Goal: Information Seeking & Learning: Learn about a topic

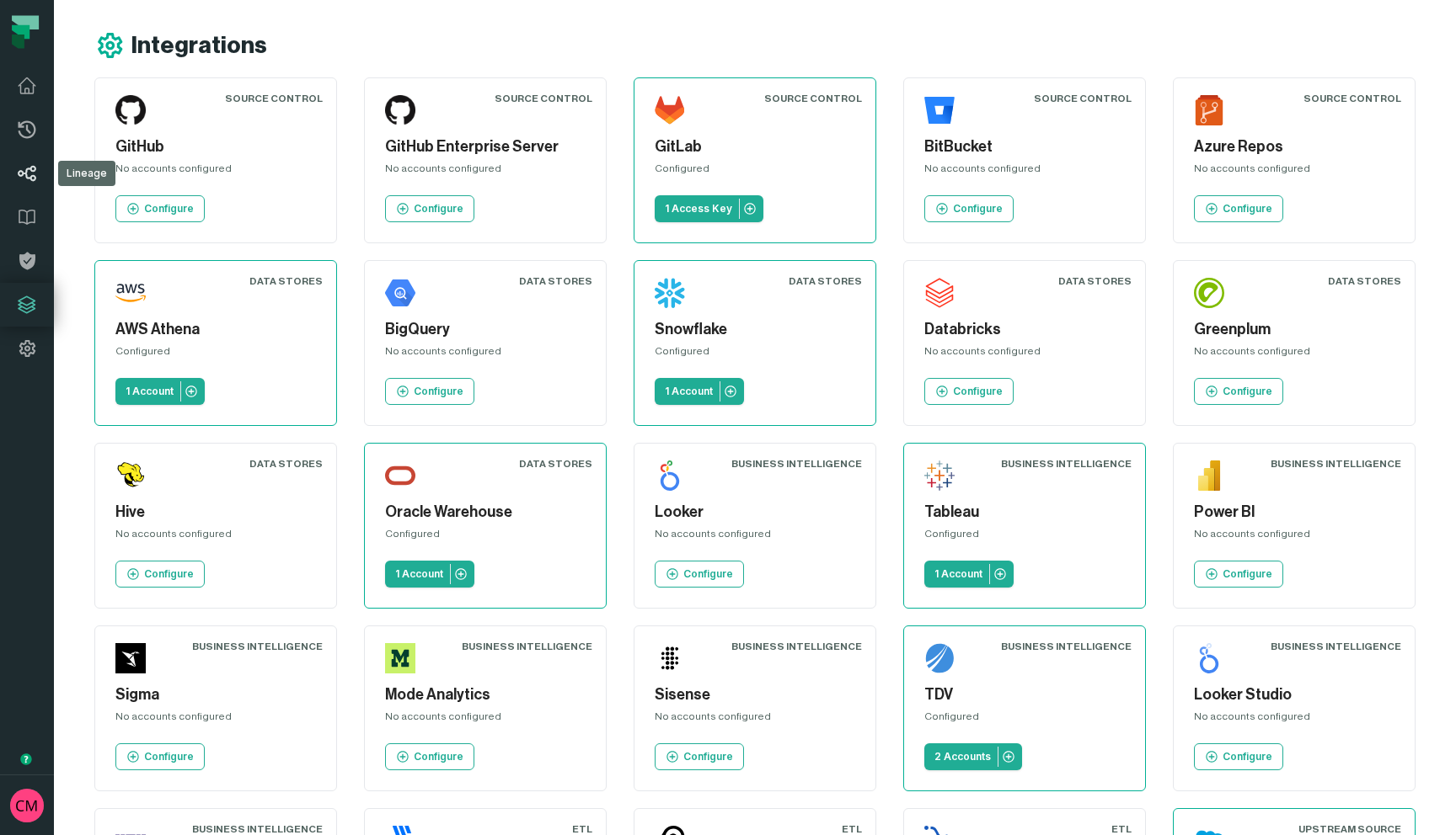
click at [31, 173] on icon at bounding box center [27, 174] width 20 height 20
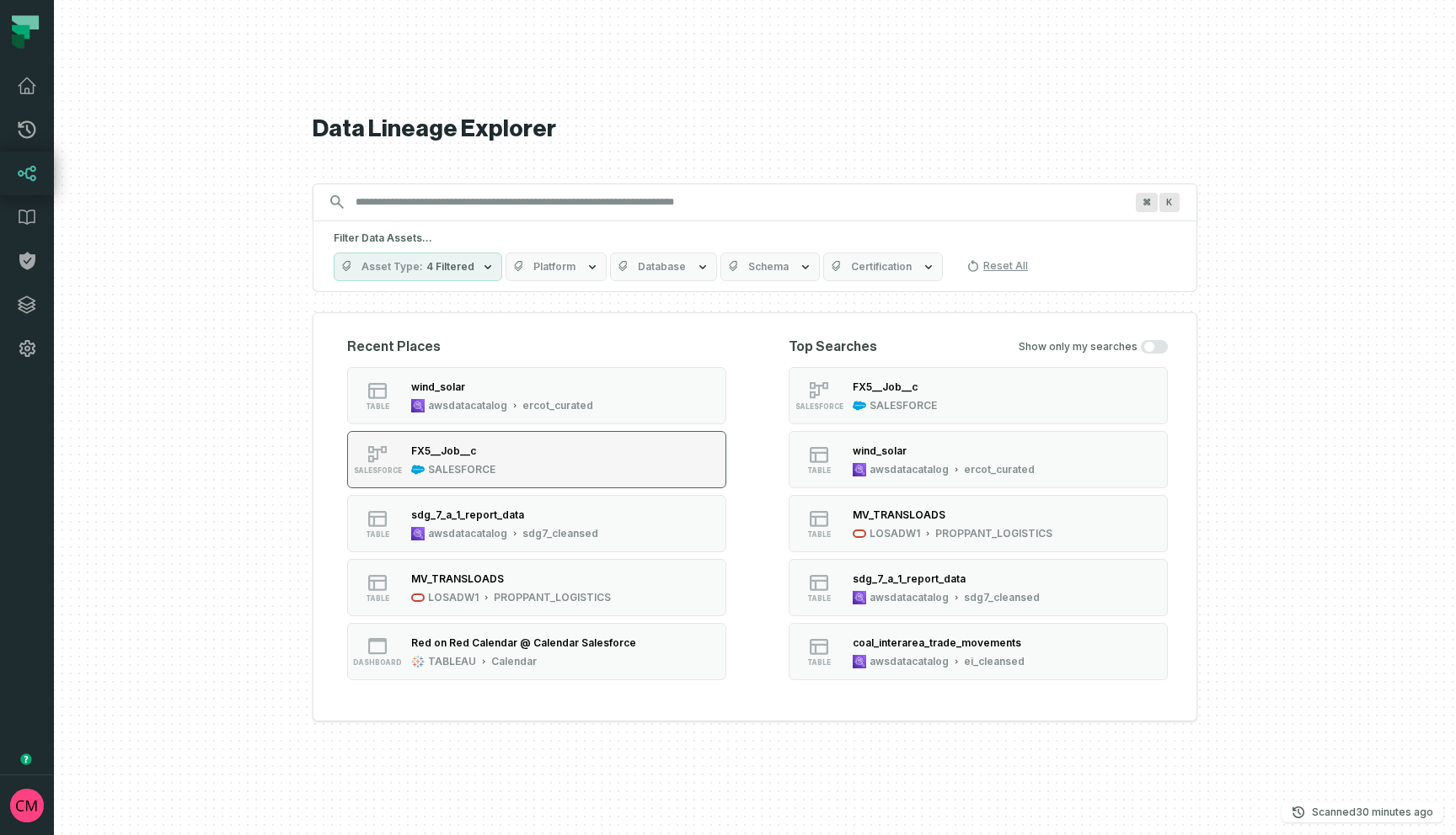
click at [604, 470] on button "SALESFORCE FX5__Job__c SALESFORCE" at bounding box center [537, 460] width 379 height 57
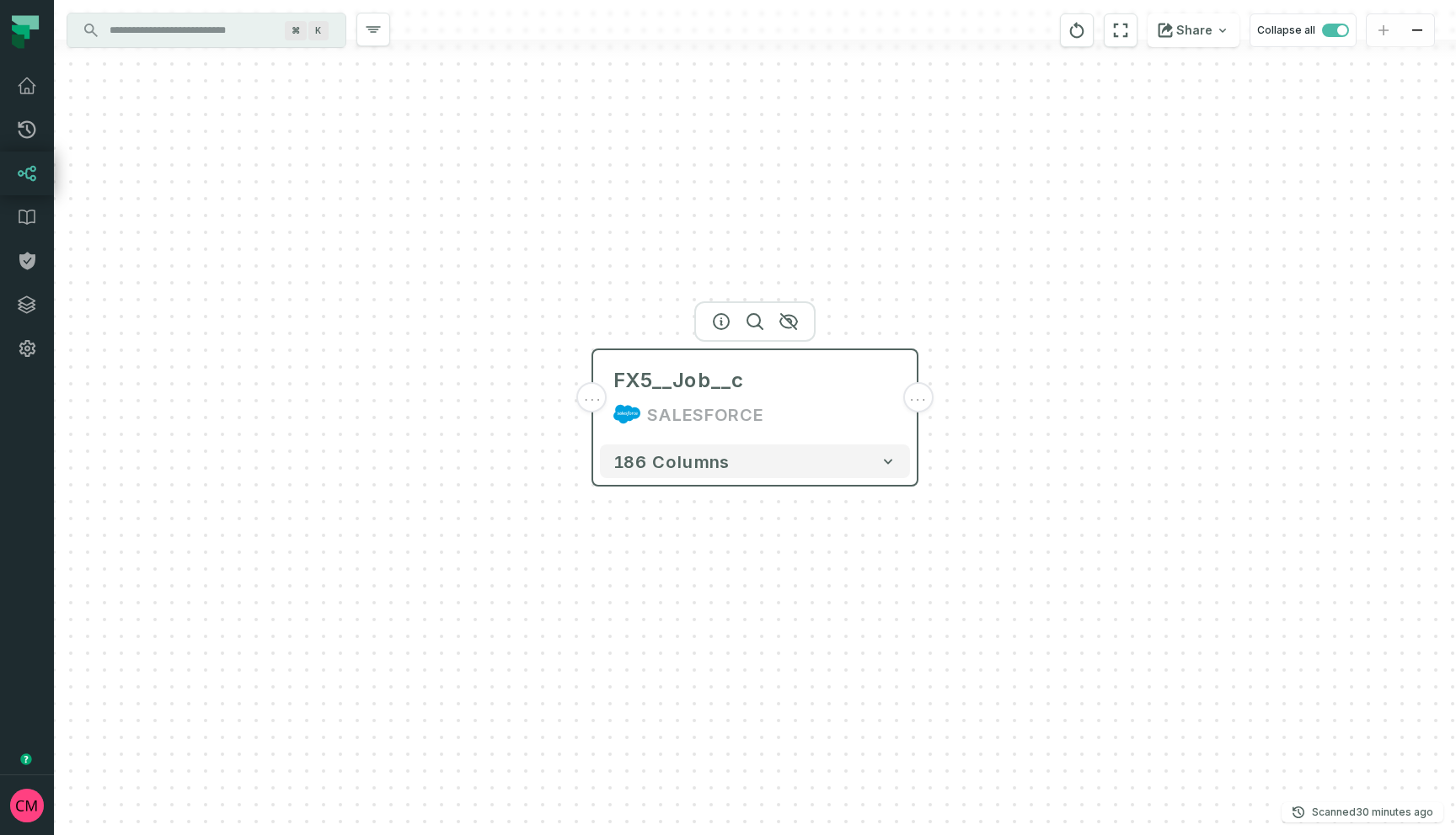
click at [593, 400] on span "..." at bounding box center [593, 398] width 19 height 15
click at [591, 405] on div "..." at bounding box center [593, 398] width 30 height 30
click at [915, 403] on button "+" at bounding box center [917, 398] width 30 height 30
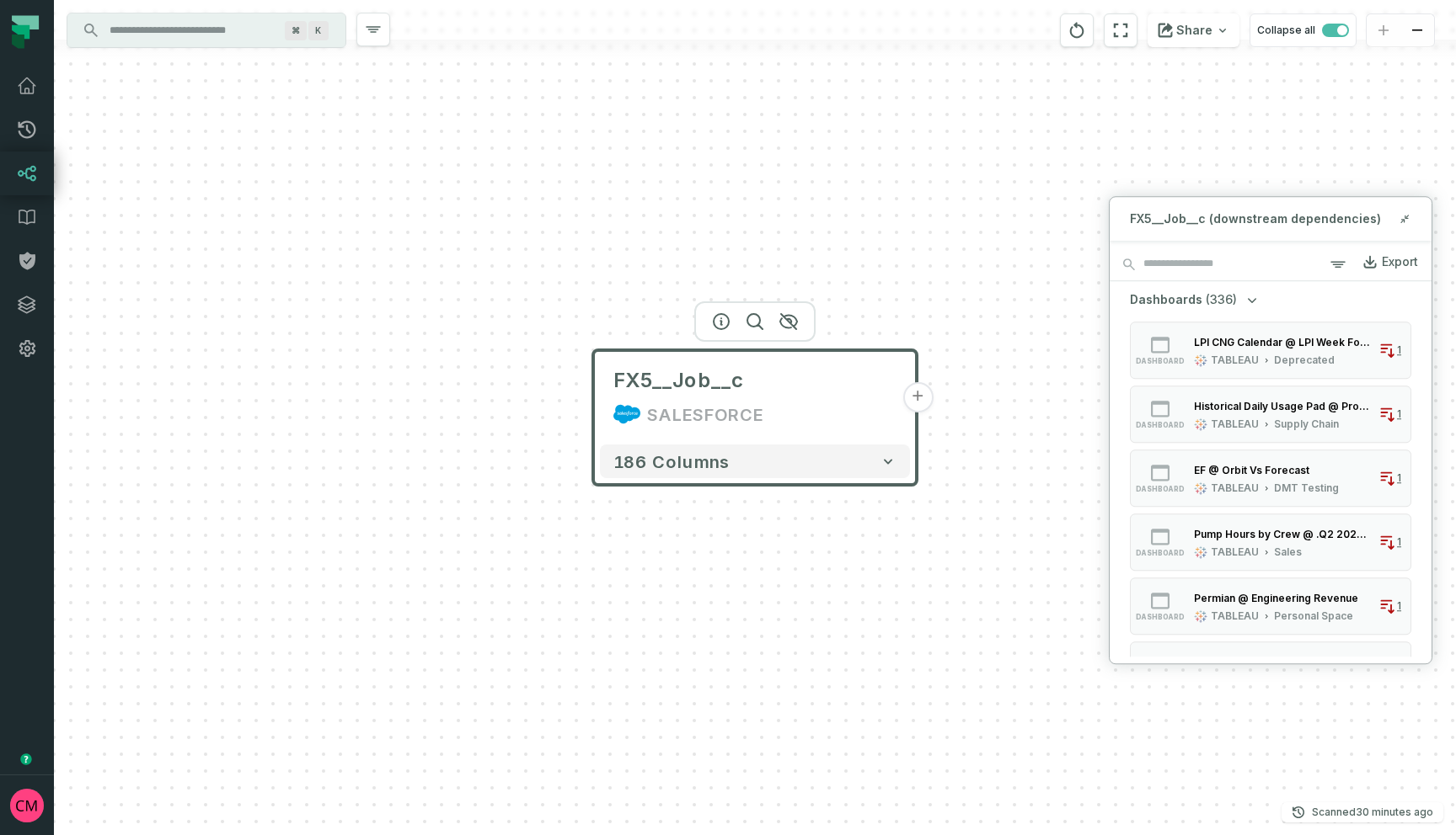
click at [594, 408] on header "FX5__Job__c SALESFORCE +" at bounding box center [755, 394] width 324 height 88
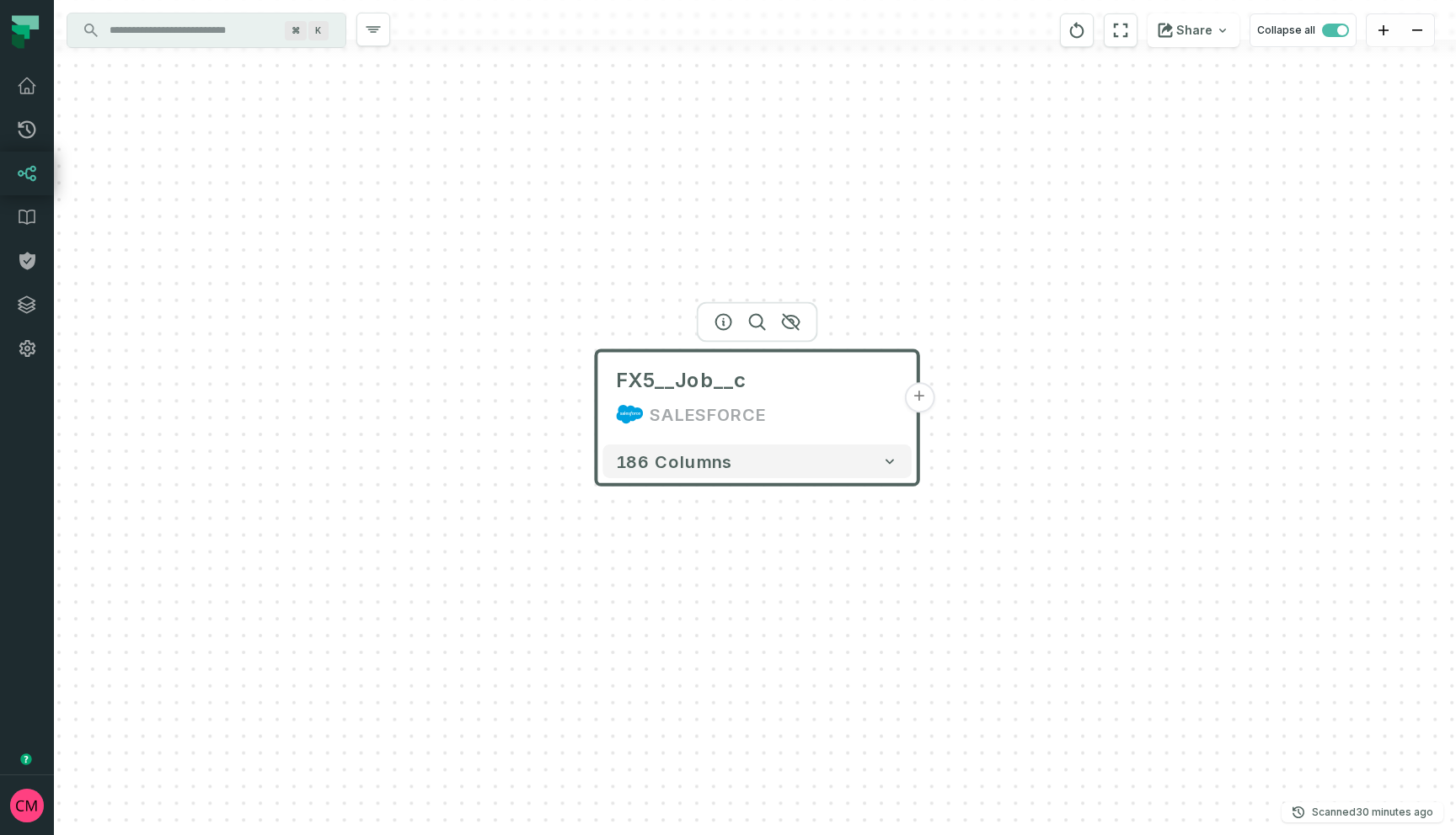
click at [922, 402] on button "+" at bounding box center [919, 398] width 30 height 30
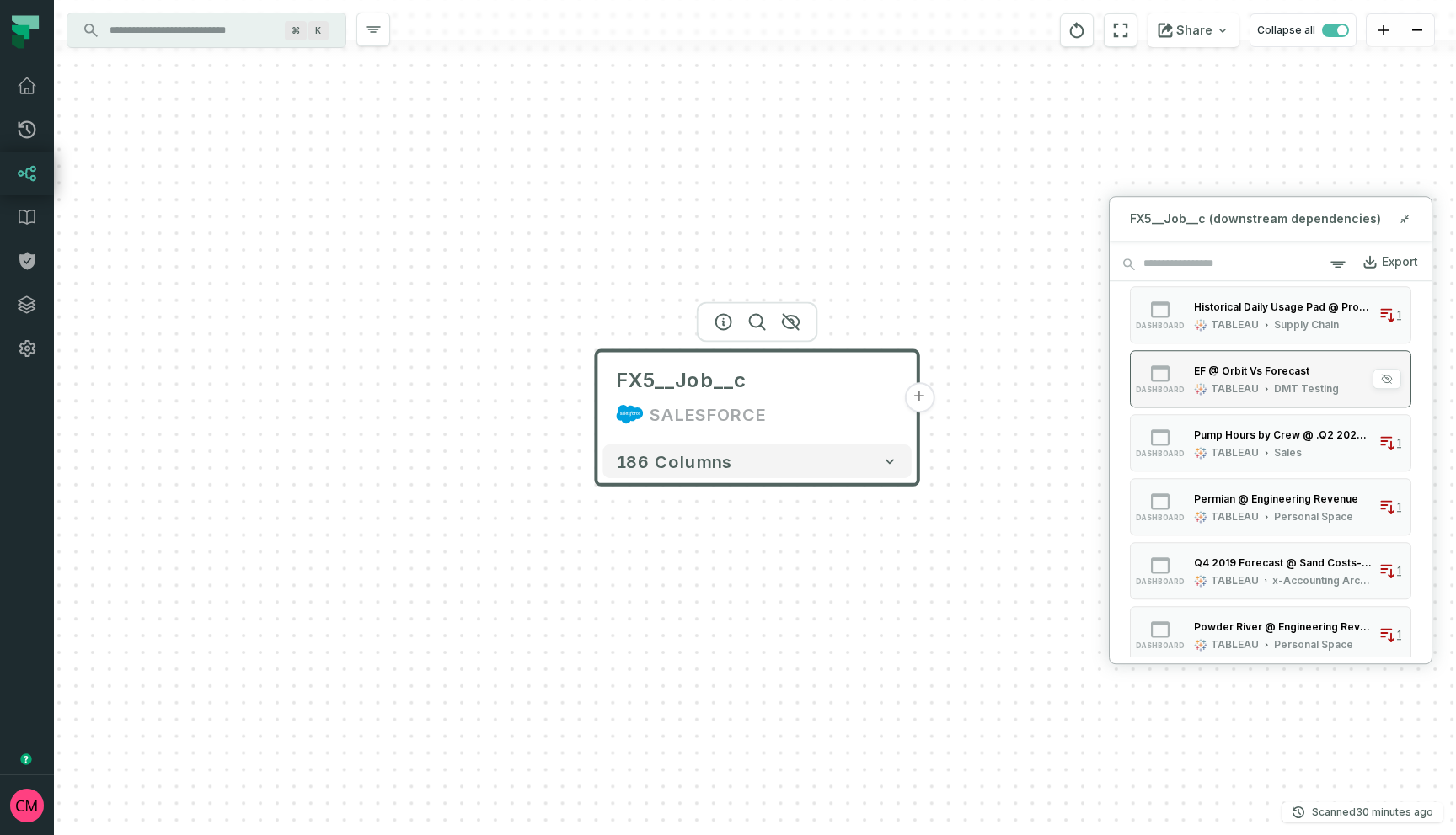
scroll to position [101, 0]
click at [1314, 448] on div "TABLEAU Sales" at bounding box center [1282, 452] width 178 height 13
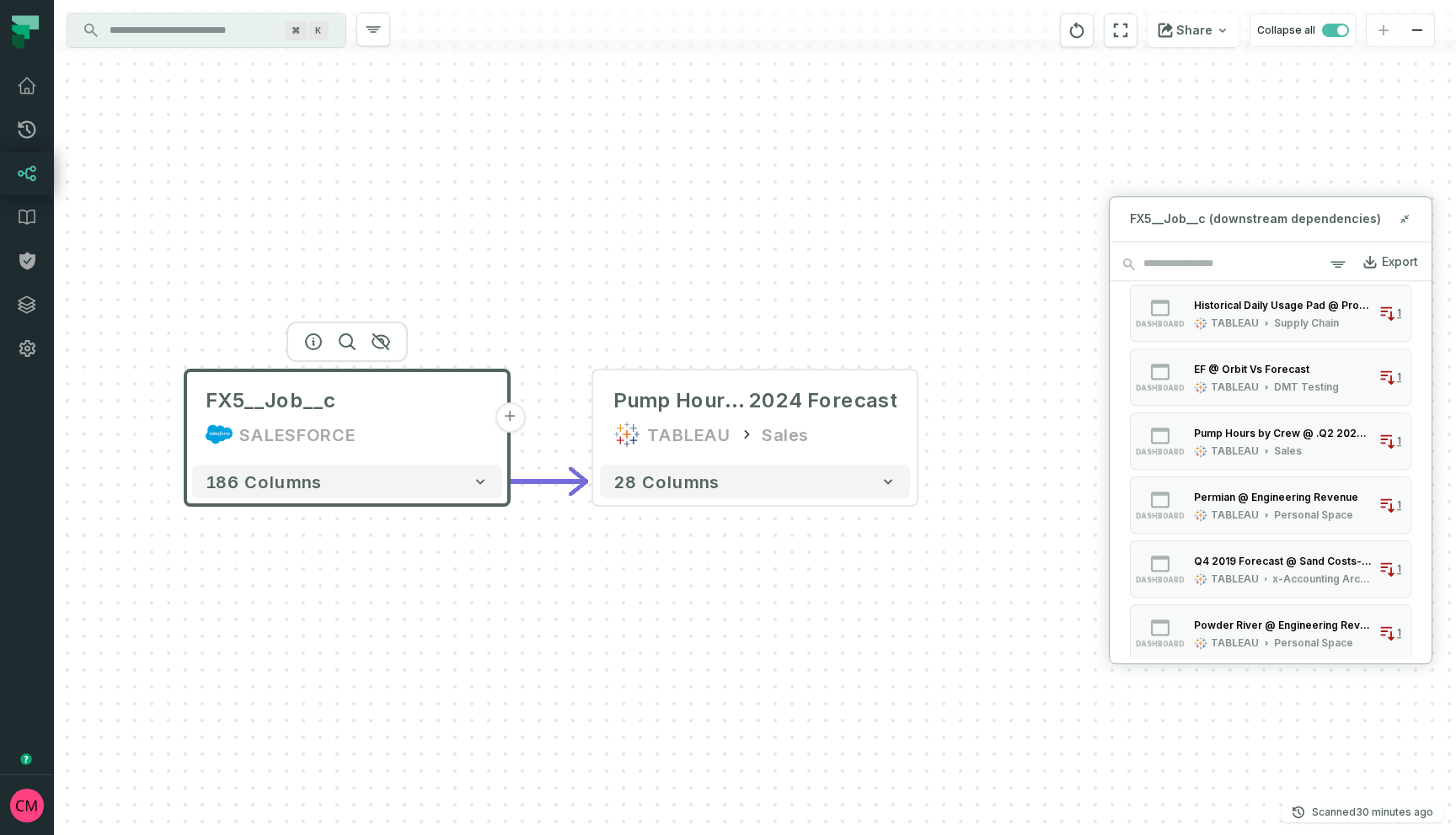
click at [213, 422] on icon at bounding box center [219, 435] width 27 height 27
click at [590, 421] on button "+" at bounding box center [593, 418] width 30 height 30
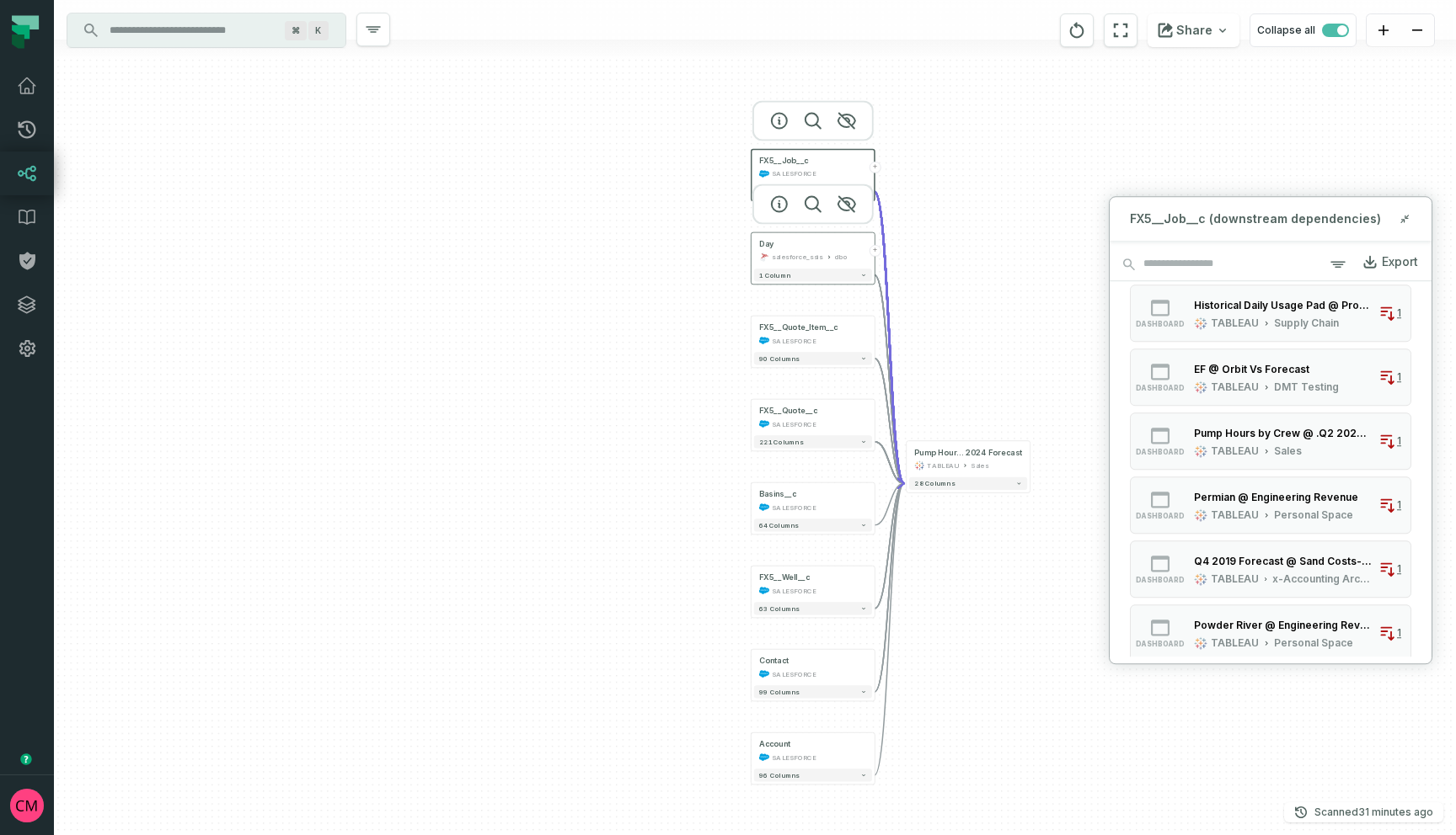
click at [788, 258] on div "salesforce_ssis" at bounding box center [797, 257] width 51 height 10
click at [875, 254] on button "+" at bounding box center [875, 251] width 12 height 12
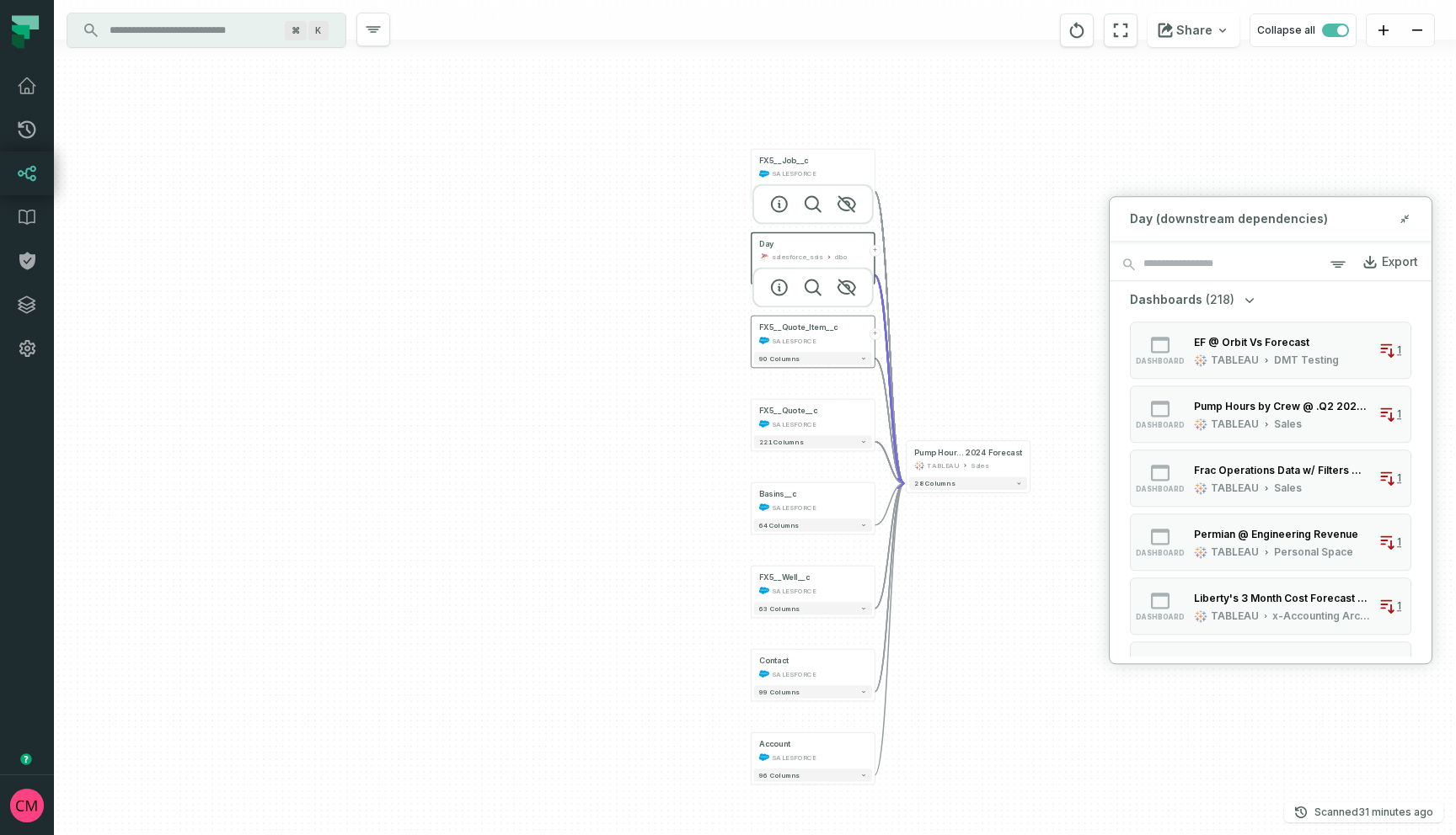
click at [823, 344] on div "SALESFORCE" at bounding box center [813, 340] width 108 height 10
click at [876, 343] on div "Day salesforce_ssis dbo + 1 column FX5__Quote_Item__c SALESFORCE + 90 columns F…" at bounding box center [755, 417] width 1402 height 835
click at [860, 425] on div "SALESFORCE" at bounding box center [813, 424] width 108 height 10
click at [878, 425] on div "Day salesforce_ssis dbo + 1 column FX5__Quote_Item__c SALESFORCE + 90 columns F…" at bounding box center [755, 417] width 1402 height 835
click at [1401, 220] on icon at bounding box center [1403, 221] width 3 height 3
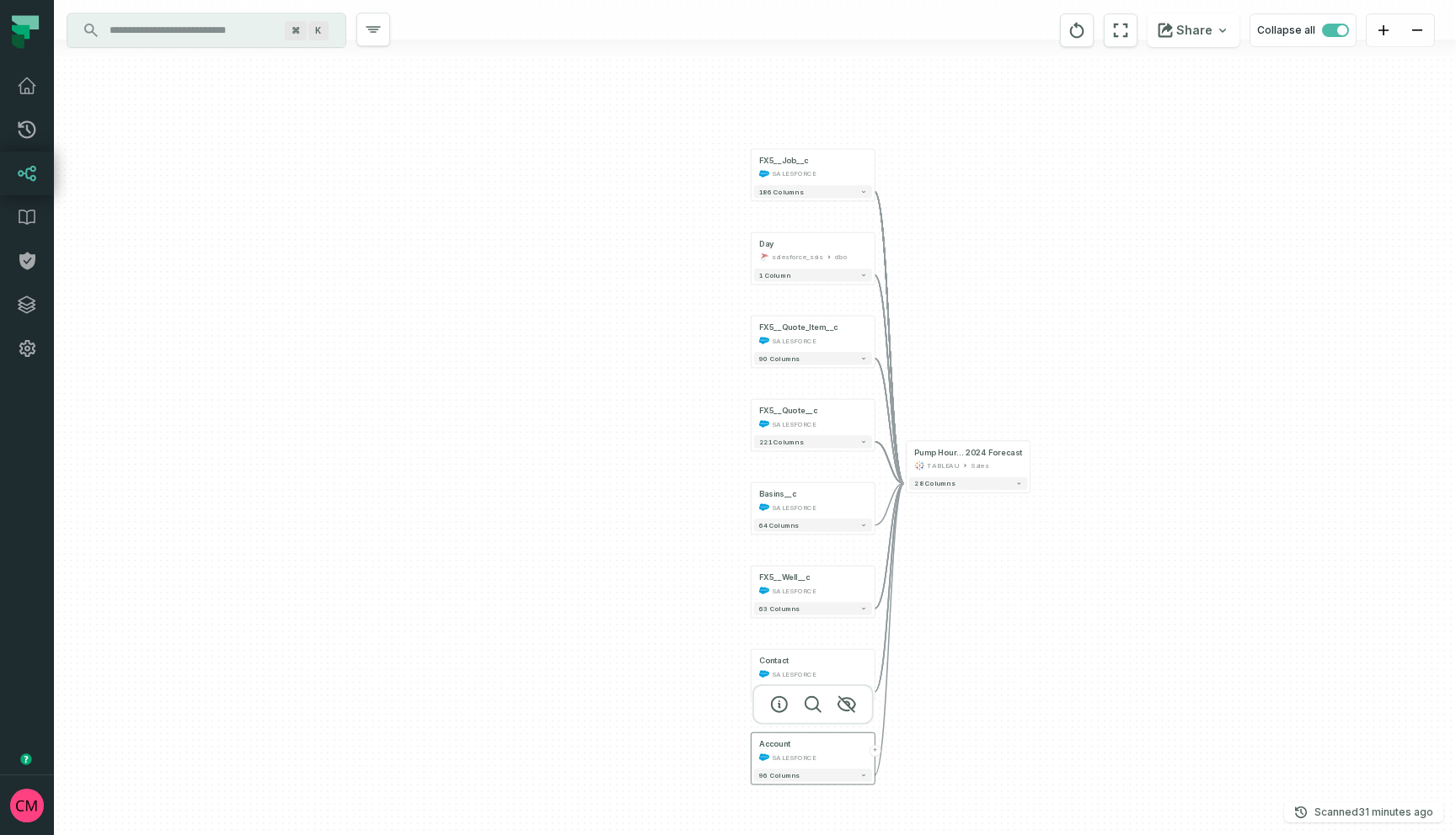
click at [876, 752] on button "+" at bounding box center [875, 752] width 12 height 12
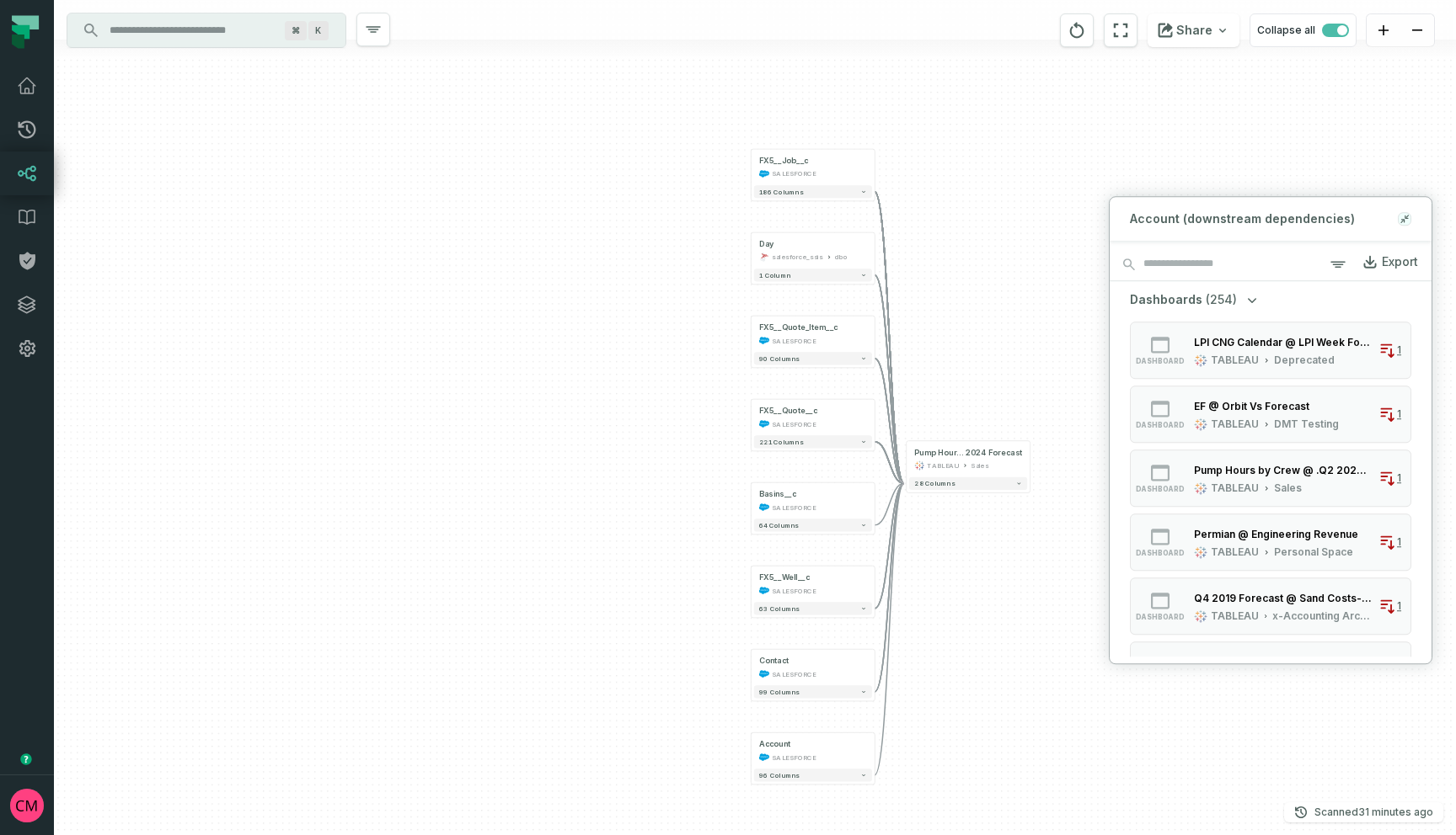
click at [1402, 221] on icon at bounding box center [1402, 222] width 3 height 3
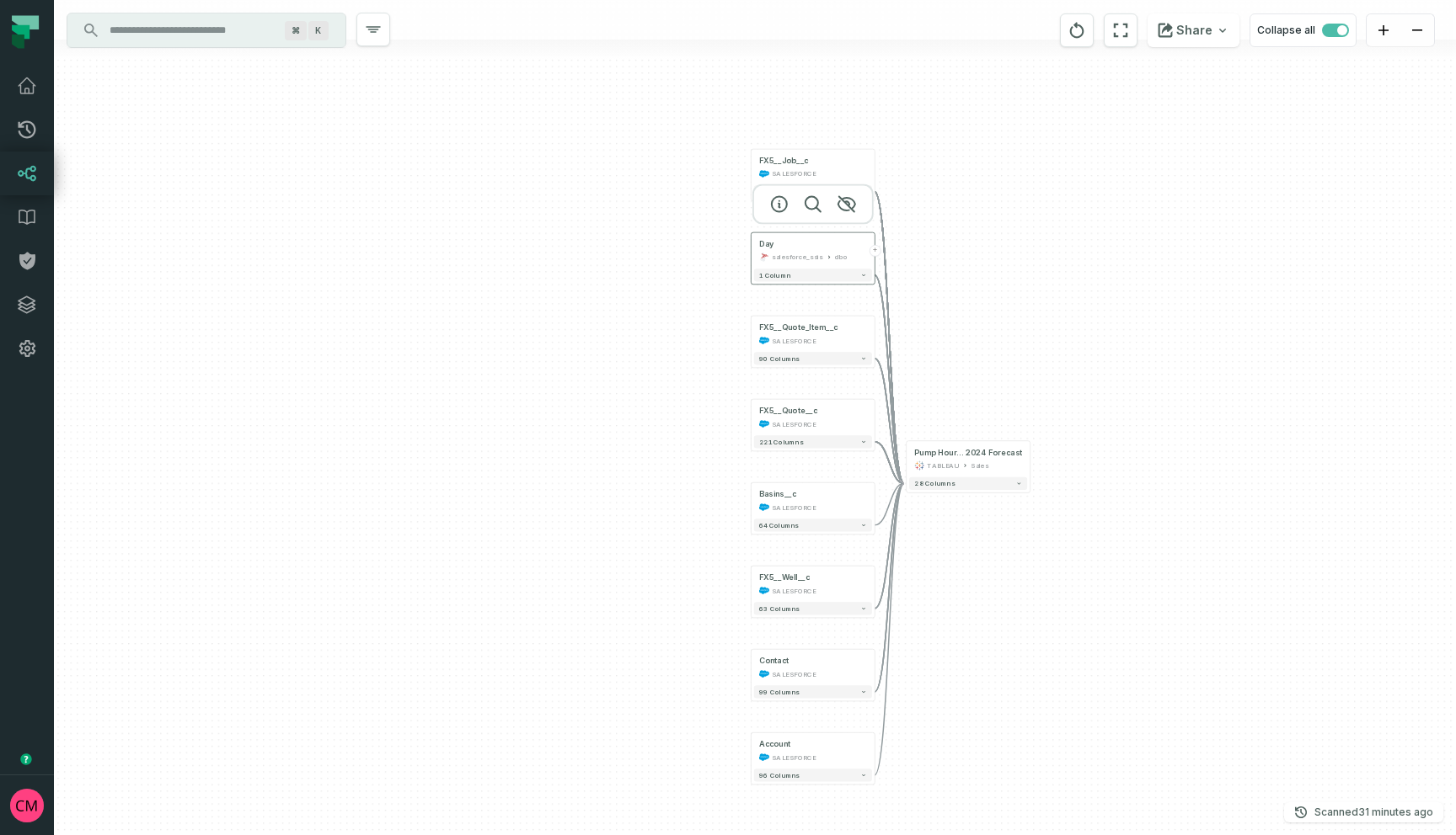
click at [854, 260] on div "salesforce_ssis dbo" at bounding box center [813, 257] width 108 height 10
click at [873, 254] on button "+" at bounding box center [875, 251] width 12 height 12
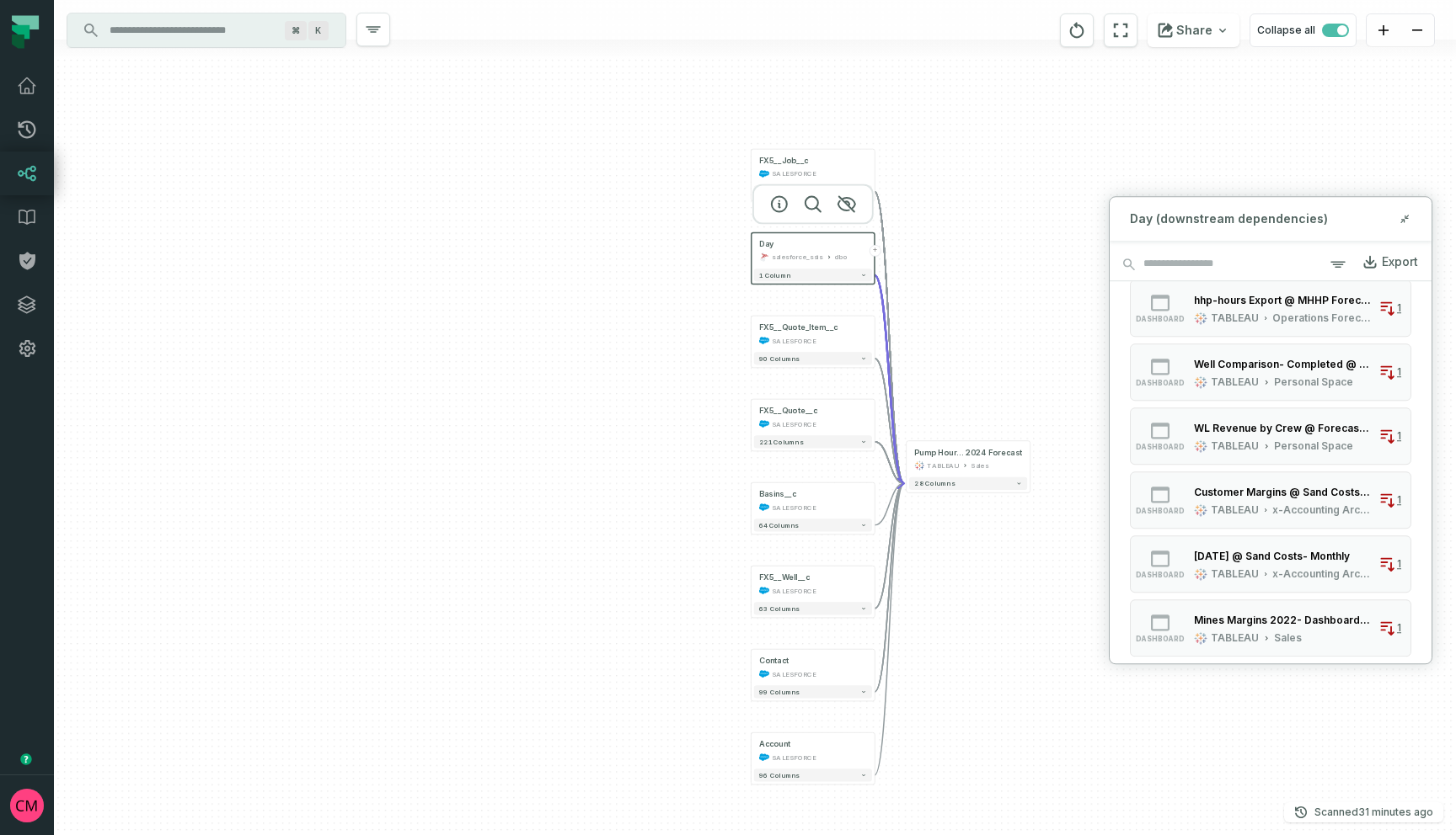
scroll to position [652, 0]
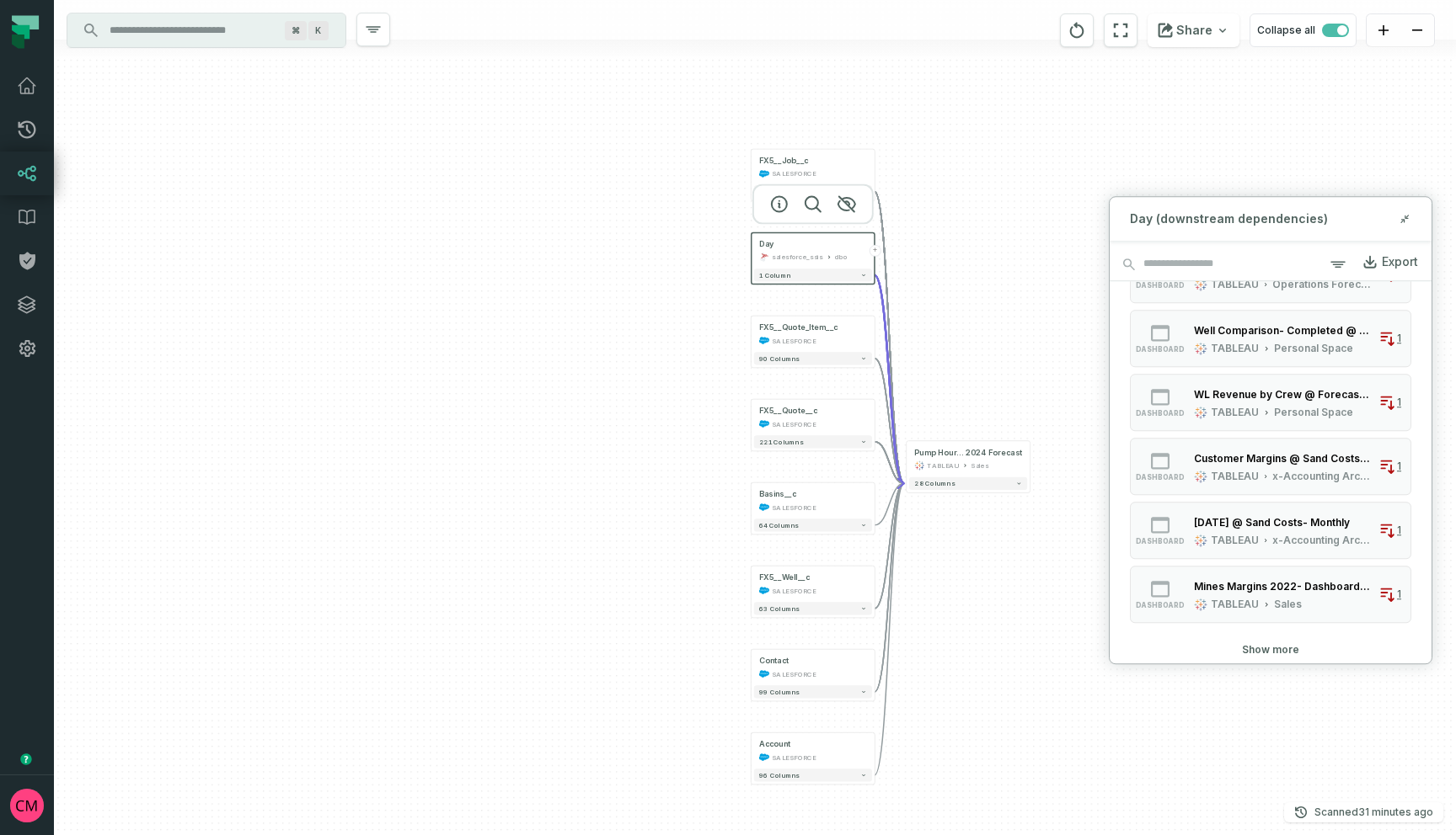
click at [1257, 645] on button "Show more" at bounding box center [1271, 650] width 57 height 13
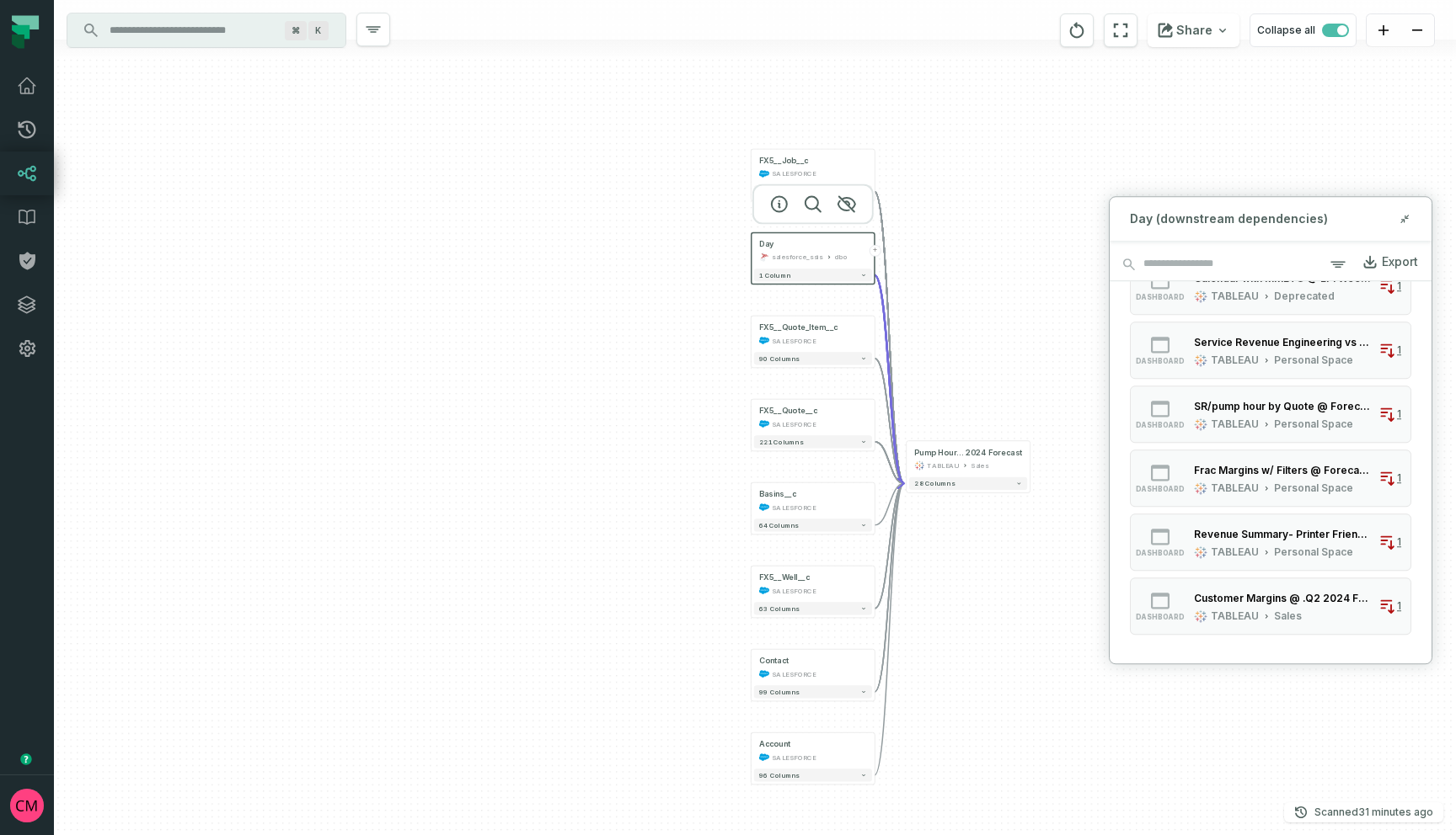
scroll to position [1612, 0]
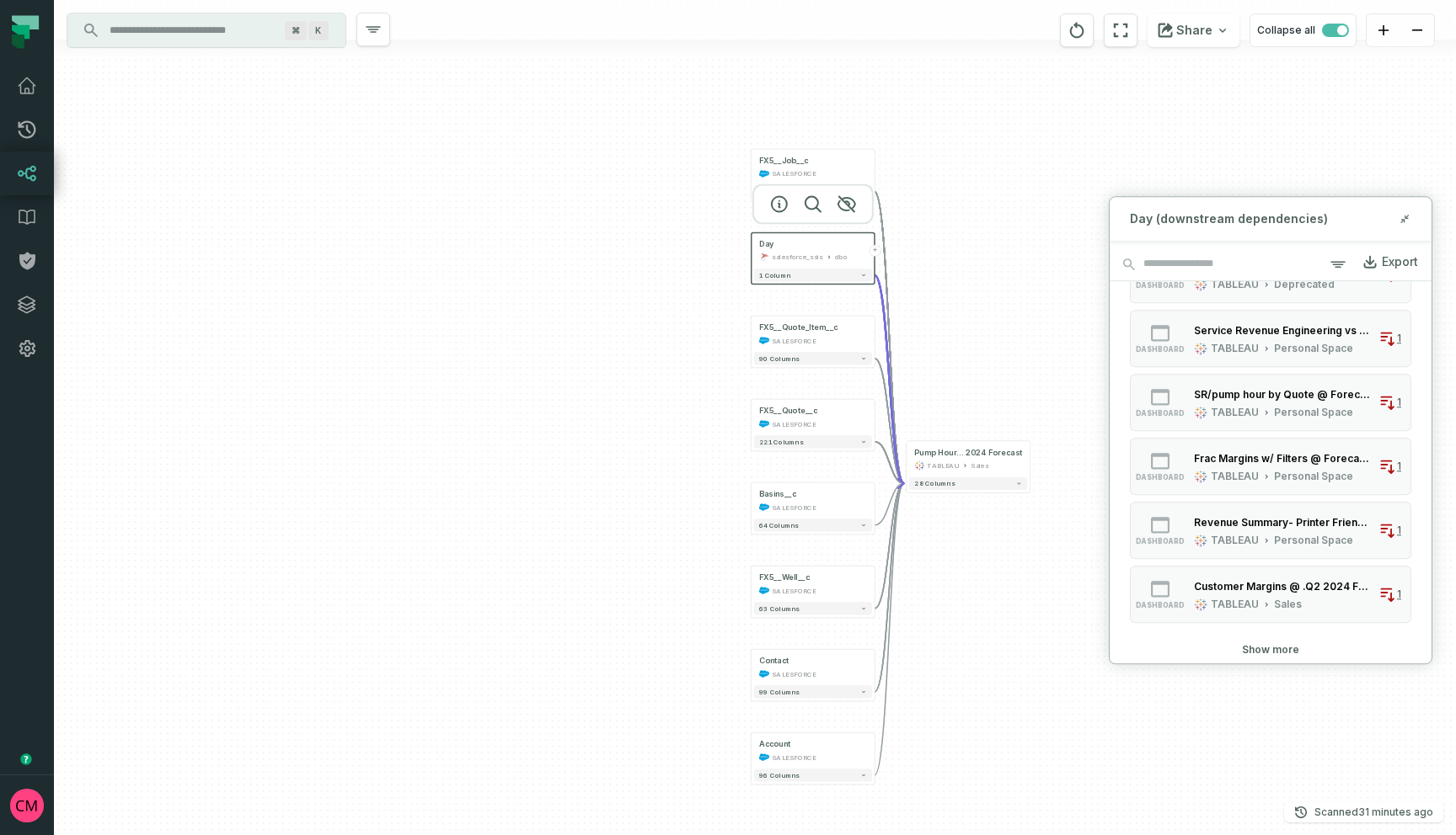
click at [1275, 656] on button "Show more" at bounding box center [1271, 650] width 57 height 13
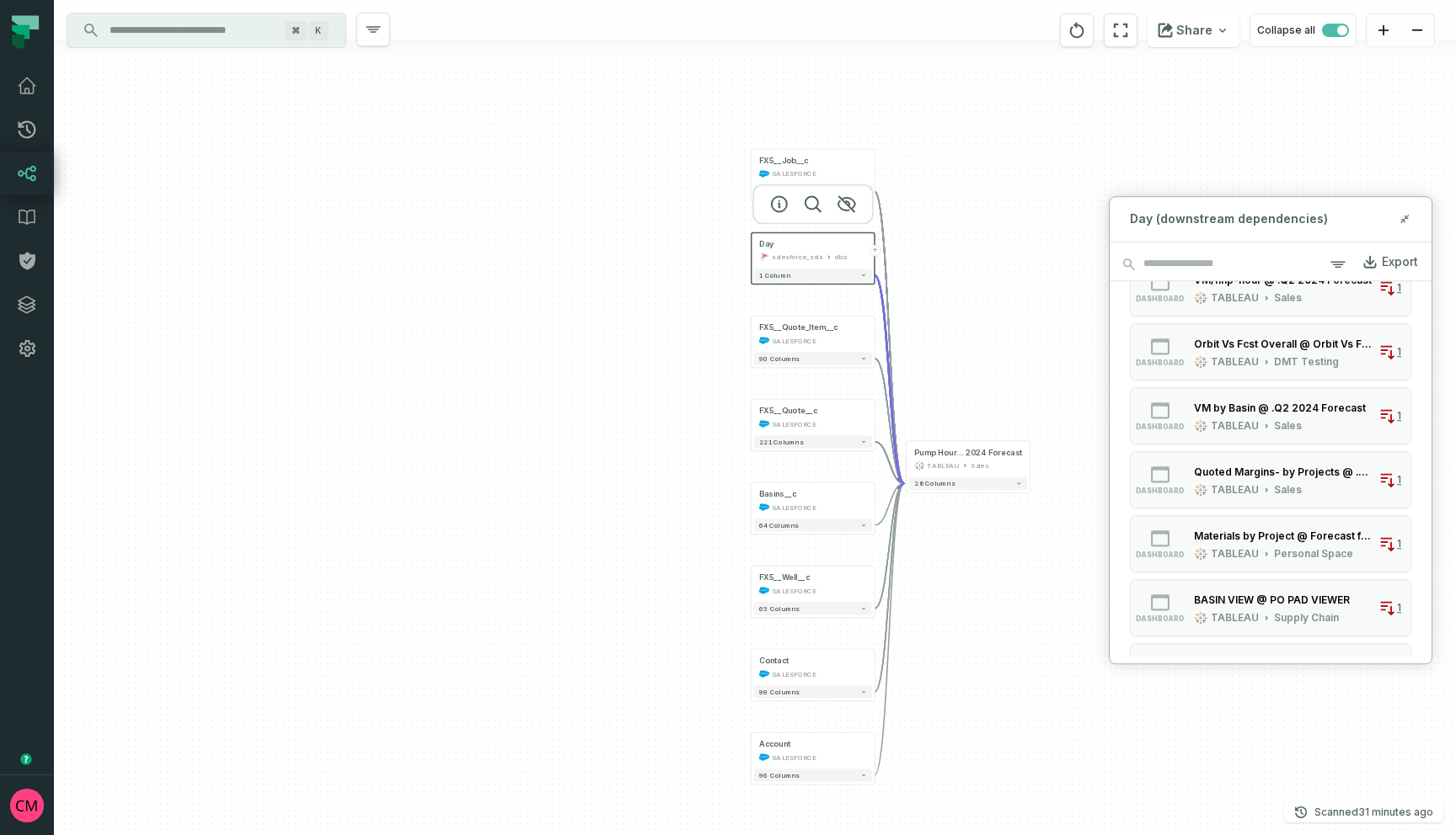
scroll to position [2572, 0]
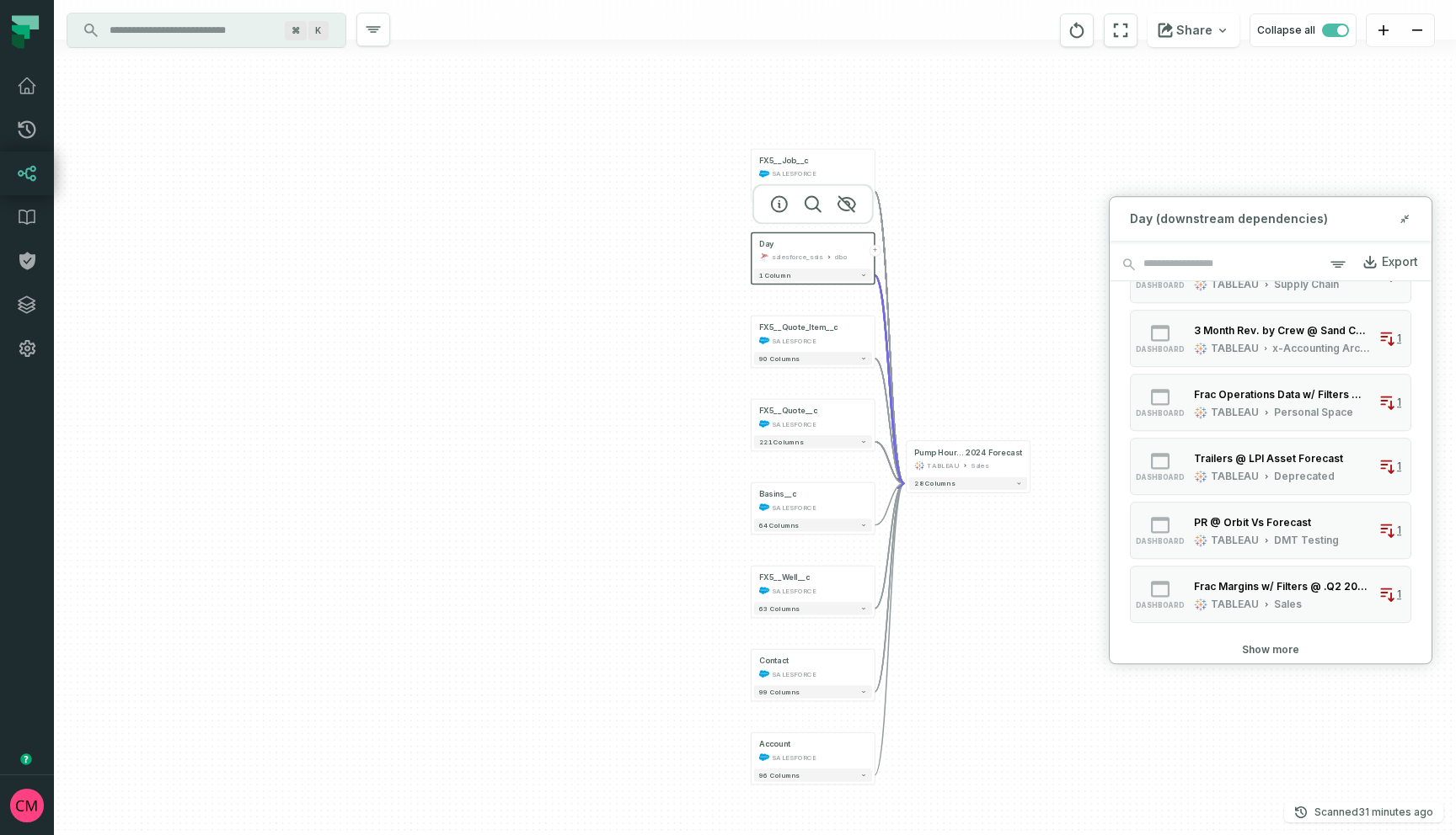
click at [1273, 650] on button "Show more" at bounding box center [1271, 650] width 57 height 13
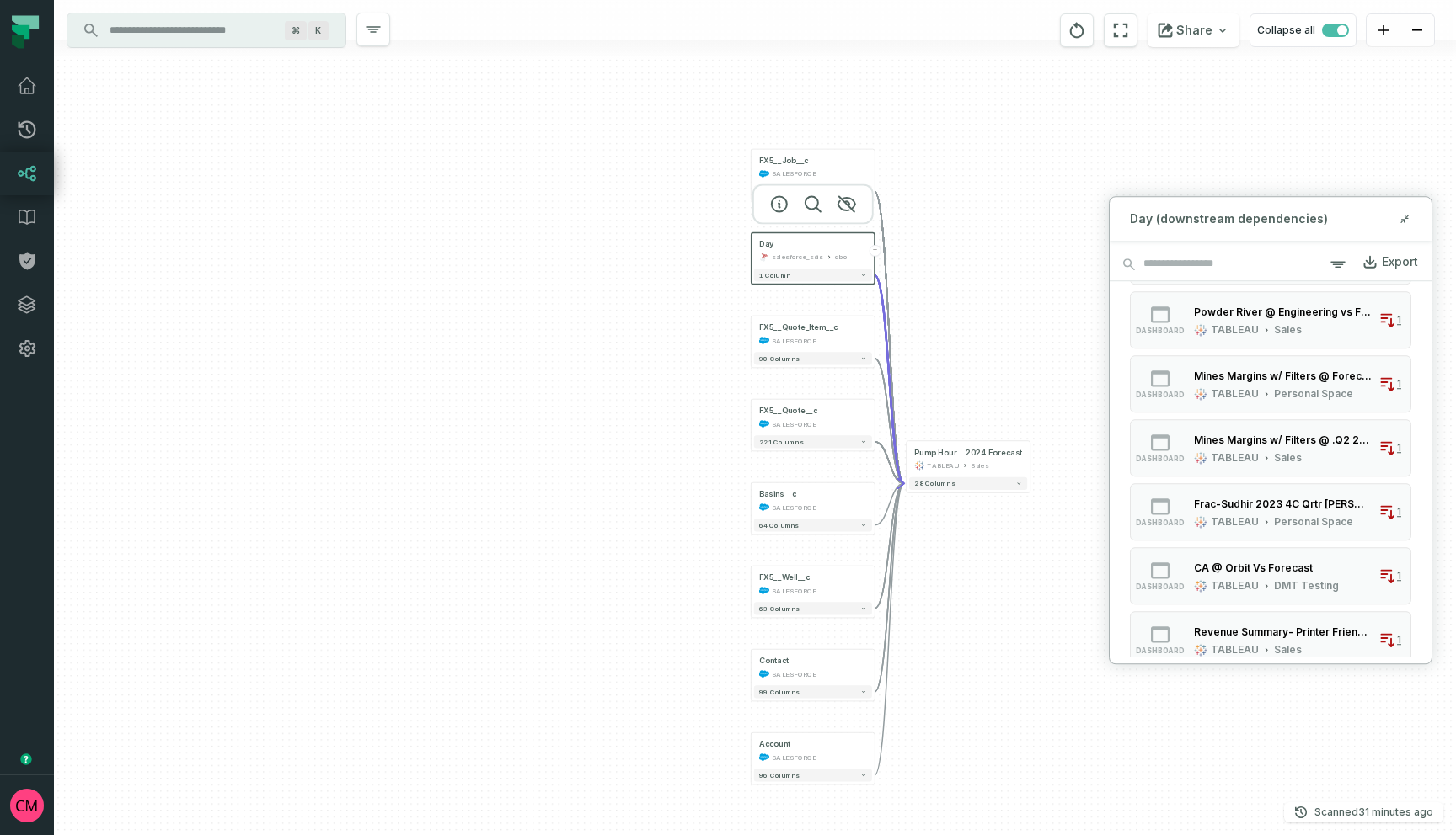
scroll to position [3532, 0]
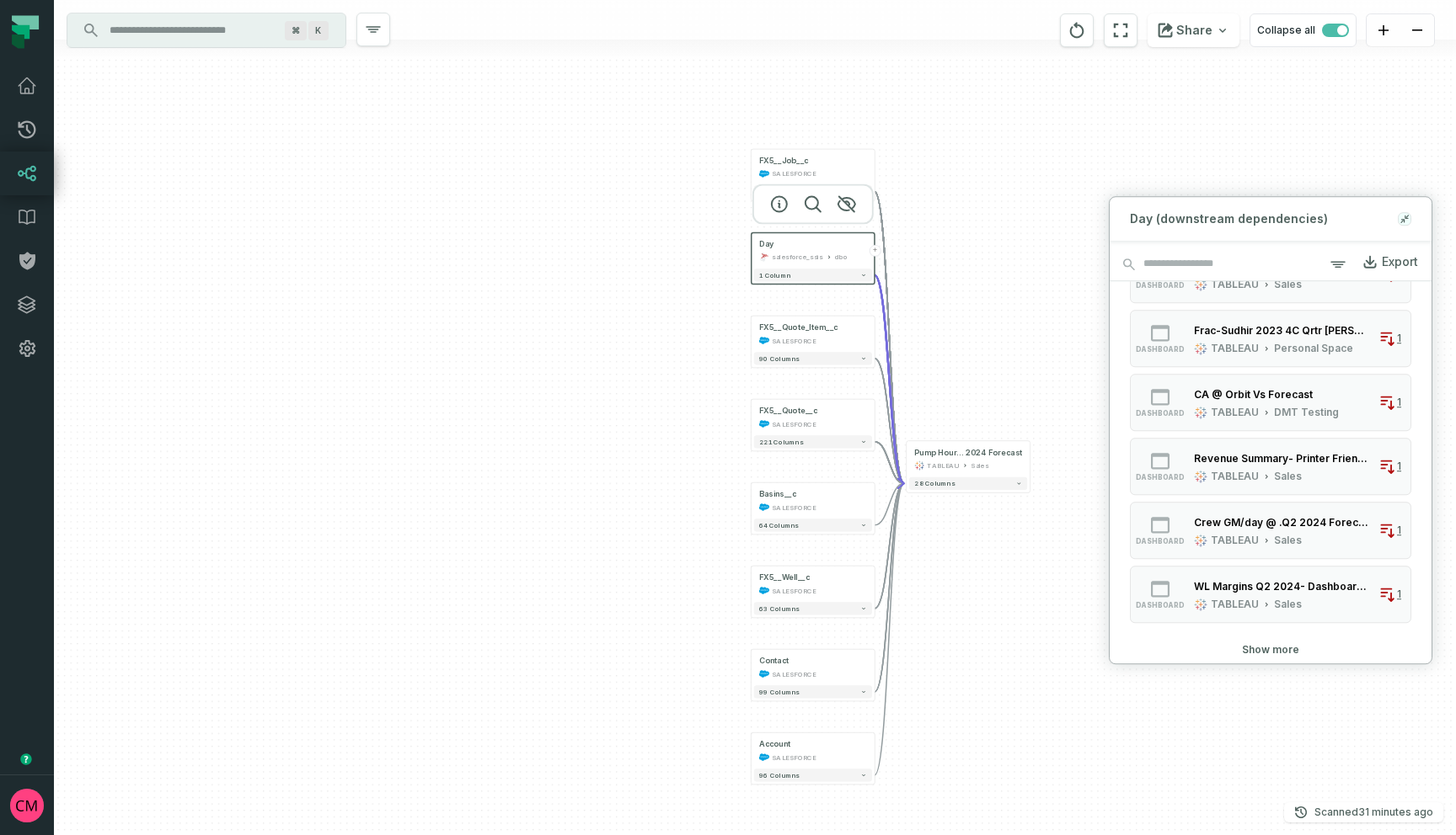
click at [1404, 223] on icon at bounding box center [1405, 219] width 12 height 13
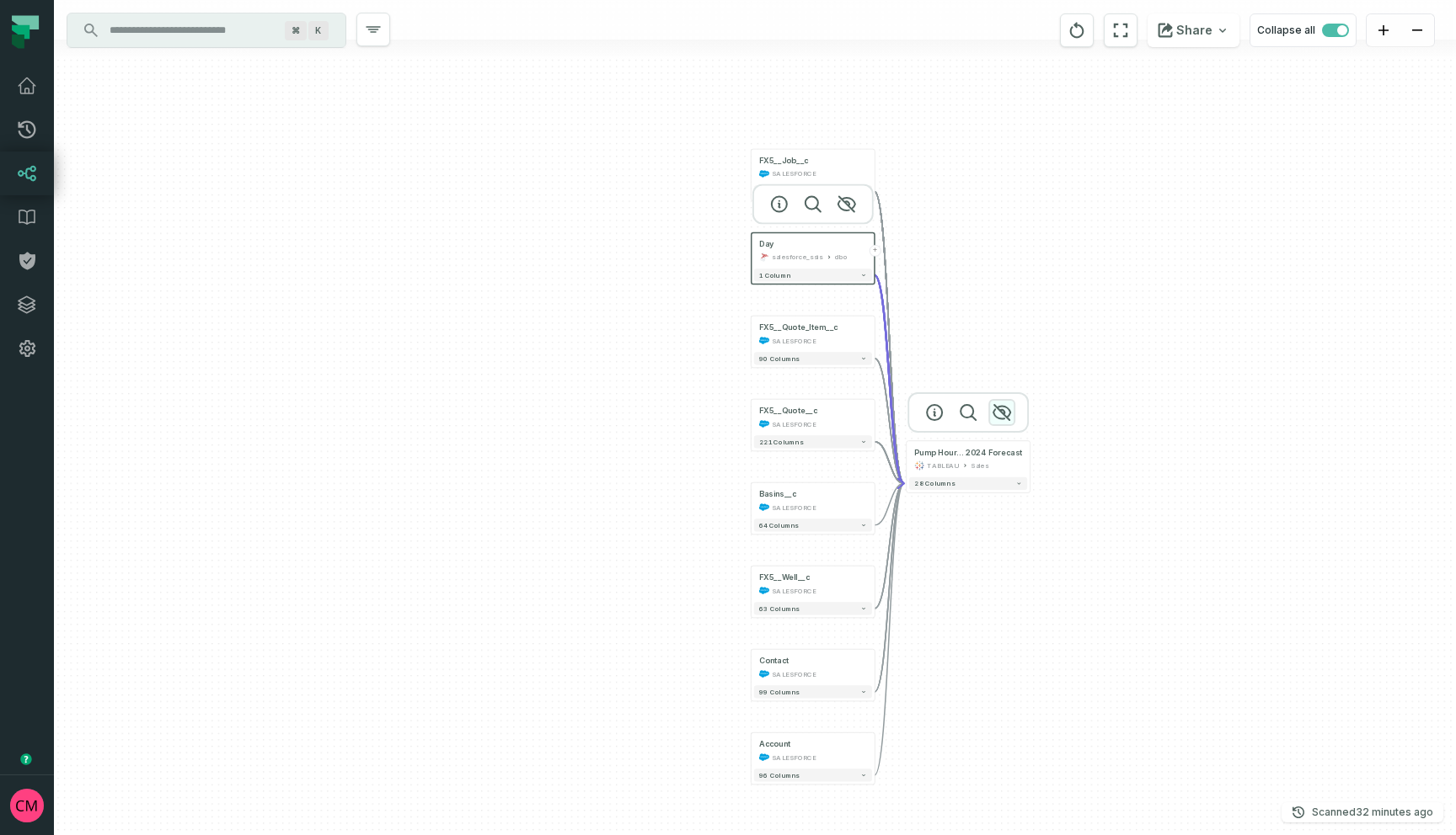
click at [1002, 415] on icon "button" at bounding box center [1002, 413] width 20 height 20
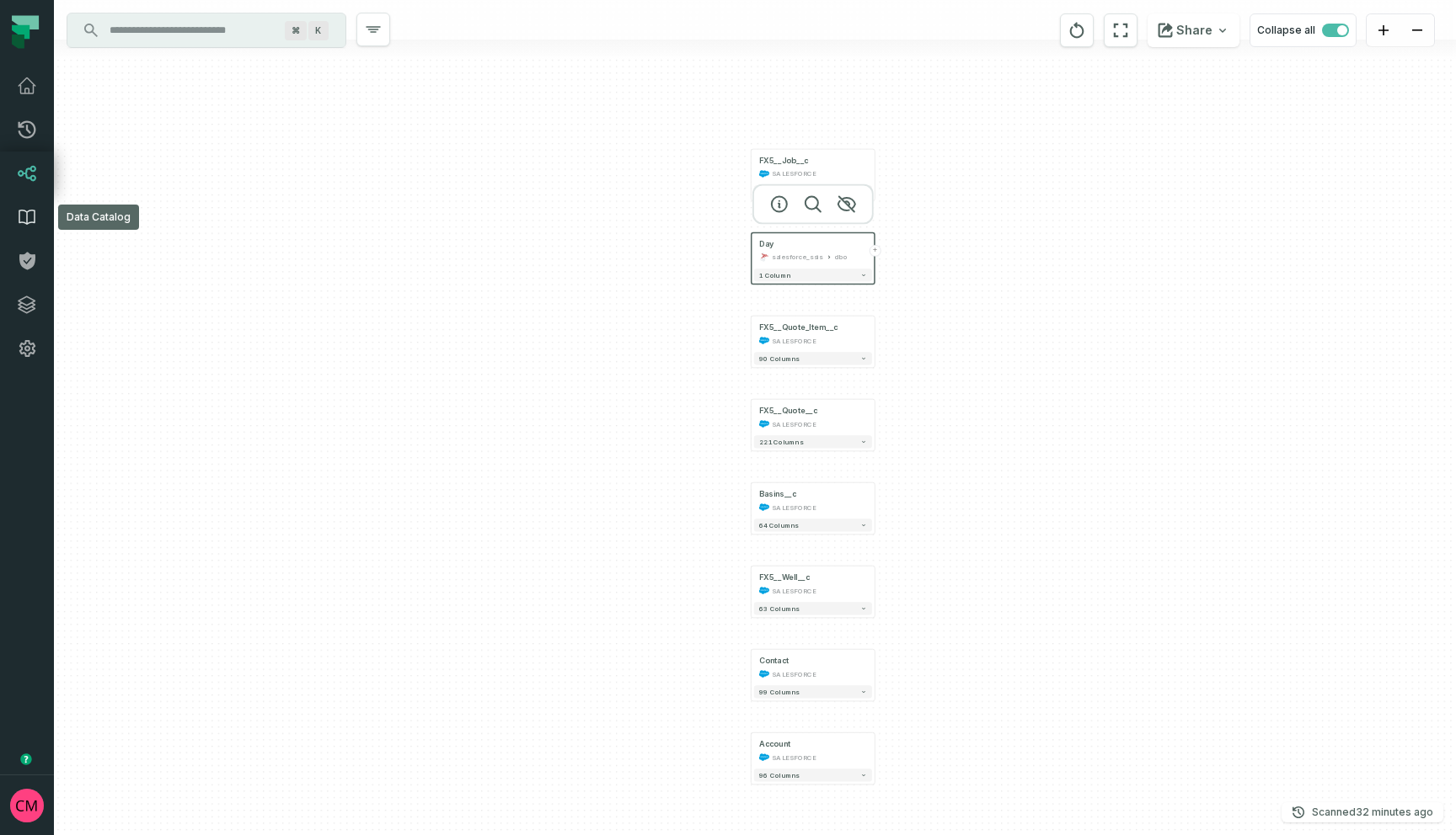
click at [30, 220] on icon at bounding box center [27, 217] width 20 height 20
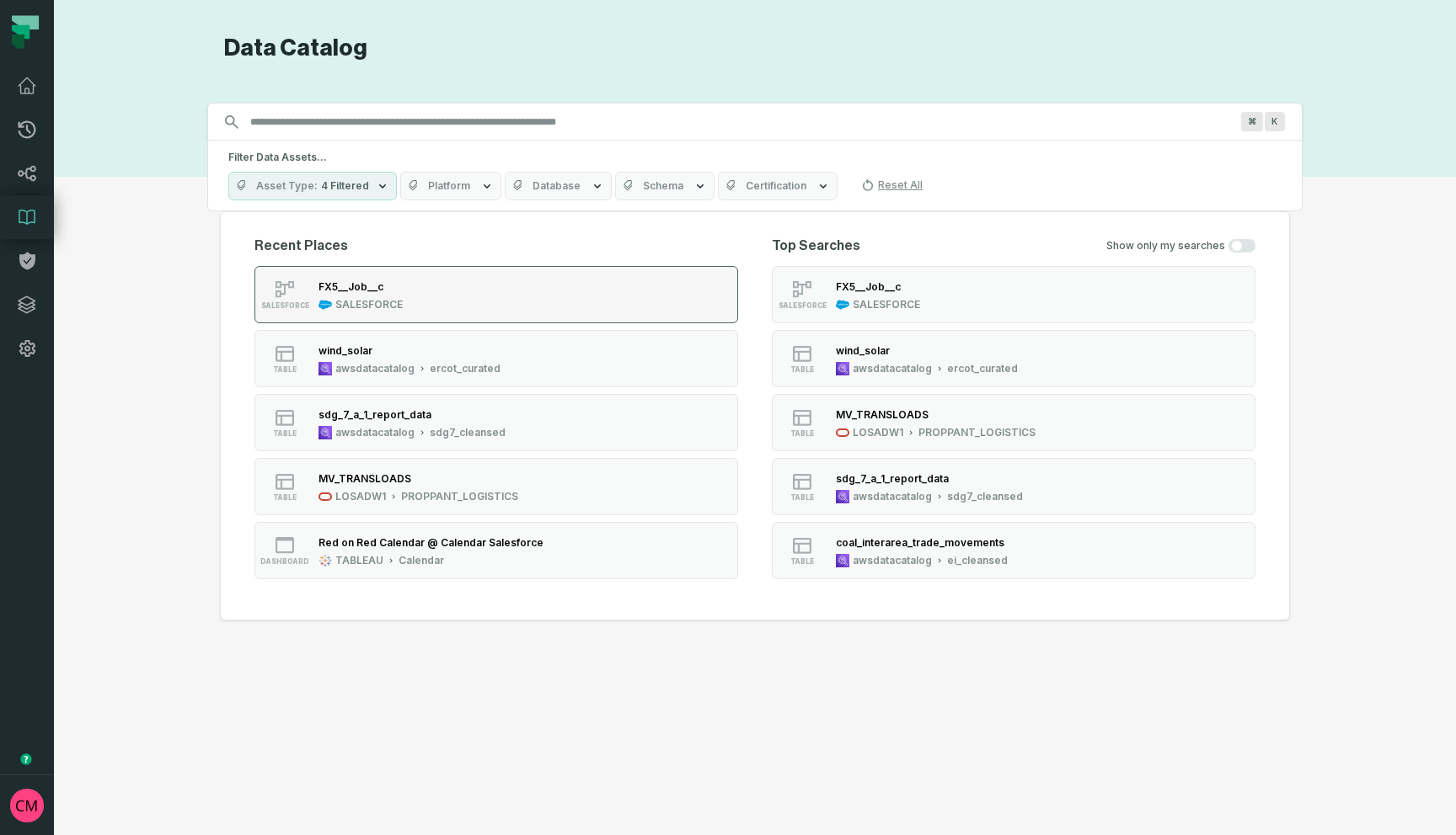
click at [373, 295] on div "FX5__Job__c SALESFORCE" at bounding box center [361, 295] width 98 height 34
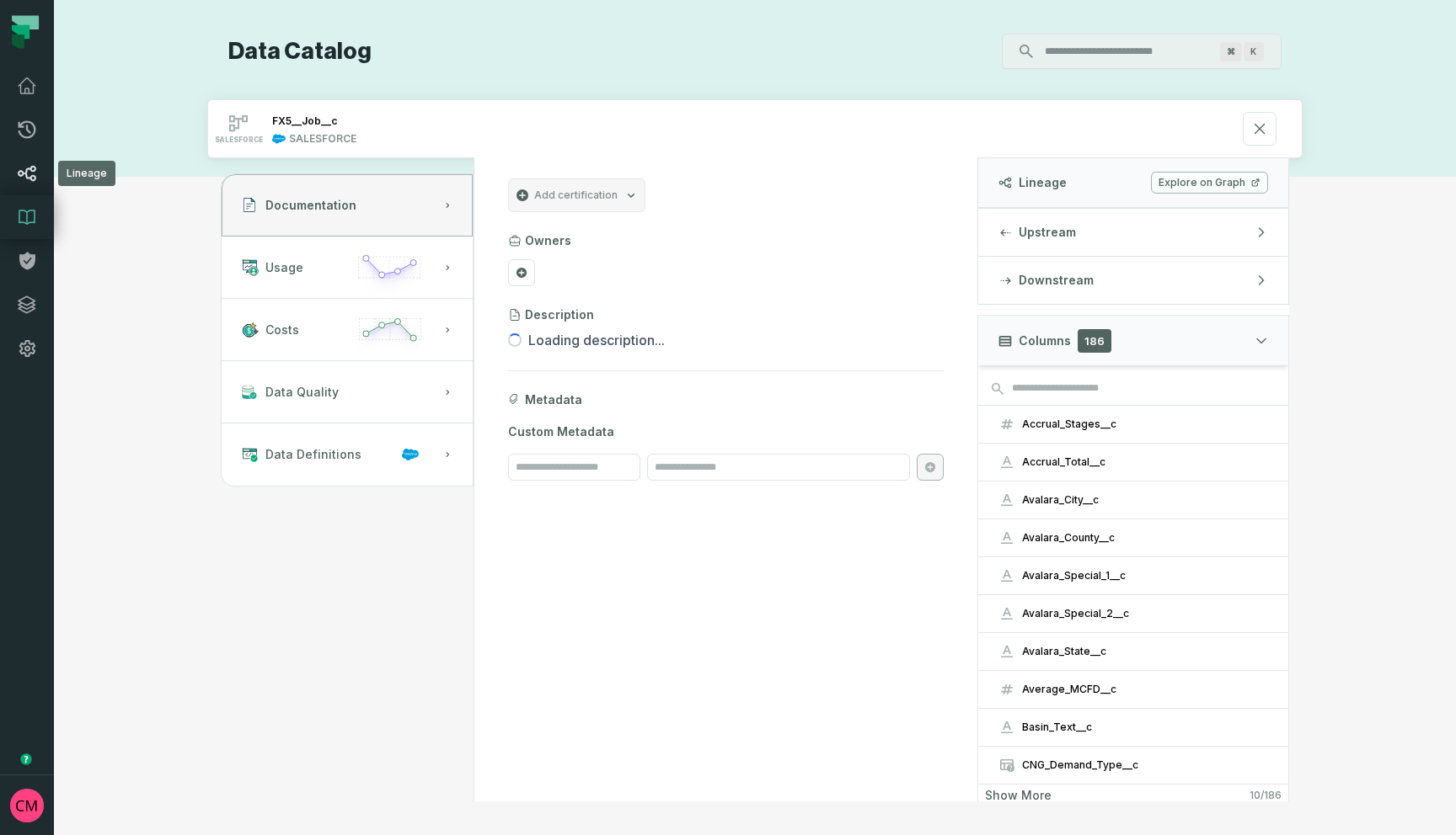
click at [33, 171] on icon at bounding box center [27, 174] width 18 height 15
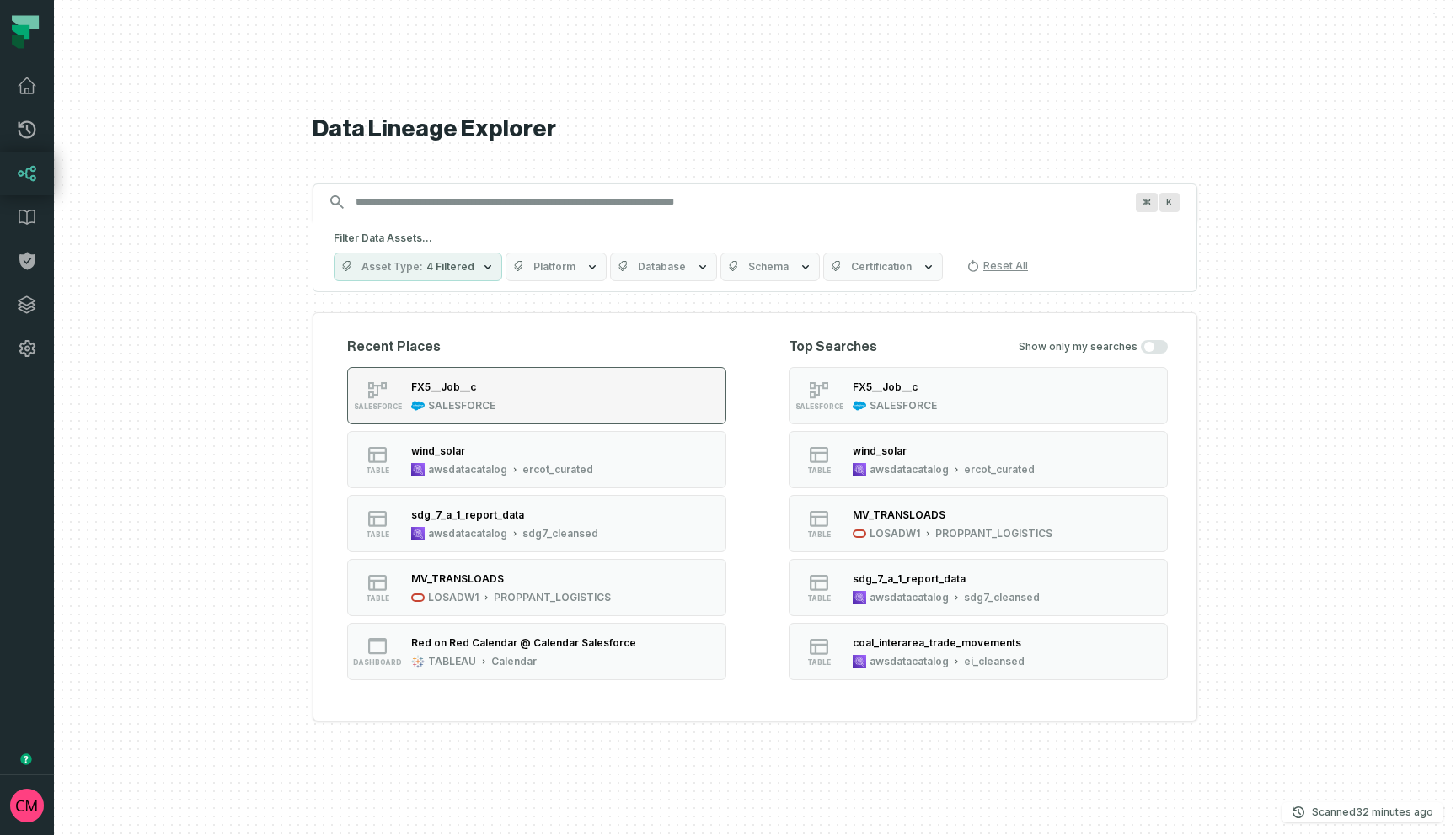
click at [485, 396] on div "FX5__Job__c SALESFORCE" at bounding box center [454, 396] width 98 height 34
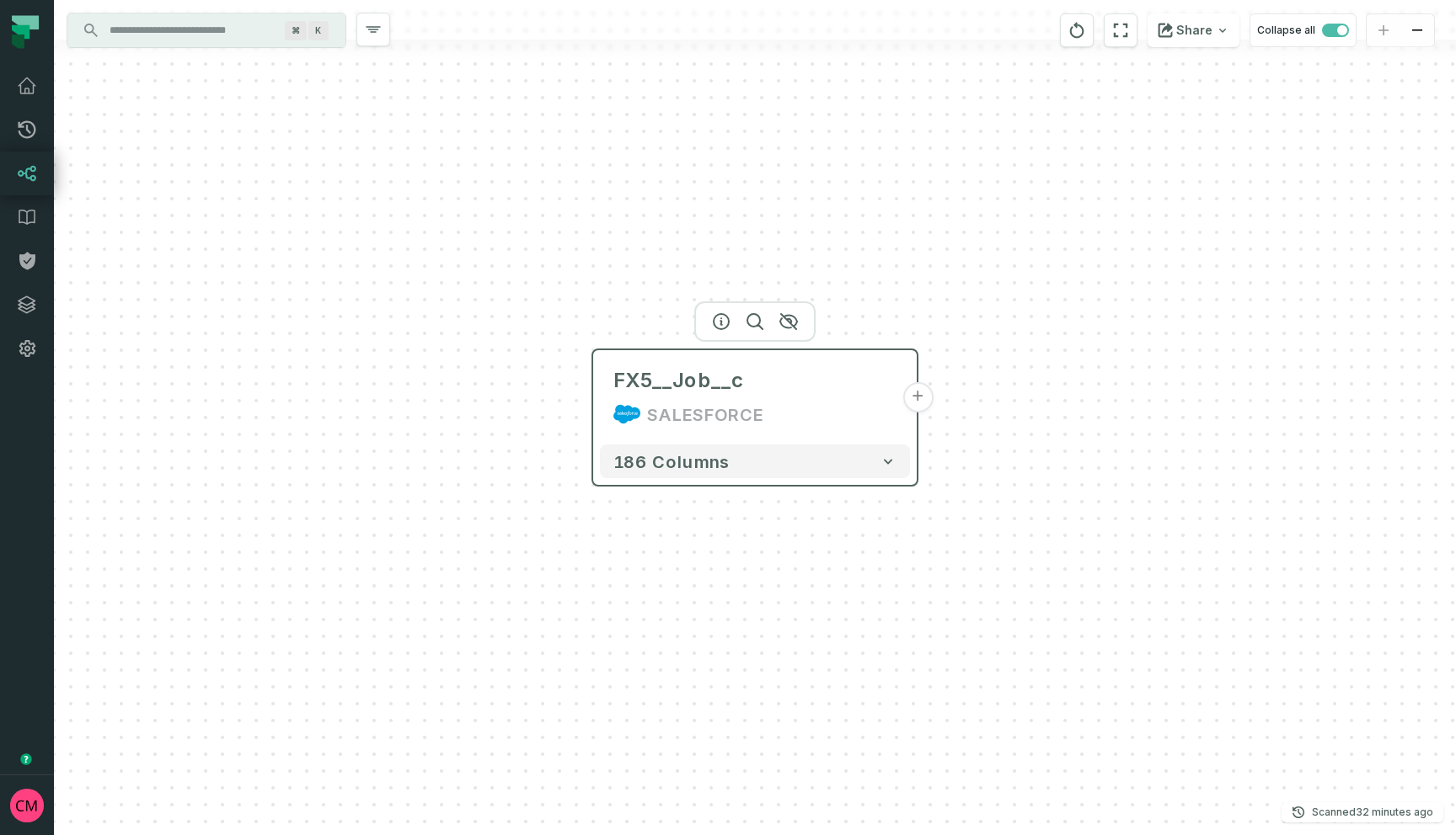
click at [919, 403] on button "+" at bounding box center [917, 398] width 30 height 30
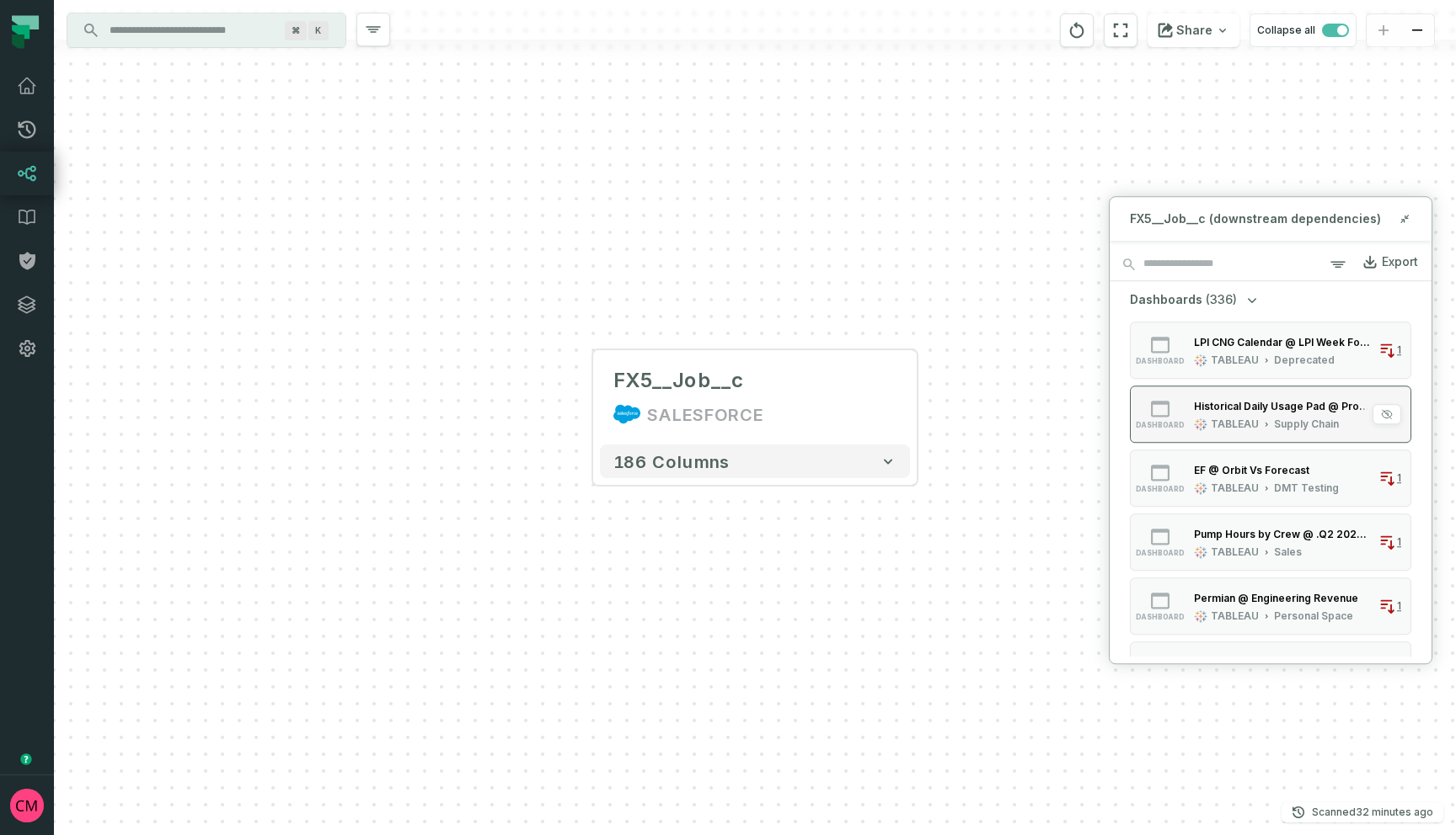
click at [1261, 415] on div "Historical Daily Usage Pad @ Proppant Forecast from Salesforce TABLEAU Supply C…" at bounding box center [1282, 415] width 191 height 34
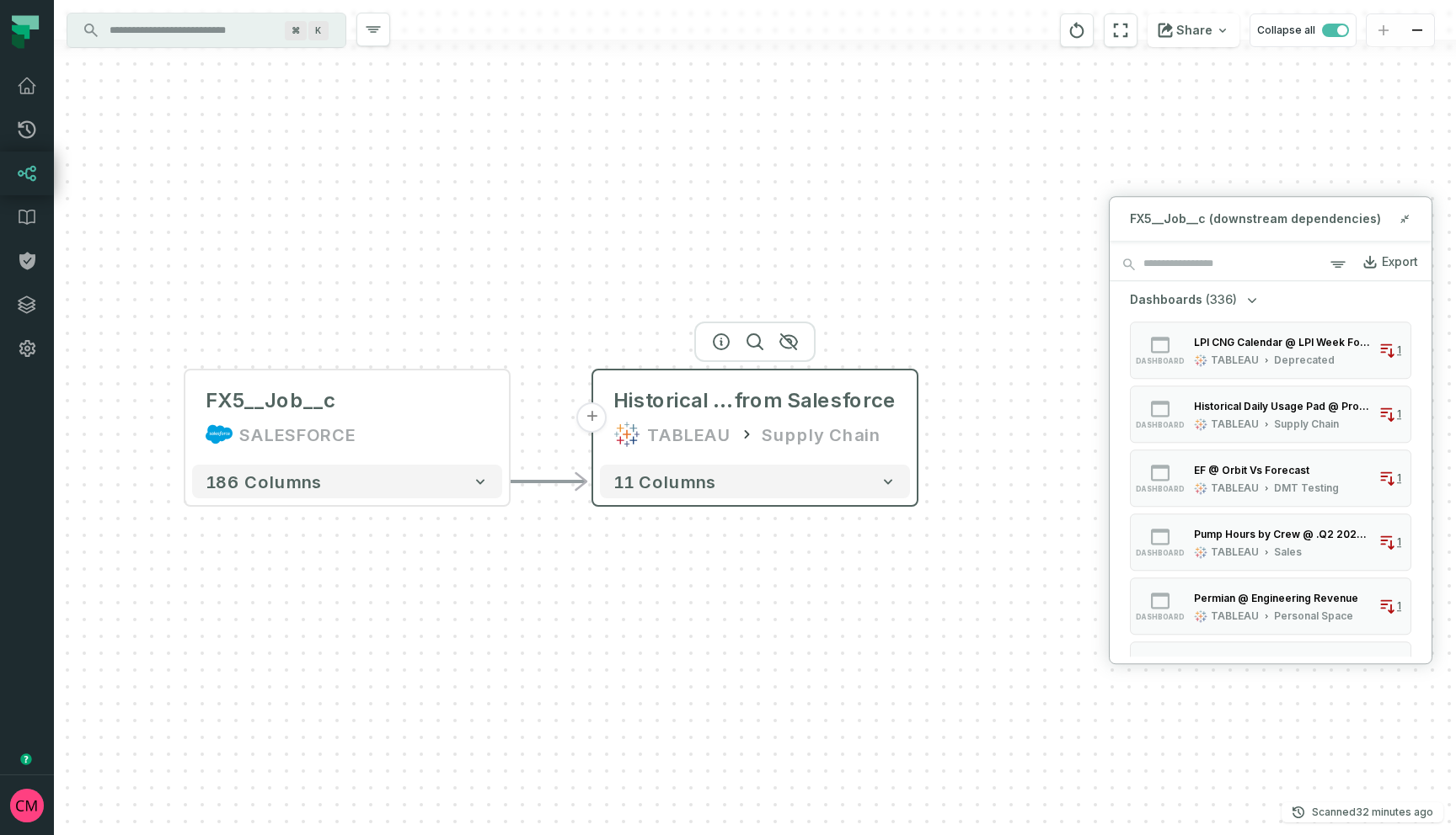
click at [594, 421] on button "+" at bounding box center [593, 418] width 30 height 30
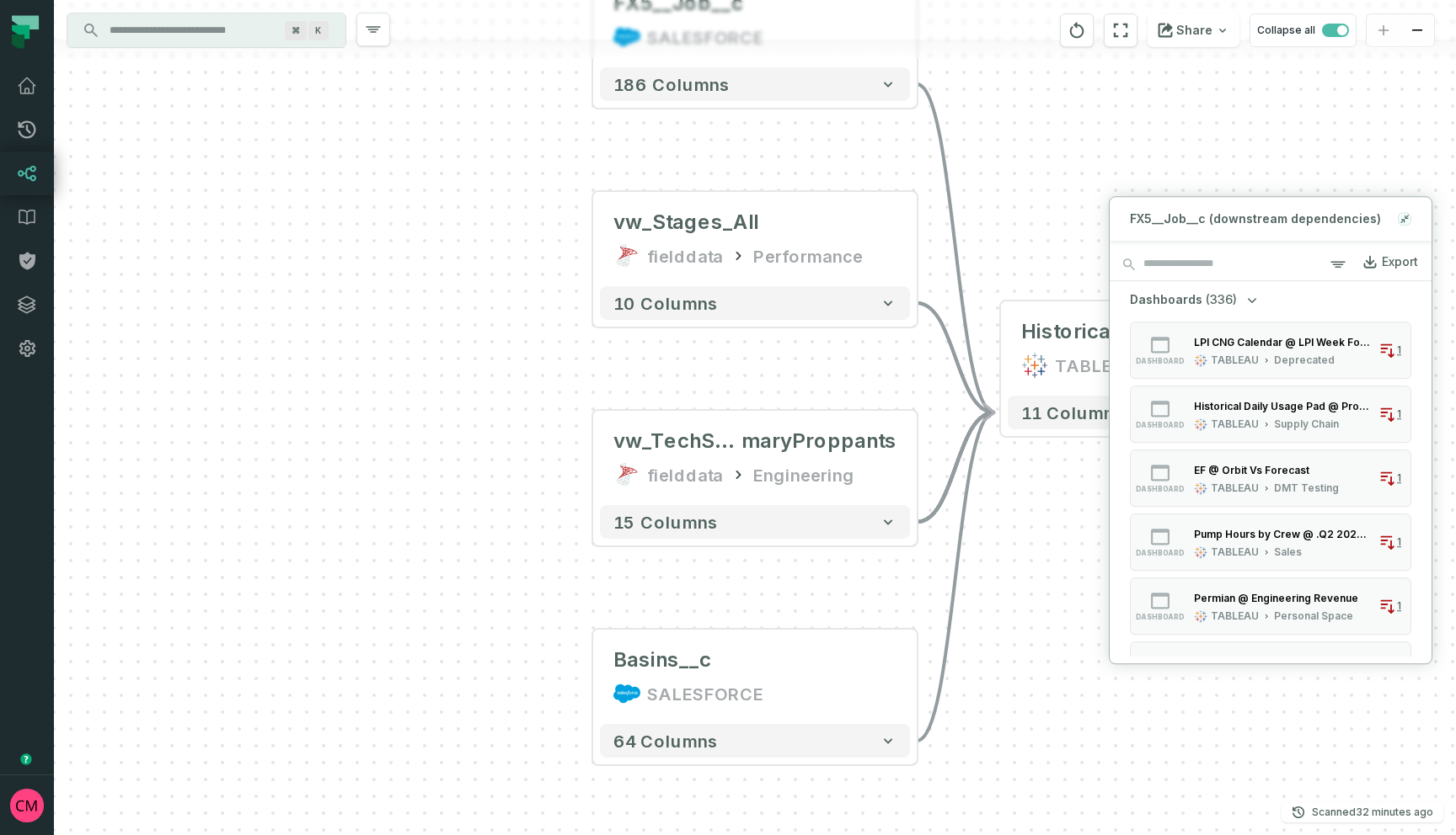
click at [1401, 222] on icon at bounding box center [1402, 222] width 3 height 3
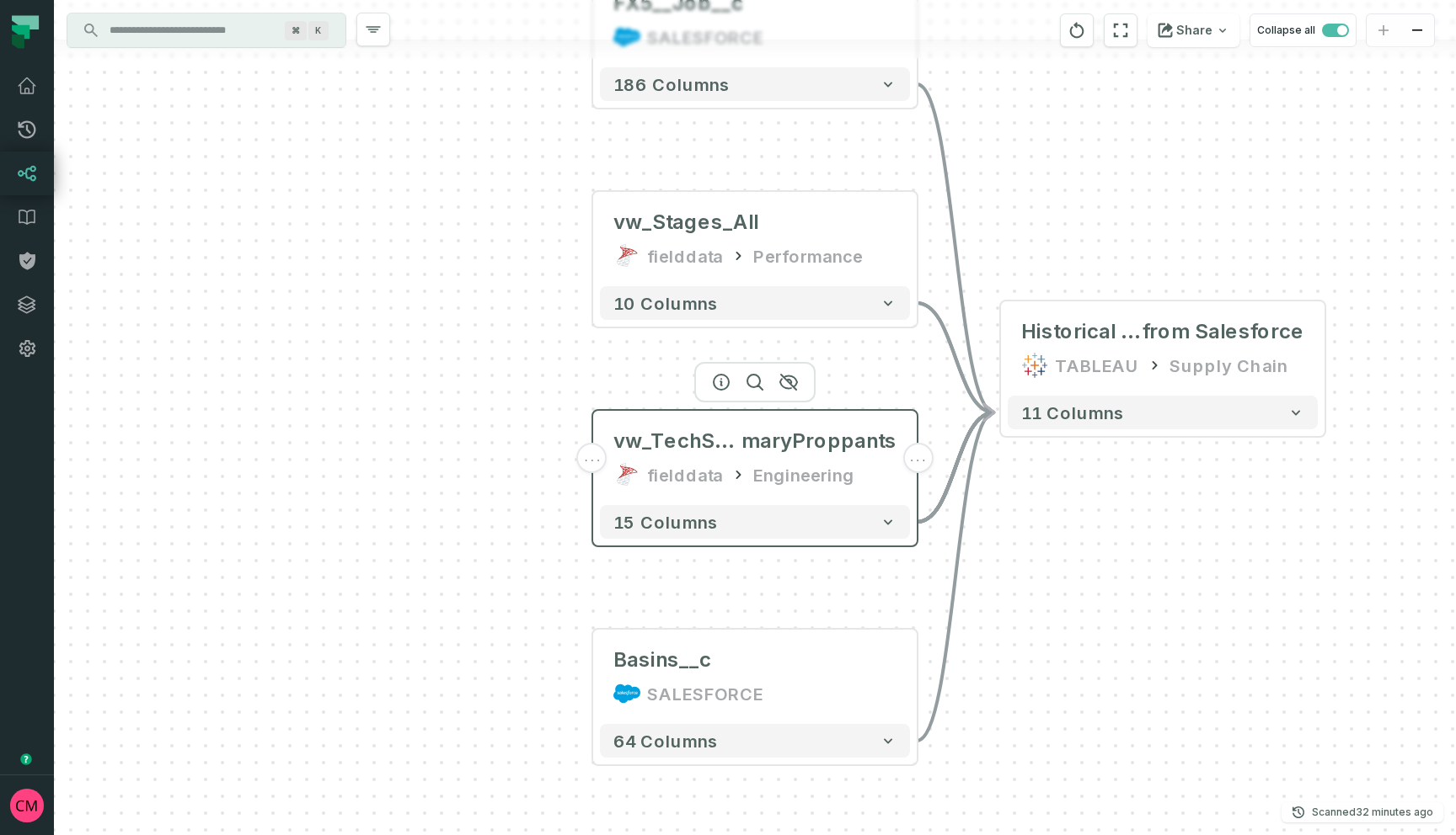
click at [585, 463] on span "..." at bounding box center [593, 458] width 19 height 15
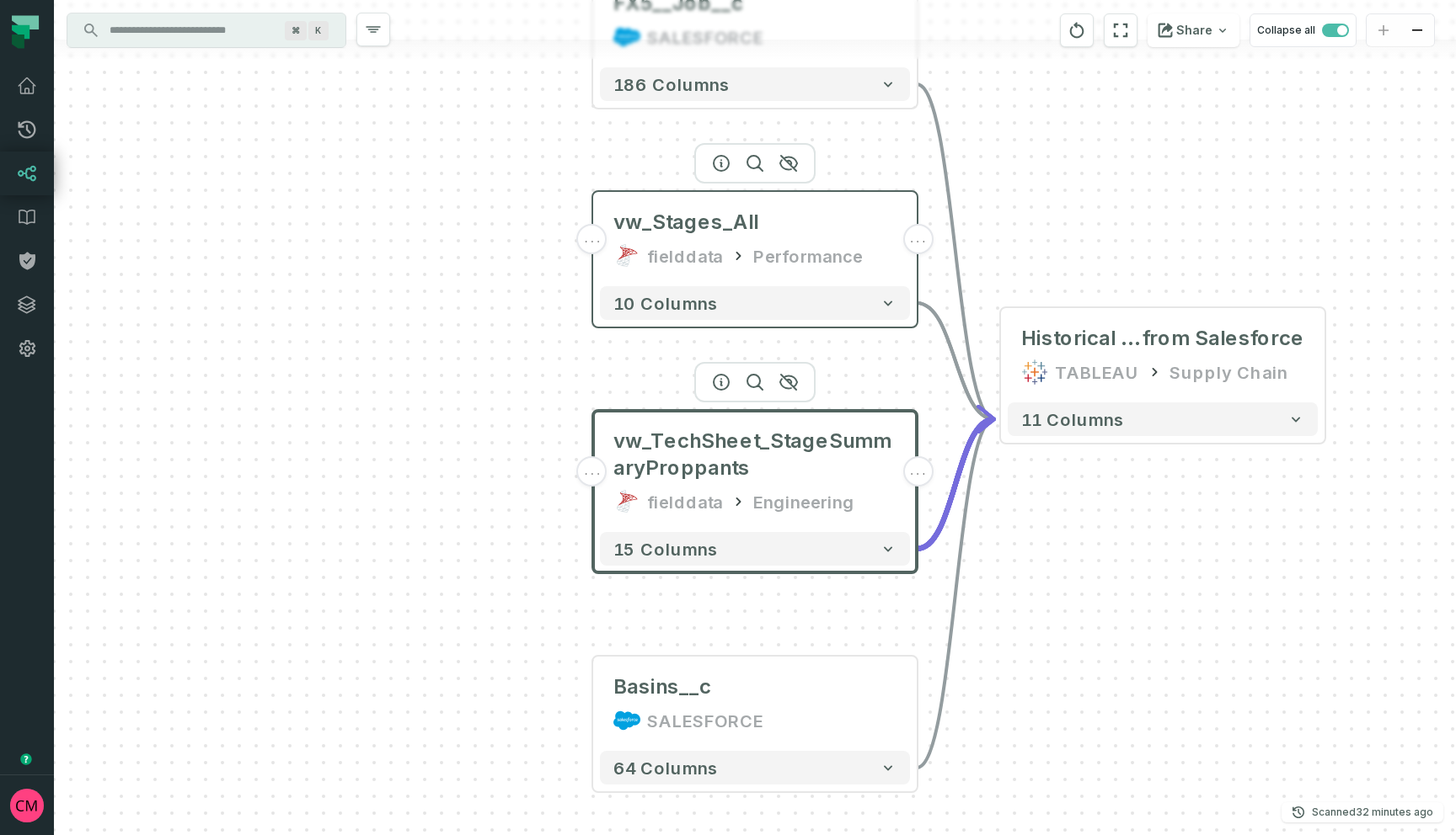
click at [689, 243] on div "fielddata" at bounding box center [685, 256] width 76 height 27
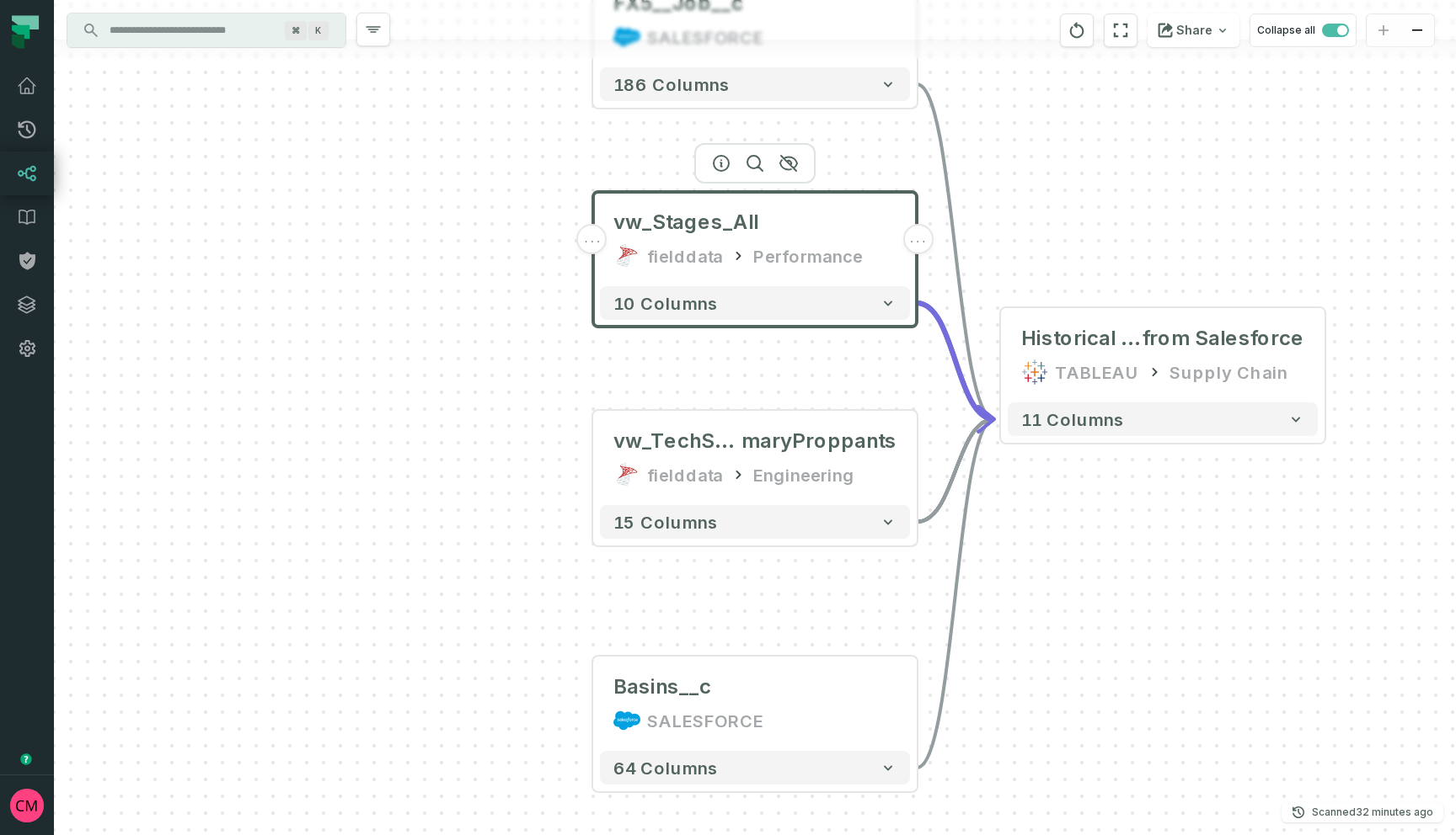
click at [593, 245] on span "..." at bounding box center [593, 239] width 19 height 15
click at [918, 245] on span "..." at bounding box center [917, 239] width 19 height 15
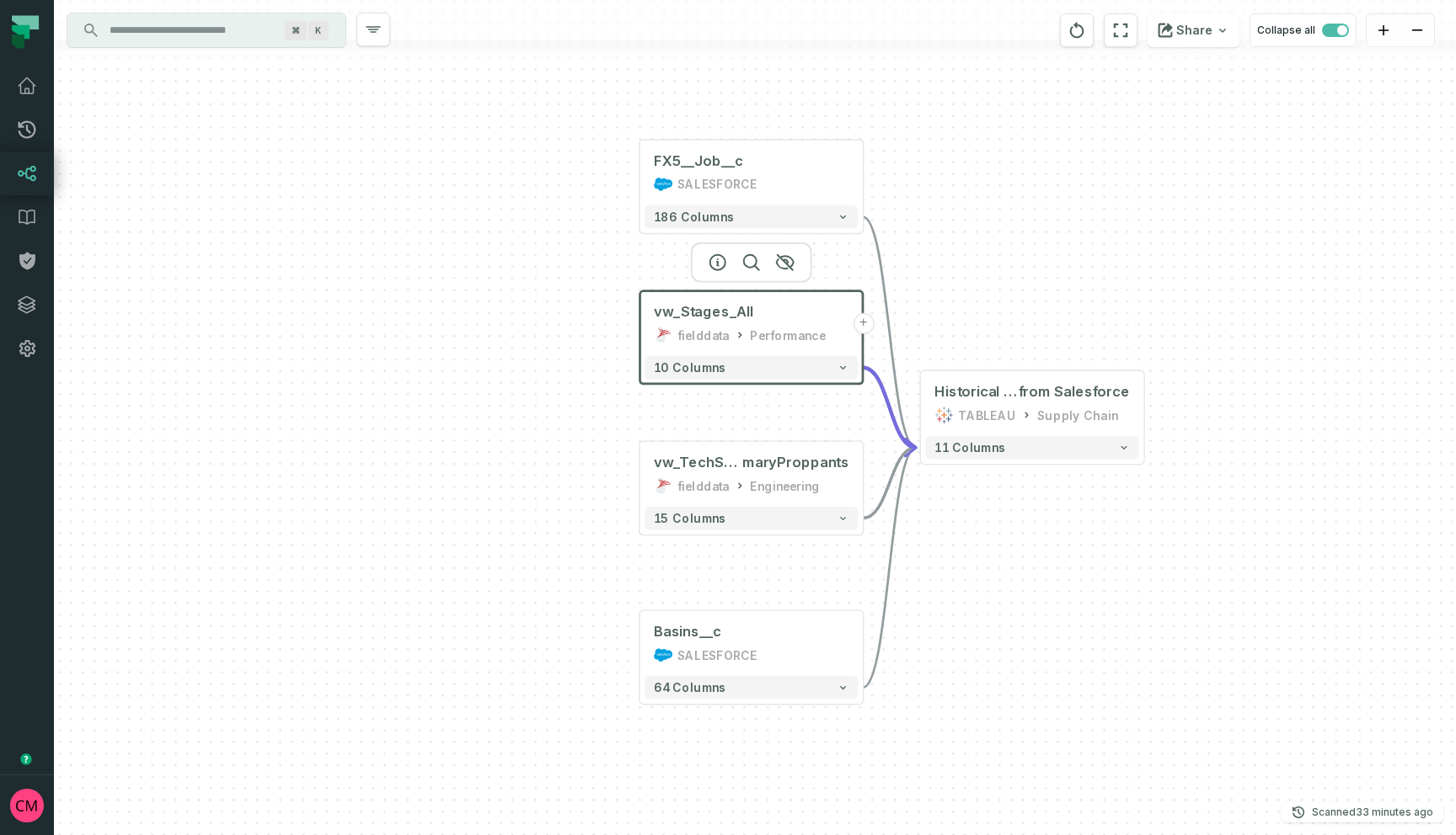
click at [1234, 430] on div "vw_Stages_All fielddata Performance + 10 columns vw_TechSheet_StageSum maryProp…" at bounding box center [755, 417] width 1402 height 835
click at [865, 476] on button "+" at bounding box center [862, 474] width 21 height 21
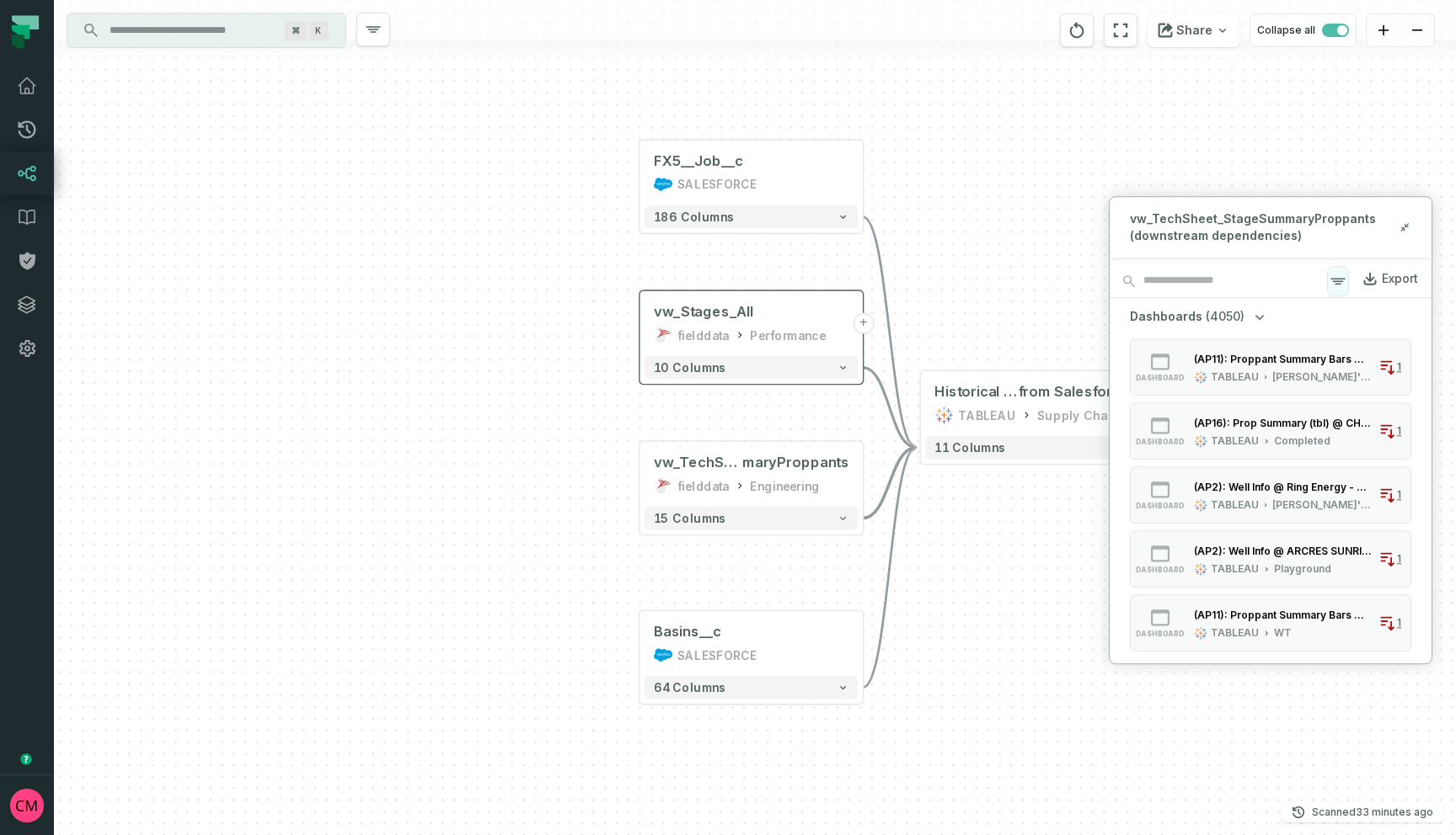
click at [1333, 282] on icon "button" at bounding box center [1338, 281] width 20 height 20
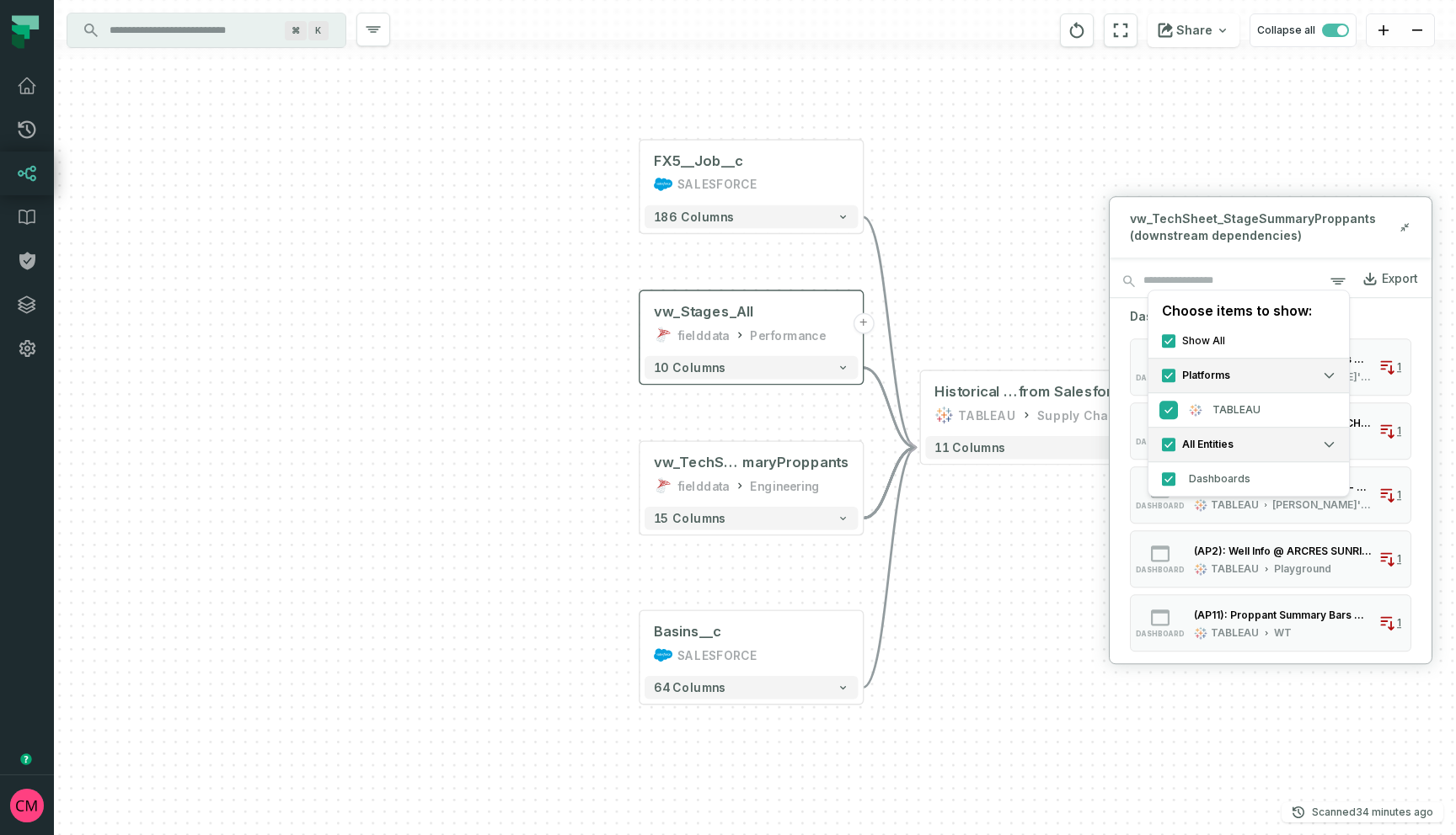
click at [1170, 409] on button "TABLEAU" at bounding box center [1169, 410] width 13 height 13
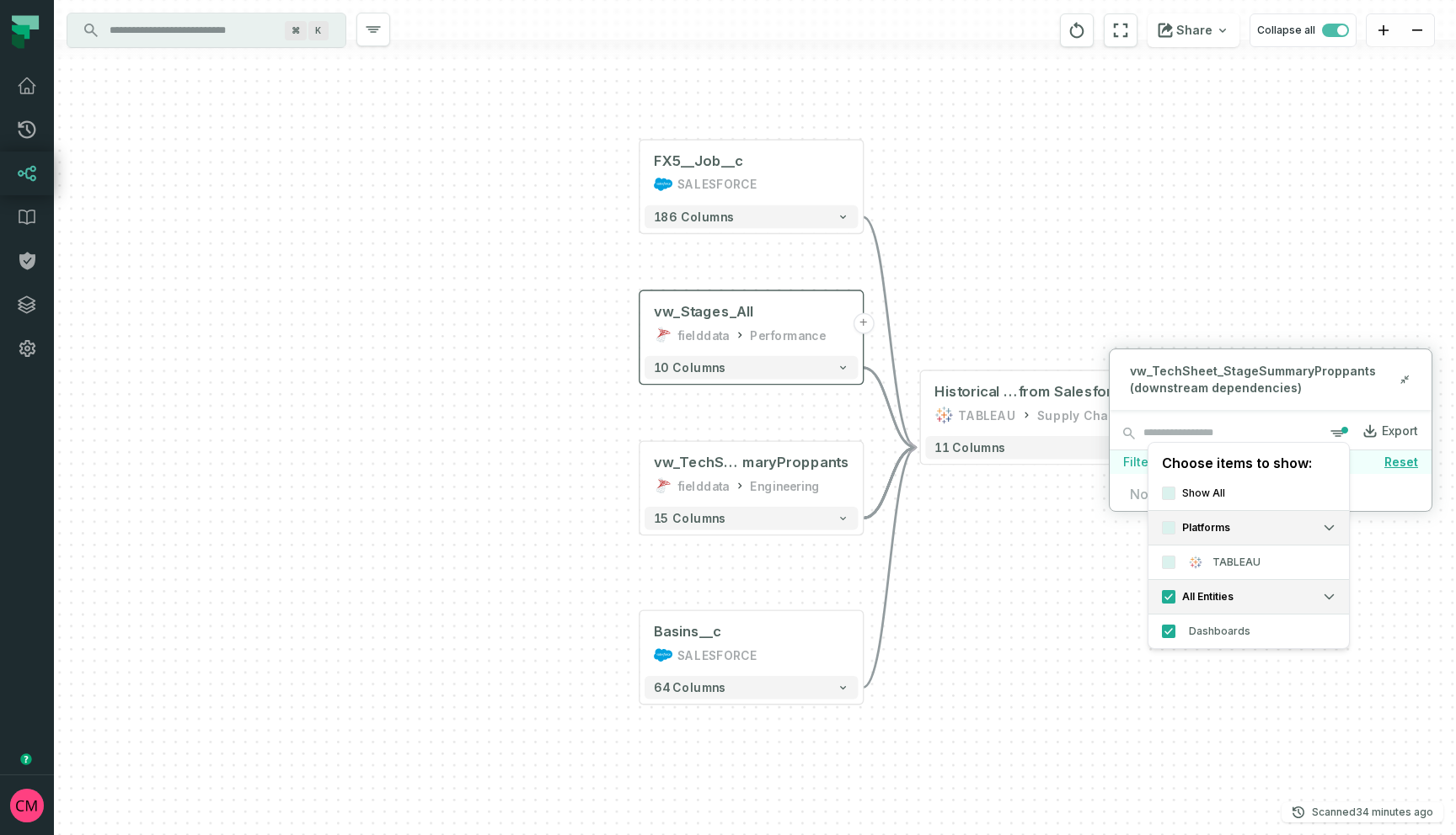
click at [1292, 385] on span "vw_TechSheet_StageSummaryProppants (downstream dependencies)" at bounding box center [1264, 380] width 268 height 34
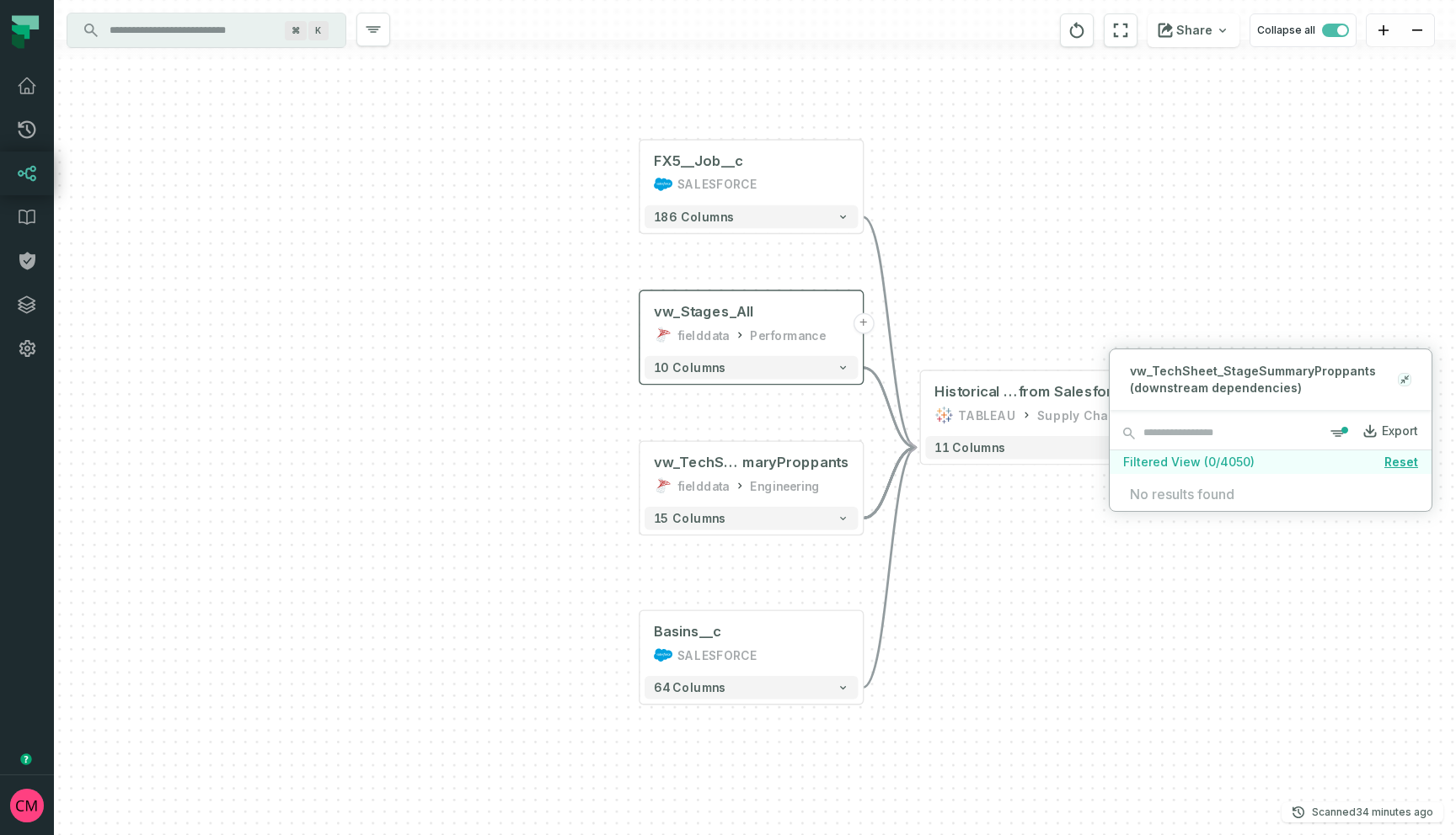
click at [1403, 382] on icon at bounding box center [1402, 383] width 3 height 3
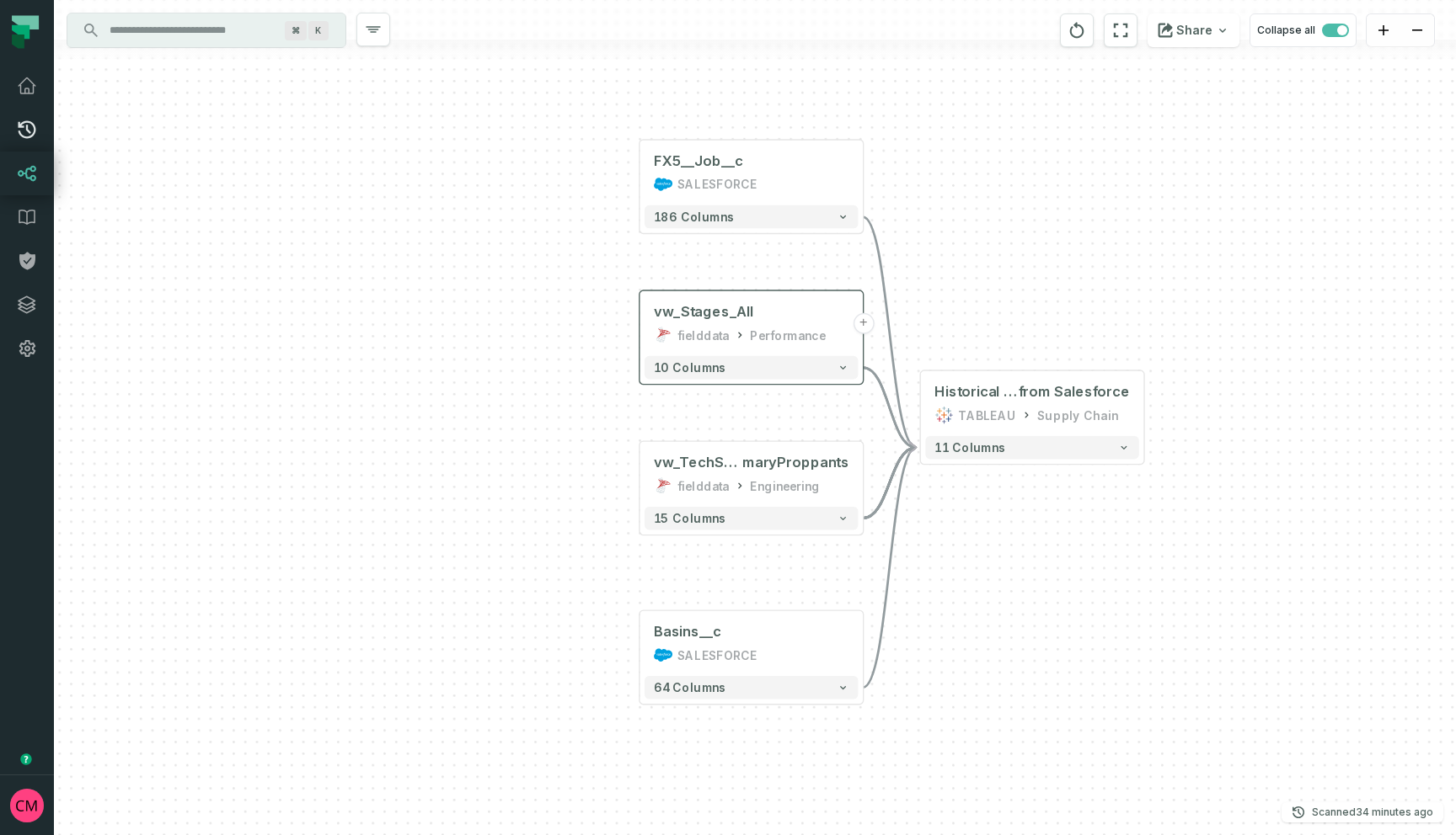
click at [28, 135] on icon at bounding box center [27, 130] width 20 height 20
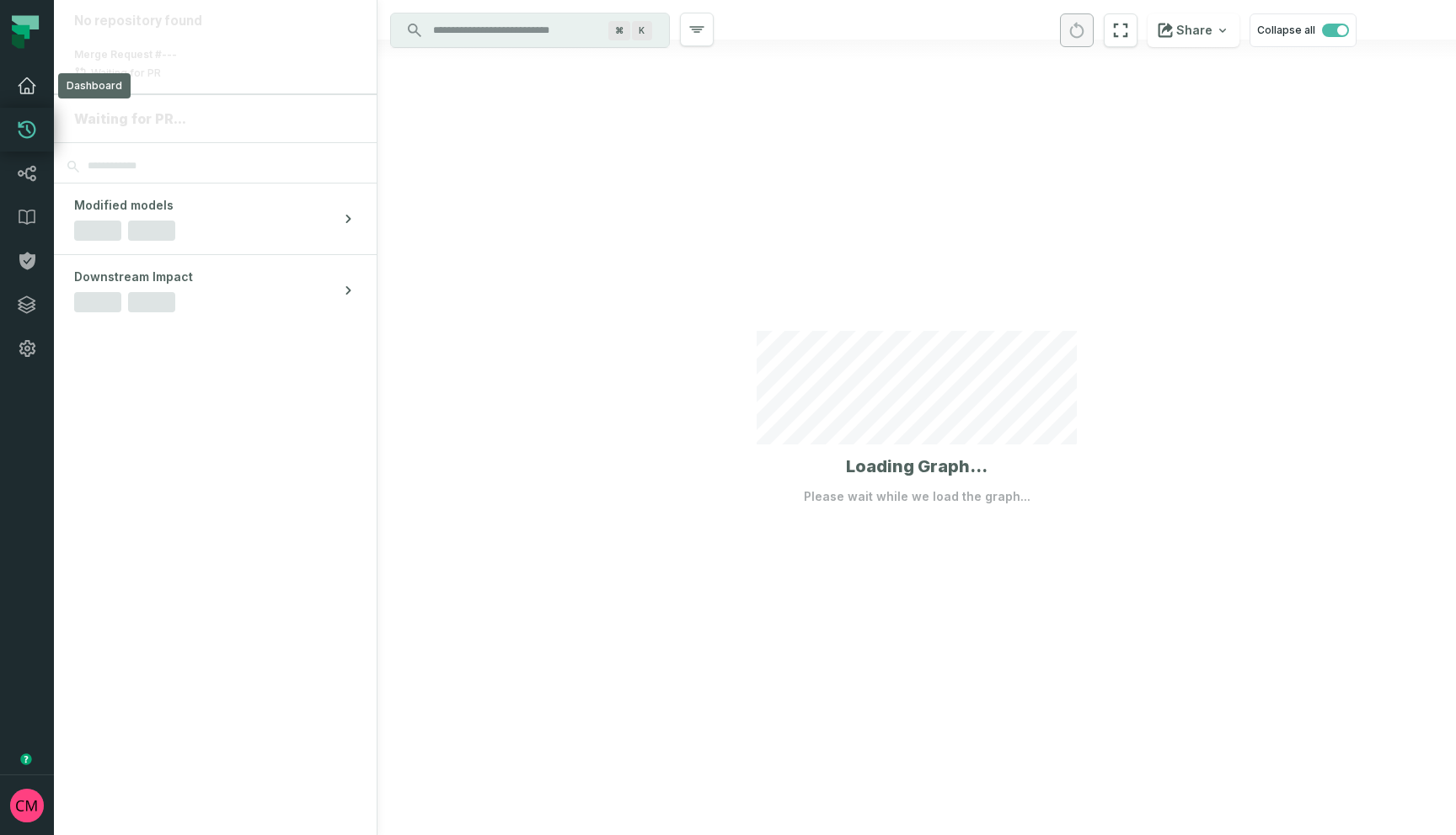
click at [31, 90] on icon at bounding box center [27, 86] width 20 height 20
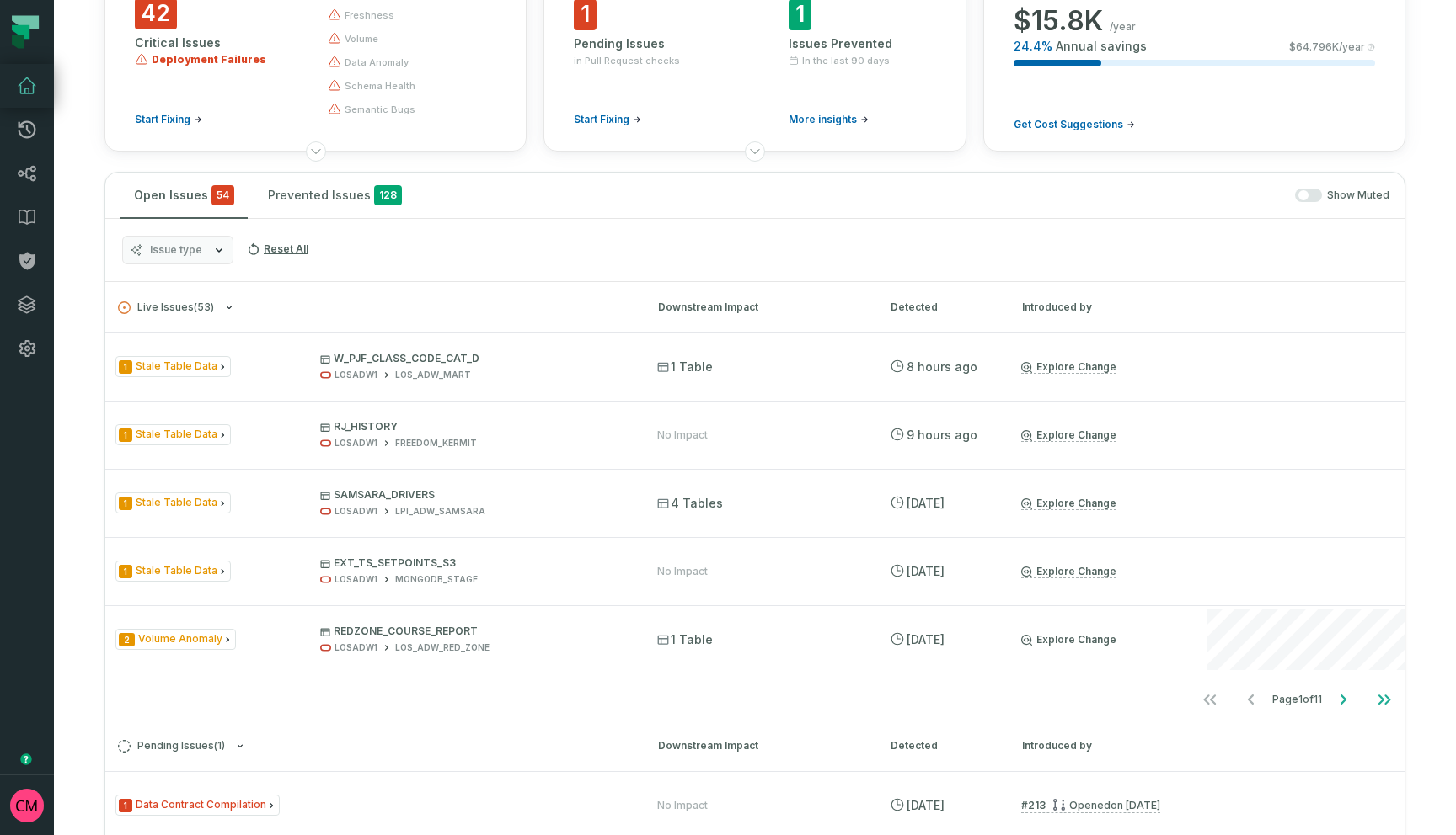
scroll to position [161, 0]
click at [218, 259] on button "Issue type" at bounding box center [178, 249] width 111 height 29
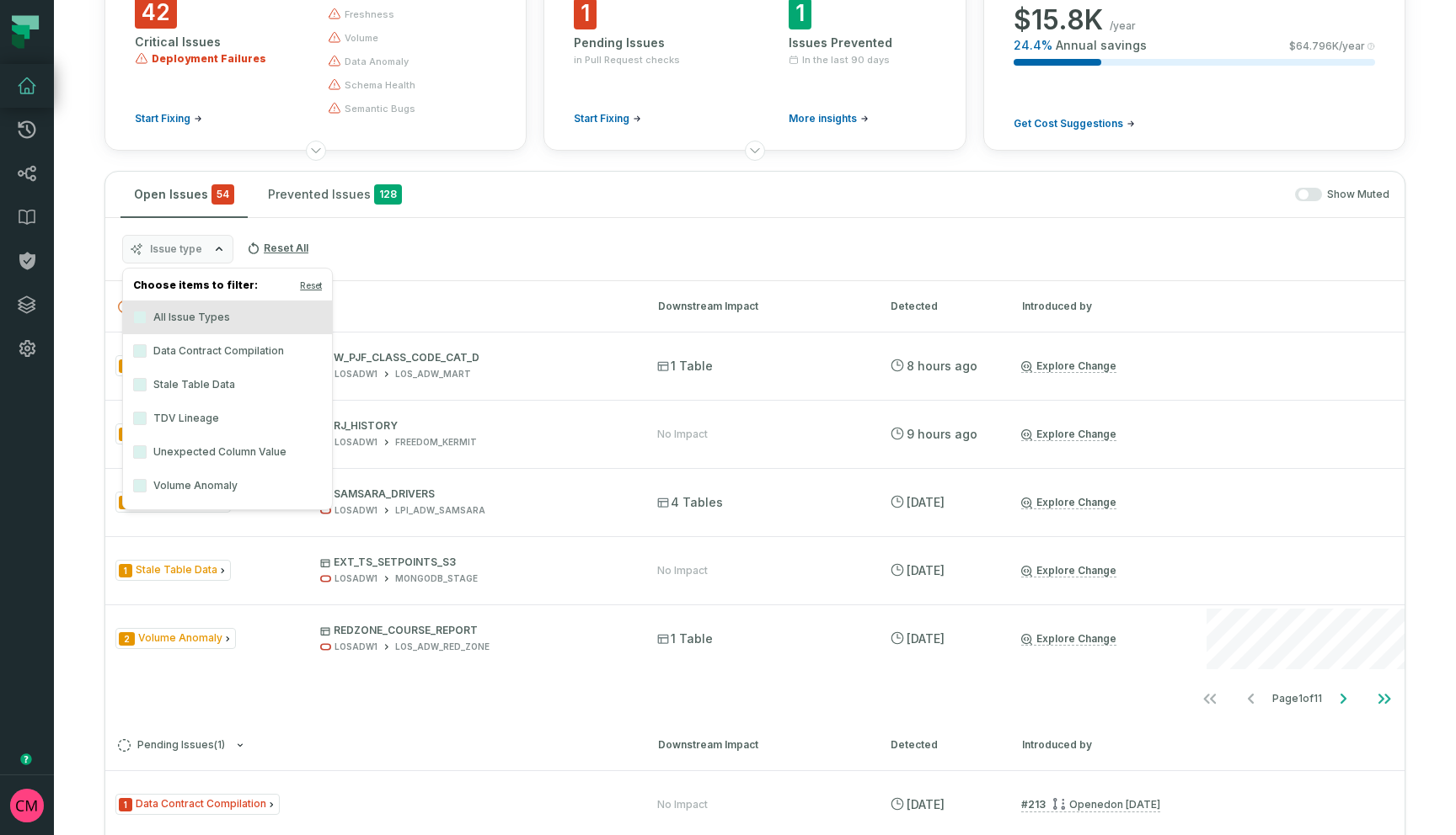
click at [206, 353] on label "Data Contract Compilation" at bounding box center [228, 351] width 209 height 34
click at [147, 353] on button "Data Contract Compilation" at bounding box center [140, 351] width 13 height 13
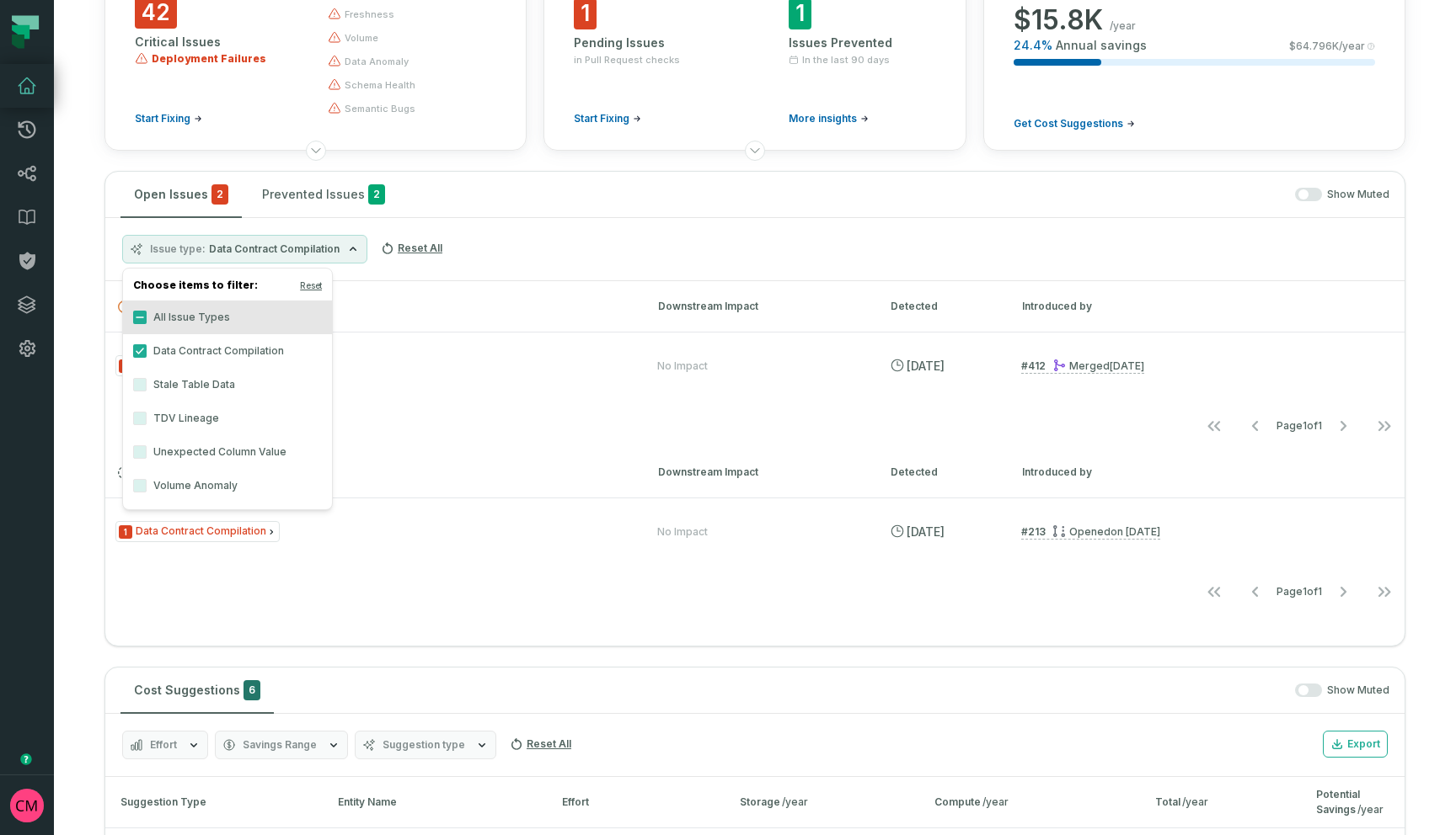
click at [517, 283] on h3 "Live Issues ( 1 ) Downstream Impact Detected Introduced by" at bounding box center [755, 307] width 1299 height 51
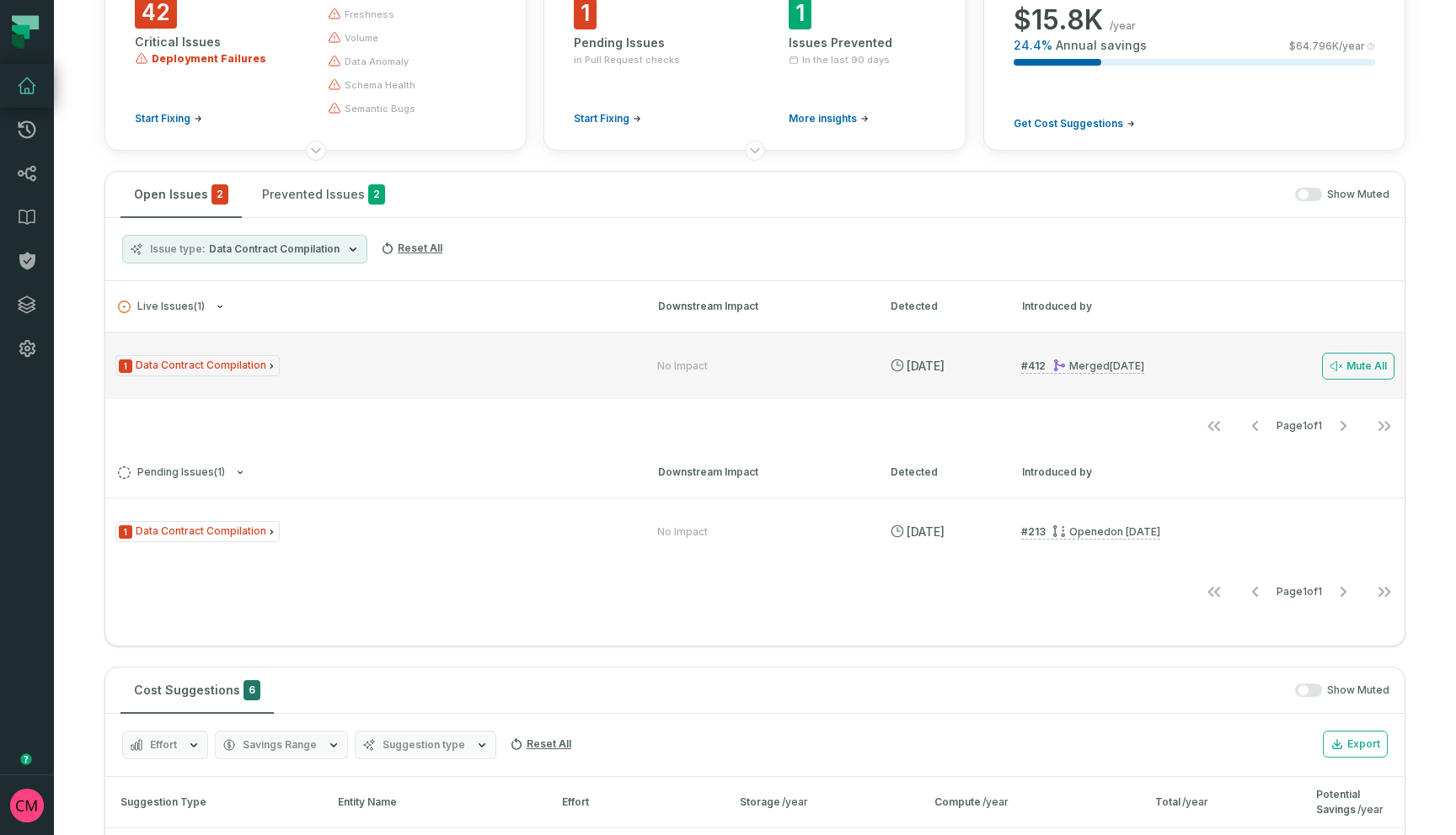
click at [255, 367] on span "1 Data Contract Compilation" at bounding box center [197, 366] width 164 height 21
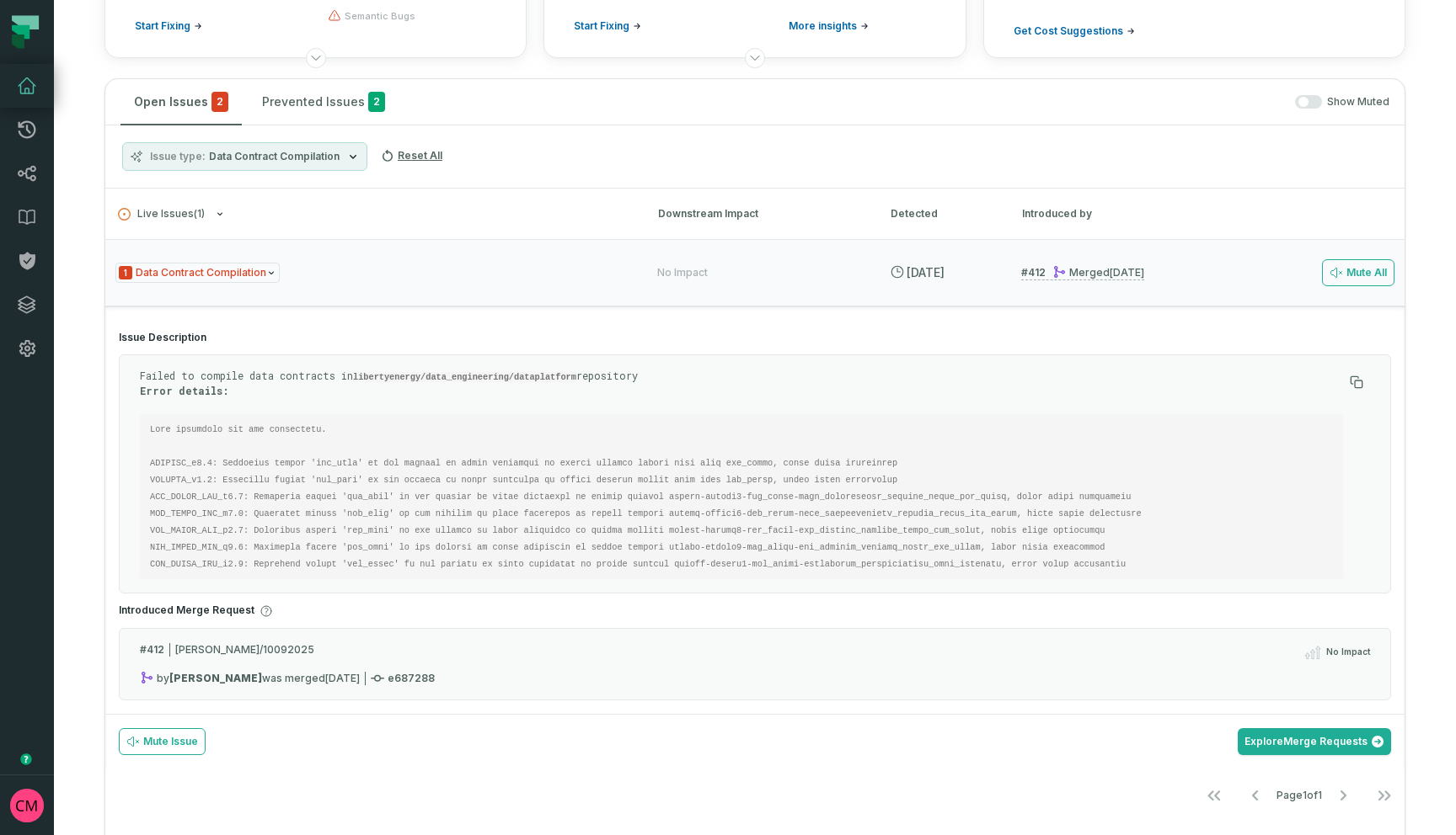
scroll to position [255, 0]
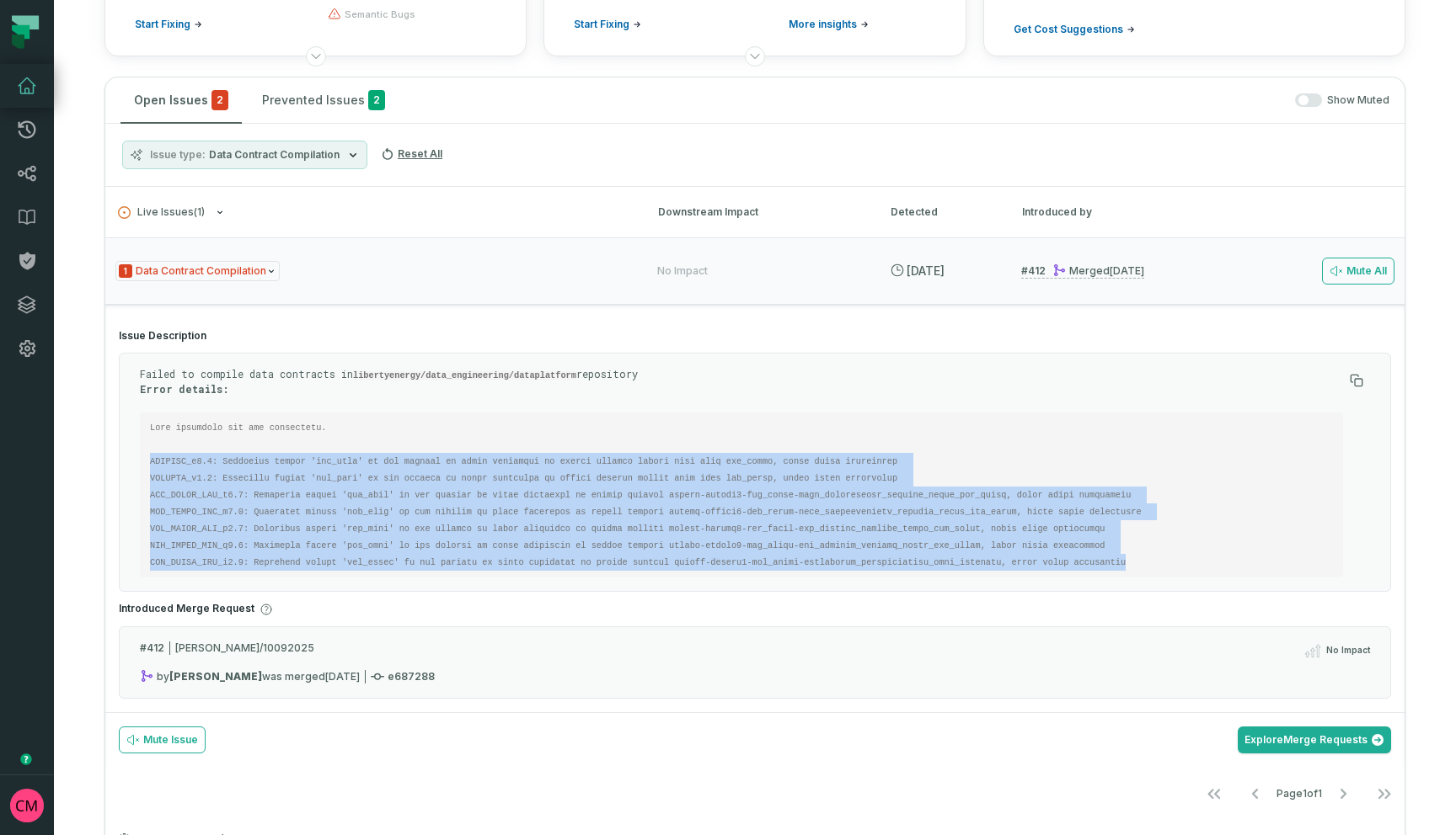
drag, startPoint x: 1144, startPoint y: 561, endPoint x: 118, endPoint y: 458, distance: 1031.2
click at [118, 458] on section "Issue Description Failed to compile data contracts in libertyenergy/data_engine…" at bounding box center [755, 514] width 1299 height 397
copy code "ENGDATA_v1.0: Monitored column 'num_rows' is not created by query statement of …"
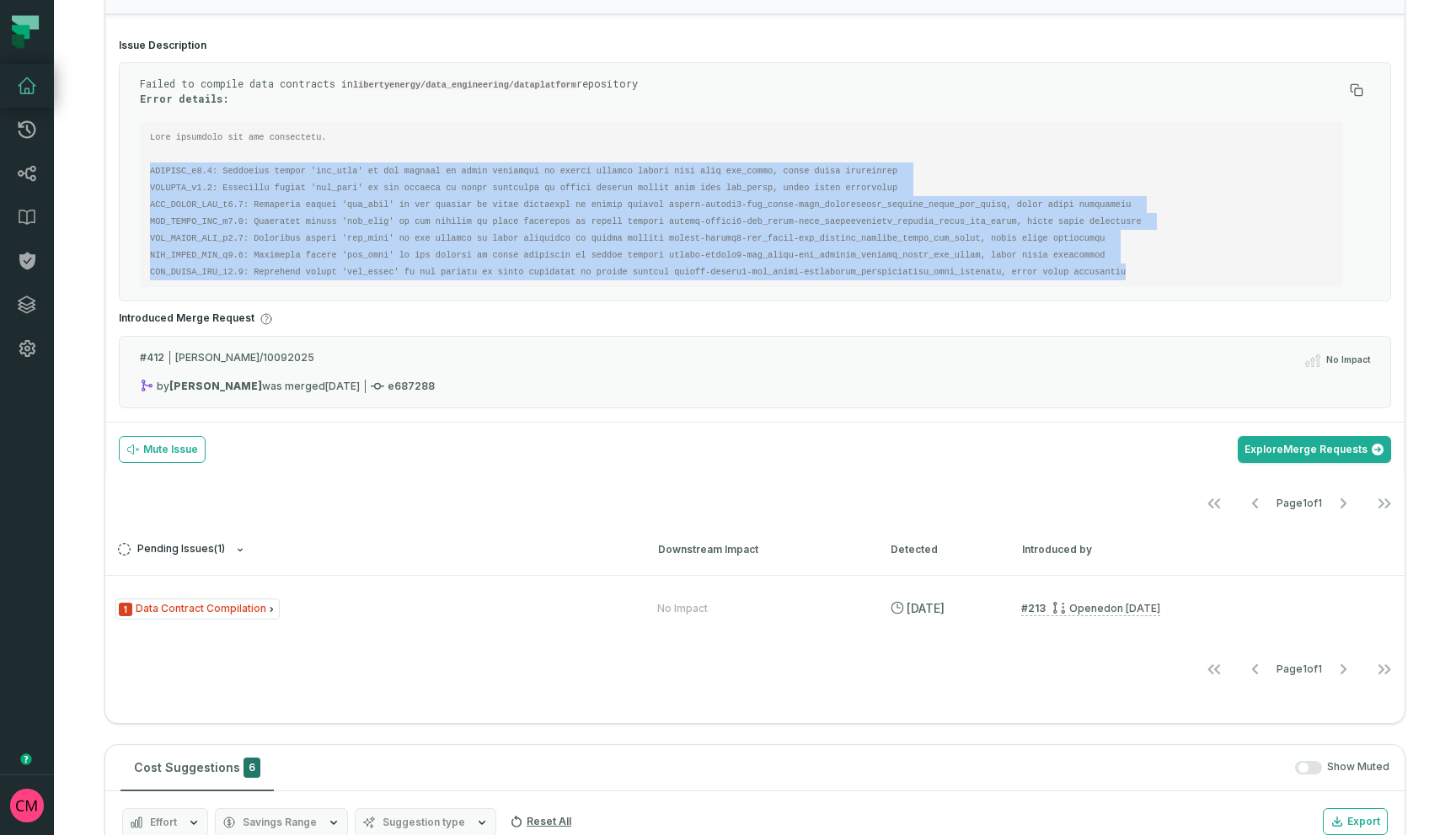
scroll to position [554, 0]
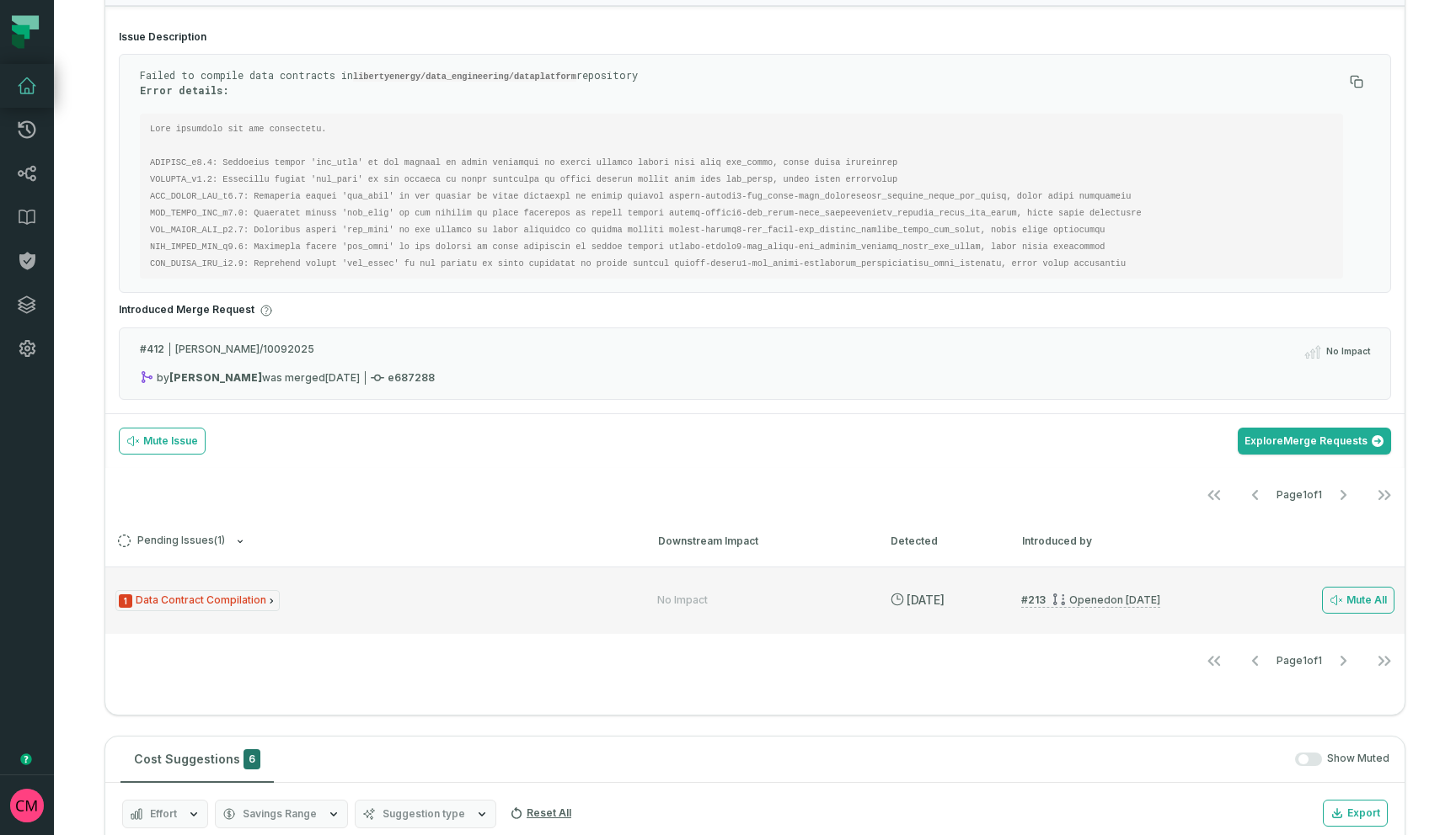
click at [252, 602] on span "1 Data Contract Compilation" at bounding box center [197, 601] width 164 height 21
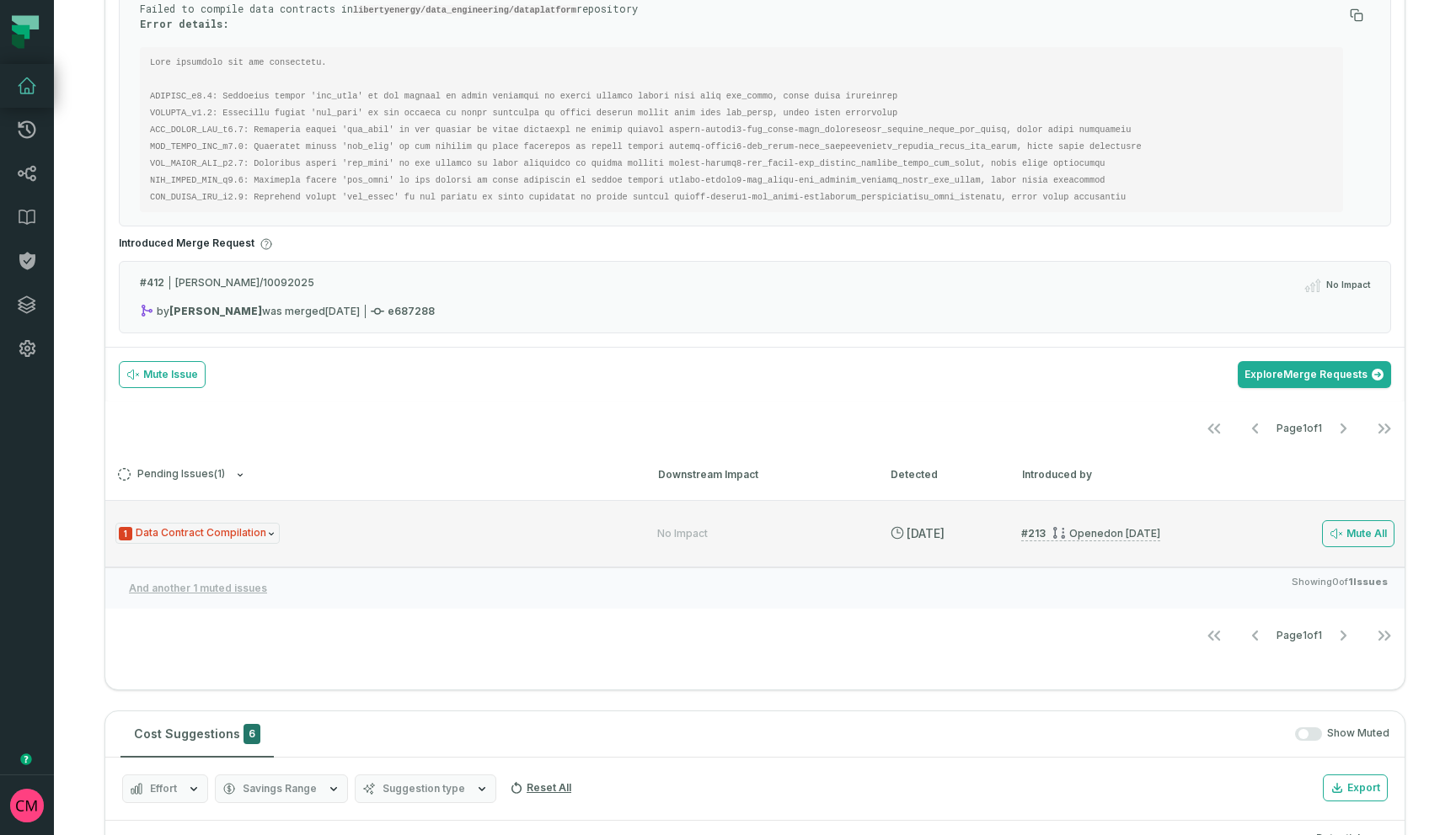
scroll to position [627, 0]
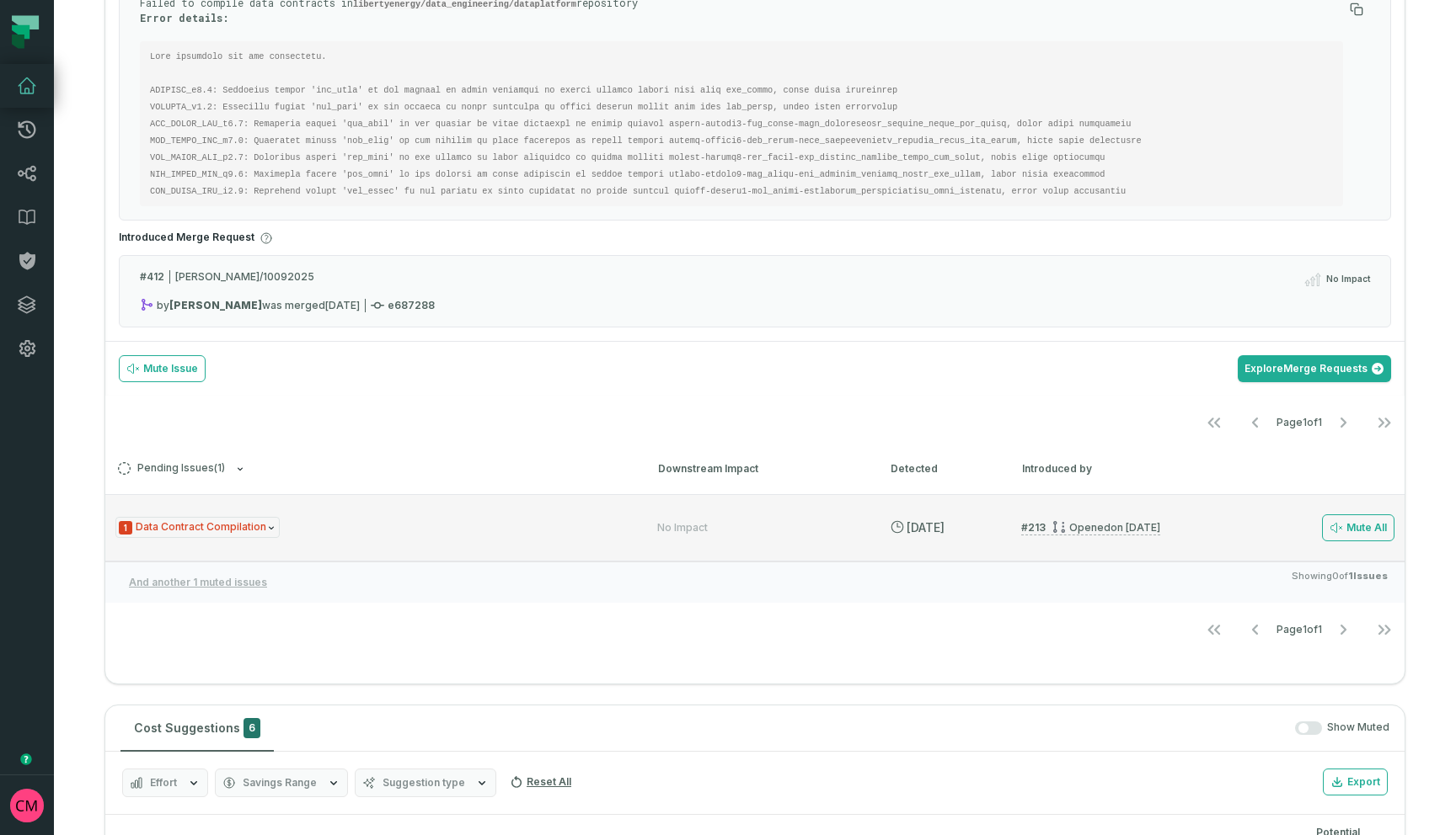
click at [266, 528] on icon "Issue Type" at bounding box center [271, 528] width 10 height 10
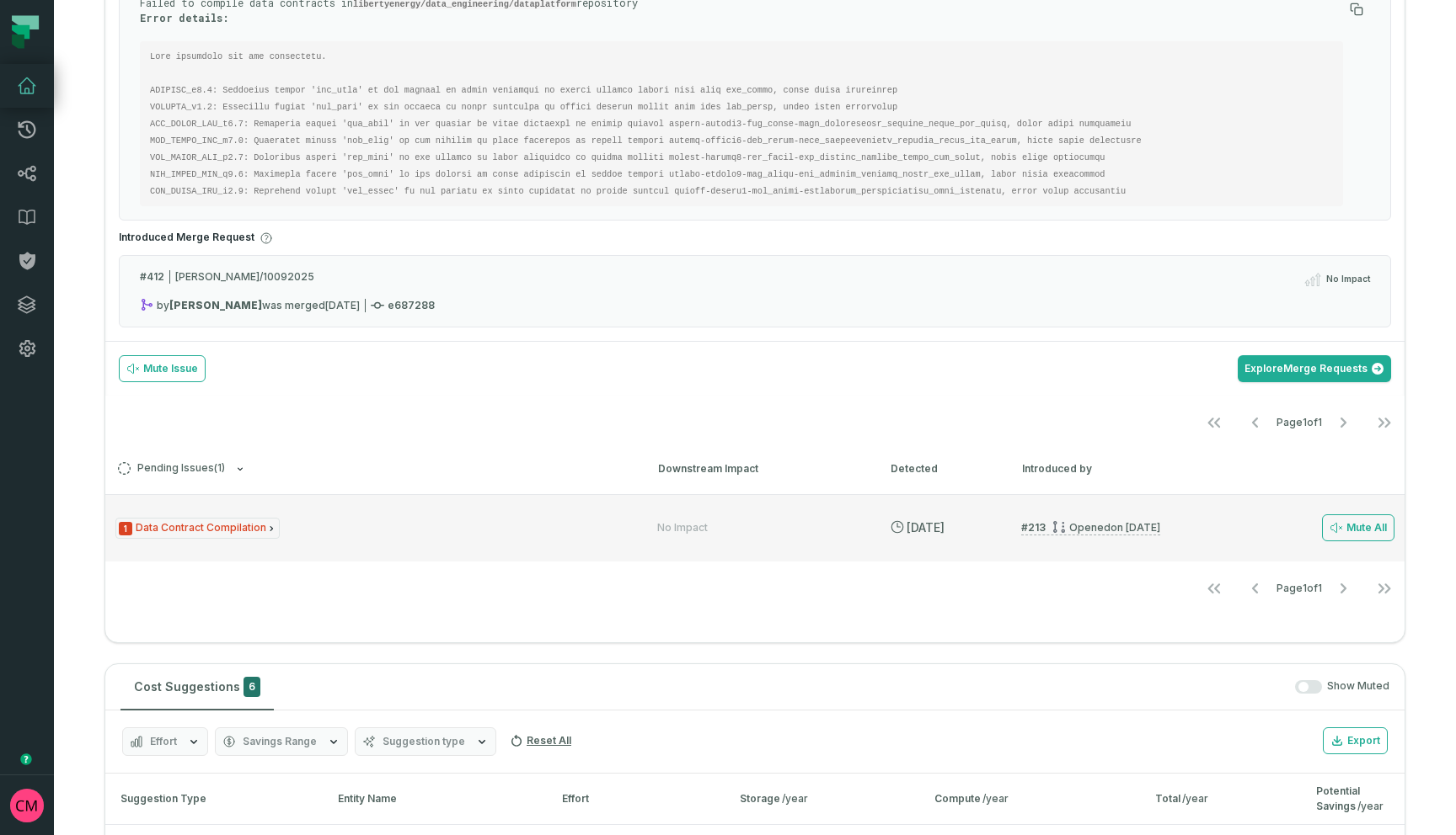
click at [266, 528] on icon "Issue Type" at bounding box center [271, 529] width 10 height 10
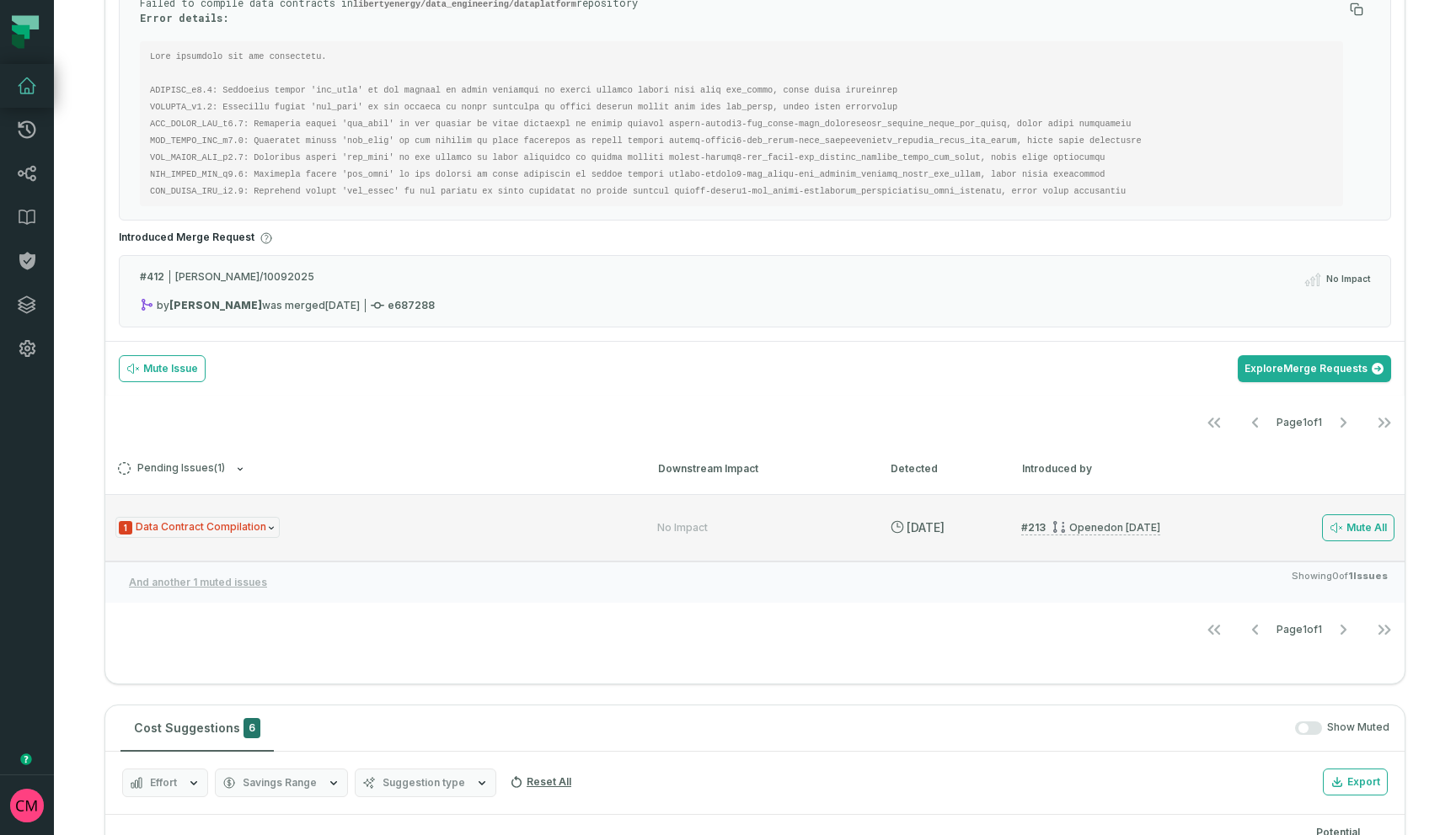
click at [266, 528] on icon "Issue Type" at bounding box center [271, 528] width 10 height 10
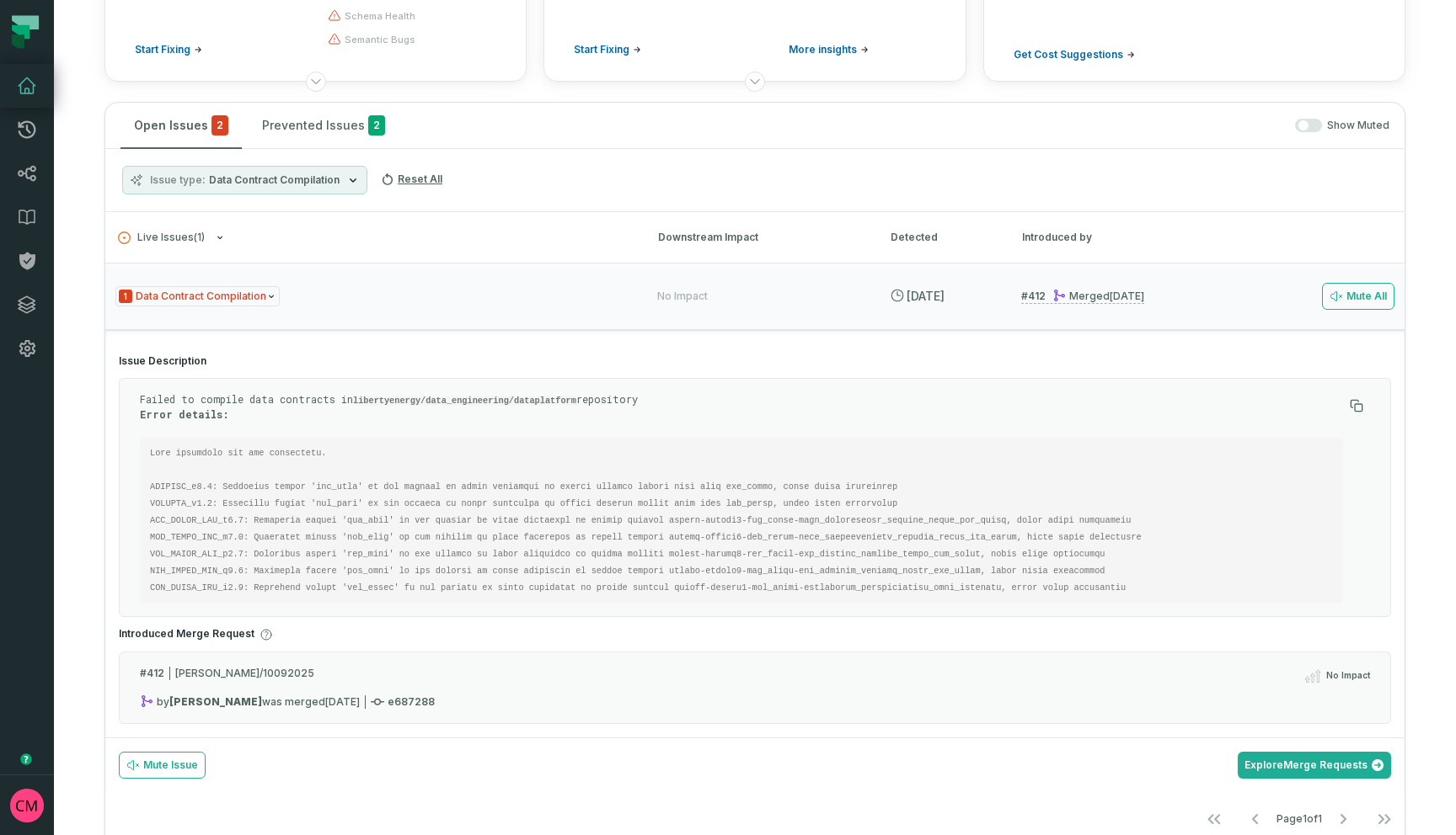
scroll to position [229, 0]
click at [29, 346] on icon at bounding box center [27, 349] width 16 height 17
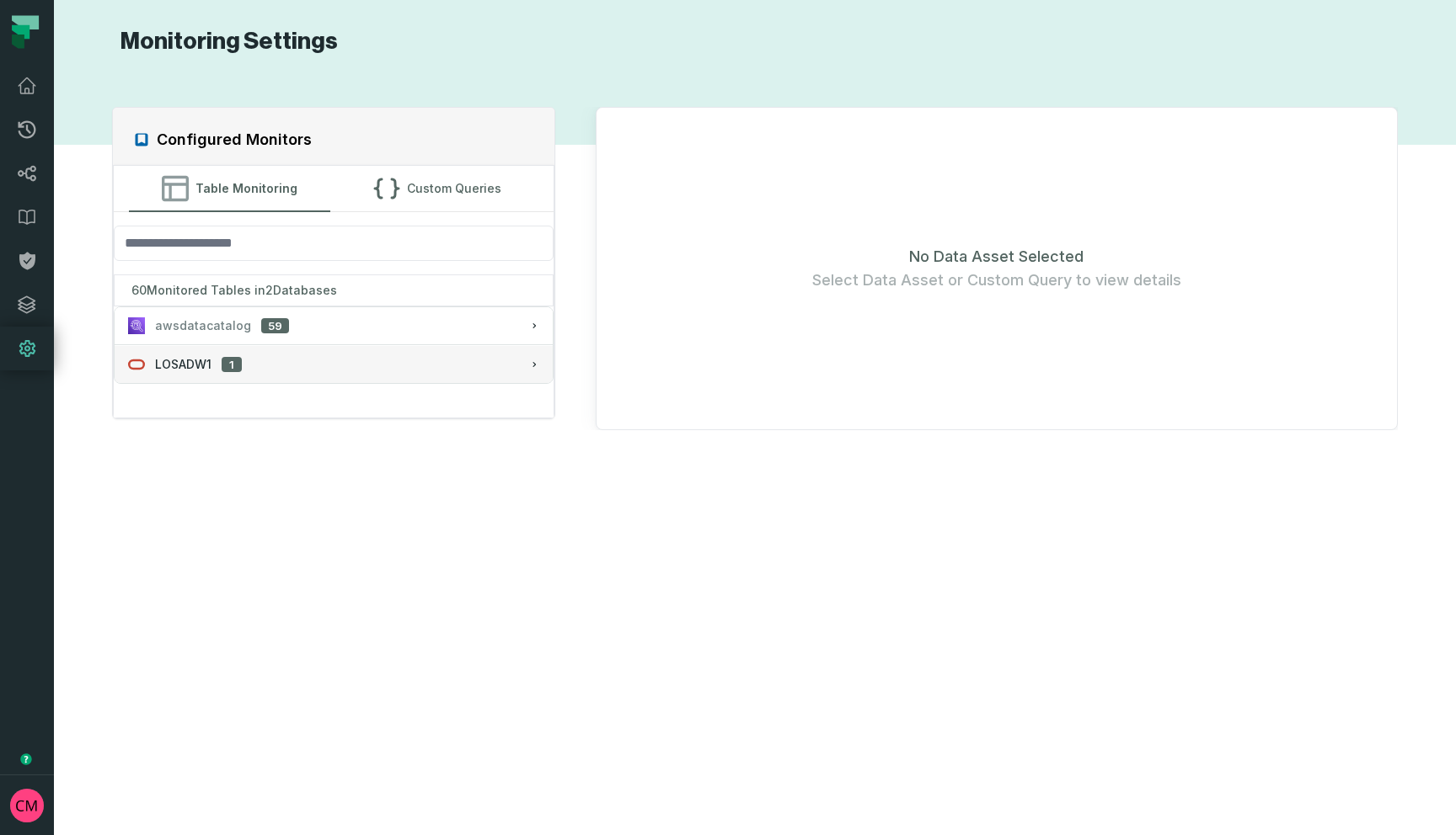
click at [298, 367] on div "LOSADW1 1" at bounding box center [334, 365] width 411 height 17
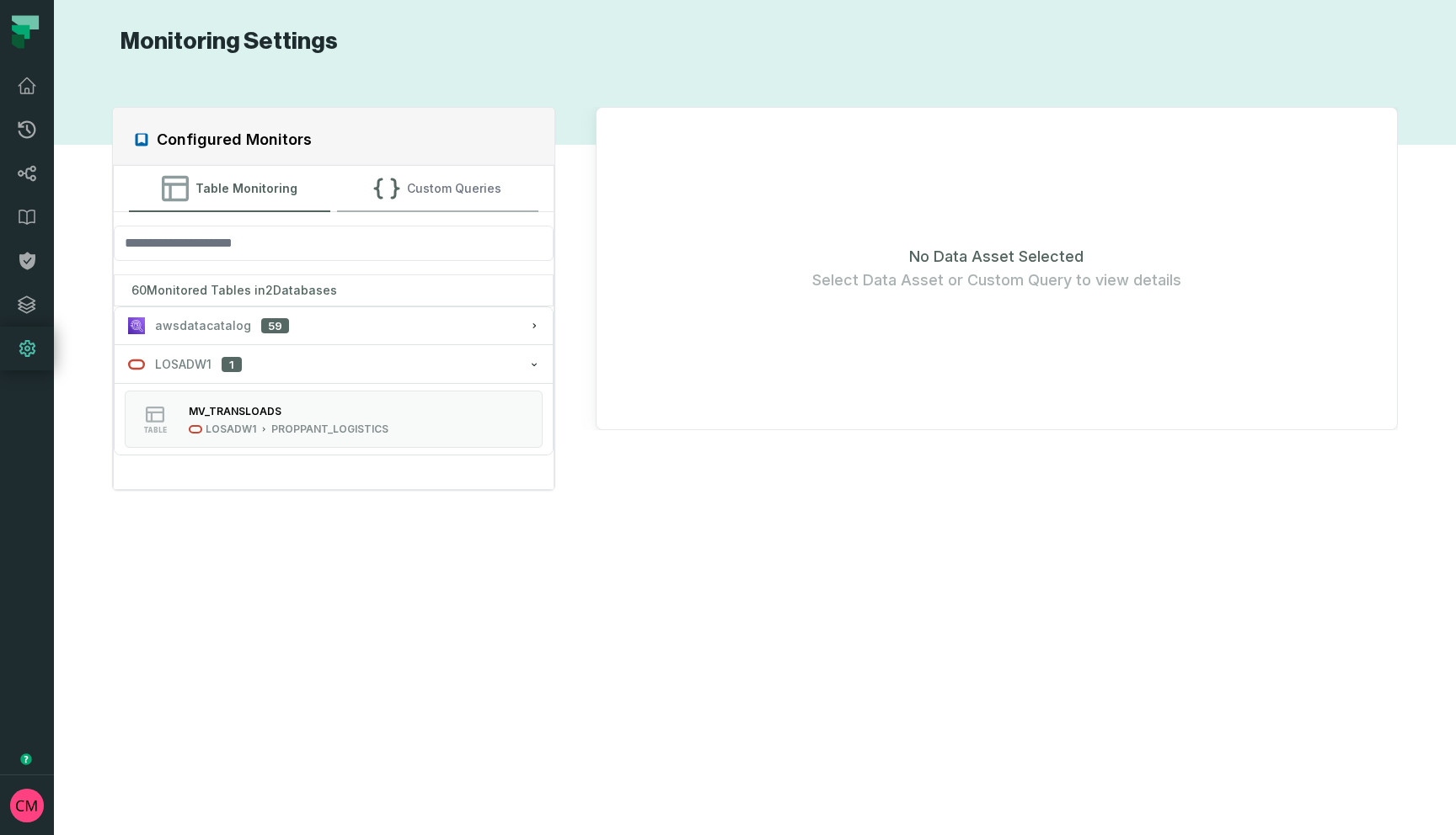
click at [474, 187] on button "Custom Queries" at bounding box center [438, 189] width 201 height 45
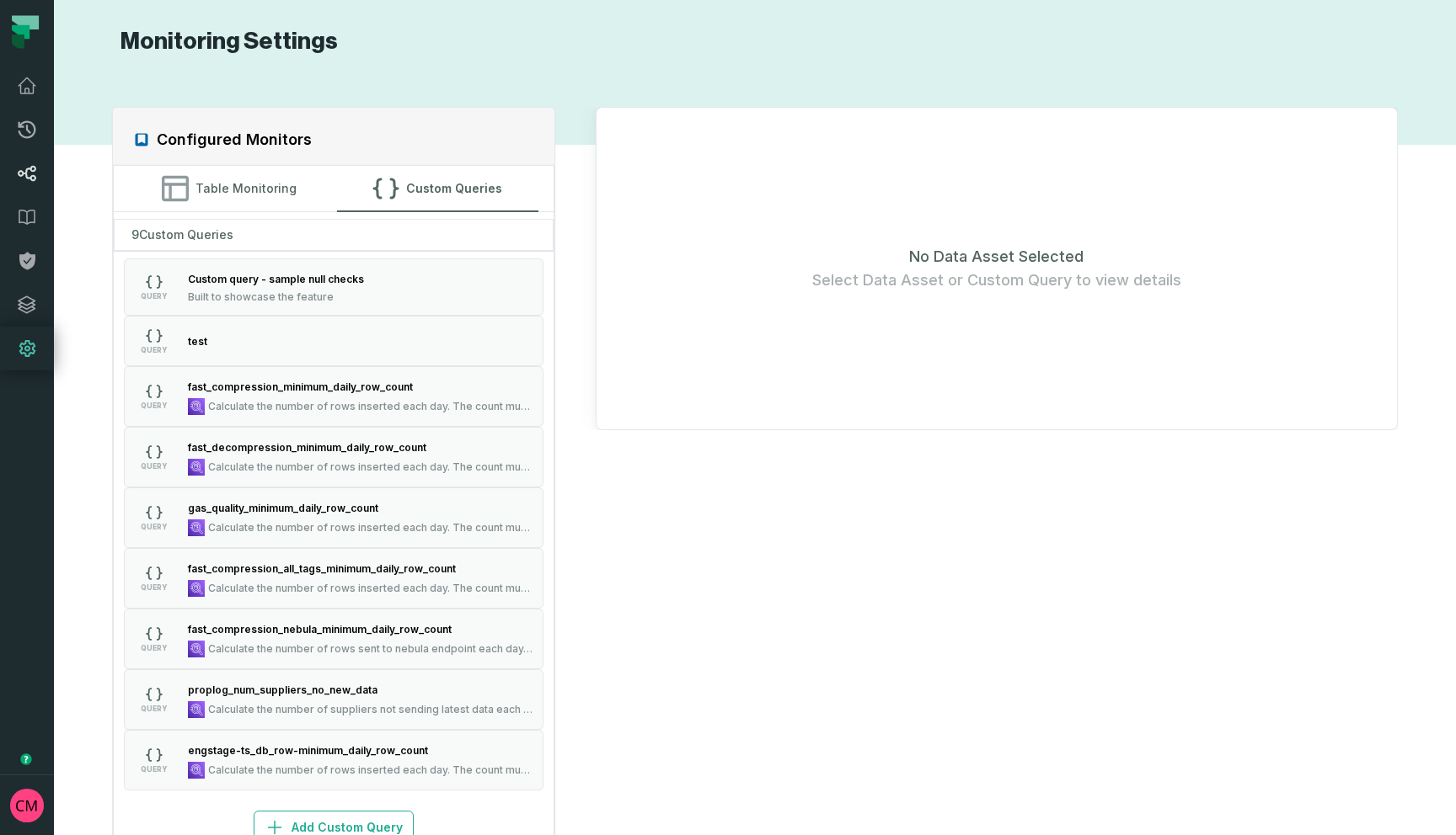
click at [32, 176] on icon at bounding box center [27, 174] width 19 height 16
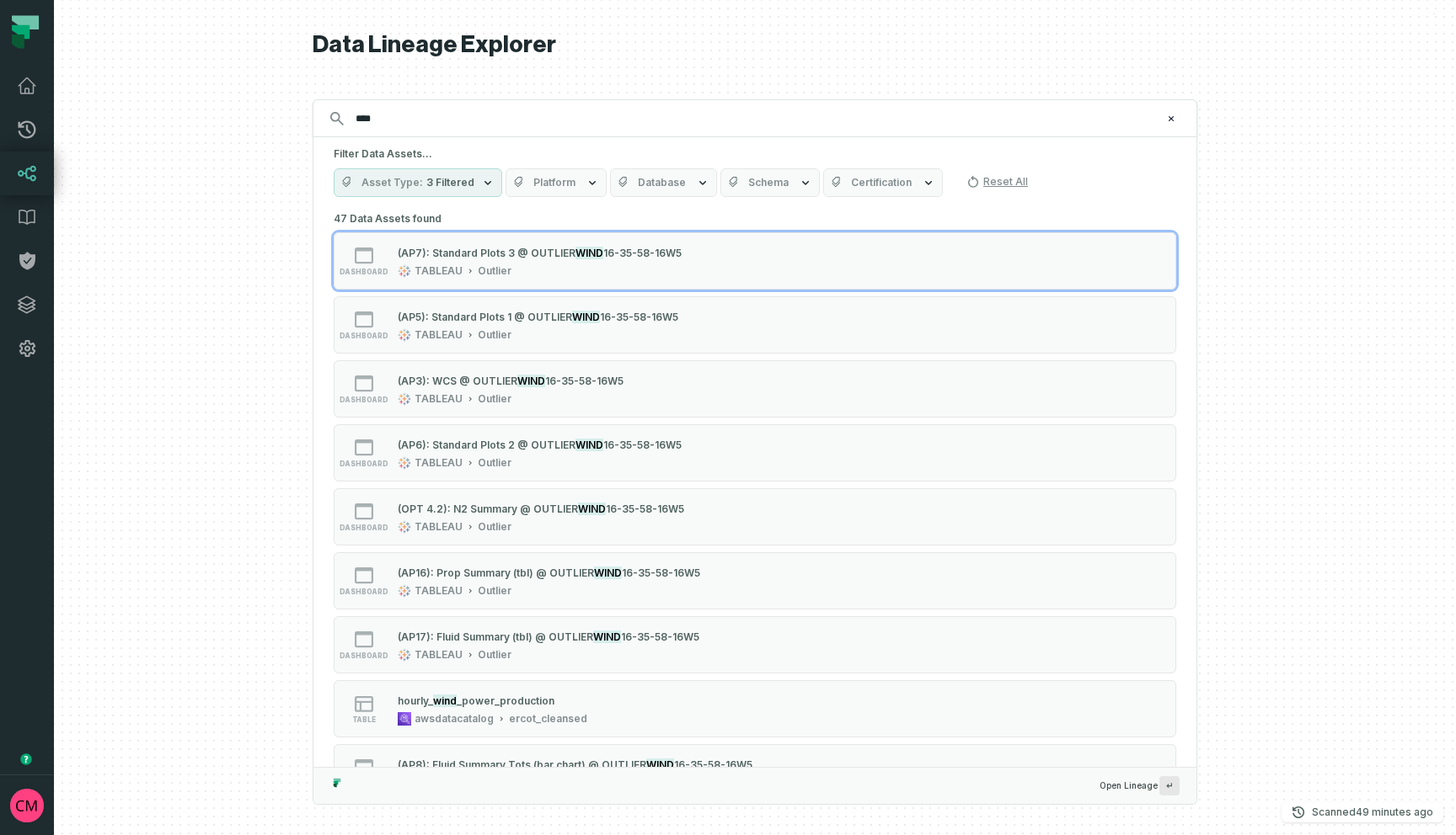
type input "****"
click at [474, 179] on button "Asset Type 3 Filtered" at bounding box center [418, 183] width 169 height 29
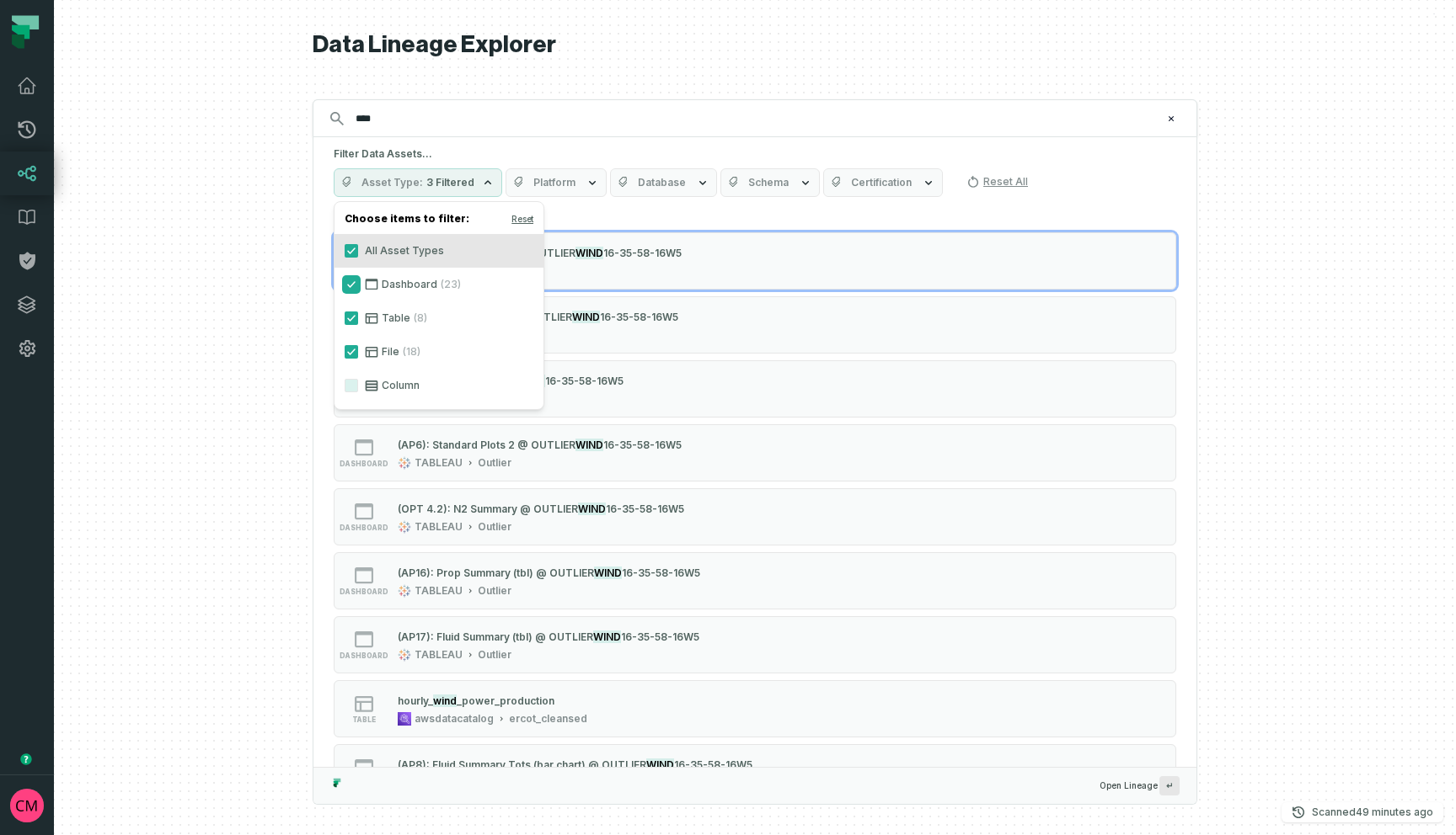
click at [355, 284] on button "Dashboard (23)" at bounding box center [352, 285] width 13 height 13
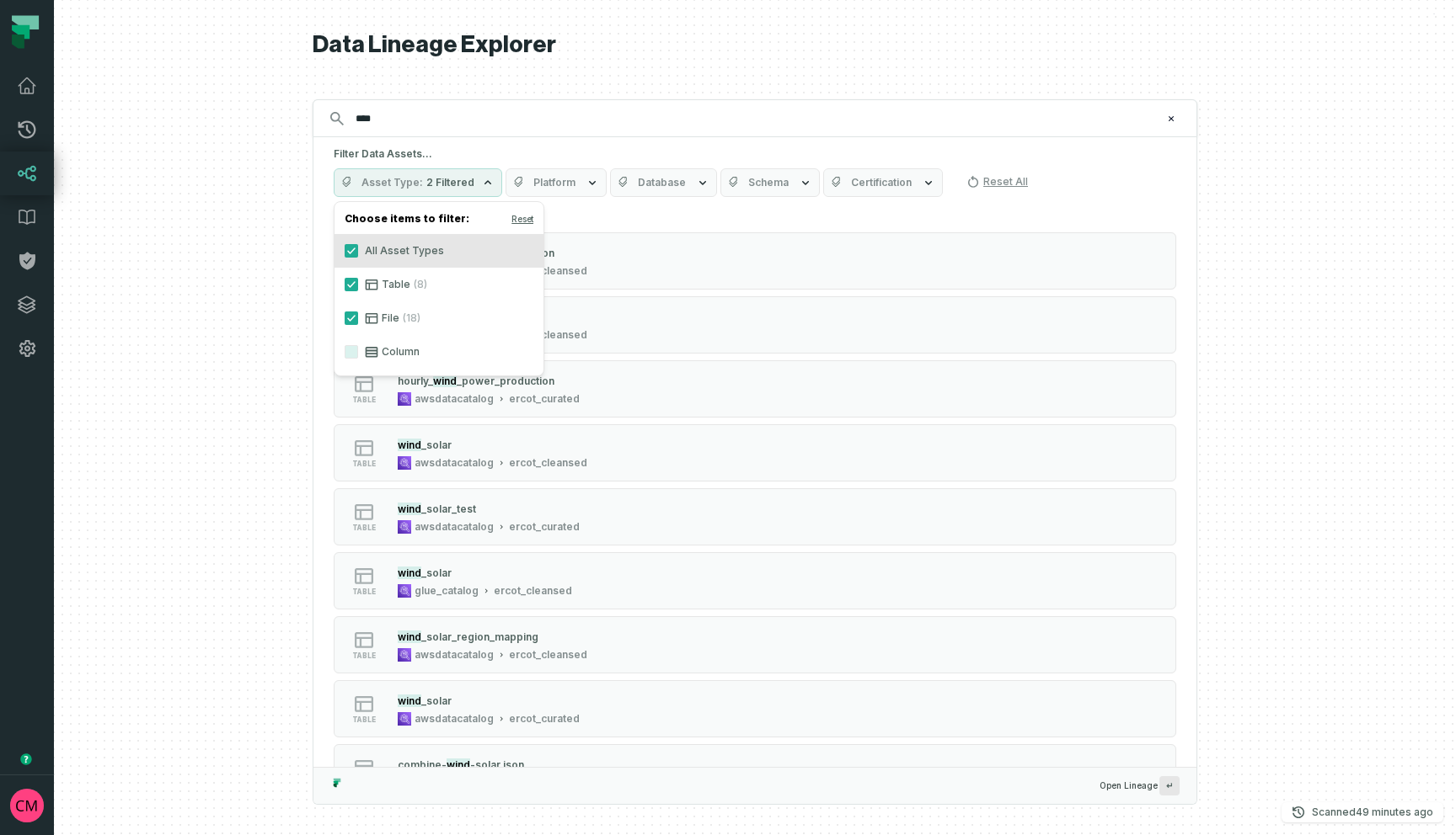
click at [278, 318] on div at bounding box center [755, 417] width 1402 height 835
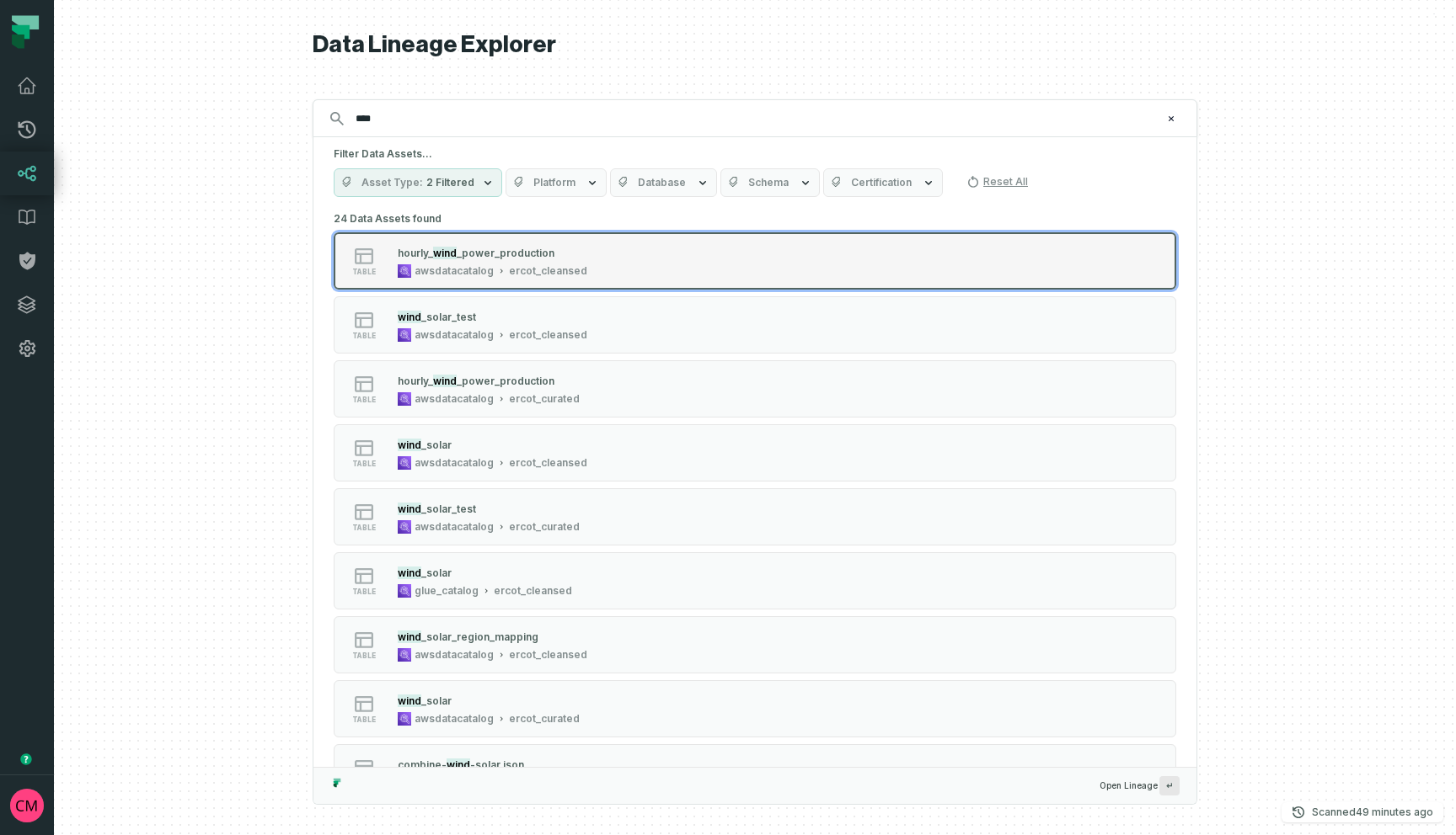
click at [748, 275] on div "table hour ly_ wind _power_production awsdatacatalog ercot_cleansed" at bounding box center [548, 261] width 422 height 34
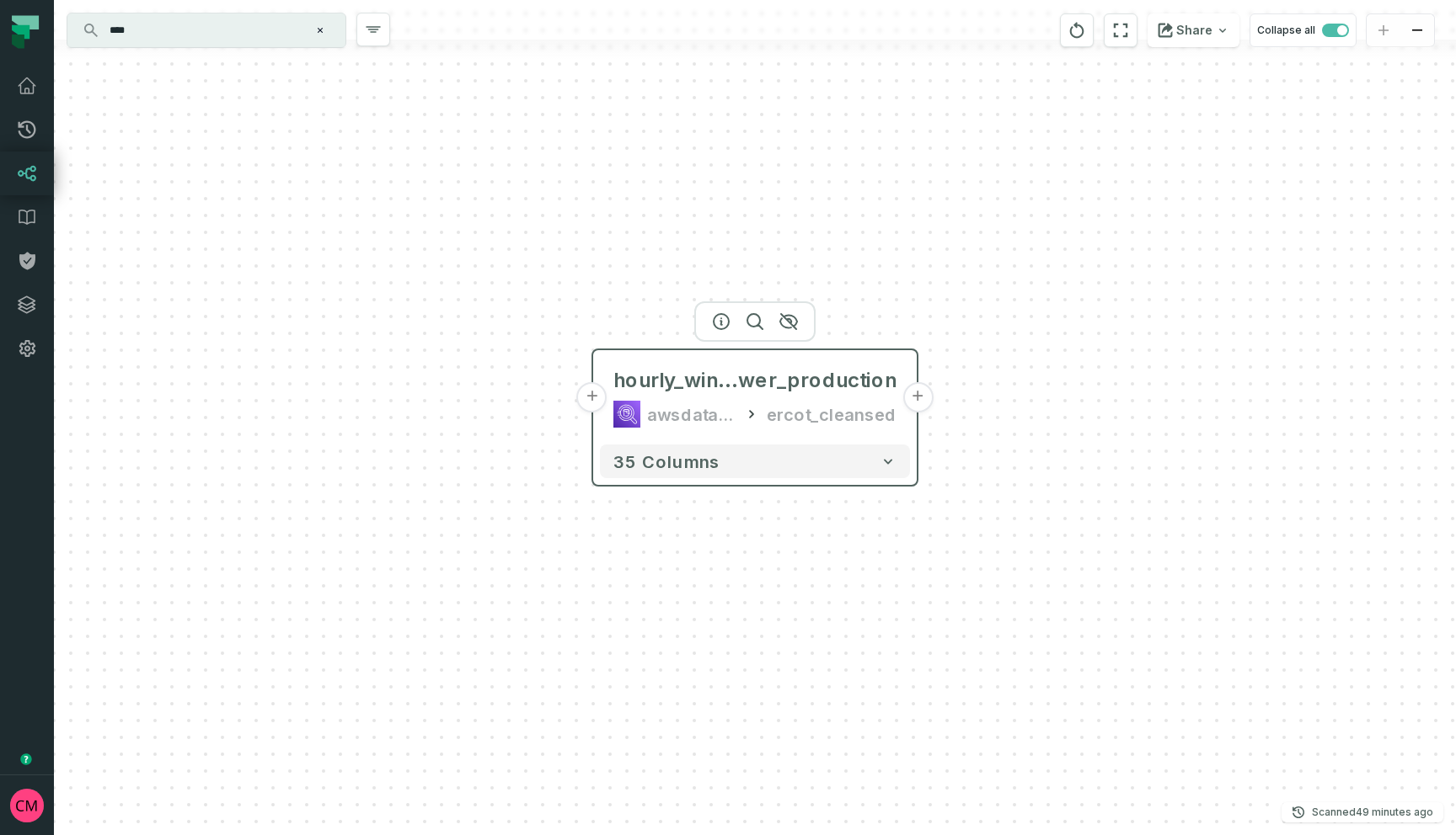
click at [916, 404] on button "+" at bounding box center [917, 398] width 30 height 30
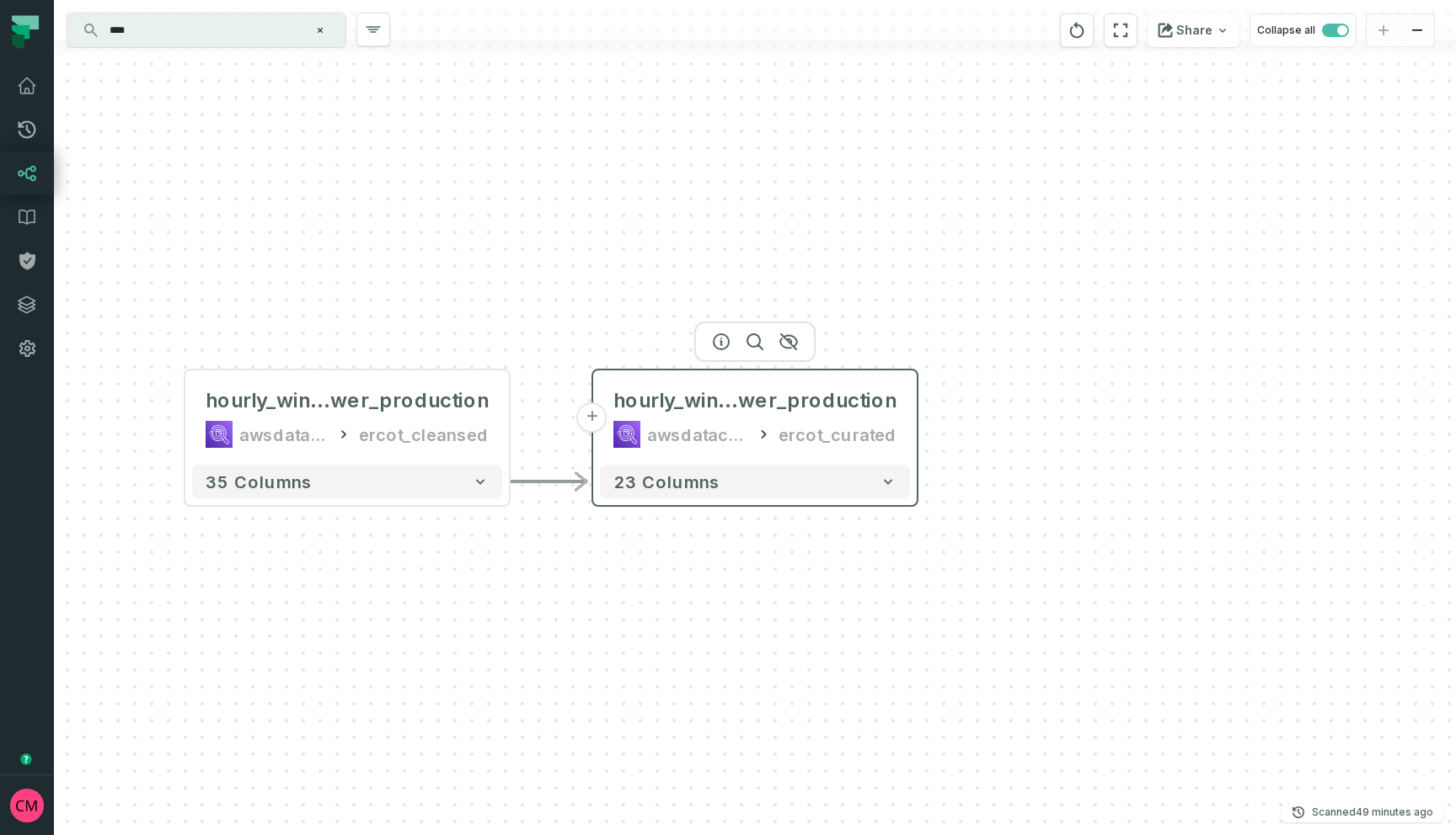
click at [587, 417] on button "+" at bounding box center [593, 418] width 30 height 30
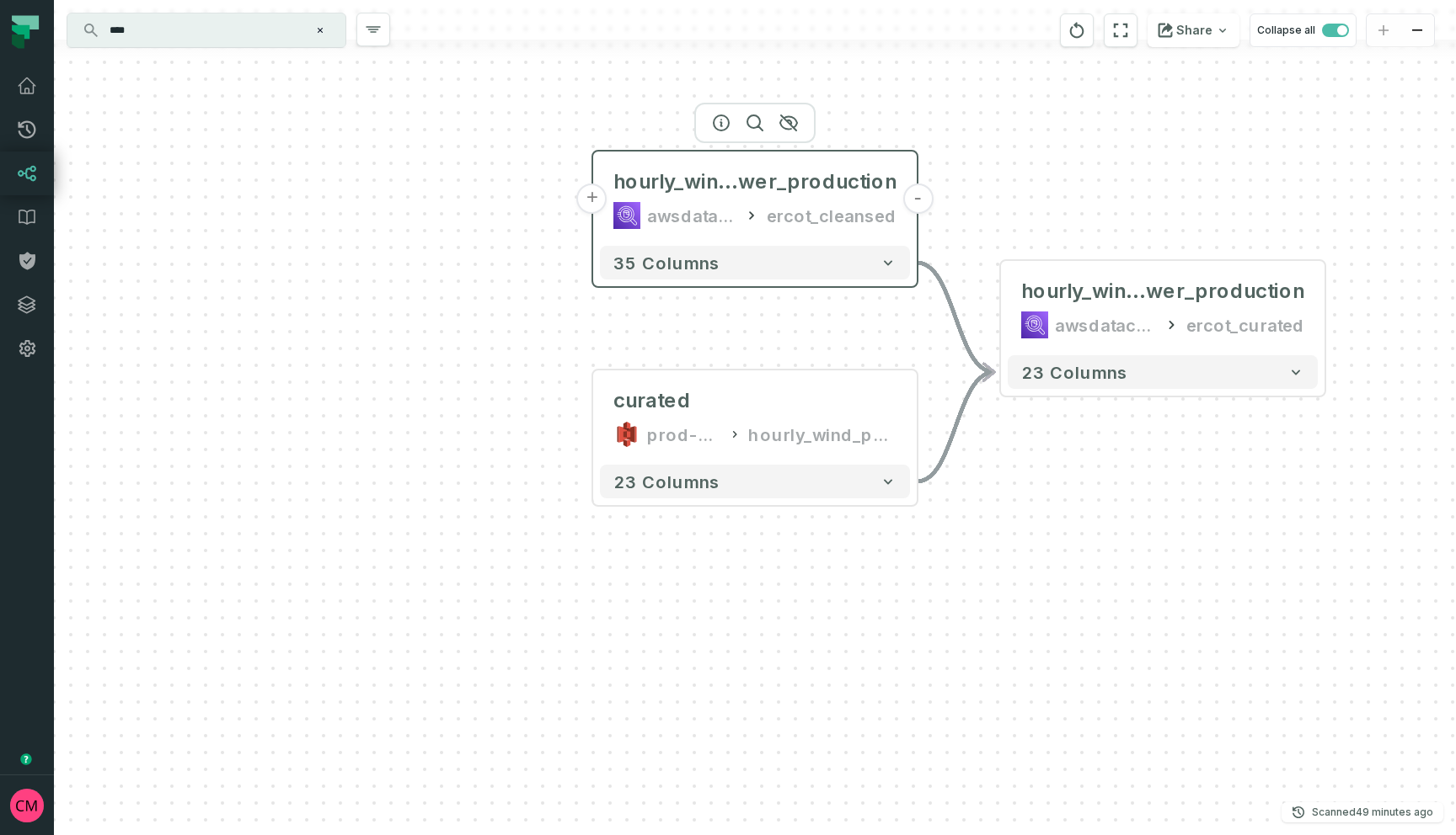
click at [586, 201] on button "+" at bounding box center [593, 199] width 30 height 30
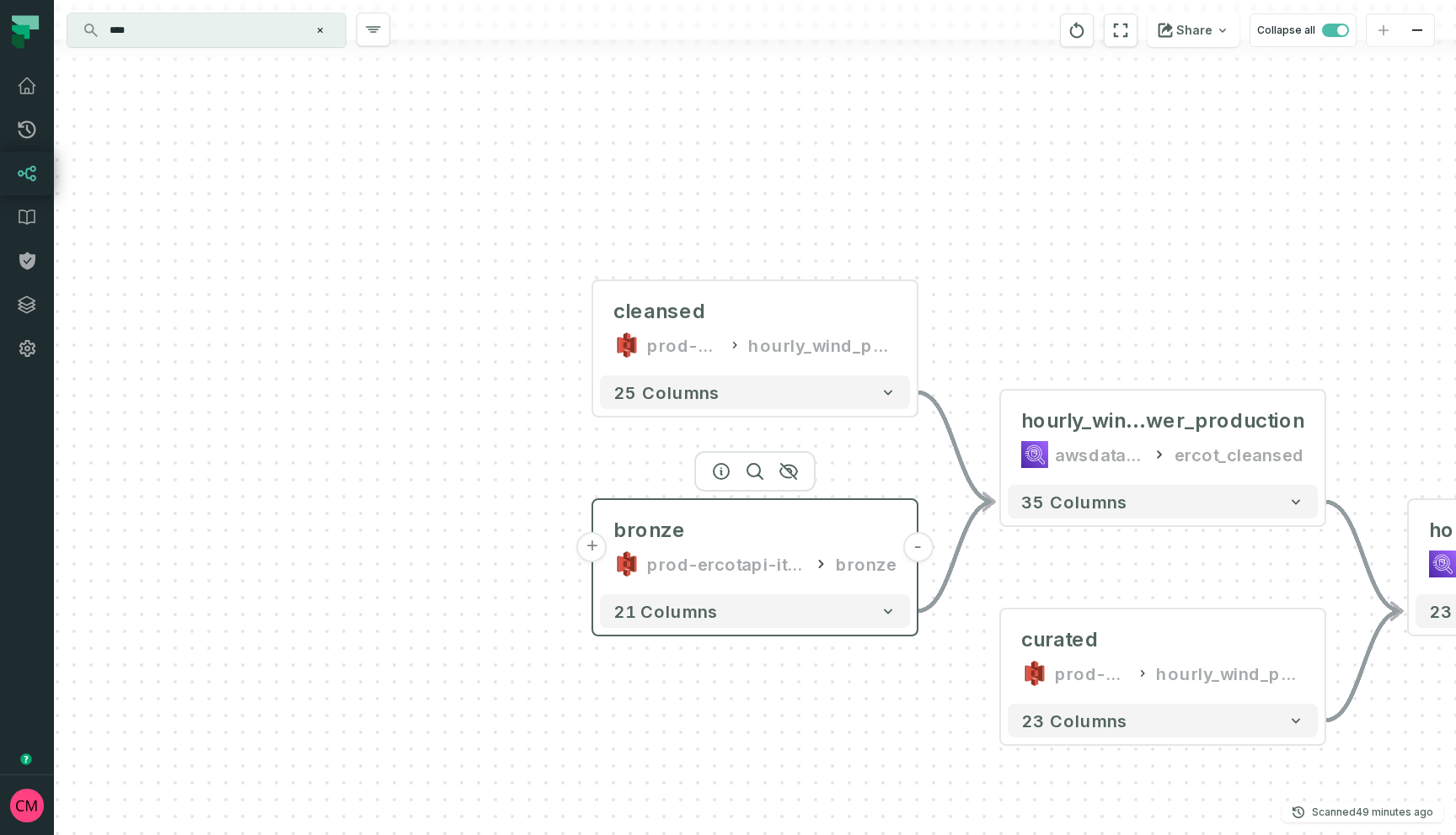
click at [594, 549] on button "+" at bounding box center [593, 548] width 30 height 30
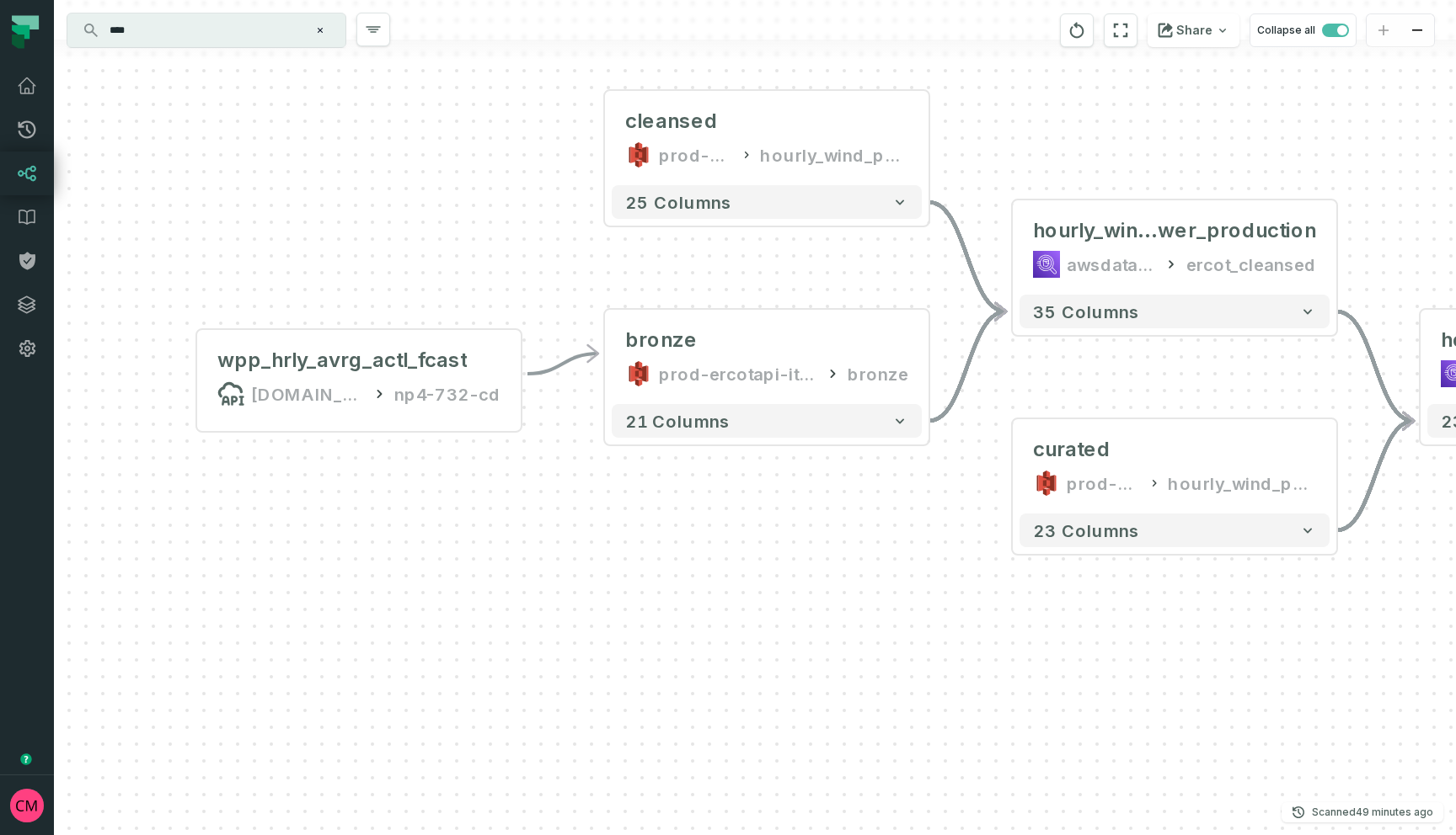
drag, startPoint x: 1066, startPoint y: 715, endPoint x: 671, endPoint y: 674, distance: 397.1
click at [671, 674] on div "wpp_hrly_avrg_actl_fcast api.ercot.com/api/public-reports np4-732-cd - cleansed…" at bounding box center [755, 417] width 1402 height 835
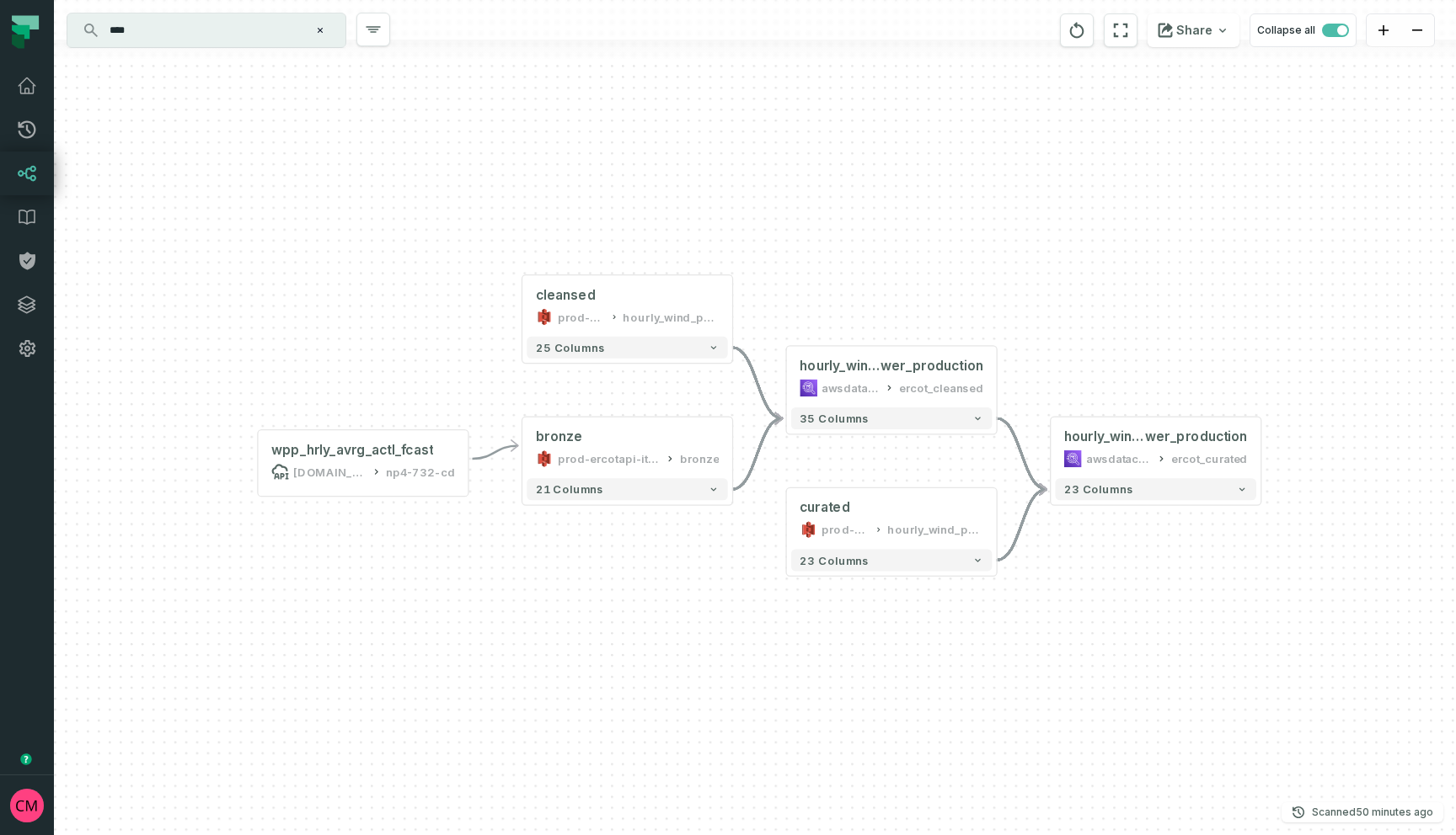
drag, startPoint x: 902, startPoint y: 720, endPoint x: 813, endPoint y: 699, distance: 91.4
click at [813, 699] on div "wpp_hrly_avrg_actl_fcast api.ercot.com/api/public-reports np4-732-cd - cleansed…" at bounding box center [755, 417] width 1402 height 835
click at [27, 223] on icon at bounding box center [27, 217] width 15 height 14
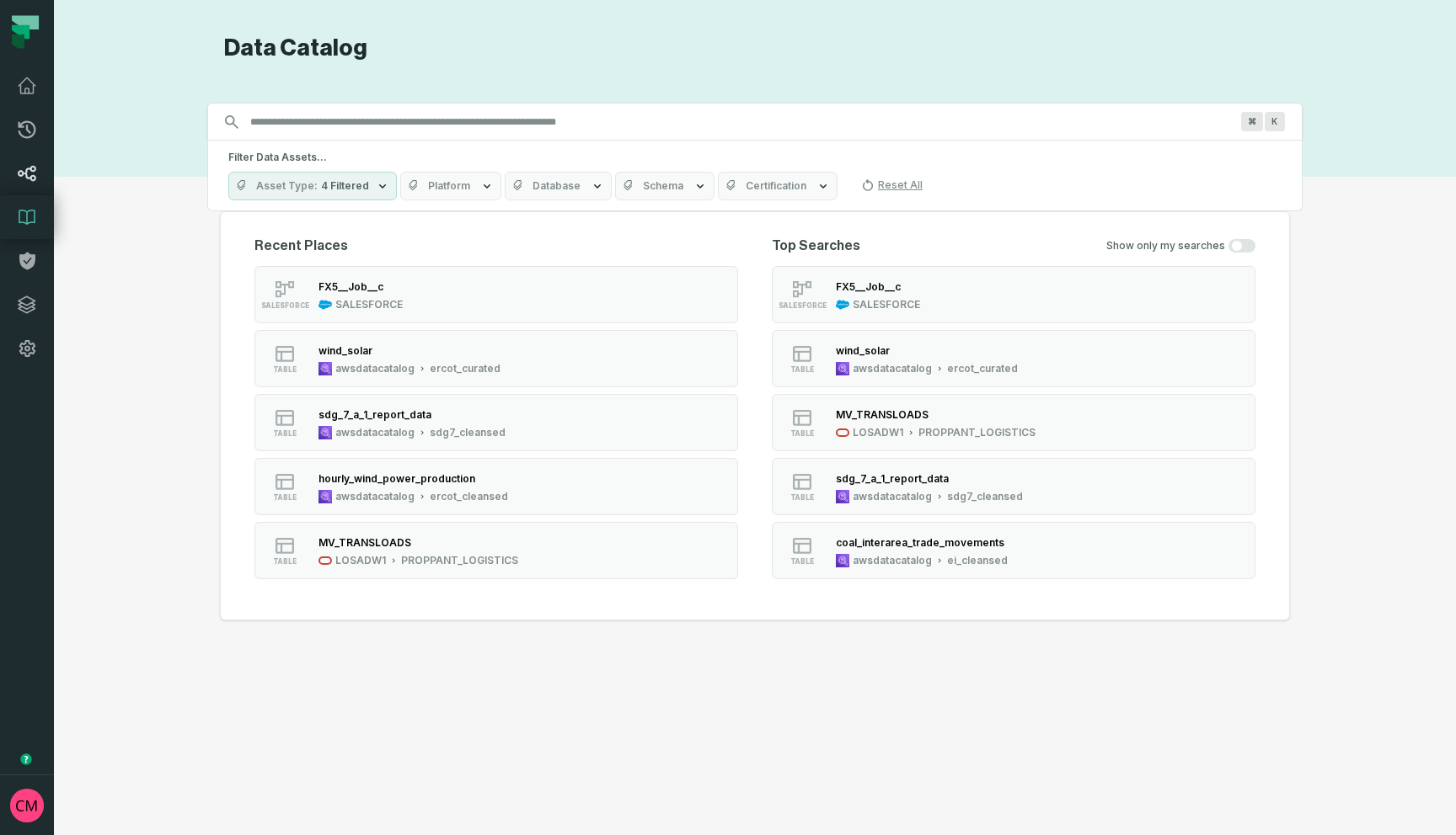
click at [32, 177] on icon at bounding box center [27, 174] width 20 height 20
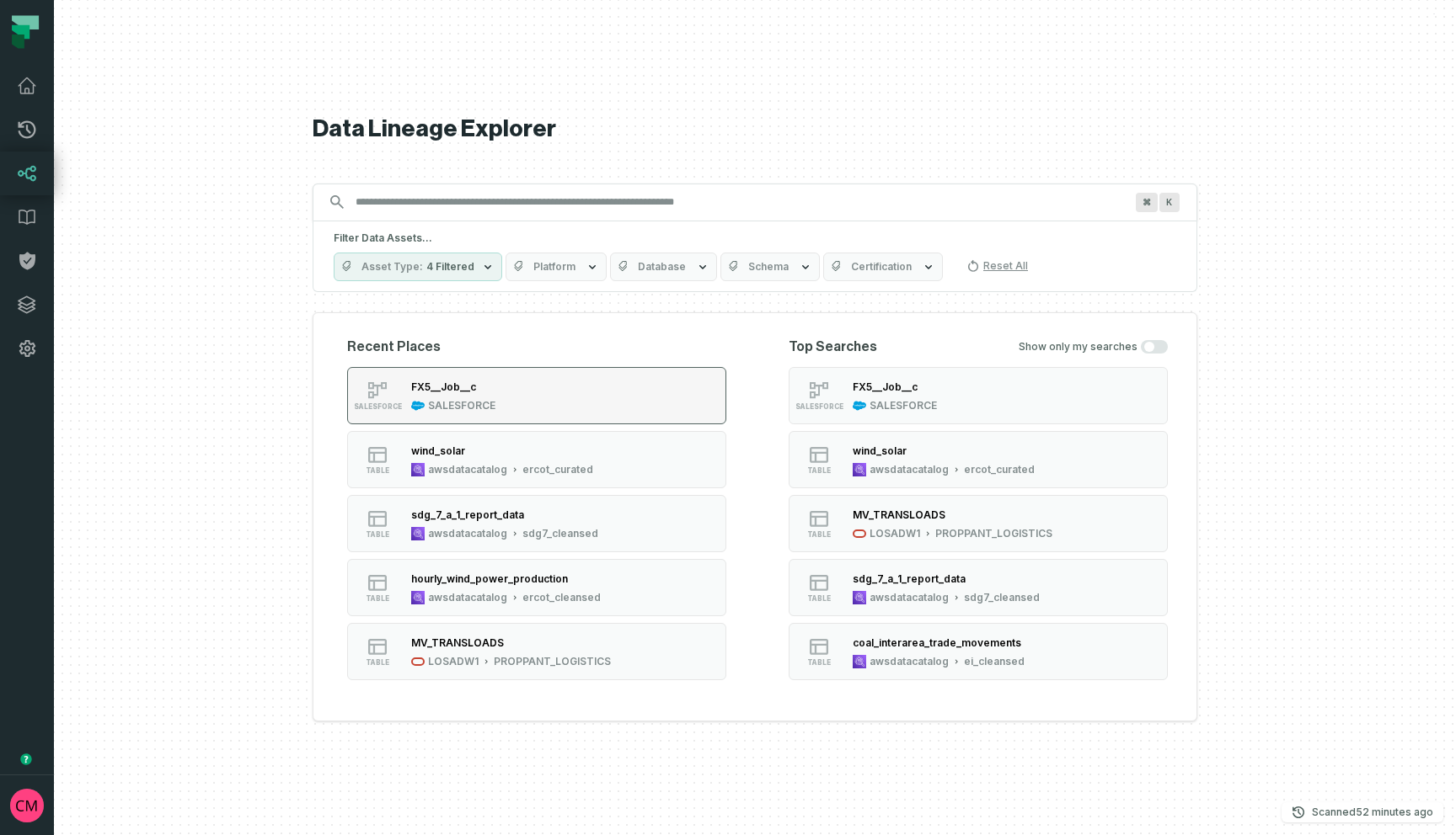
click at [503, 389] on button "SALESFORCE FX5__Job__c SALESFORCE" at bounding box center [537, 396] width 379 height 57
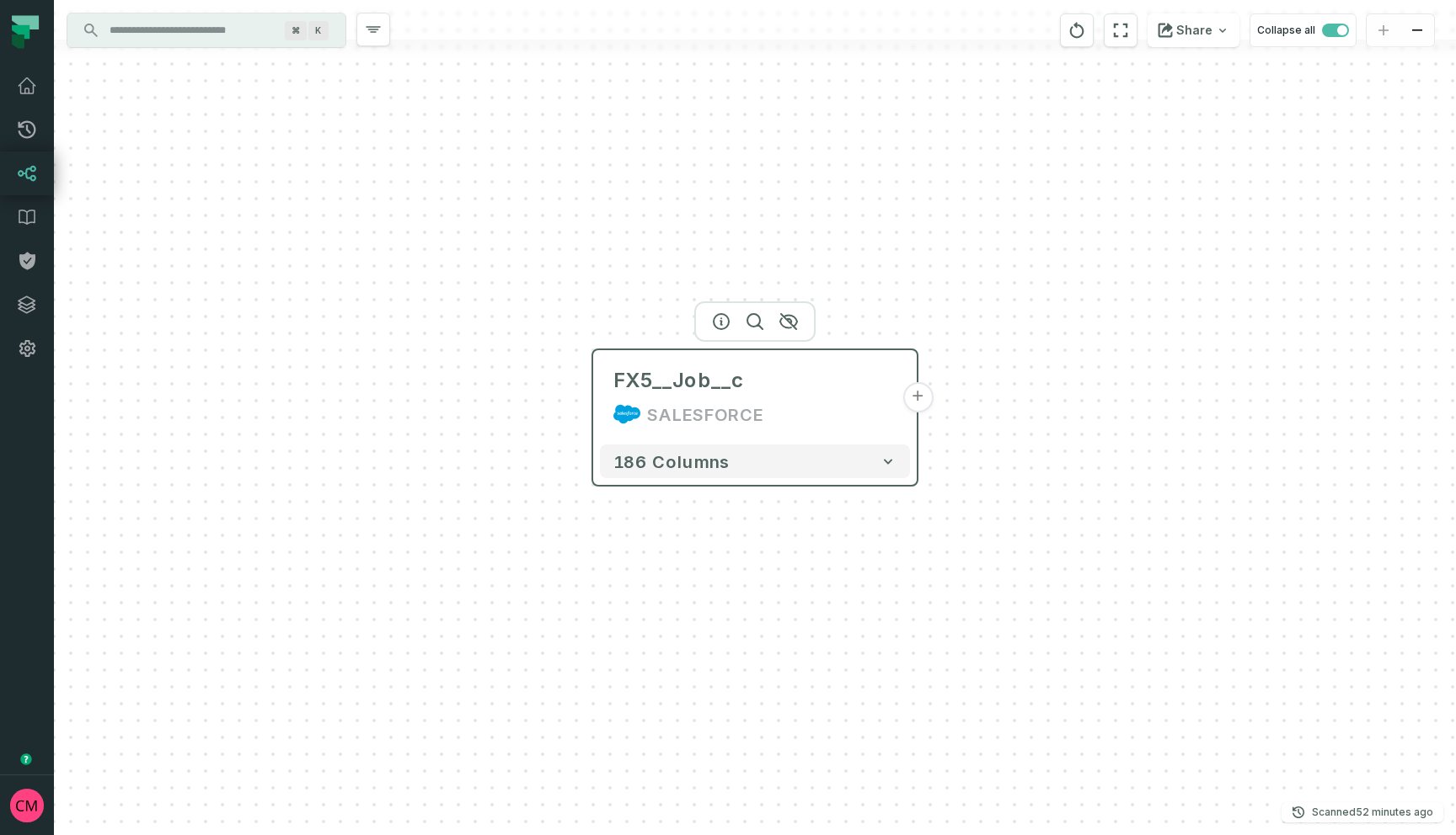
click at [919, 403] on button "+" at bounding box center [917, 398] width 30 height 30
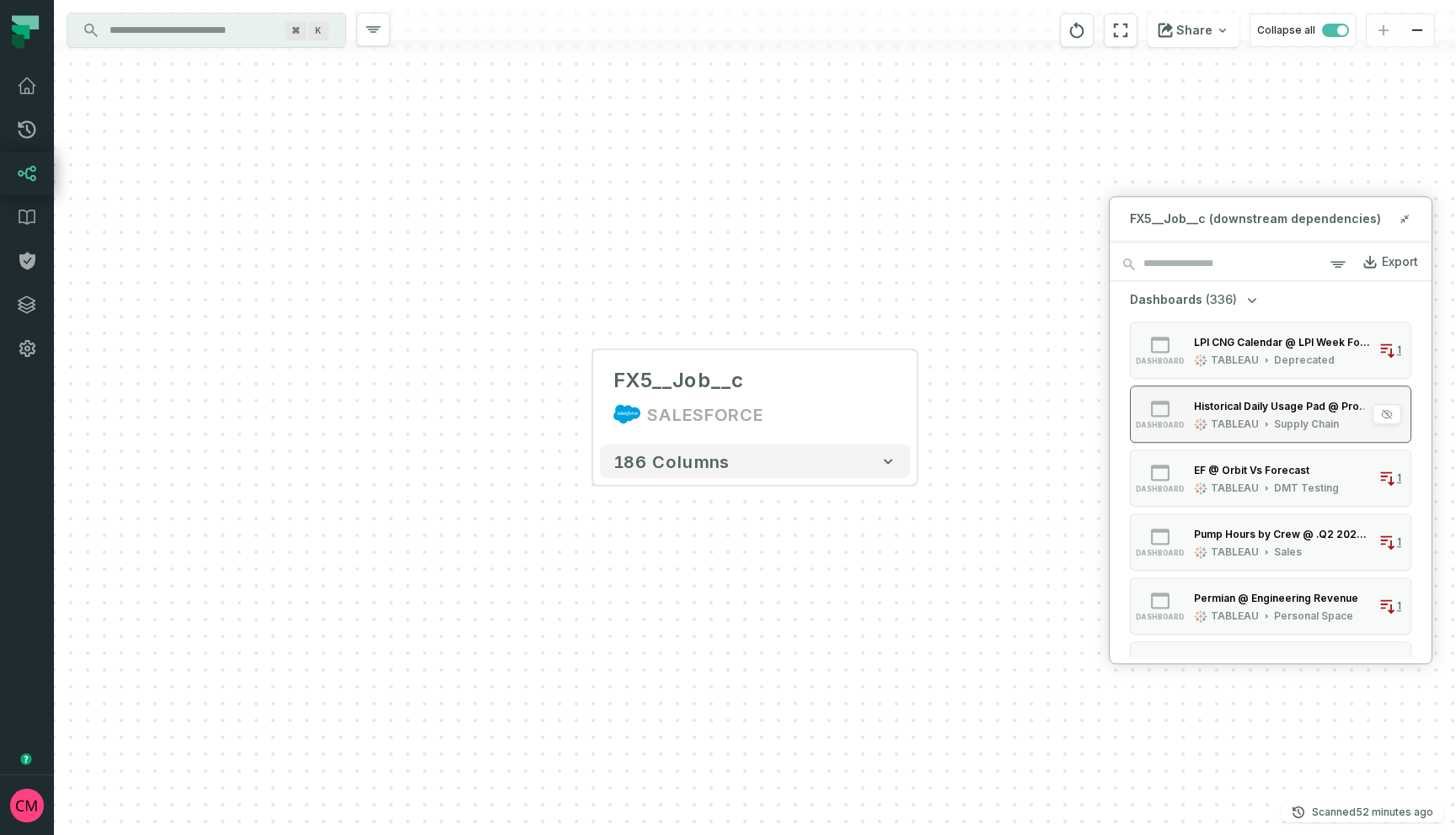
click at [1271, 409] on div "Historical Daily Usage Pad @ Proppant Forecast from Salesforce" at bounding box center [1282, 406] width 178 height 13
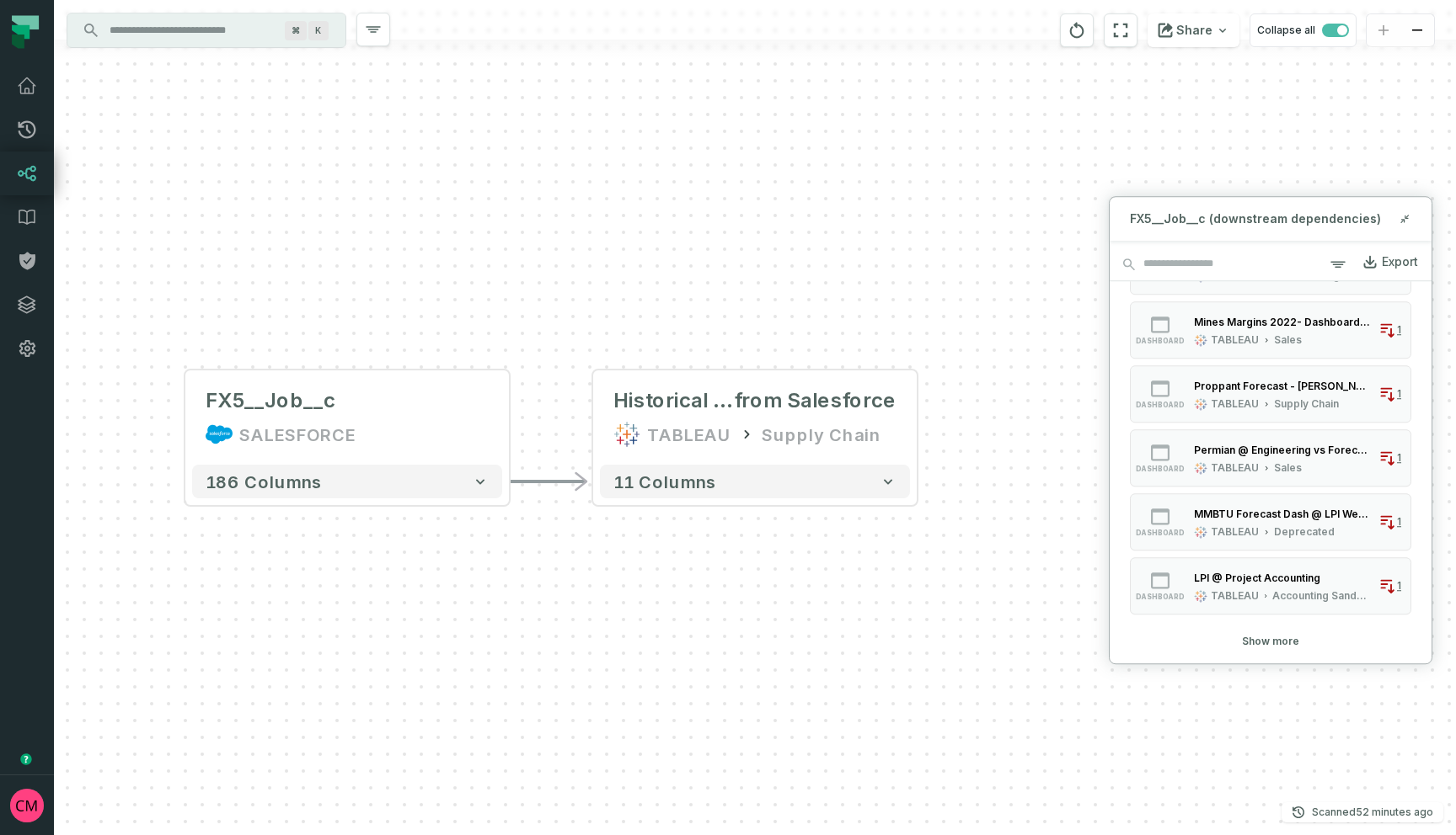
scroll to position [666, 0]
click at [1295, 393] on div "Supply Chain" at bounding box center [1306, 399] width 65 height 13
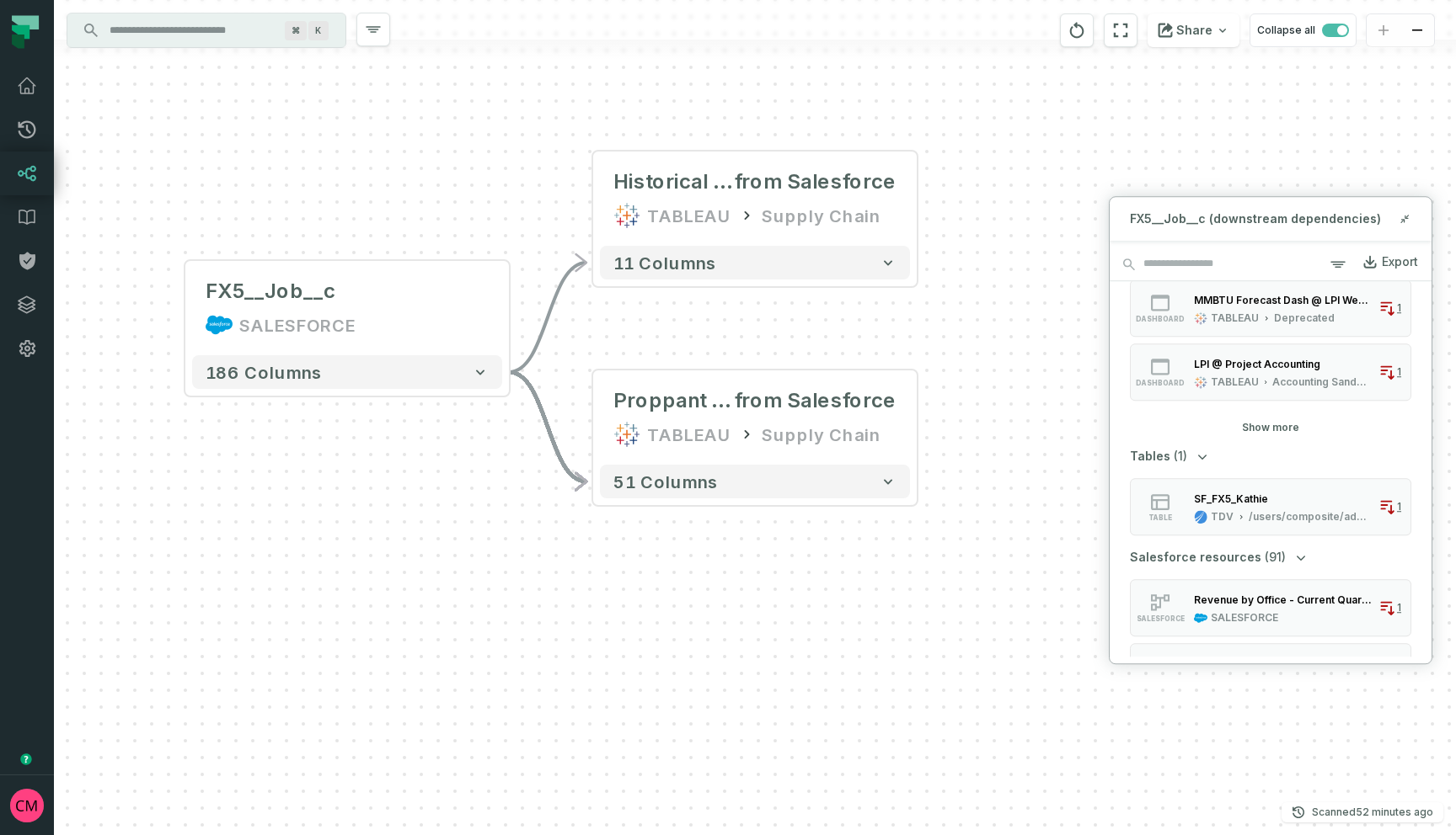
scroll to position [868, 0]
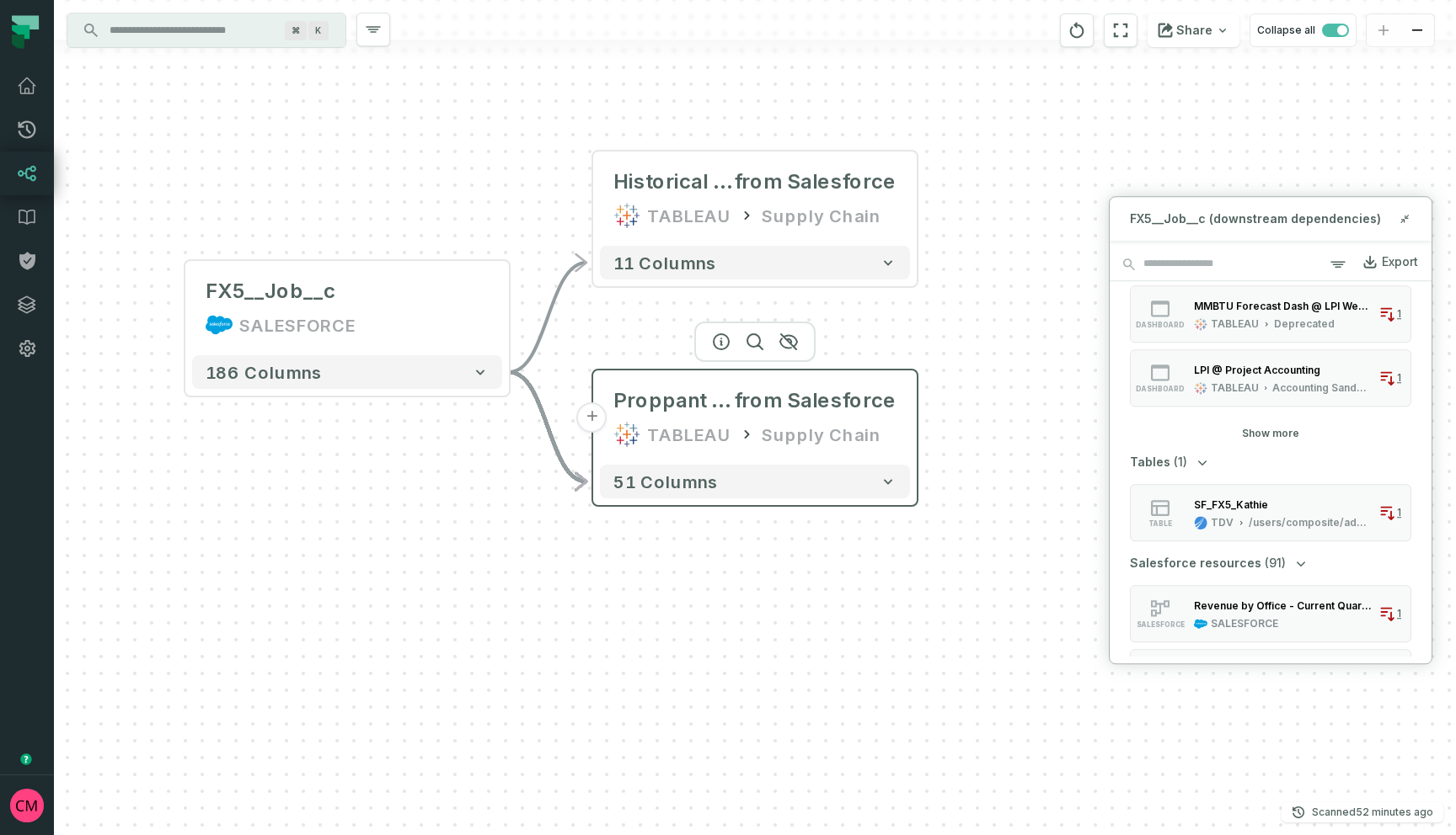
click at [594, 417] on button "+" at bounding box center [593, 418] width 30 height 30
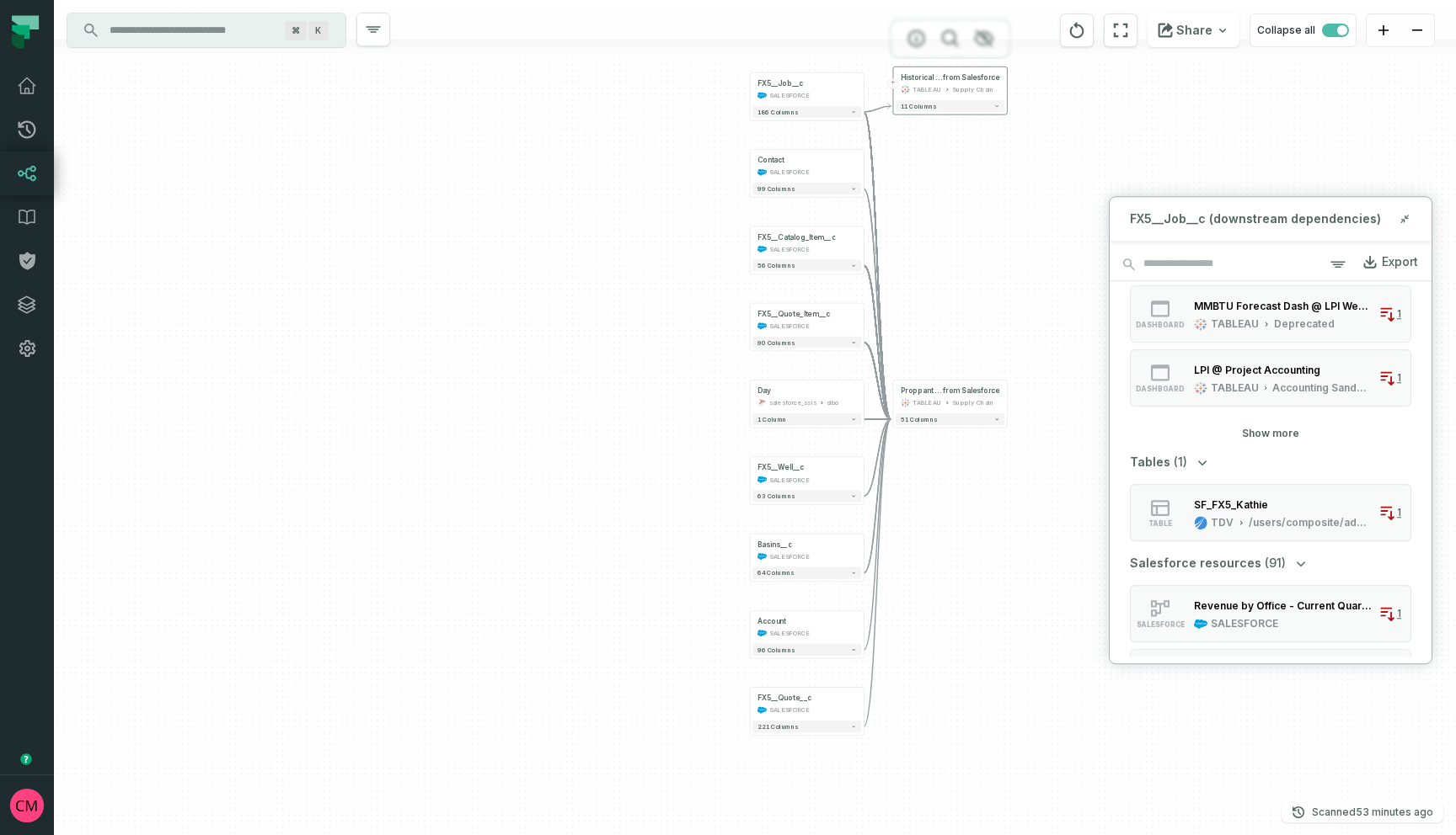
click at [893, 85] on button "+" at bounding box center [893, 83] width 11 height 11
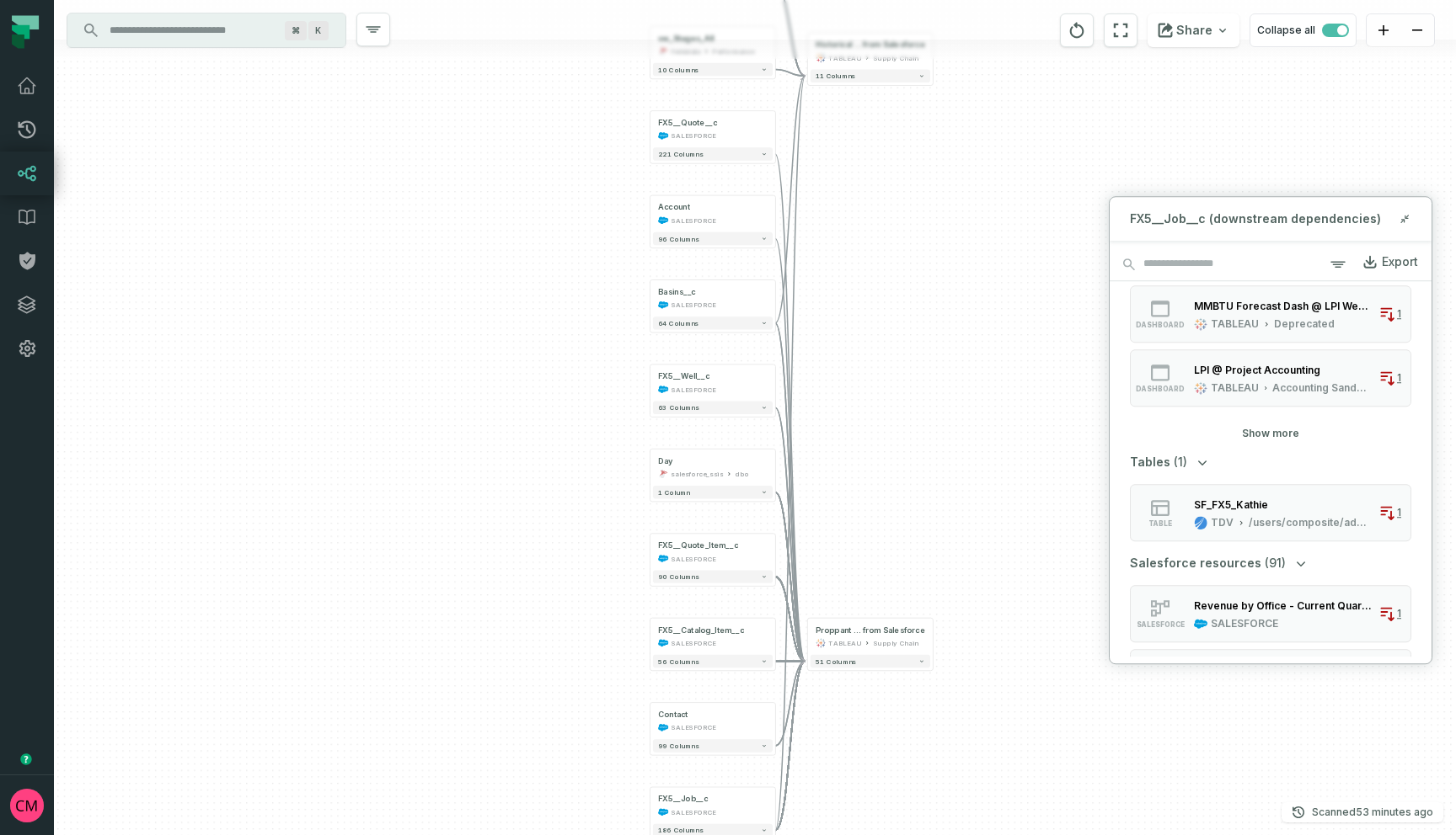
drag, startPoint x: 1057, startPoint y: 602, endPoint x: 864, endPoint y: 217, distance: 430.7
click at [864, 217] on div "... vw_Stages_All fielddata Performance ... 10 columns ... vw_TechSheet_StageSu…" at bounding box center [755, 417] width 1402 height 835
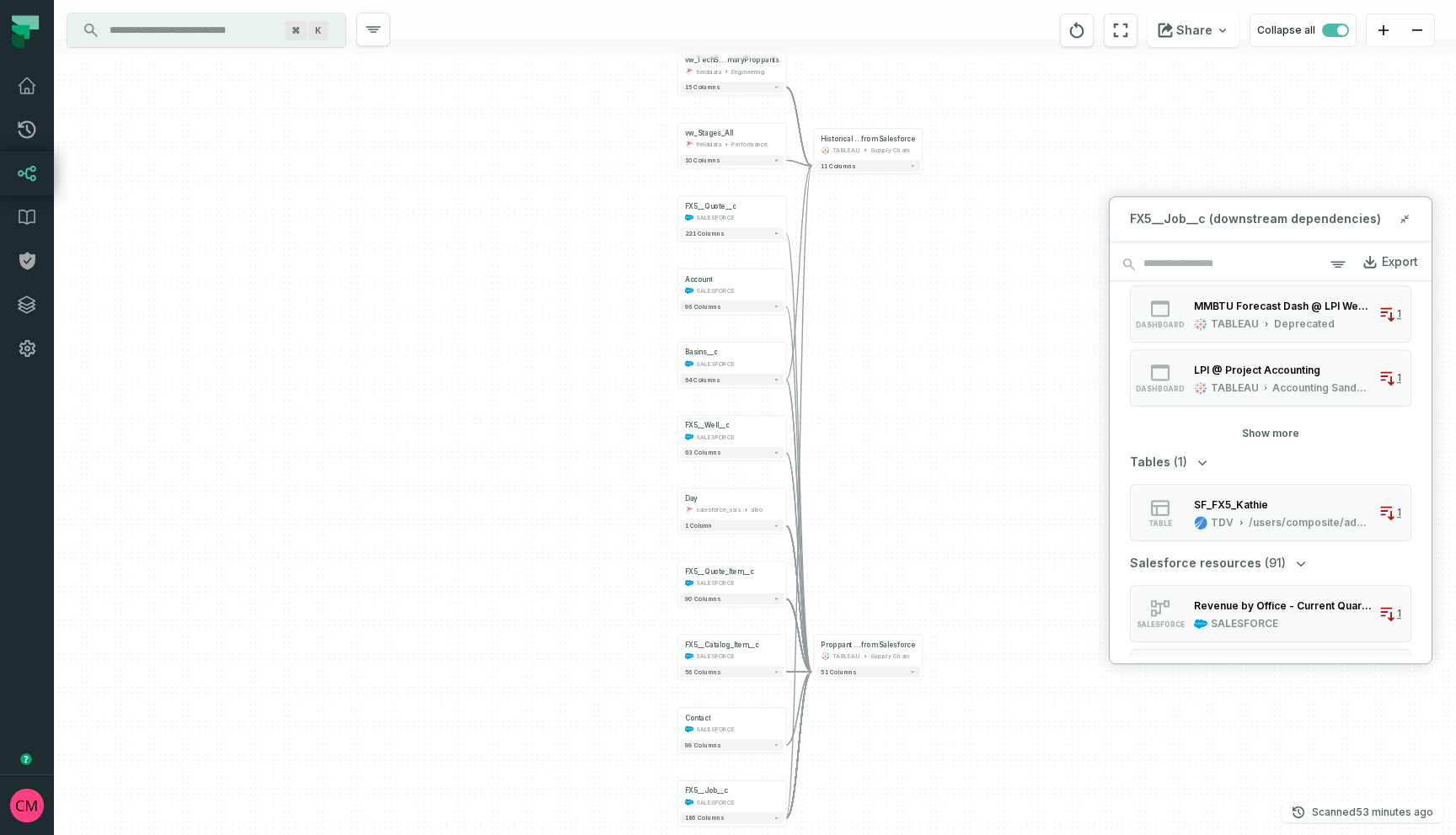
drag, startPoint x: 881, startPoint y: 254, endPoint x: 884, endPoint y: 324, distance: 70.1
click at [884, 324] on div "... vw_Stages_All fielddata Performance ... 10 columns ... vw_TechSheet_StageSu…" at bounding box center [755, 417] width 1402 height 835
click at [679, 147] on header "vw_Stages_All fielddata Performance +" at bounding box center [733, 138] width 108 height 29
click at [710, 154] on div "10 columns" at bounding box center [733, 161] width 108 height 16
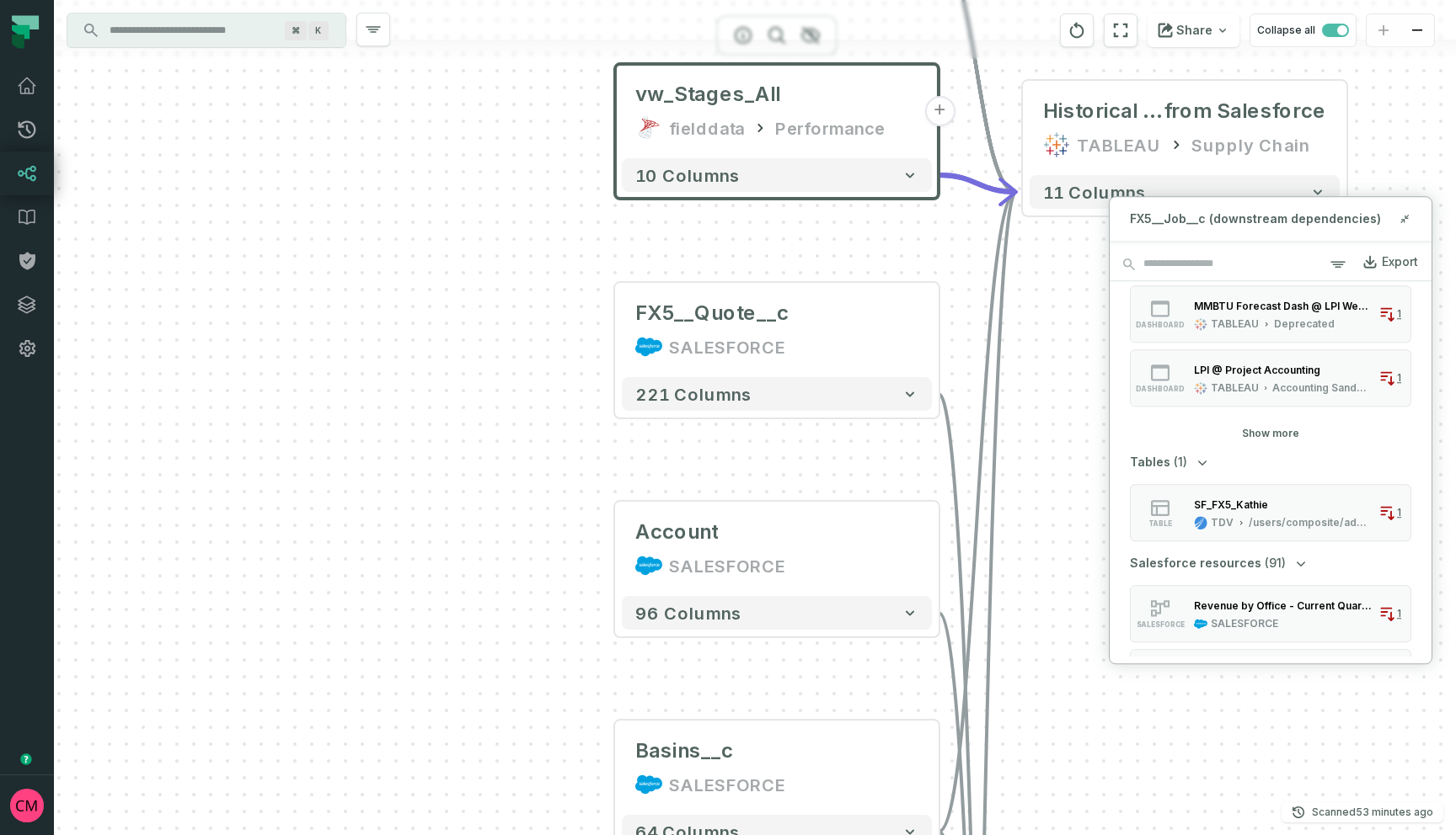
click at [939, 116] on button "+" at bounding box center [939, 111] width 30 height 30
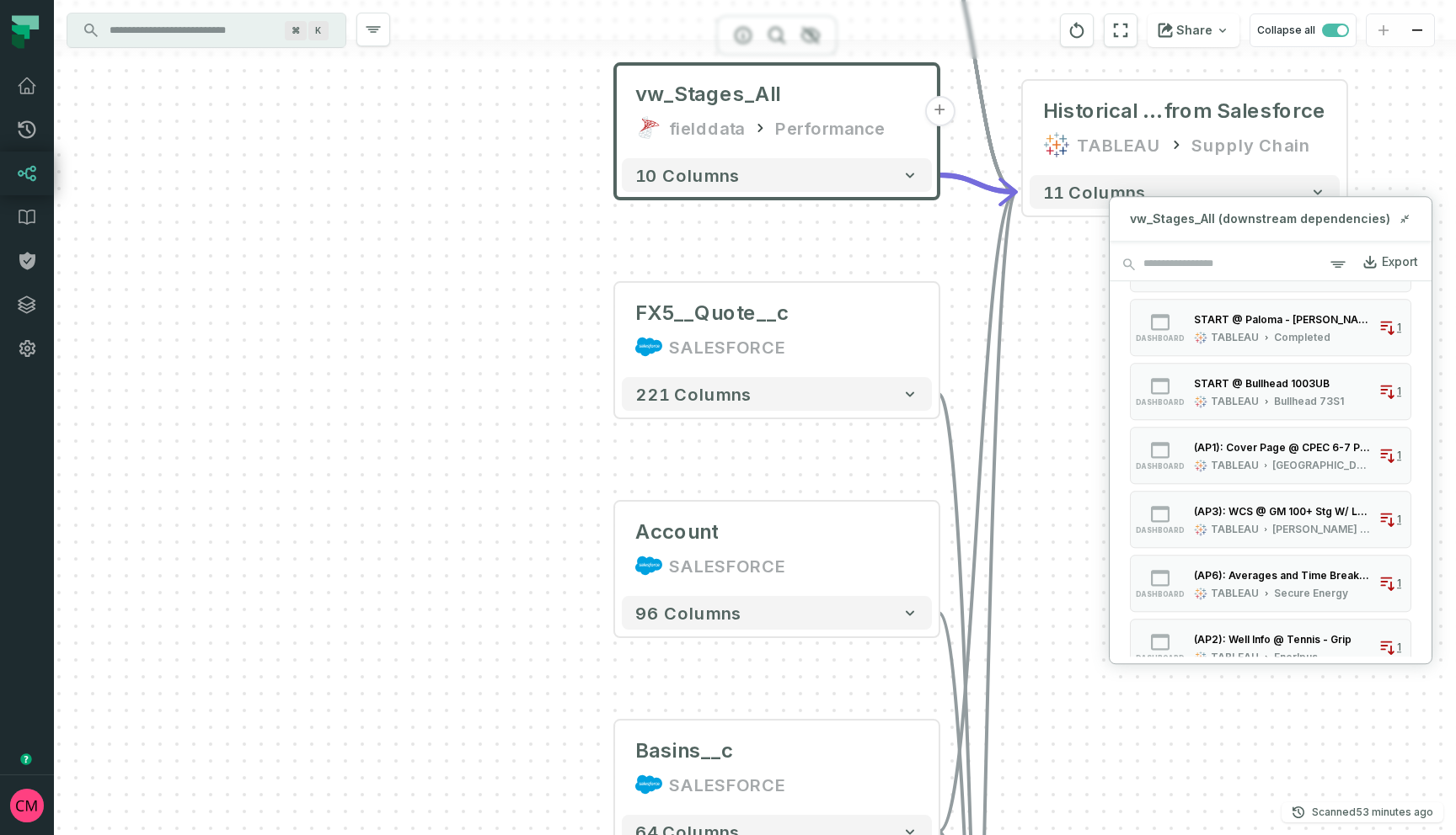
scroll to position [652, 0]
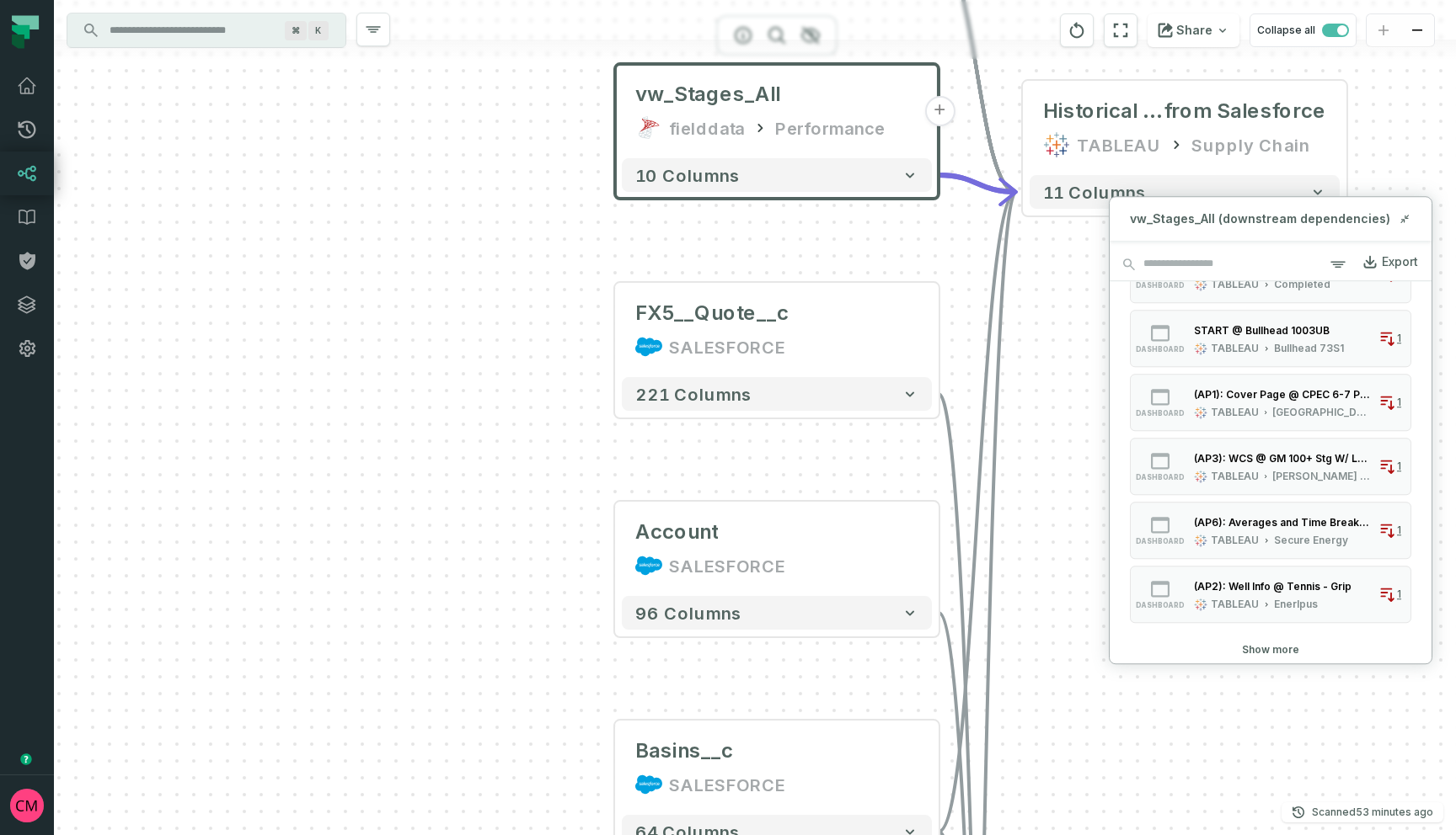
click at [1061, 313] on div "vw_Stages_All fielddata Performance + 10 columns vw_TechSheet_StageSum maryProp…" at bounding box center [755, 417] width 1402 height 835
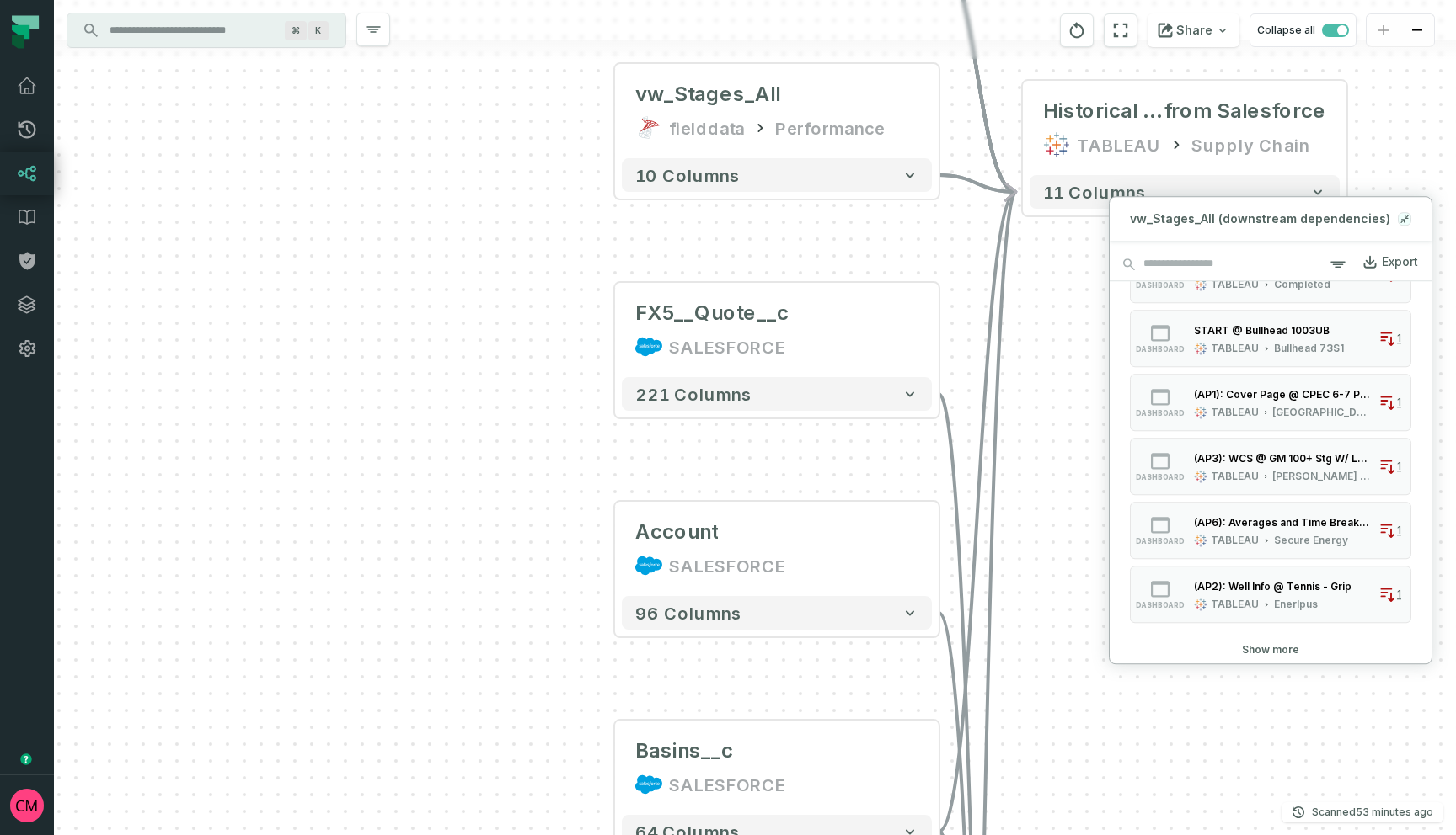
click at [1404, 221] on icon at bounding box center [1402, 222] width 3 height 3
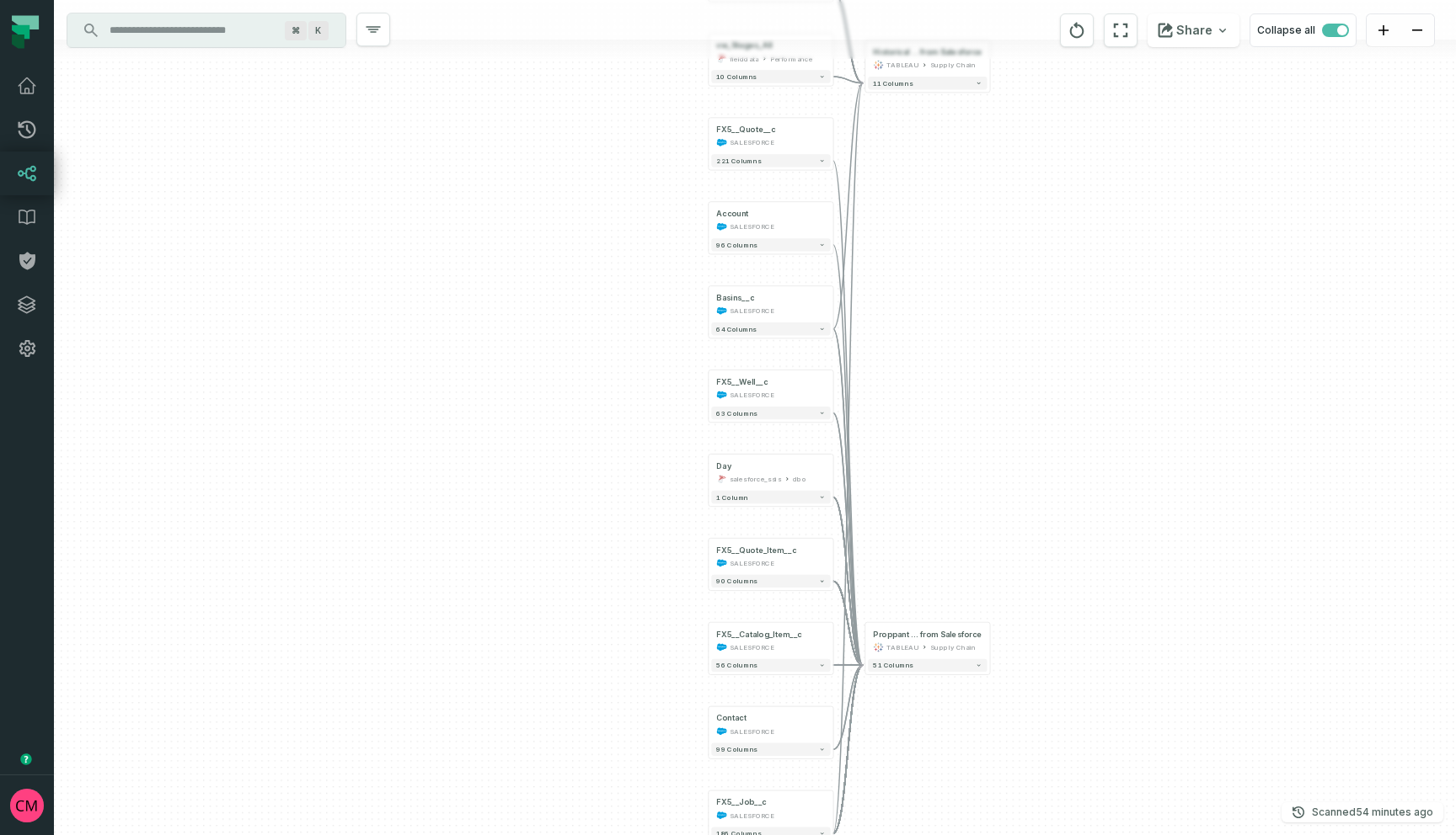
drag, startPoint x: 1190, startPoint y: 624, endPoint x: 1008, endPoint y: 400, distance: 288.6
click at [1008, 400] on div "vw_Stages_All fielddata Performance + 10 columns vw_TechSheet_StageSum maryProp…" at bounding box center [755, 417] width 1402 height 835
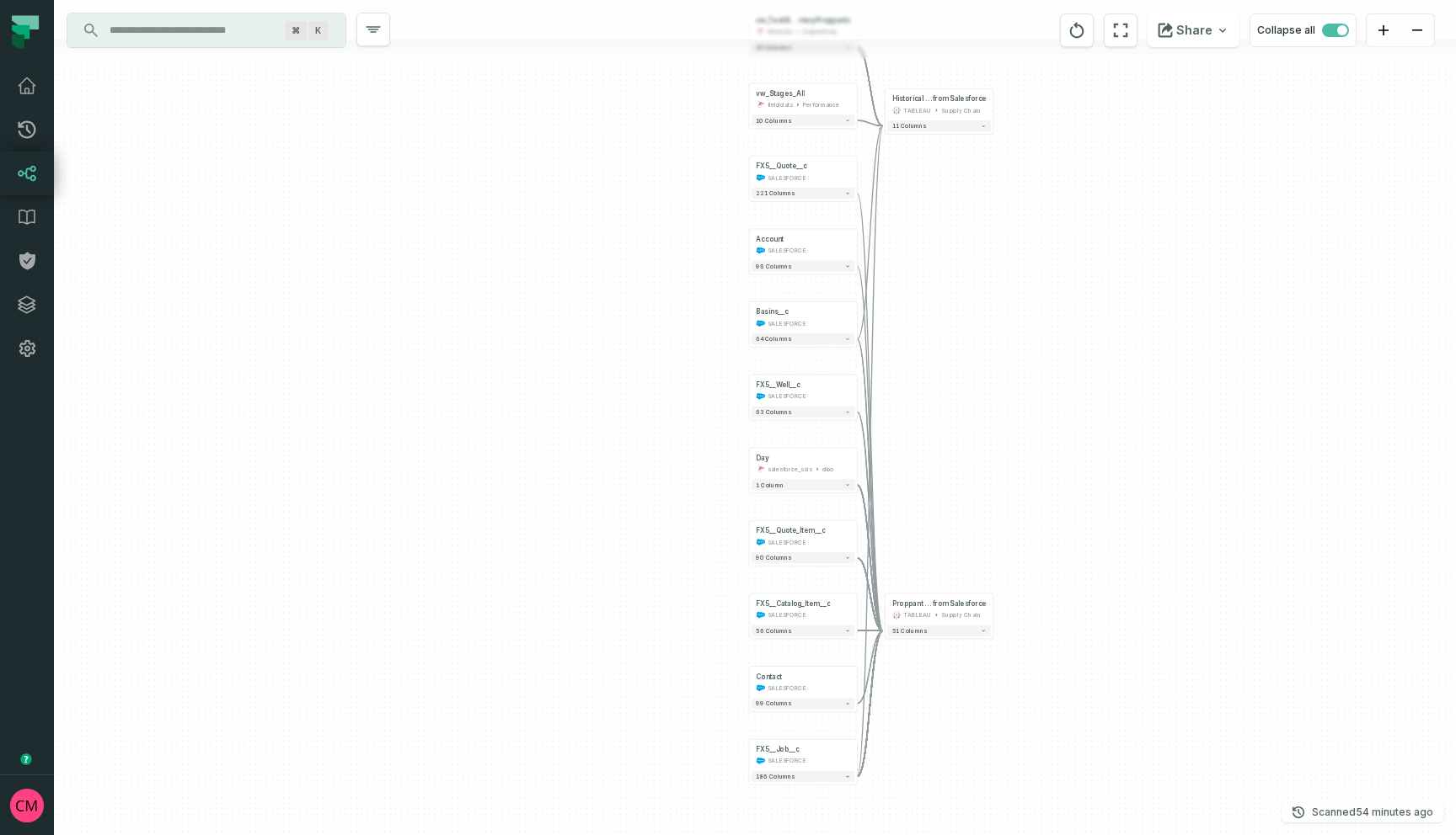
click at [208, 35] on input "Discovery Provider cmdk menu" at bounding box center [191, 30] width 184 height 27
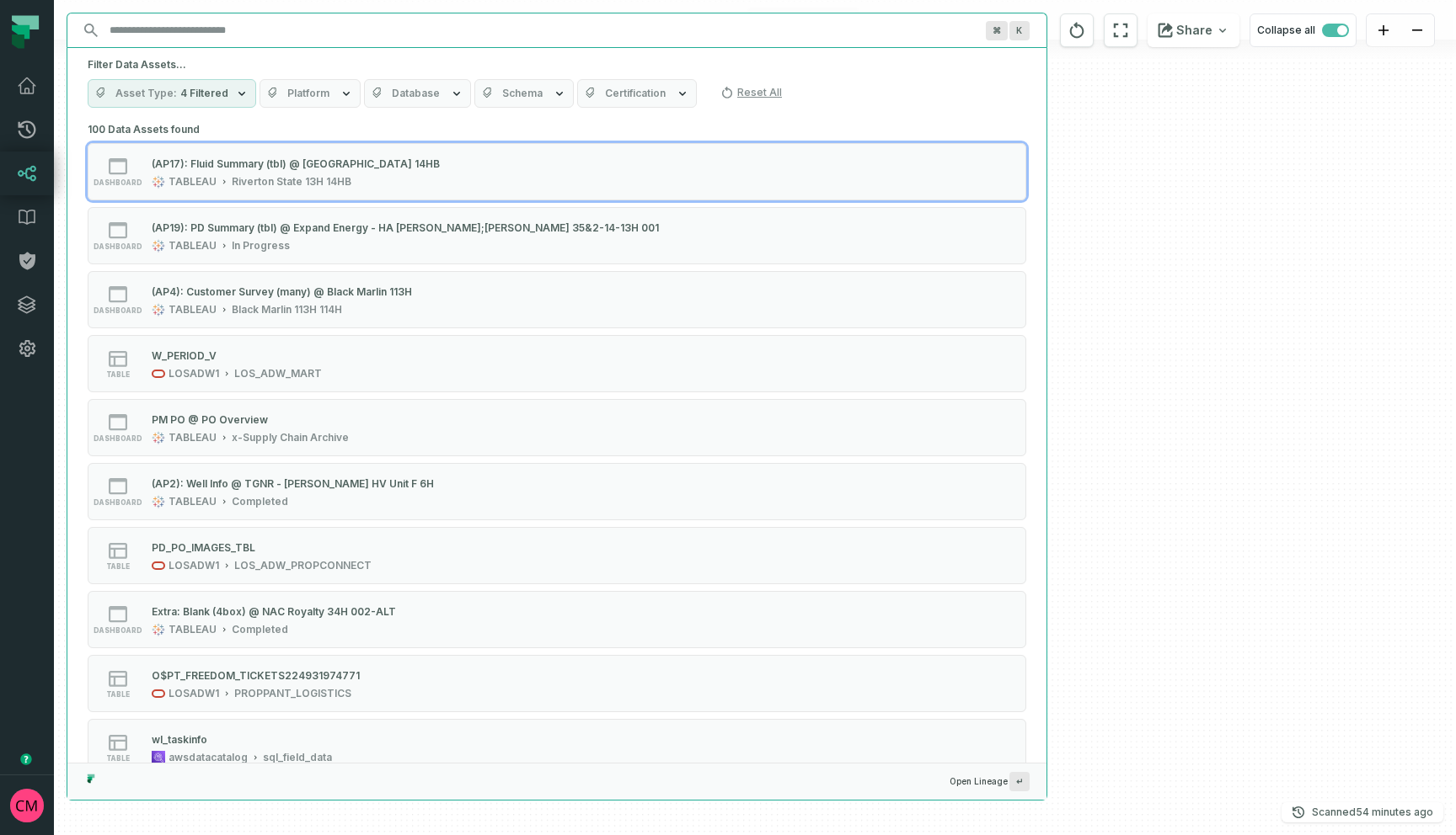
click at [1147, 278] on div "vw_Stages_All fielddata Performance + 10 columns vw_TechSheet_StageSum maryProp…" at bounding box center [755, 417] width 1402 height 835
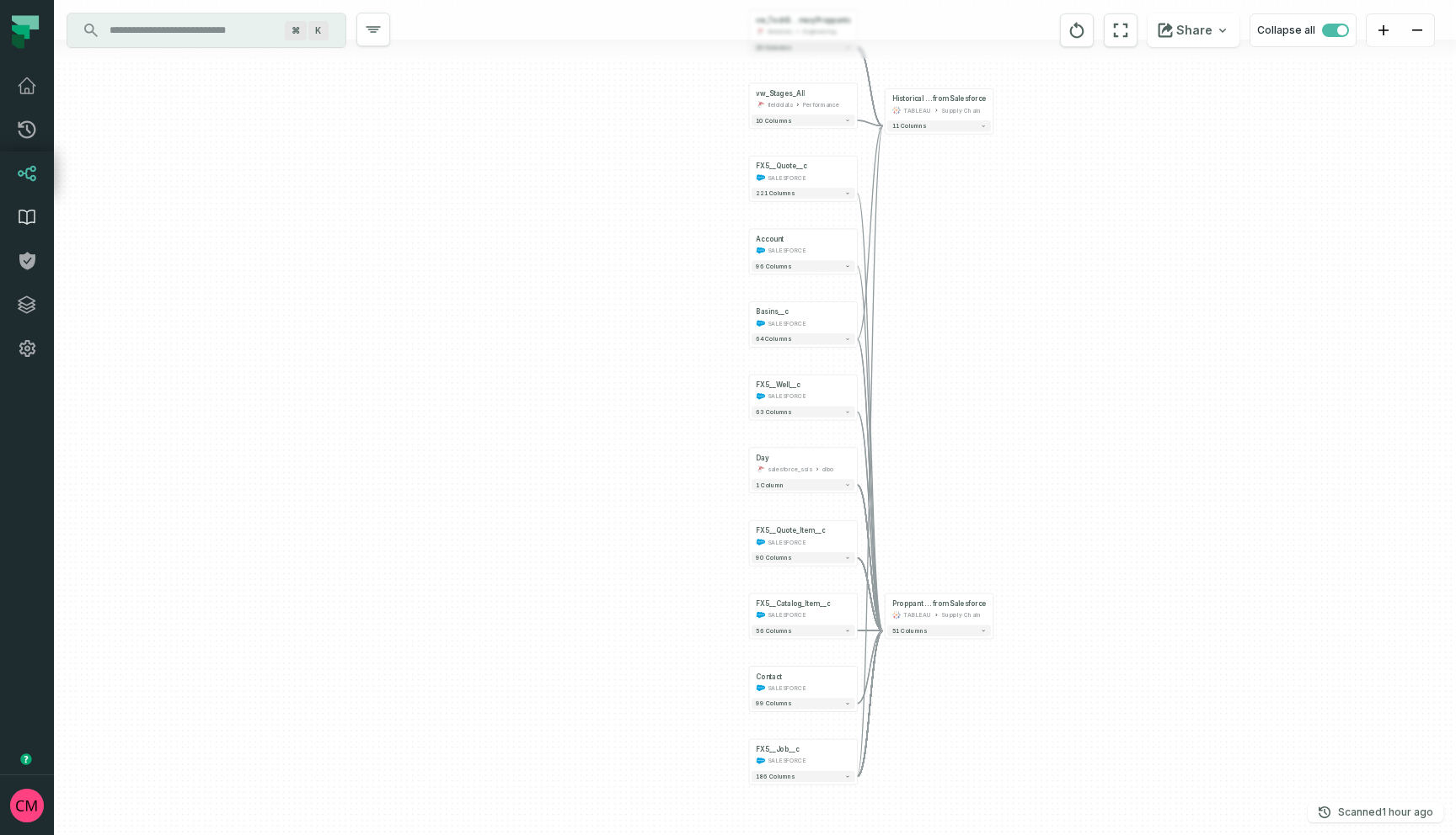
click at [28, 233] on link "Data Catalog" at bounding box center [27, 217] width 54 height 44
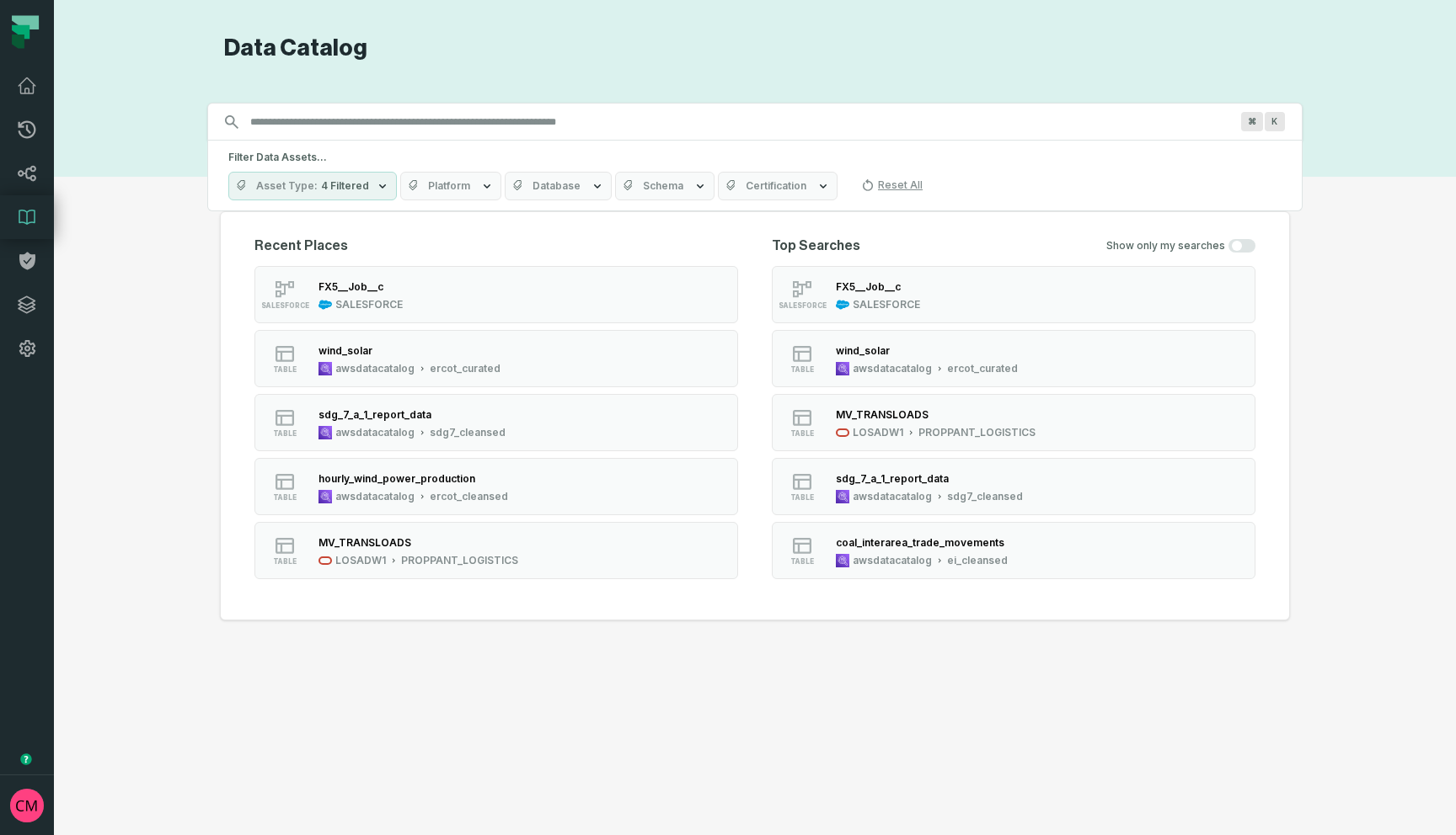
click at [361, 125] on input "Discovery Provider cmdk menu" at bounding box center [739, 122] width 999 height 27
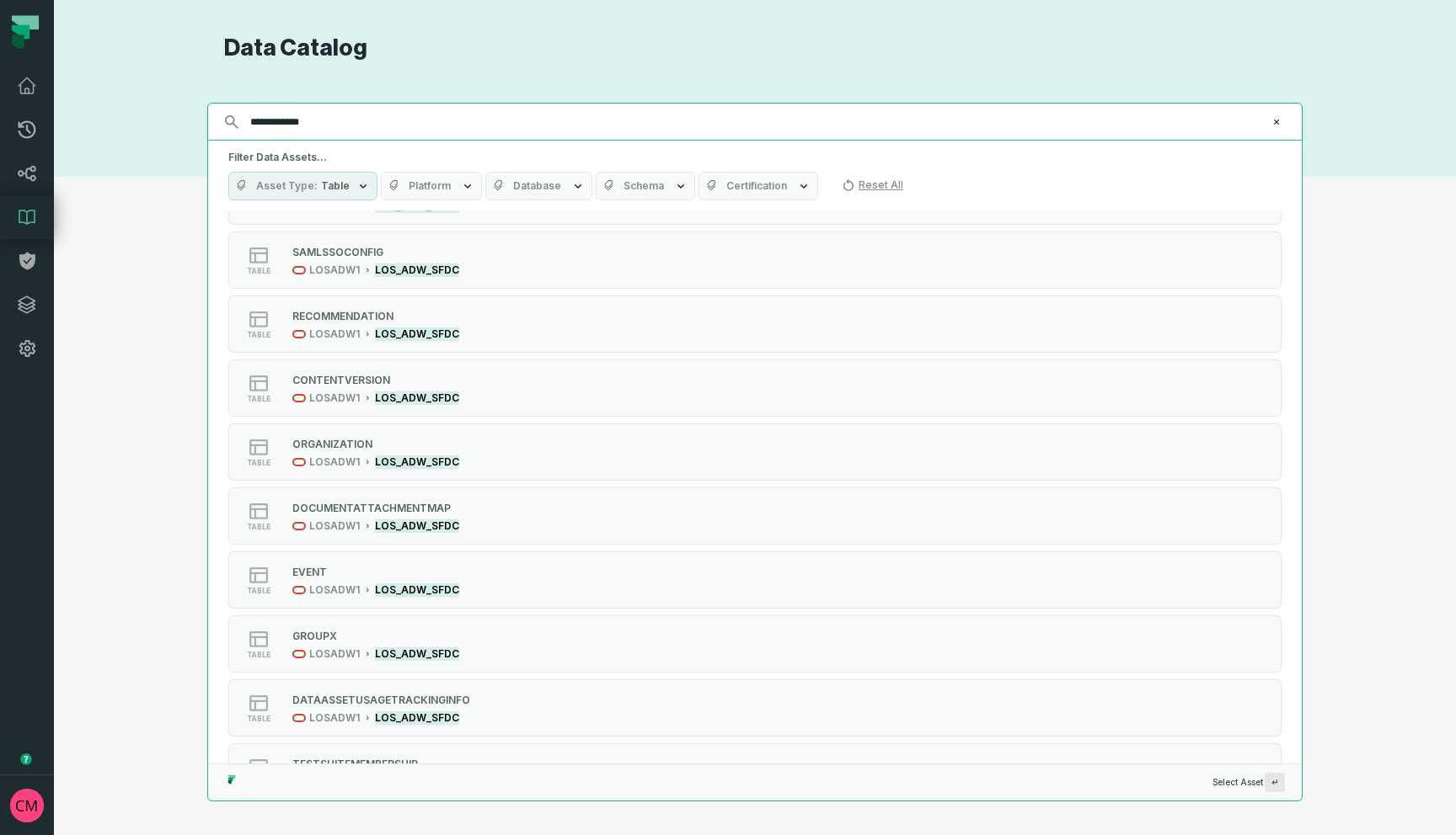
scroll to position [4114, 0]
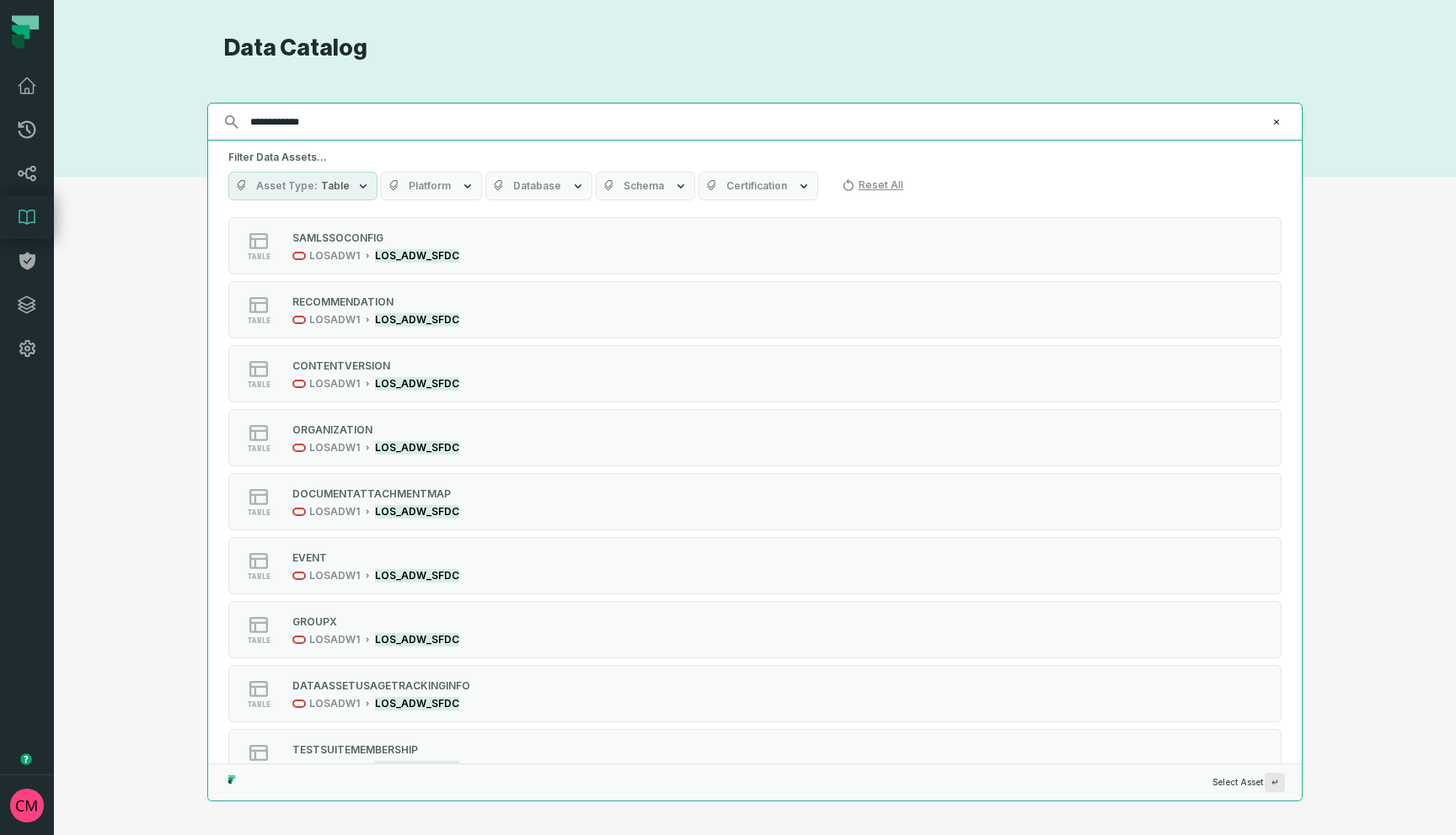
click at [387, 121] on input "**********" at bounding box center [753, 122] width 1026 height 27
paste input "text"
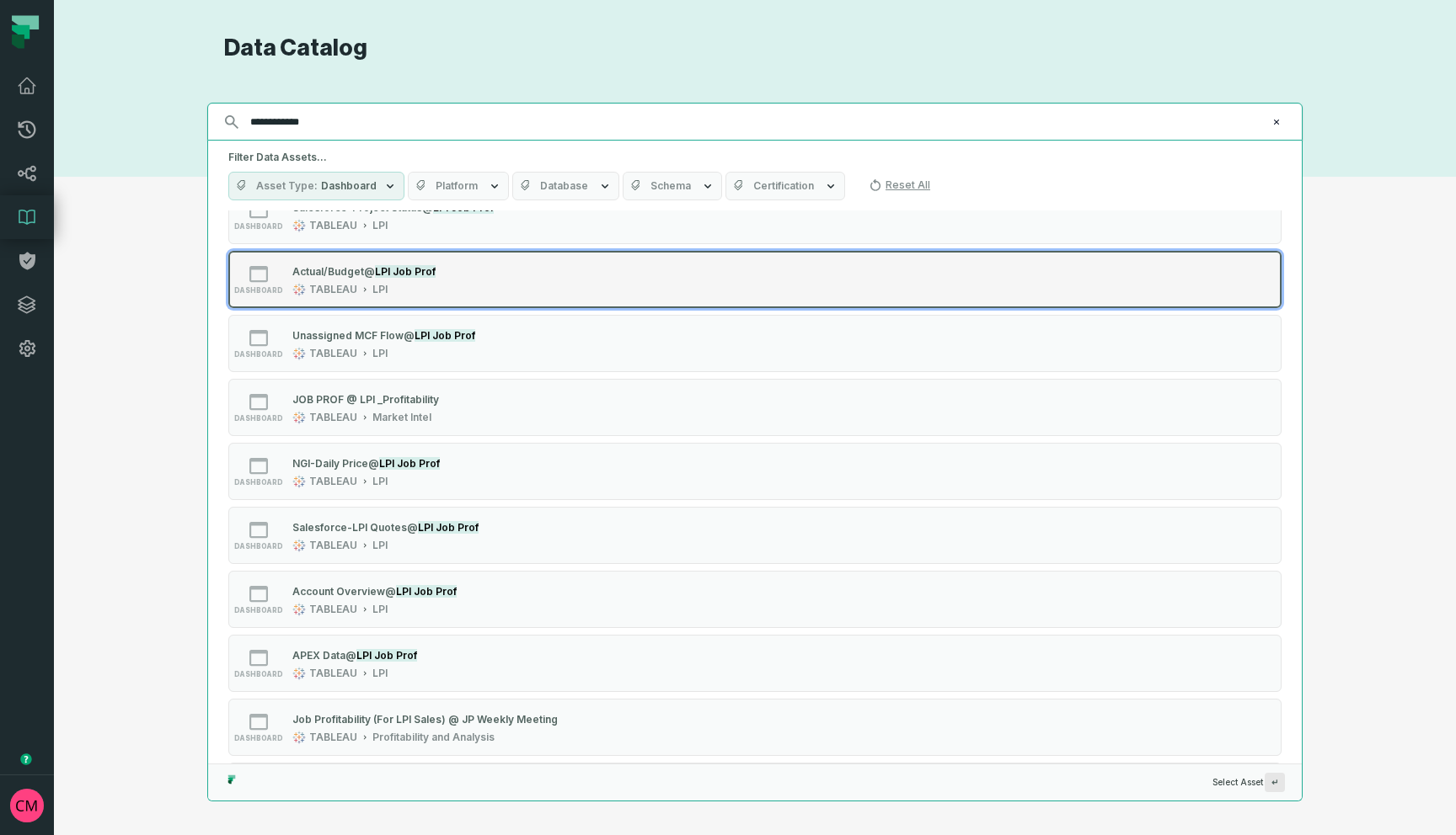
scroll to position [0, 0]
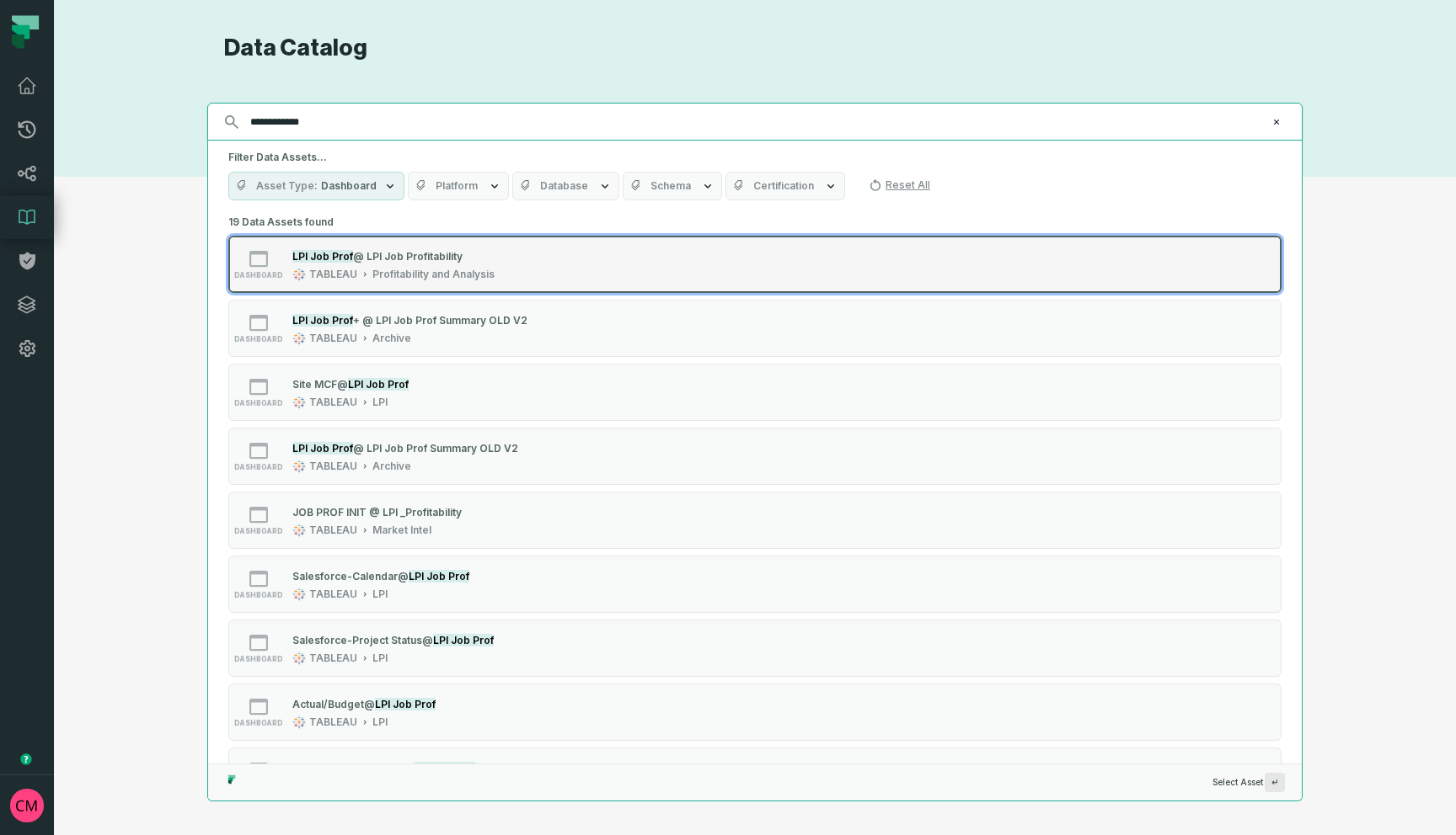
type input "**********"
click at [401, 260] on span "@ LPI Job Profitability" at bounding box center [408, 256] width 110 height 13
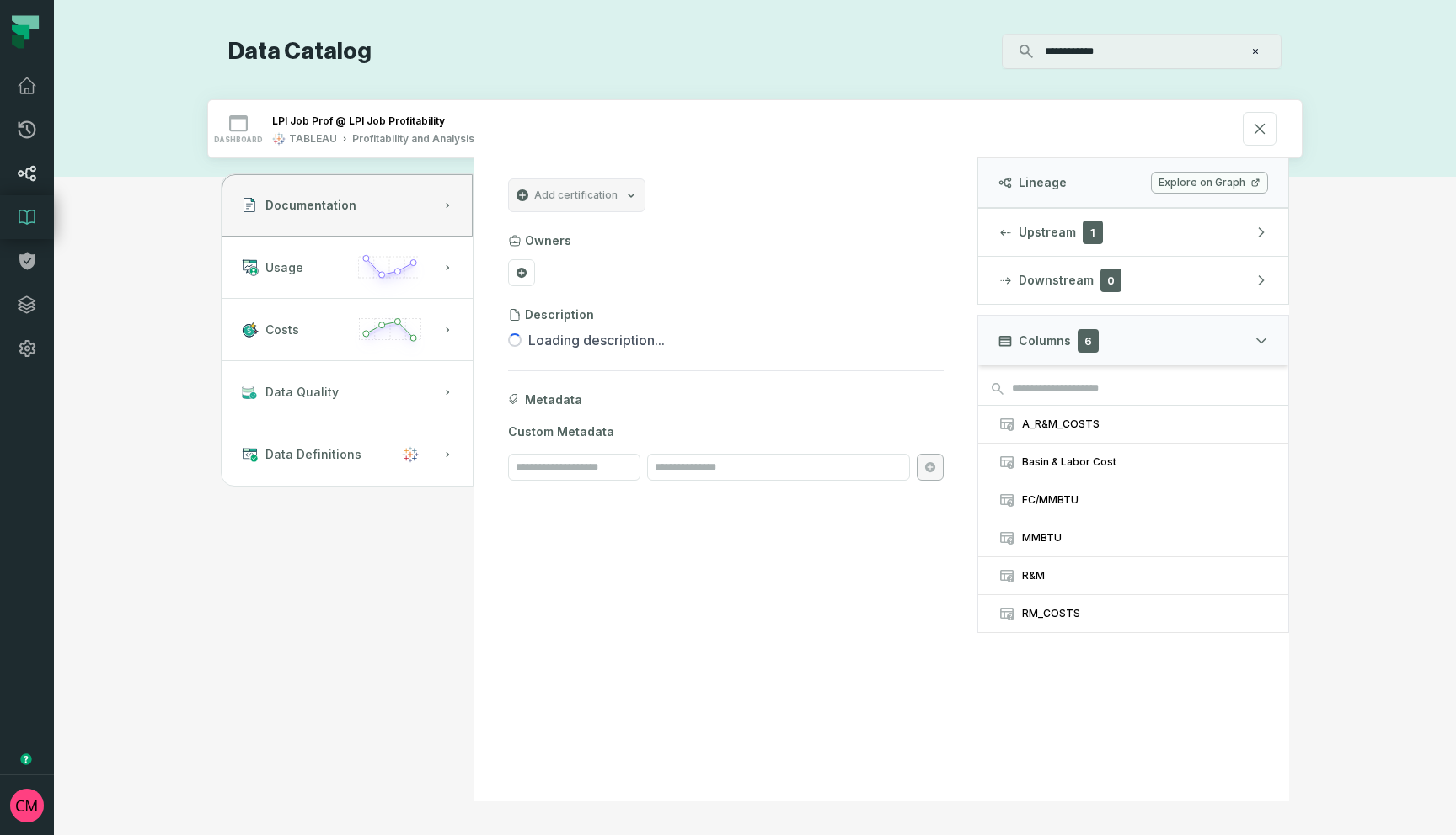
click at [22, 169] on icon at bounding box center [27, 174] width 20 height 20
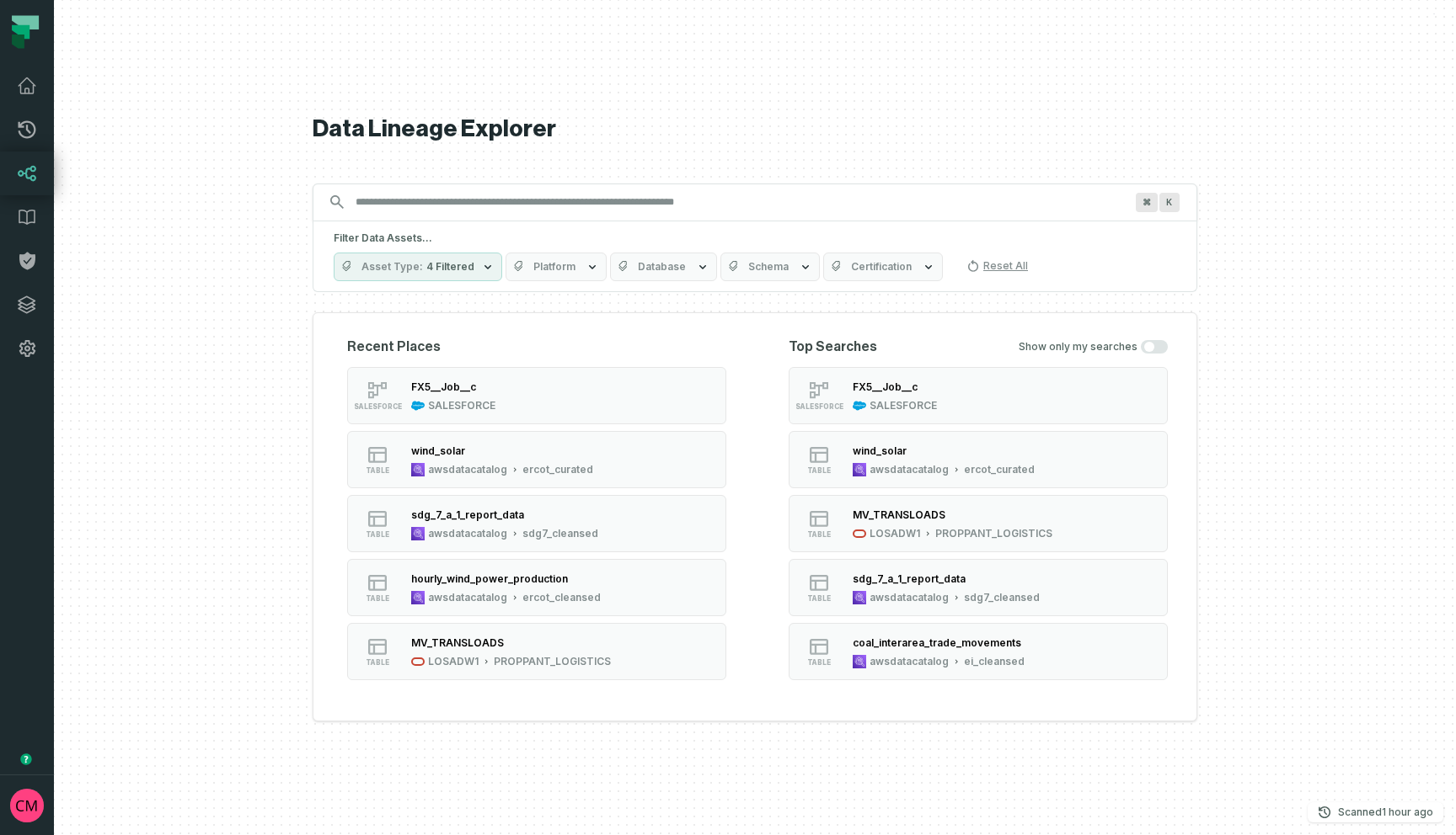
click at [408, 199] on input "Discovery Provider cmdk menu" at bounding box center [739, 202] width 788 height 27
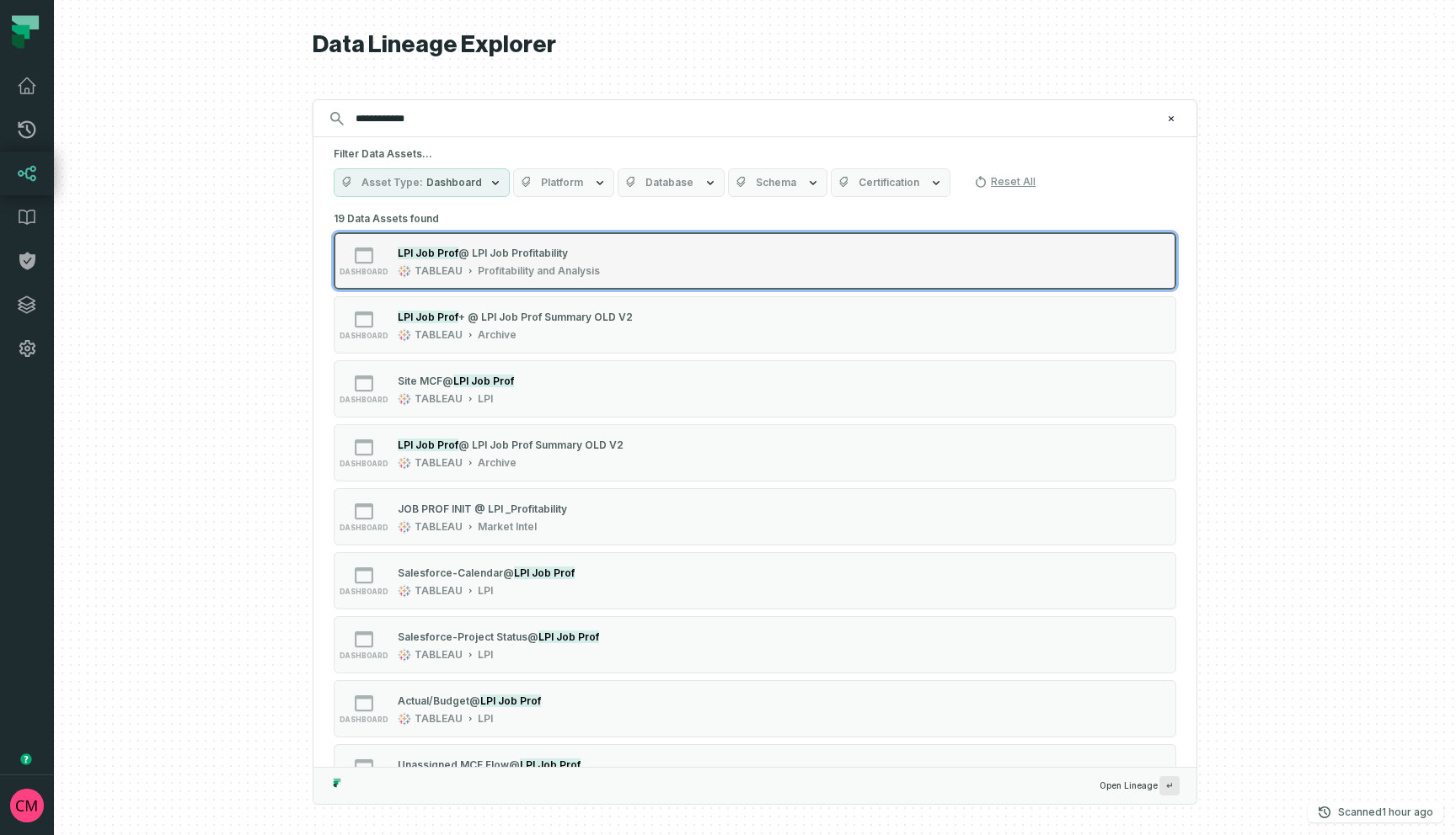
type input "**********"
click at [523, 270] on div "Profitability and Analysis" at bounding box center [539, 271] width 122 height 13
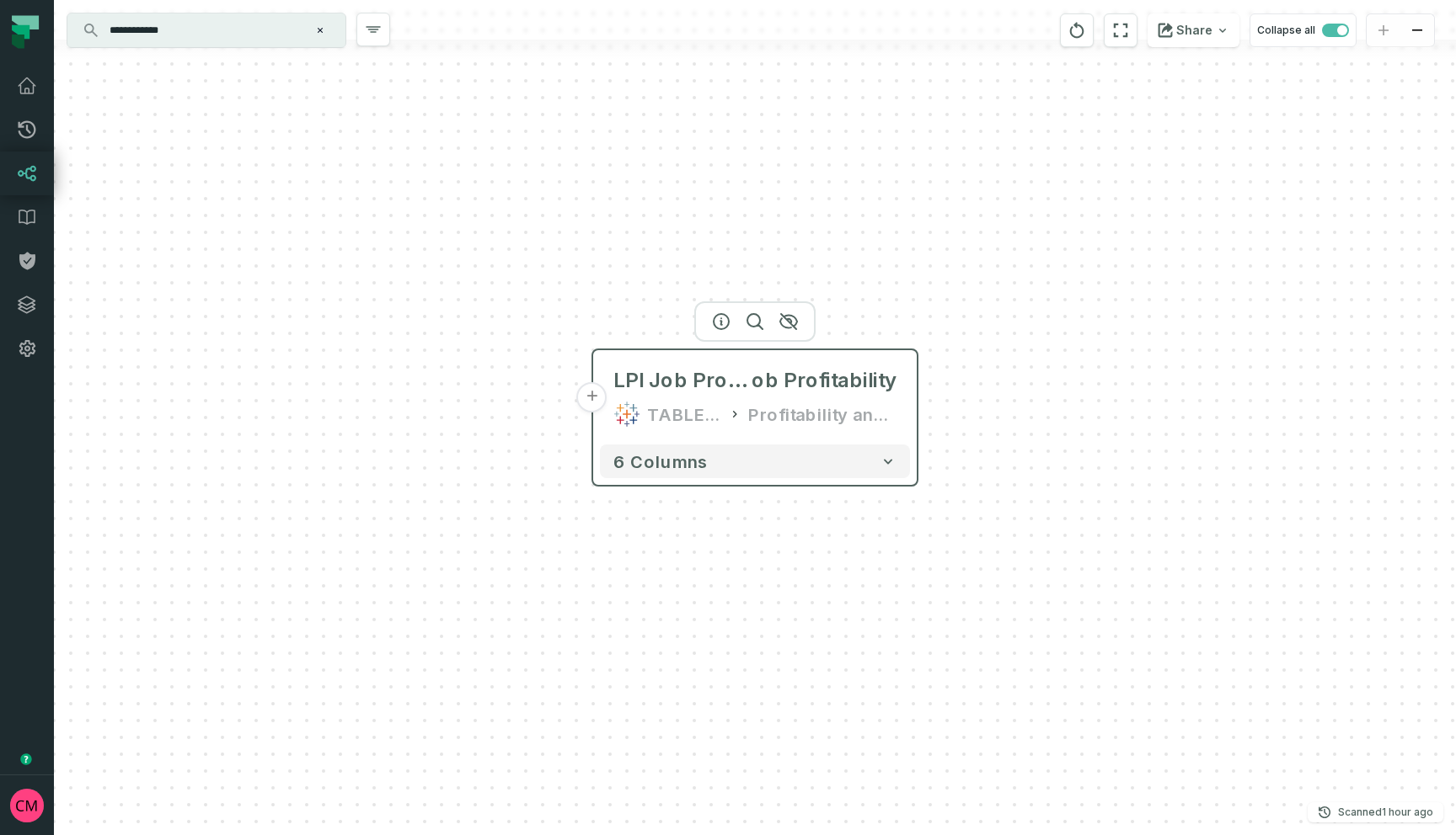
click at [594, 401] on button "+" at bounding box center [593, 398] width 30 height 30
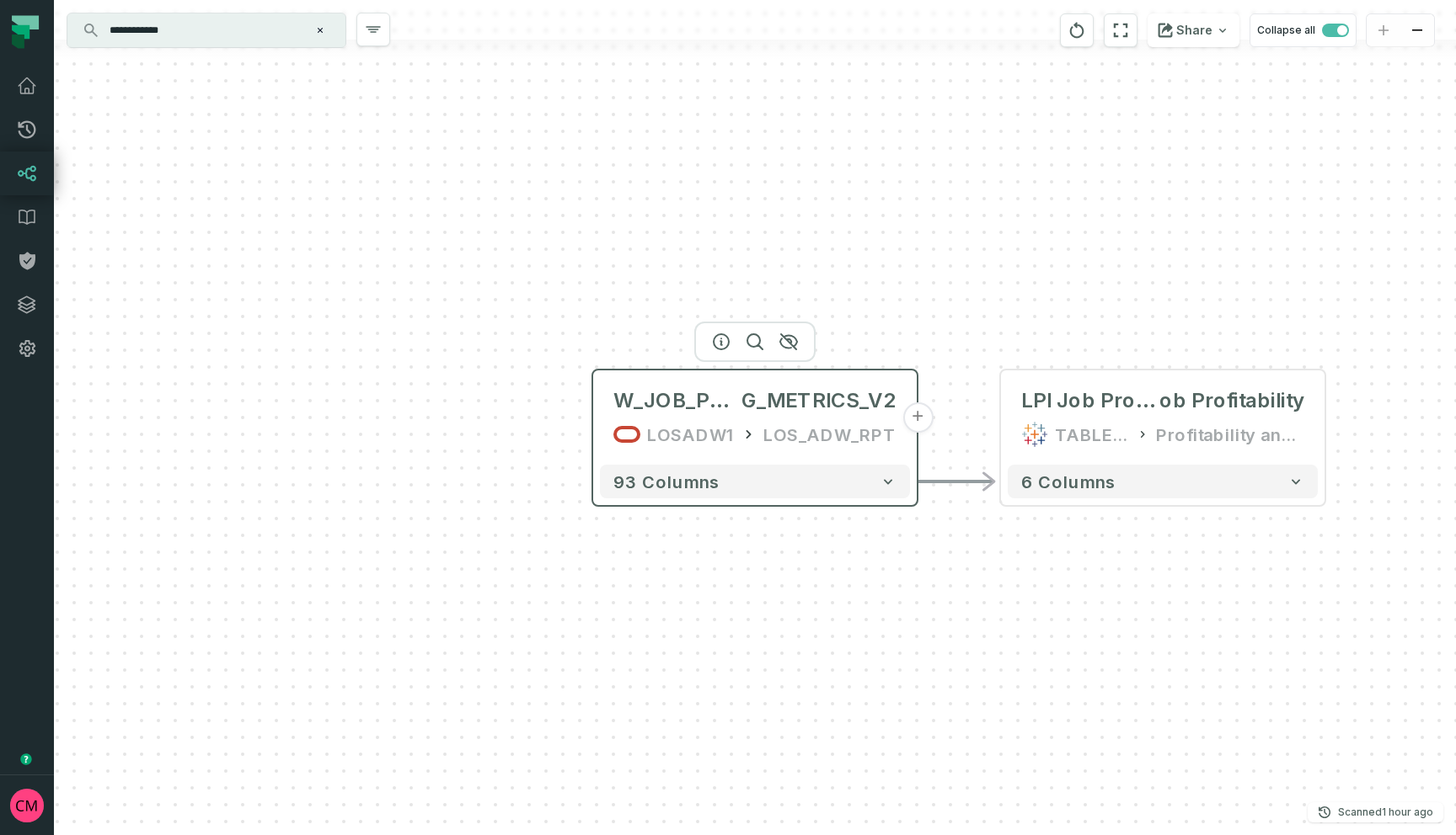
click at [655, 445] on div "LOSADW1" at bounding box center [690, 435] width 86 height 27
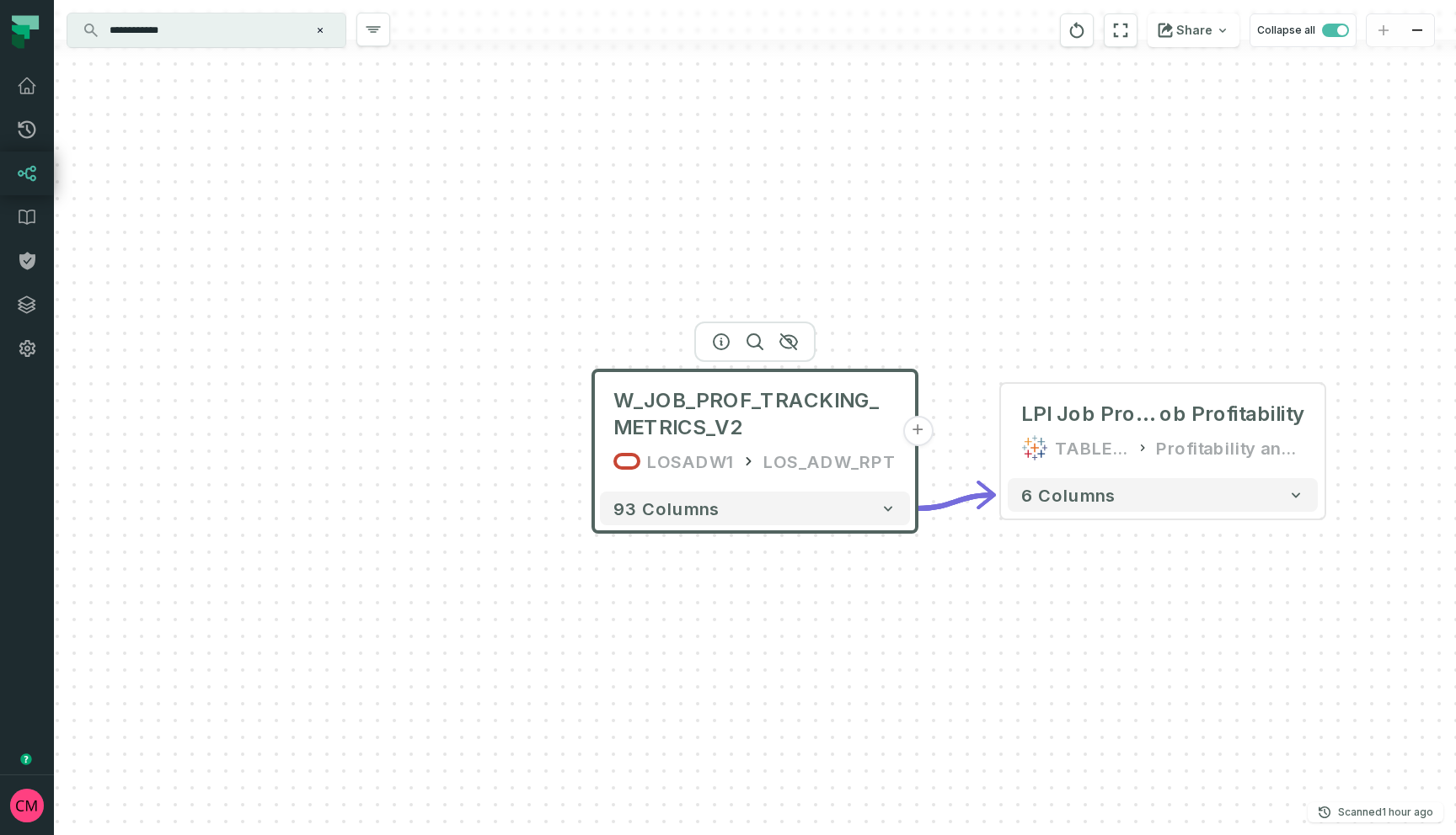
click at [919, 432] on button "+" at bounding box center [917, 431] width 30 height 30
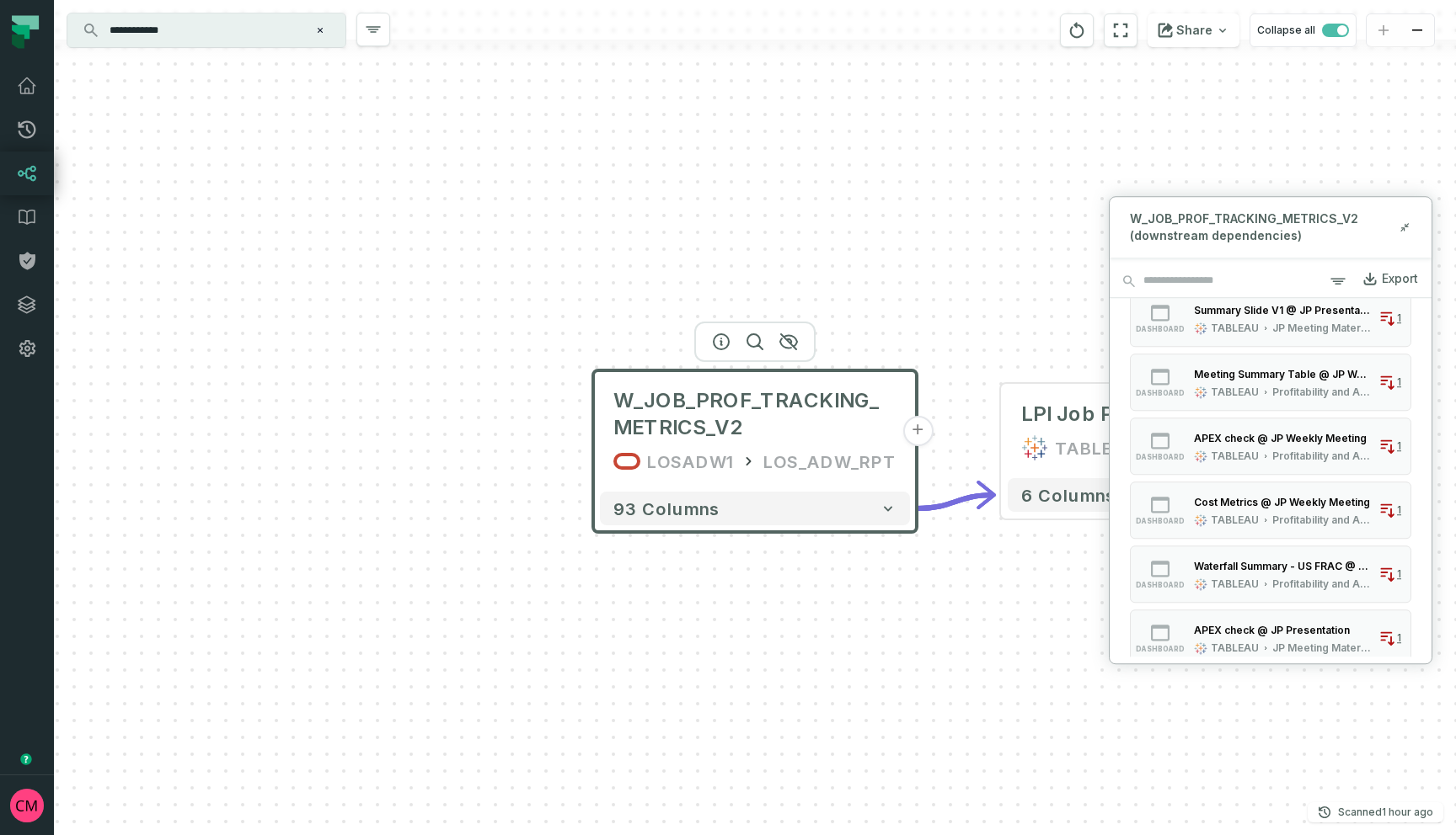
scroll to position [446, 0]
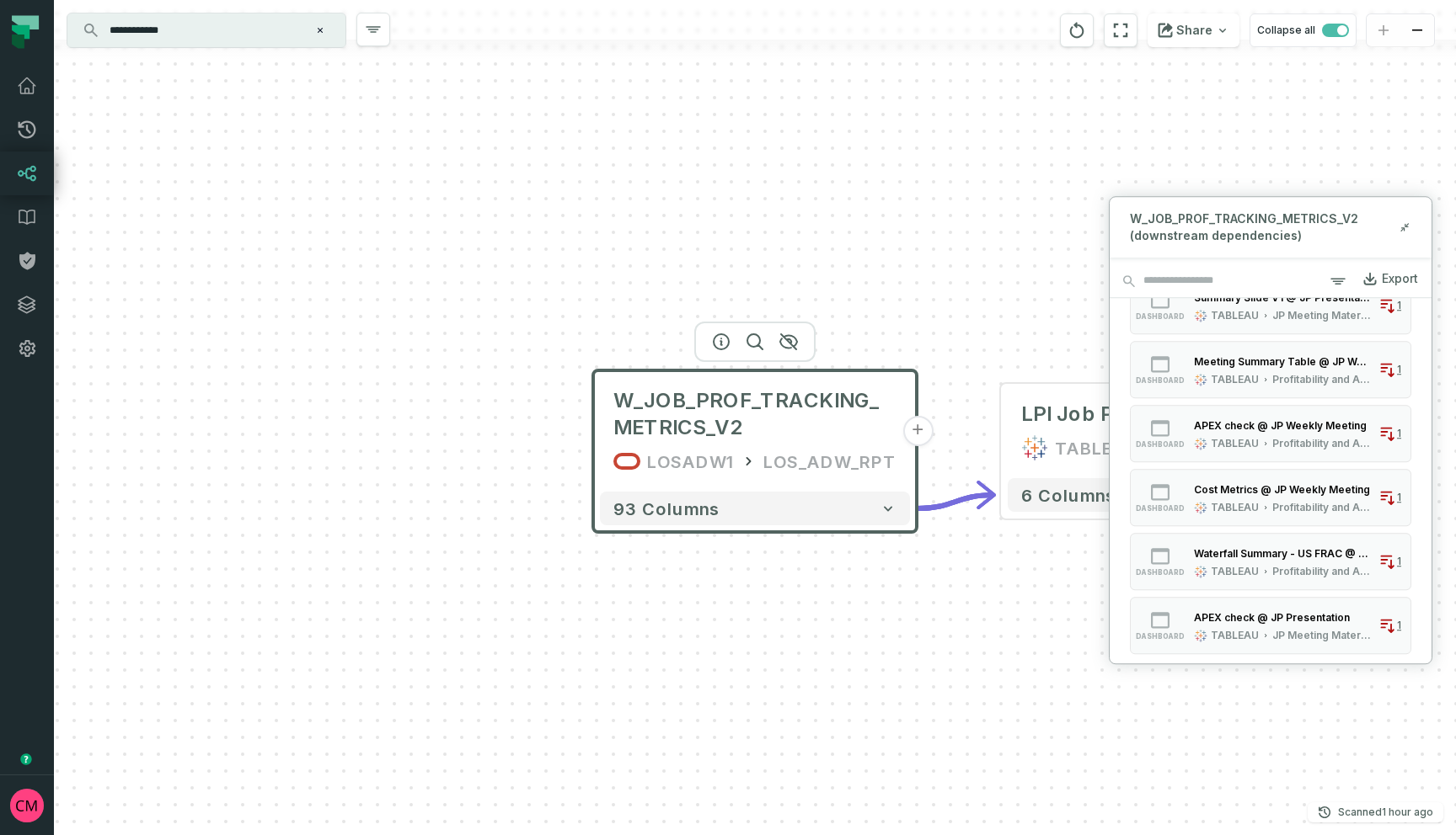
click at [830, 268] on div "W_JOB_PROF_TRACKING_METRICS_V2 LOSADW1 LOS_ADW_RPT + 93 columns - LPI Job Prof …" at bounding box center [755, 417] width 1402 height 835
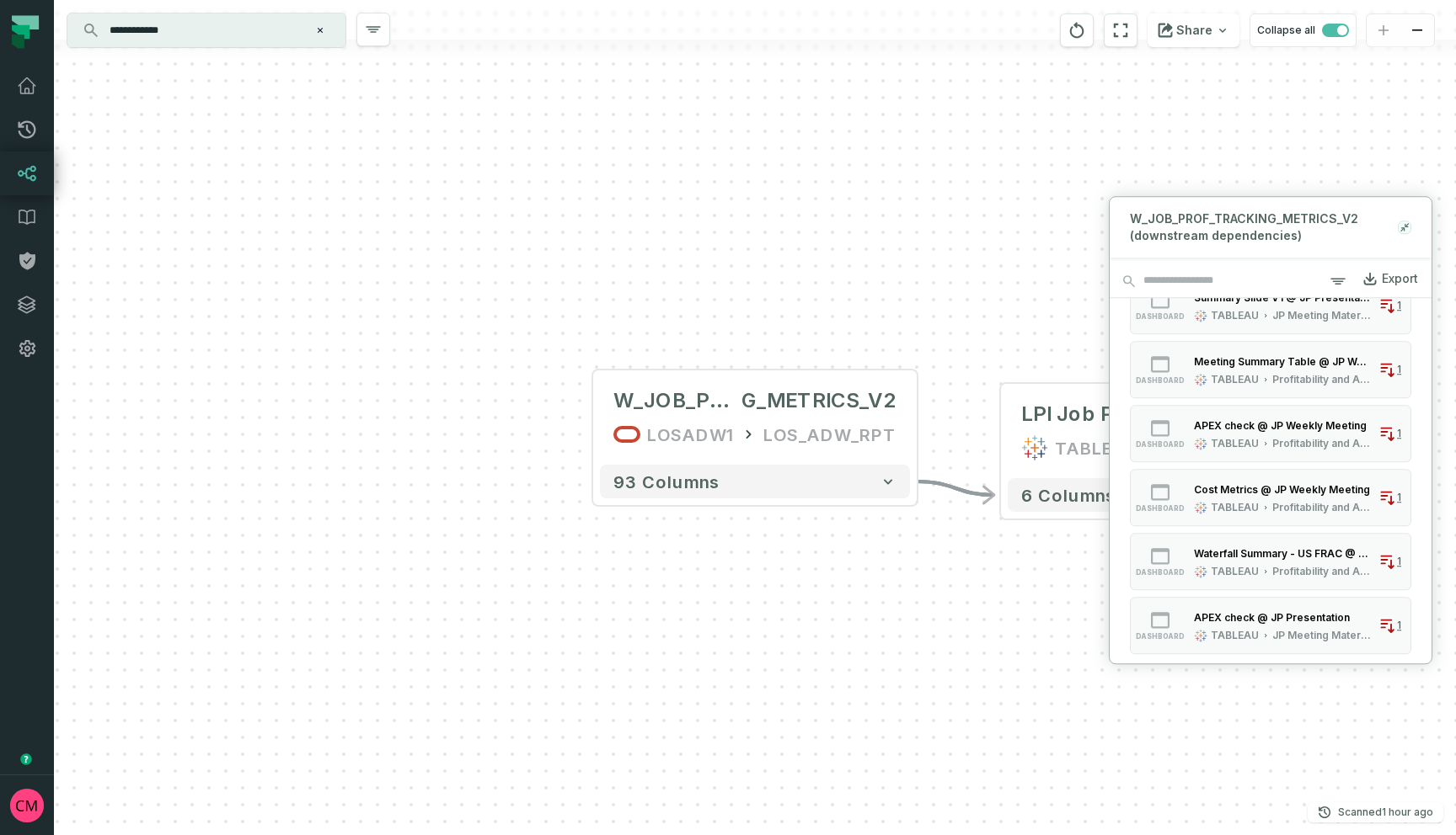
click at [1404, 227] on icon at bounding box center [1403, 229] width 3 height 3
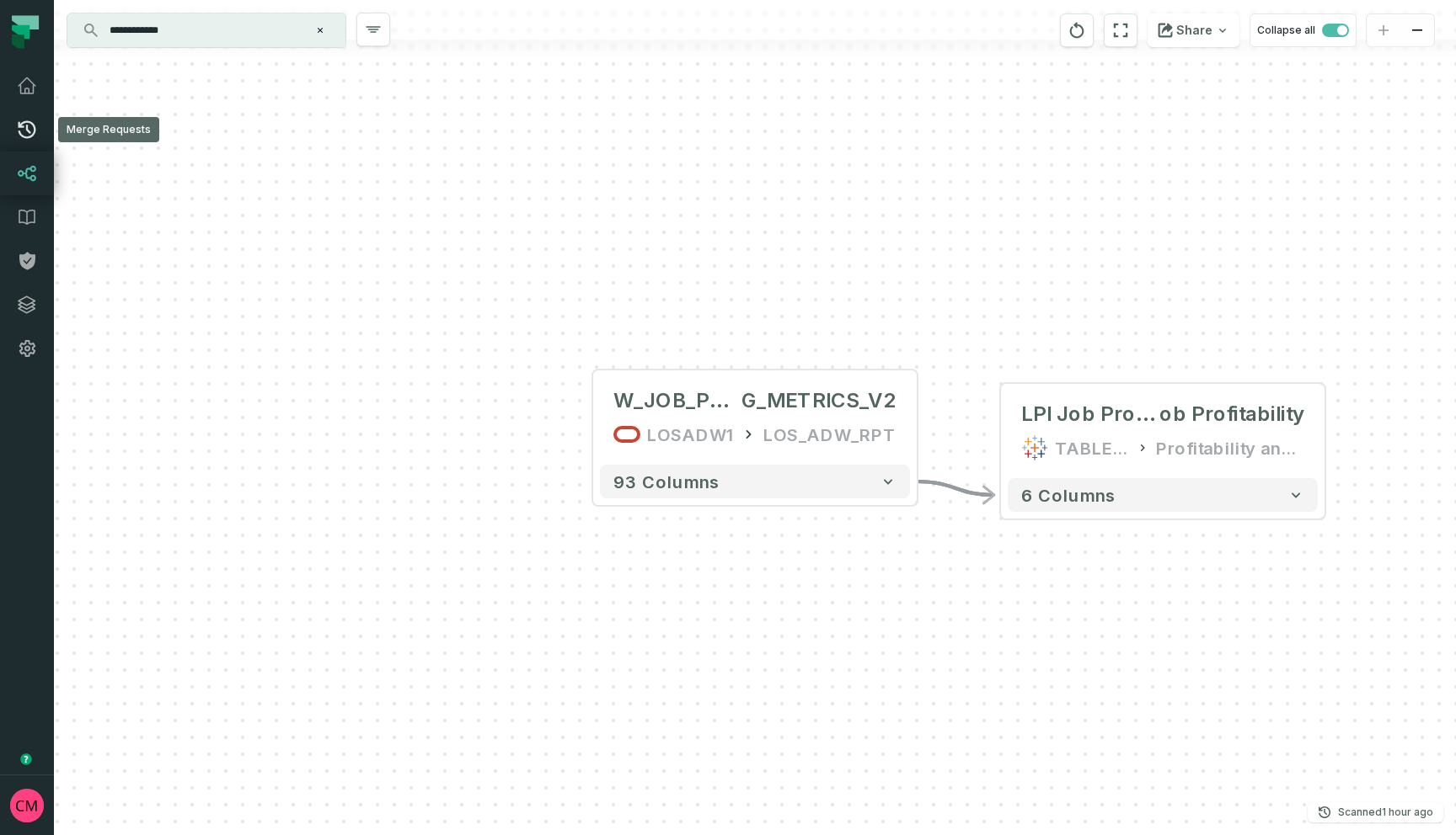
click at [26, 128] on icon at bounding box center [27, 130] width 18 height 18
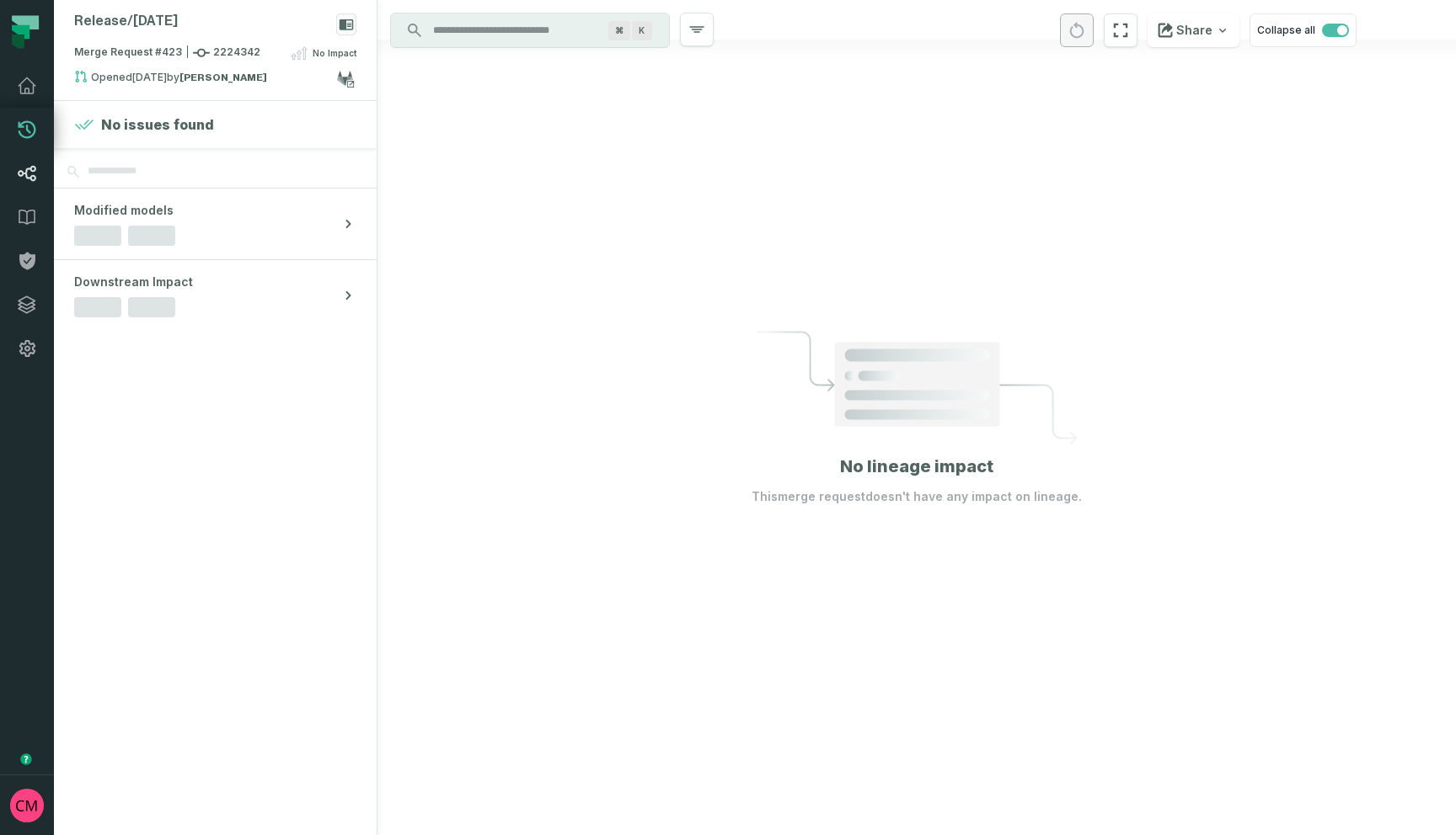
click at [30, 186] on link "Lineage" at bounding box center [27, 174] width 54 height 44
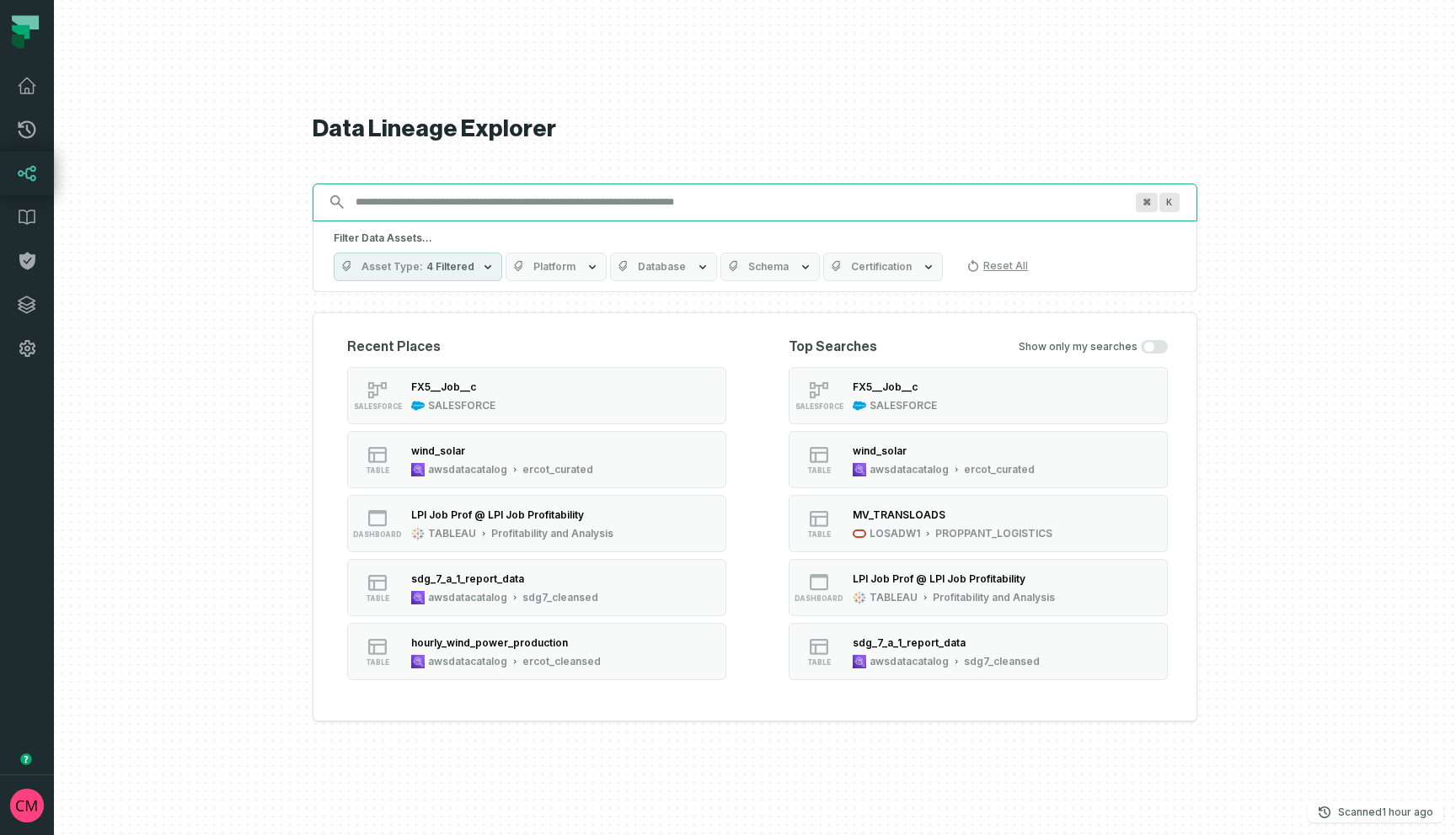
click at [573, 200] on input "Discovery Provider cmdk menu" at bounding box center [739, 202] width 788 height 27
paste input "**********"
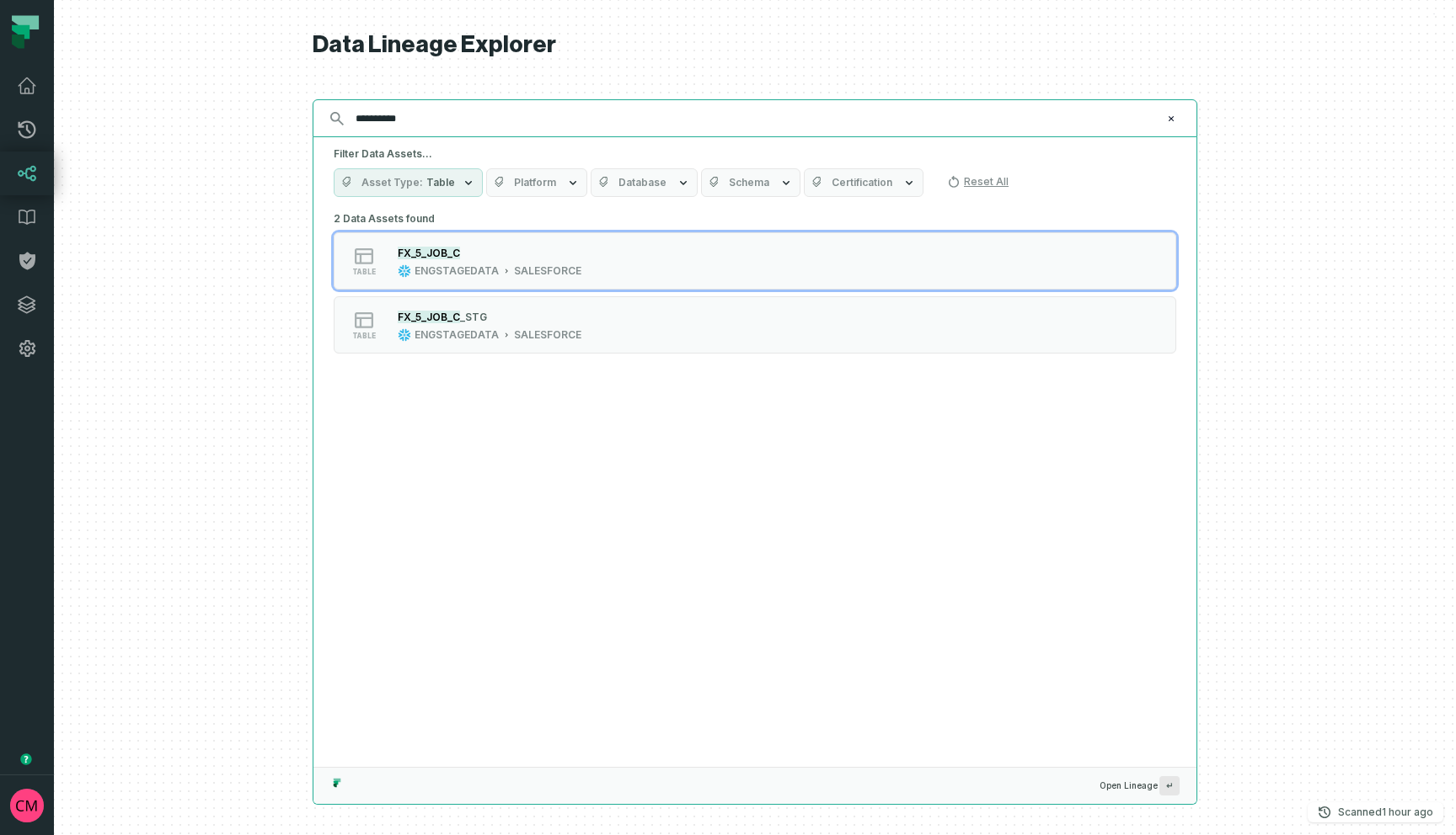
type input "**********"
click at [455, 183] on button "Asset Type Table" at bounding box center [408, 183] width 149 height 29
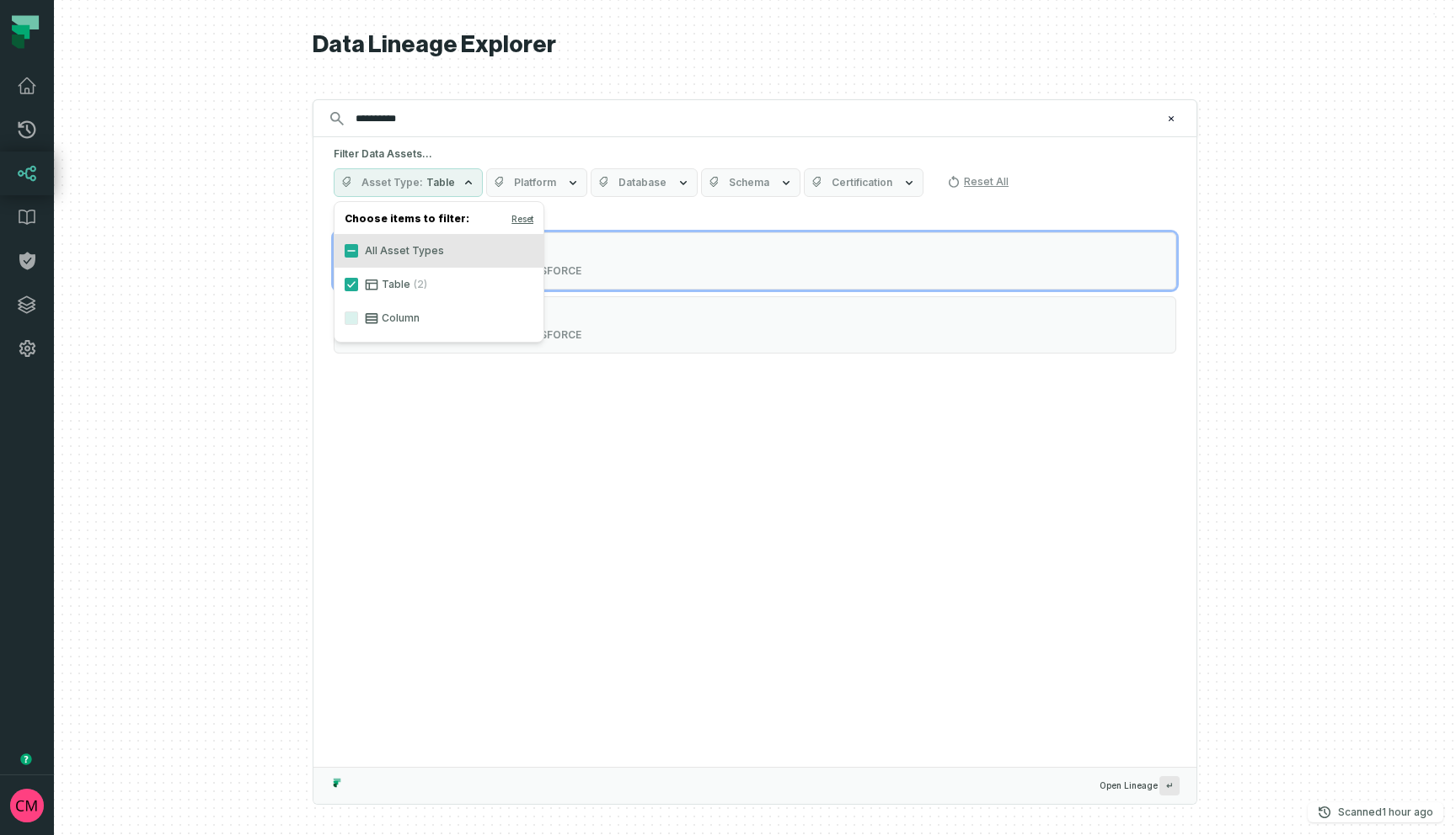
click at [455, 183] on button "Asset Type Table" at bounding box center [408, 183] width 149 height 29
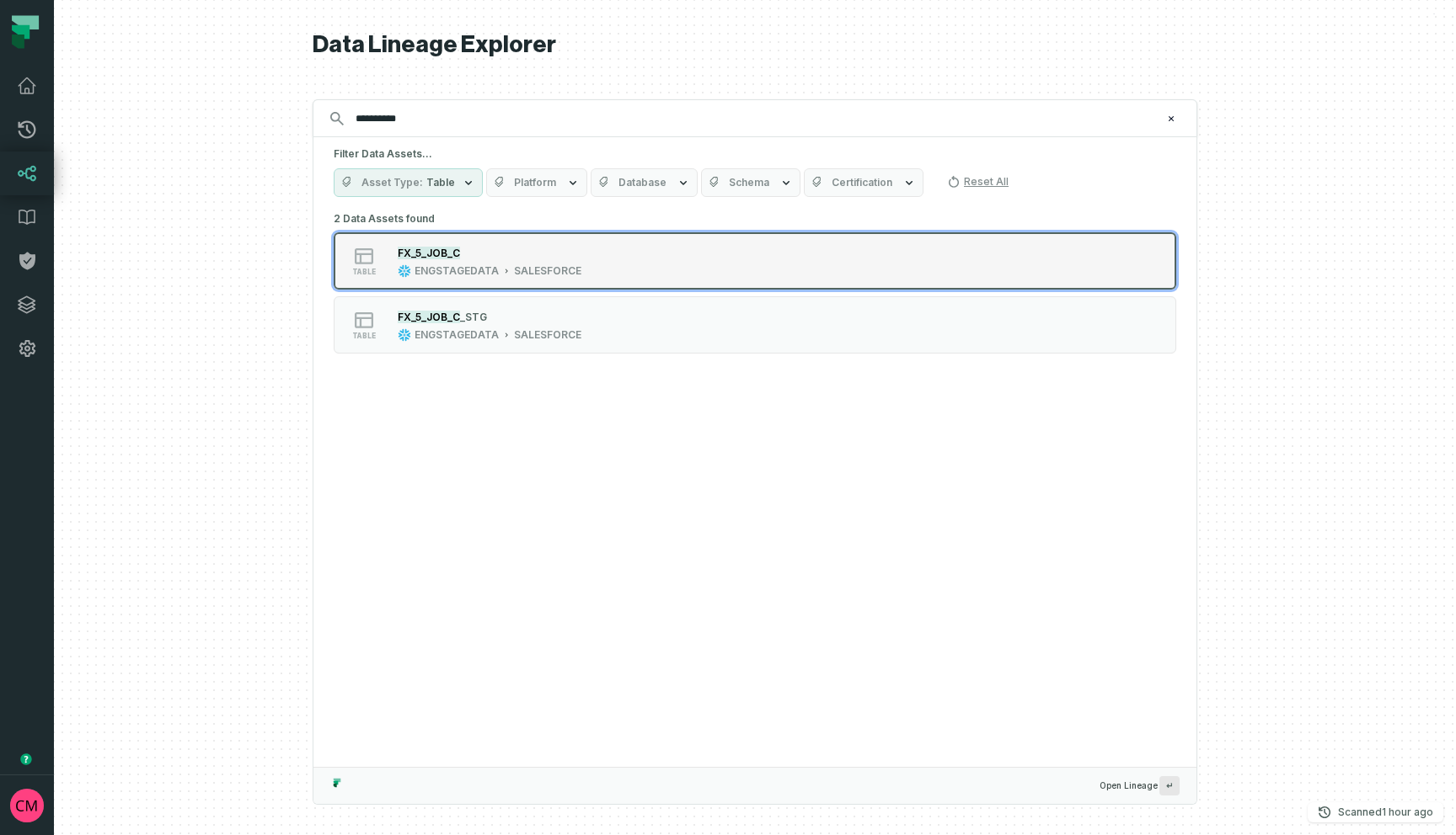
click at [555, 272] on div "SALESFORCE" at bounding box center [548, 271] width 67 height 13
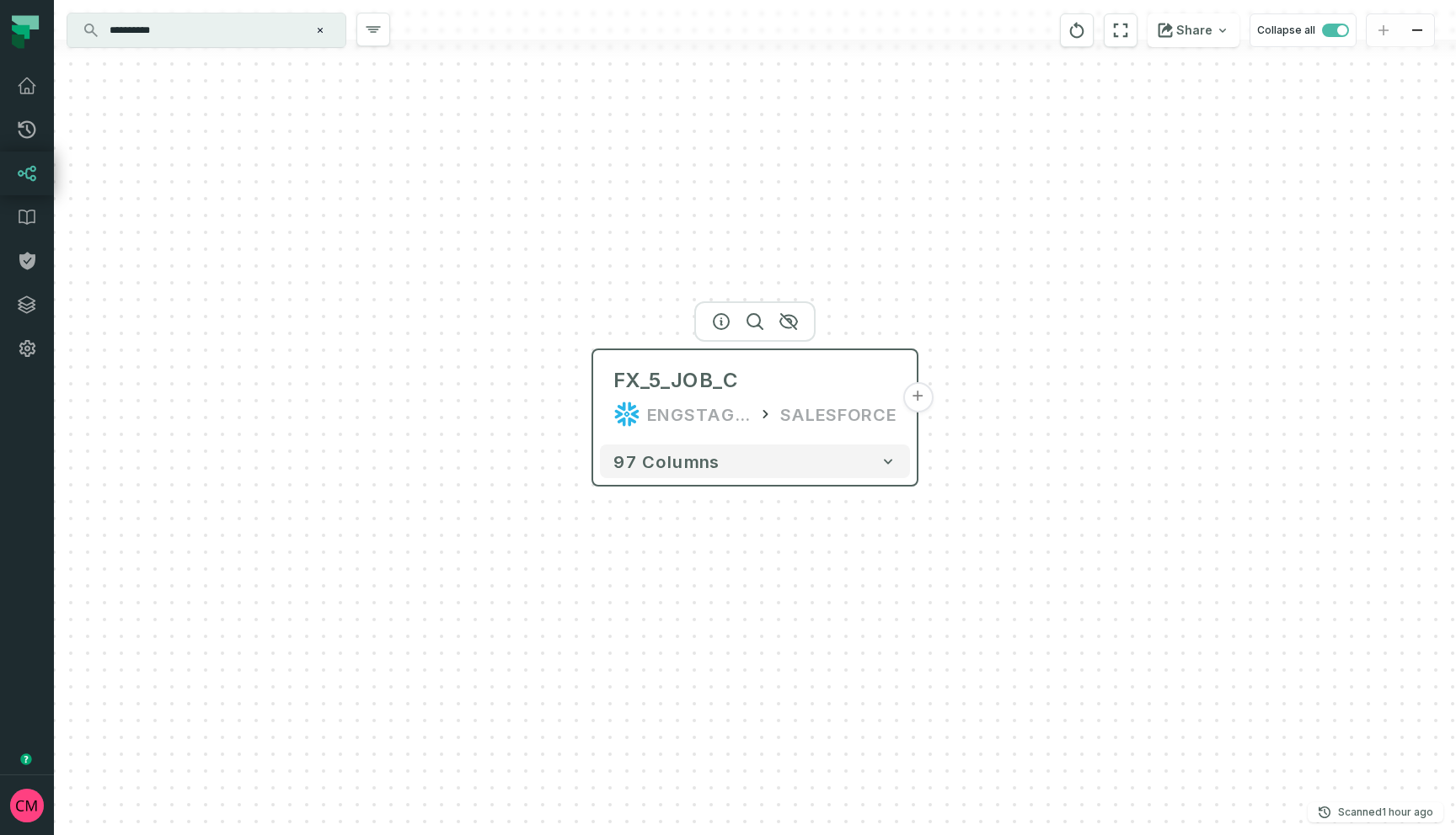
click at [916, 399] on button "+" at bounding box center [917, 398] width 30 height 30
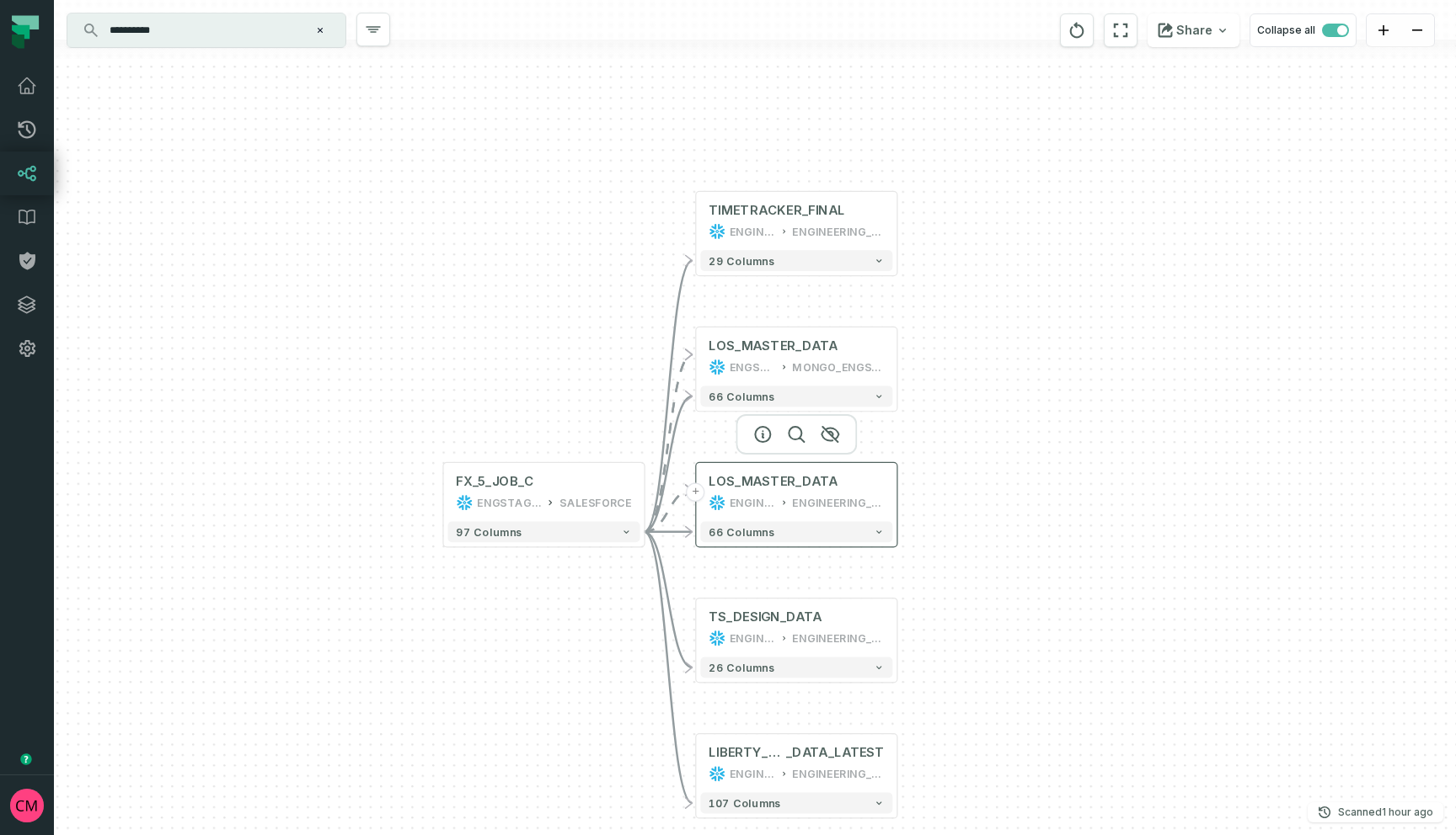
click at [840, 510] on div "ENGINEERING_MAIN_OUTPUT" at bounding box center [837, 503] width 92 height 17
click at [858, 357] on div "LOS_MASTER_DATA ENGSTAGEDATA MONGO_ENGSTAGEDATA" at bounding box center [797, 356] width 192 height 50
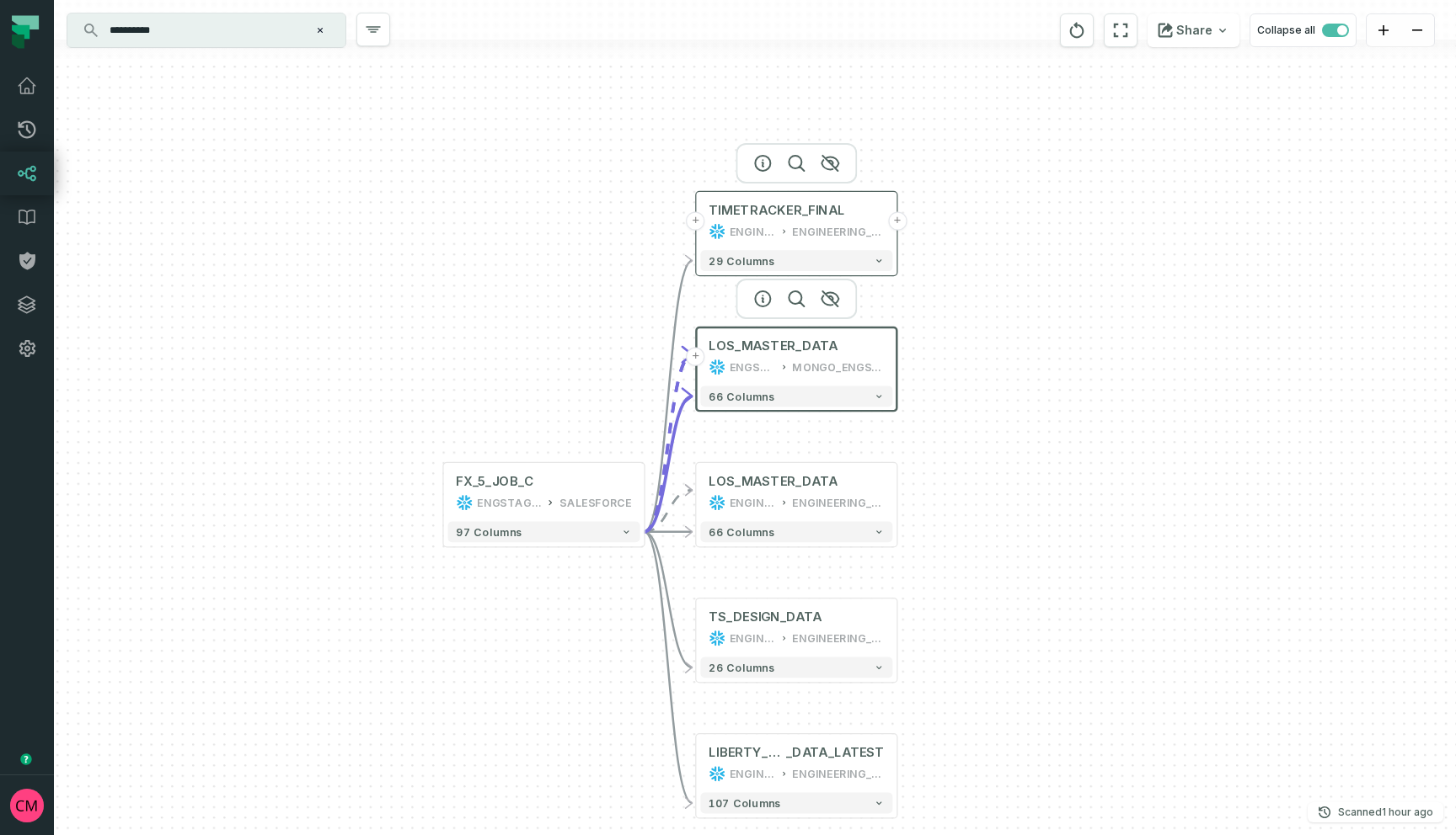
click at [863, 221] on div "TIMETRACKER_FINAL ENGINEERING_MAIN ENGINEERING_MAIN_OUTPUT" at bounding box center [797, 221] width 192 height 50
click at [896, 222] on button "+" at bounding box center [897, 221] width 19 height 19
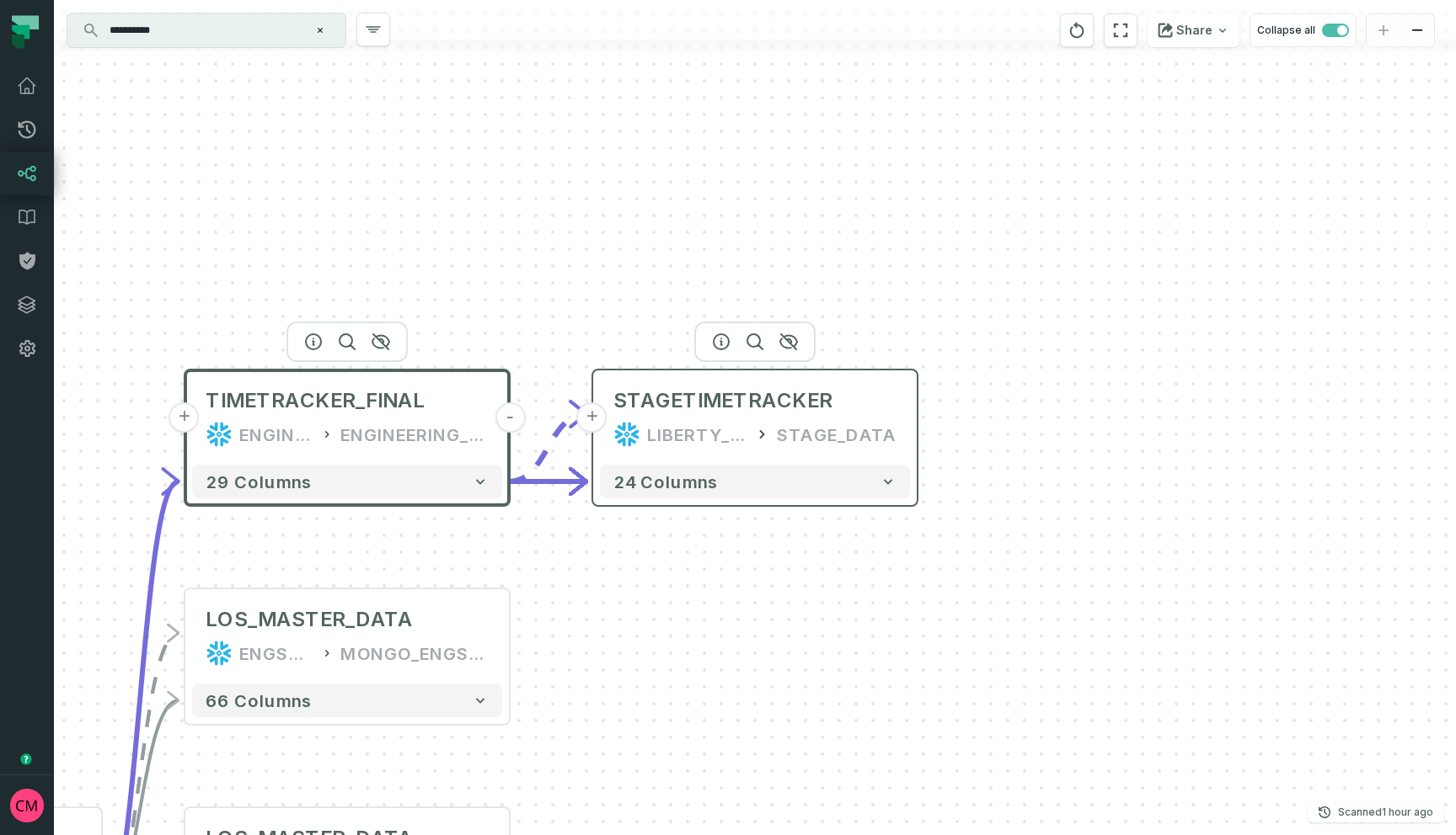
click at [873, 444] on div "STAGE_DATA" at bounding box center [836, 435] width 120 height 27
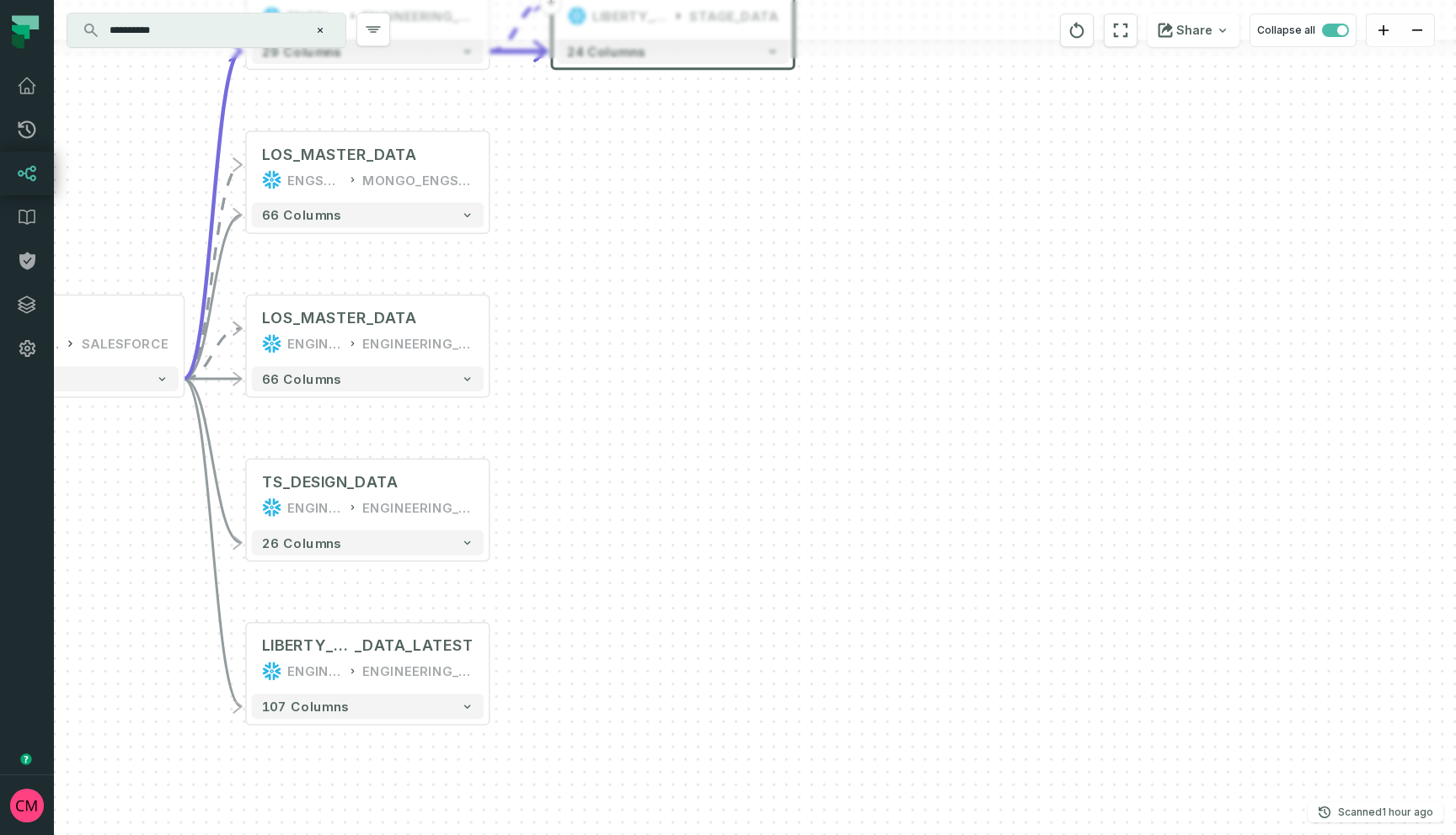
drag, startPoint x: 734, startPoint y: 738, endPoint x: 668, endPoint y: 286, distance: 456.8
click at [668, 286] on div "+ STAGETIMETRACKER LIBERTY_DATA_OUT STAGE_DATA 24 columns + TIMETRACKER_FINAL E…" at bounding box center [755, 417] width 1402 height 835
click at [491, 498] on button "+" at bounding box center [490, 495] width 23 height 23
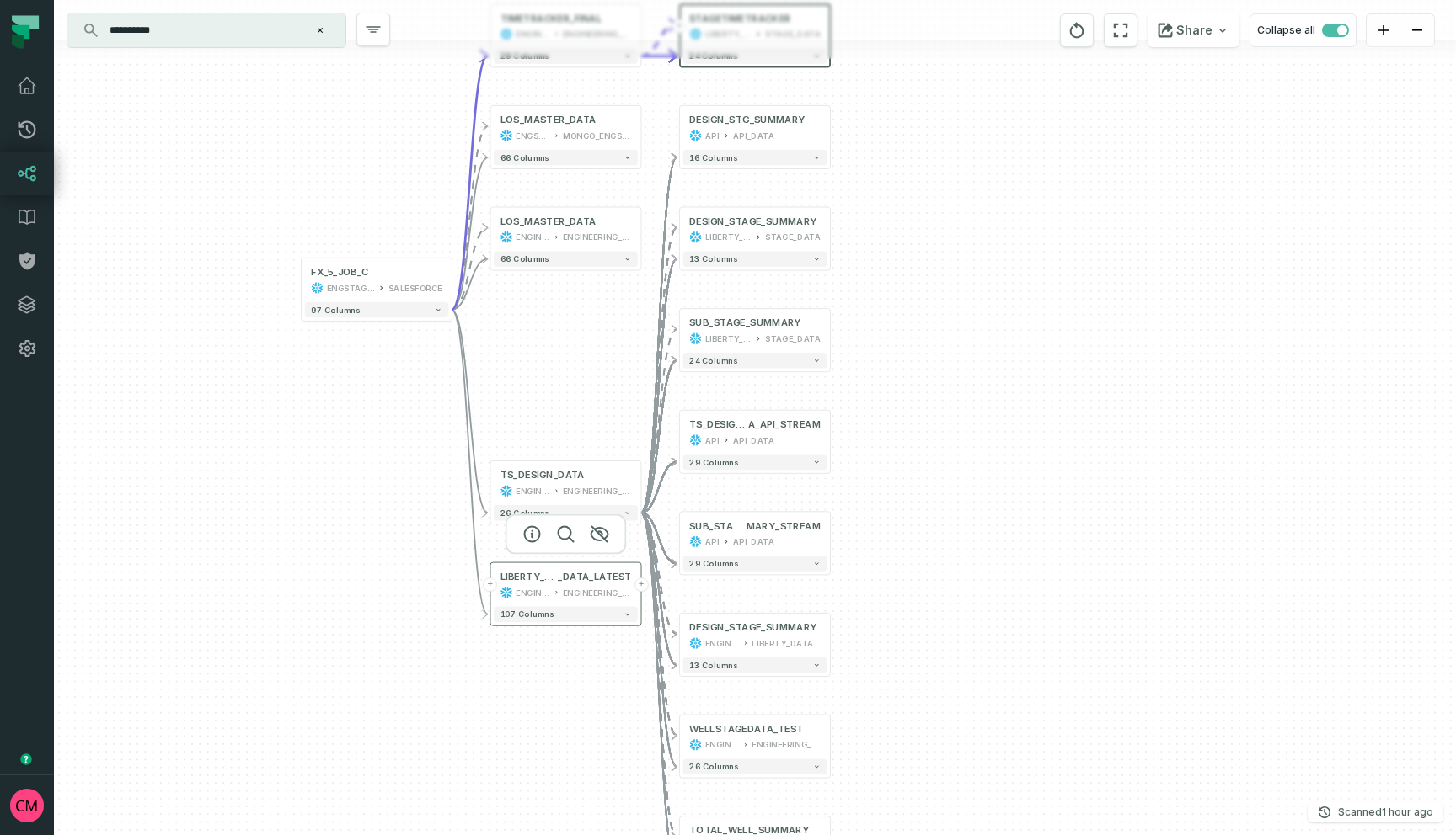
click at [642, 586] on button "+" at bounding box center [642, 585] width 14 height 14
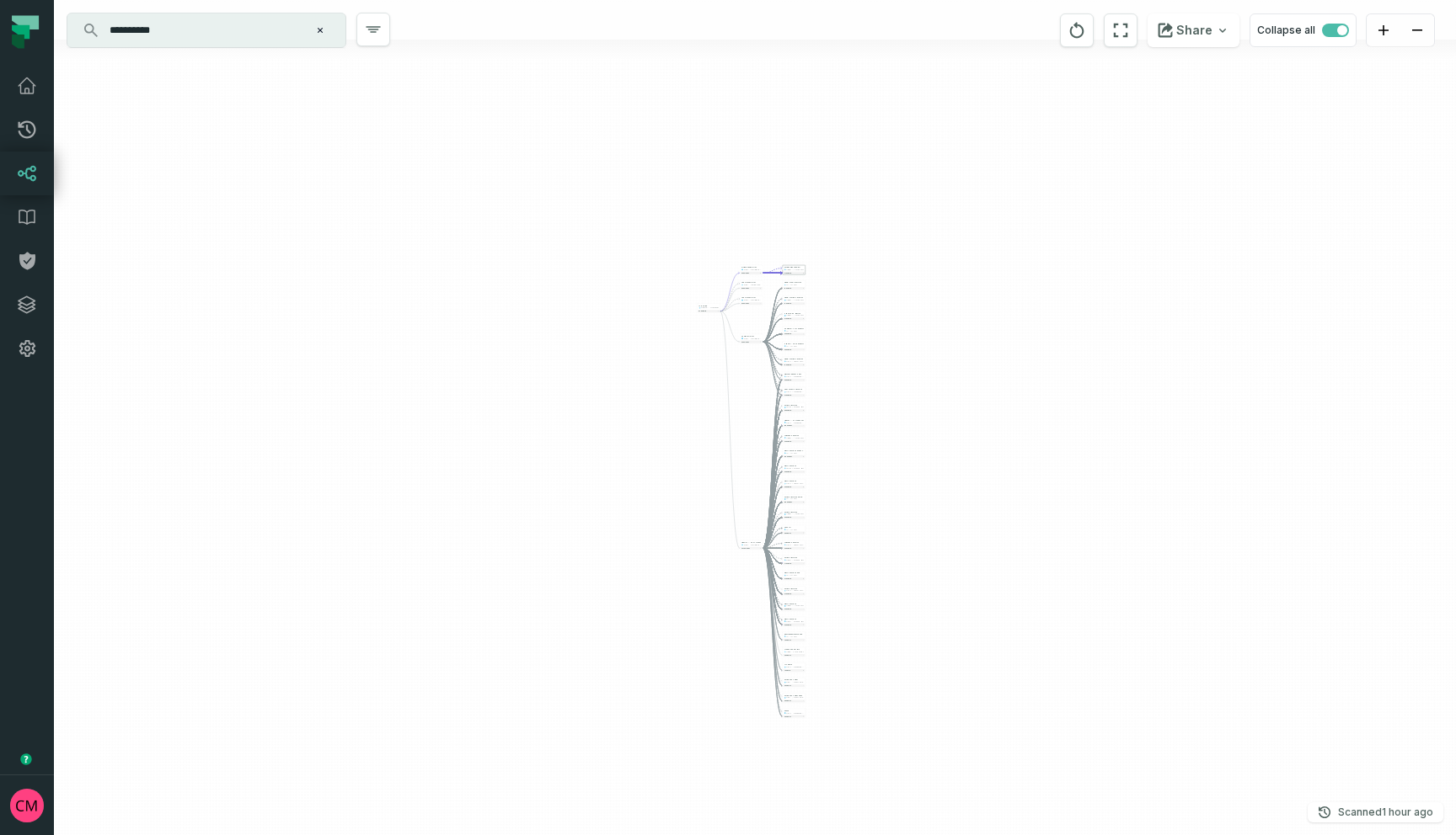
drag, startPoint x: 988, startPoint y: 319, endPoint x: 937, endPoint y: 447, distance: 137.8
click at [937, 447] on div "- STAGE_SUMMARY DJR_164 STAGE_SCHEMA 86 columns - LIBERTY_MASTER_DA TA_LATEST_V…" at bounding box center [755, 417] width 1402 height 835
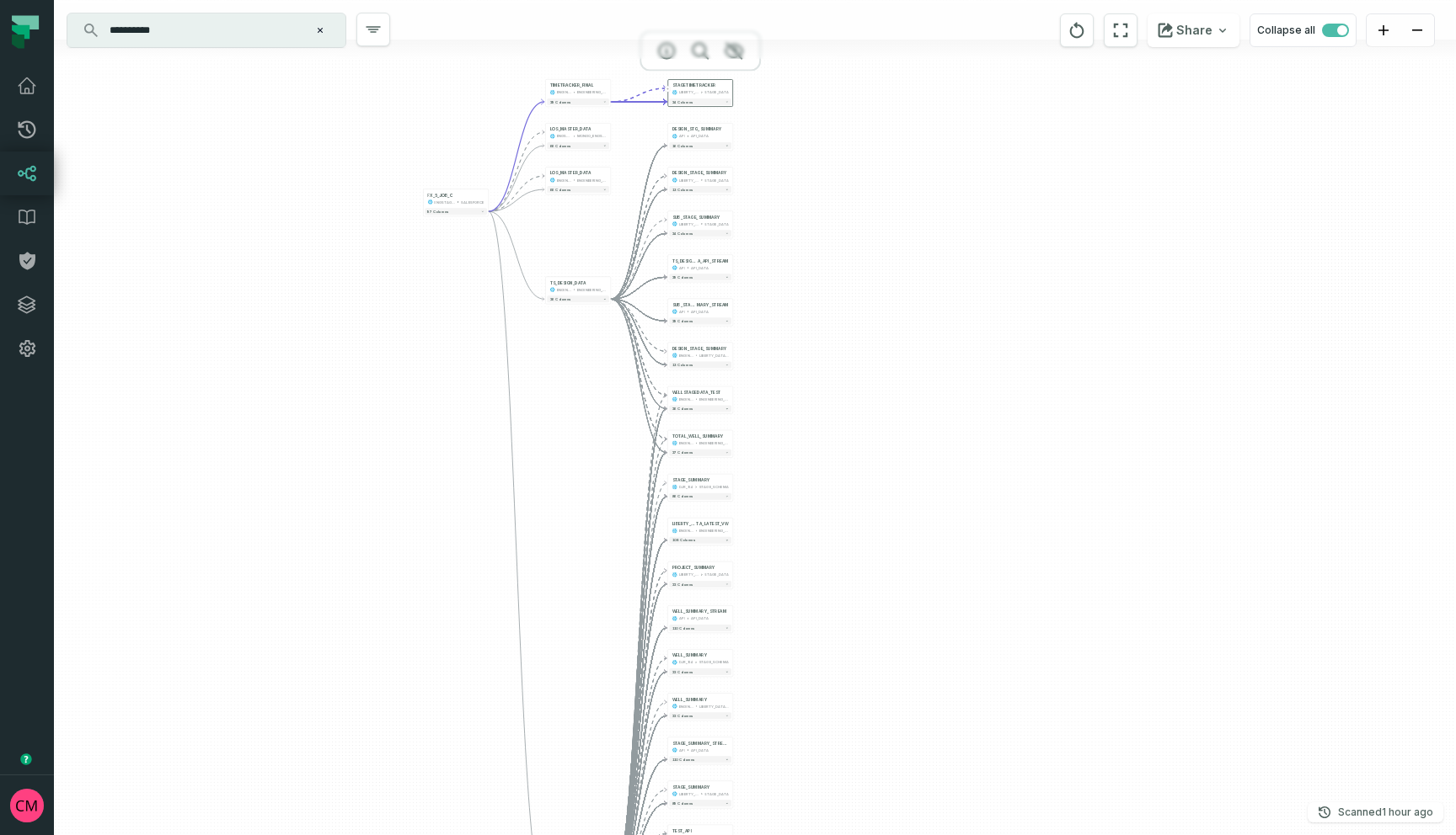
drag, startPoint x: 720, startPoint y: 399, endPoint x: 893, endPoint y: 552, distance: 231.0
click at [893, 552] on div "- STAGE_SUMMARY DJR_164 STAGE_SCHEMA 86 columns - LIBERTY_MASTER_DA TA_LATEST_V…" at bounding box center [755, 417] width 1402 height 835
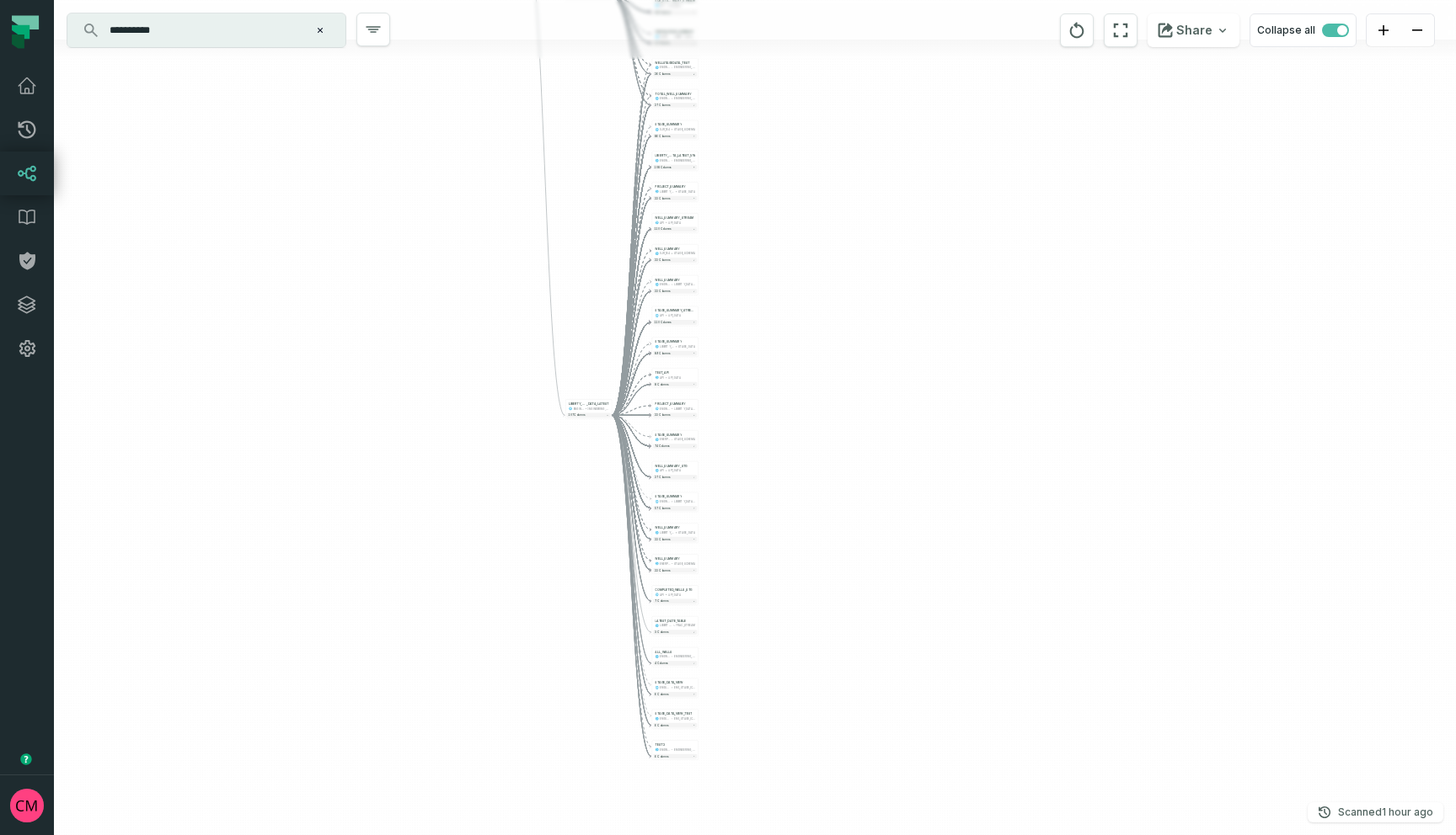
drag, startPoint x: 931, startPoint y: 701, endPoint x: 849, endPoint y: 324, distance: 385.8
click at [849, 324] on div "- STAGE_SUMMARY DJR_164 STAGE_SCHEMA 86 columns - LIBERTY_MASTER_DA TA_LATEST_V…" at bounding box center [755, 417] width 1402 height 835
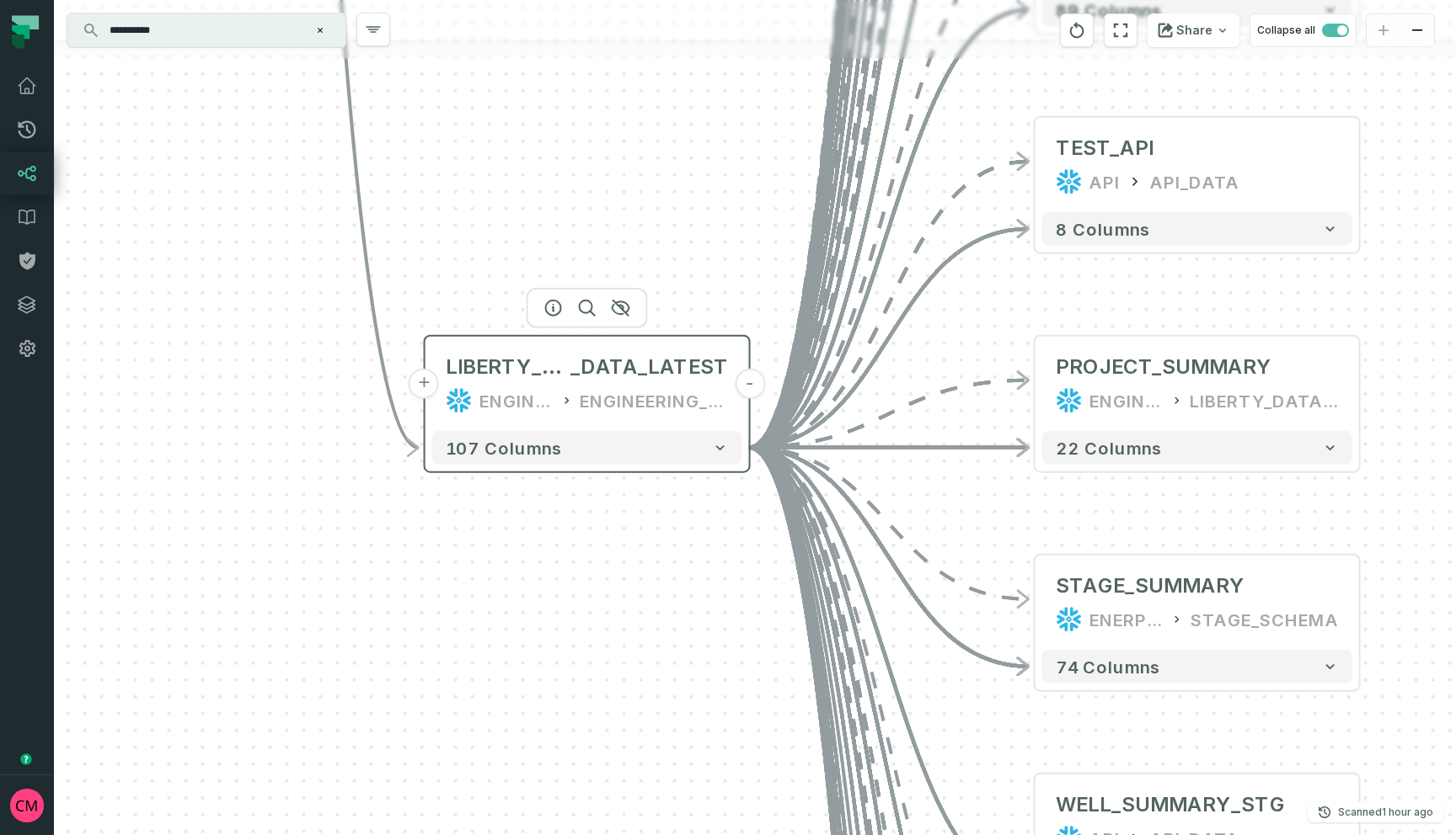
click at [753, 388] on button "-" at bounding box center [750, 384] width 30 height 30
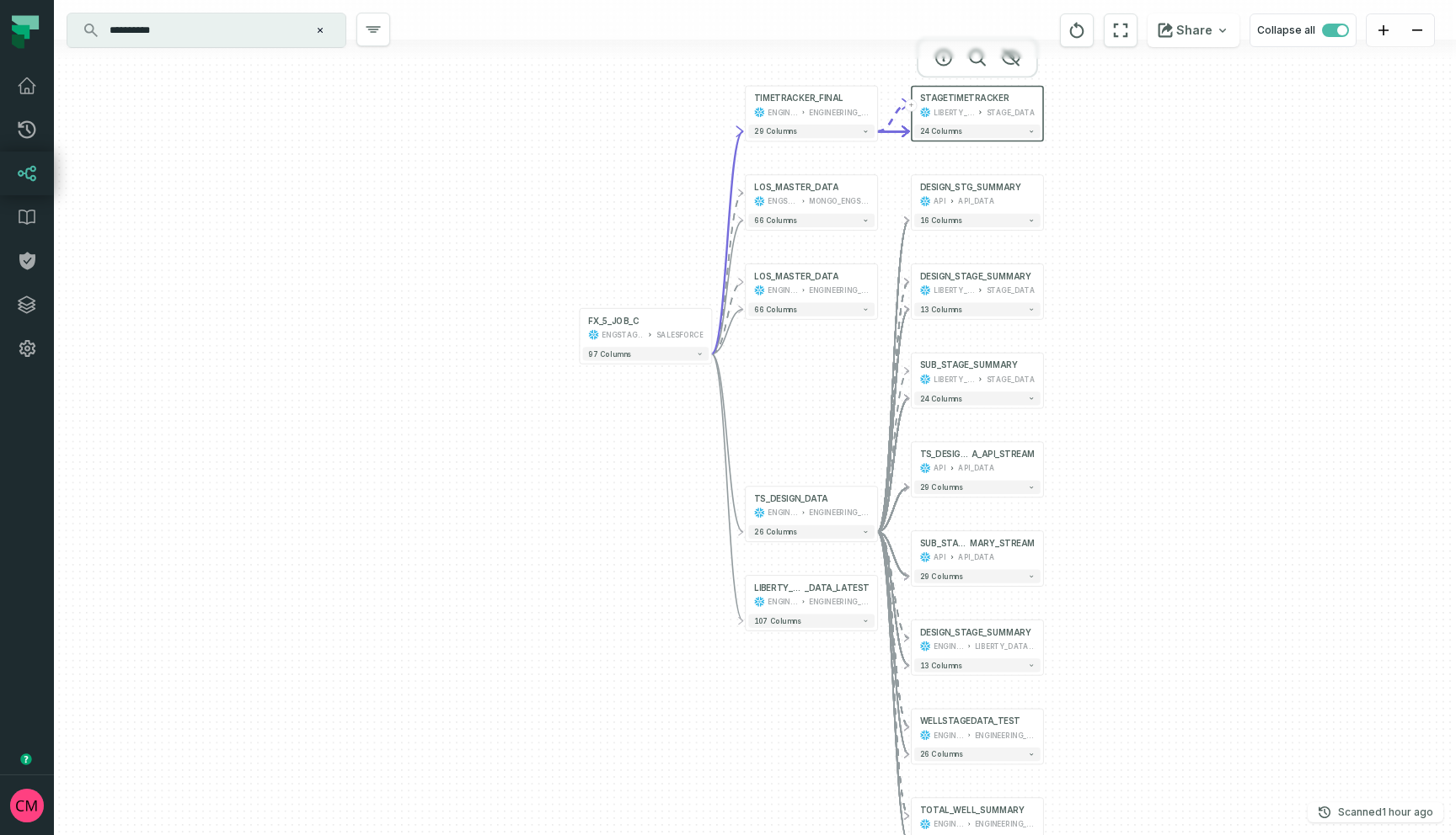
drag, startPoint x: 1249, startPoint y: 275, endPoint x: 1180, endPoint y: 468, distance: 205.0
click at [1180, 468] on div "- DESIGN_STG_SUMMARY API API_DATA 16 columns + DESIGN_STAGE_SUMMARY LIBERTY_DAT…" at bounding box center [755, 417] width 1402 height 835
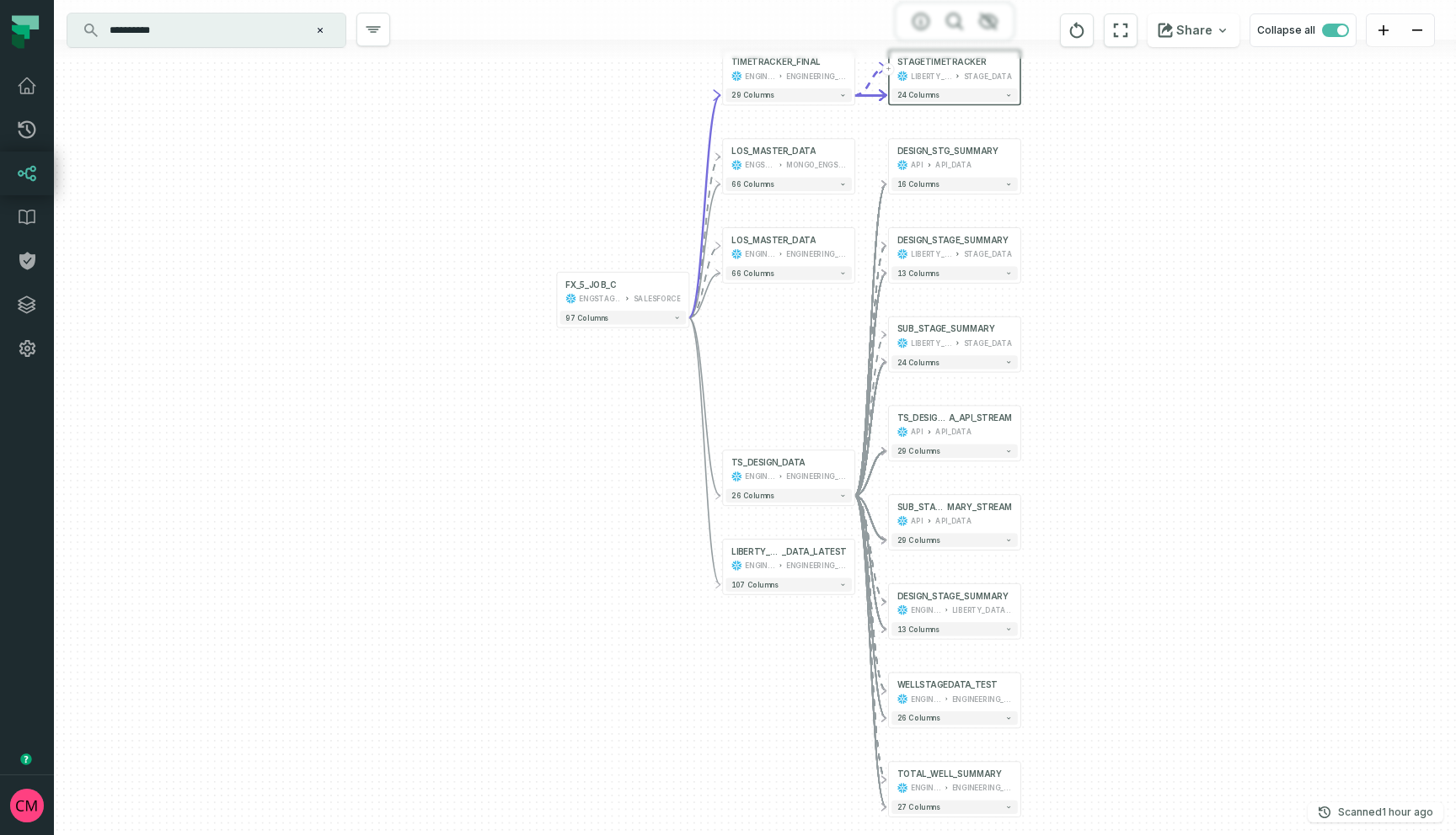
drag, startPoint x: 1186, startPoint y: 469, endPoint x: 1163, endPoint y: 433, distance: 42.7
click at [1163, 433] on div "- DESIGN_STG_SUMMARY API API_DATA 16 columns + DESIGN_STAGE_SUMMARY LIBERTY_DAT…" at bounding box center [755, 417] width 1402 height 835
click at [1153, 355] on div "- DESIGN_STG_SUMMARY API API_DATA 16 columns + DESIGN_STAGE_SUMMARY LIBERTY_DAT…" at bounding box center [755, 417] width 1402 height 835
click at [1023, 516] on button "+" at bounding box center [1020, 514] width 13 height 13
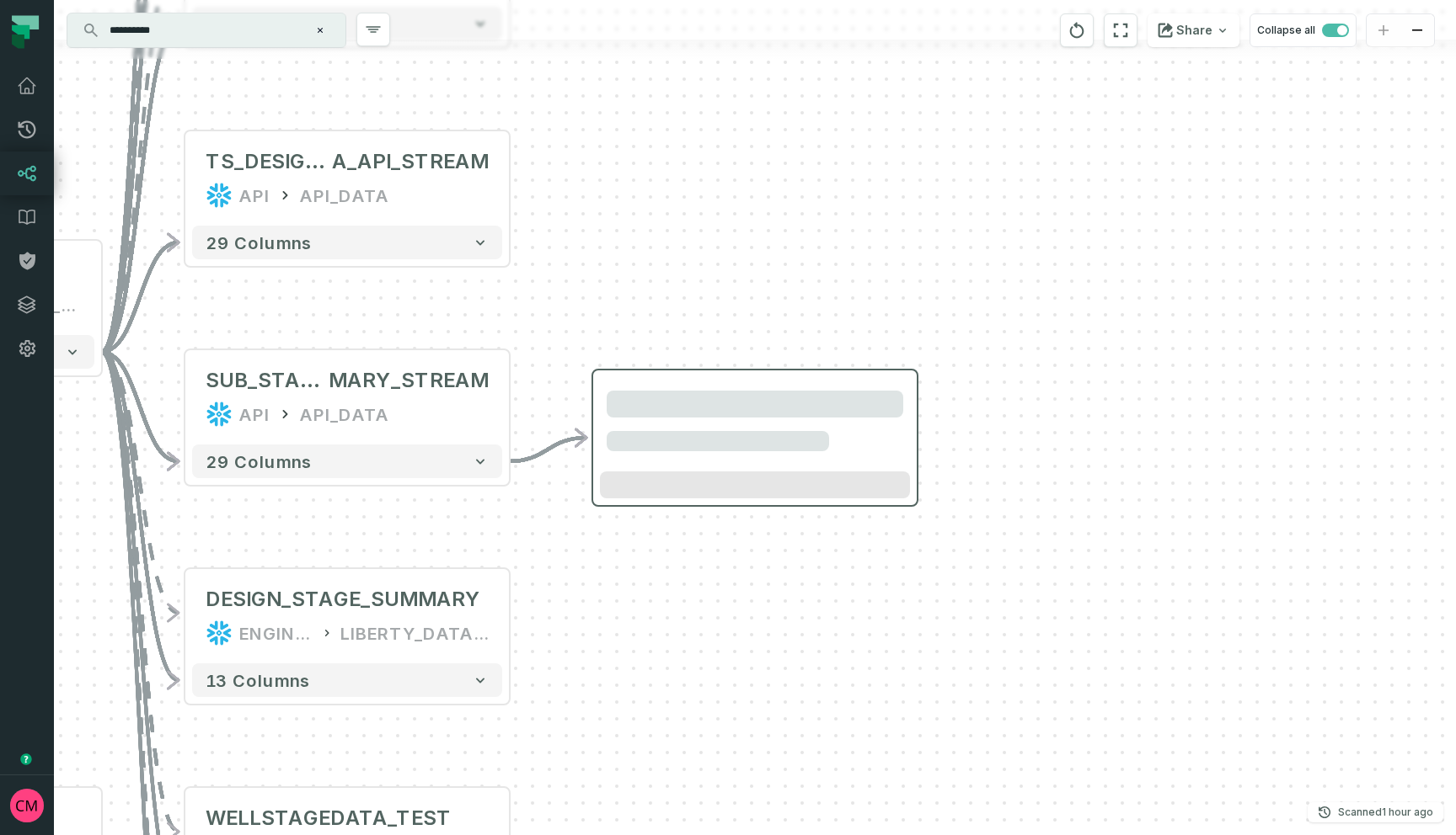
click at [819, 468] on div at bounding box center [755, 438] width 324 height 135
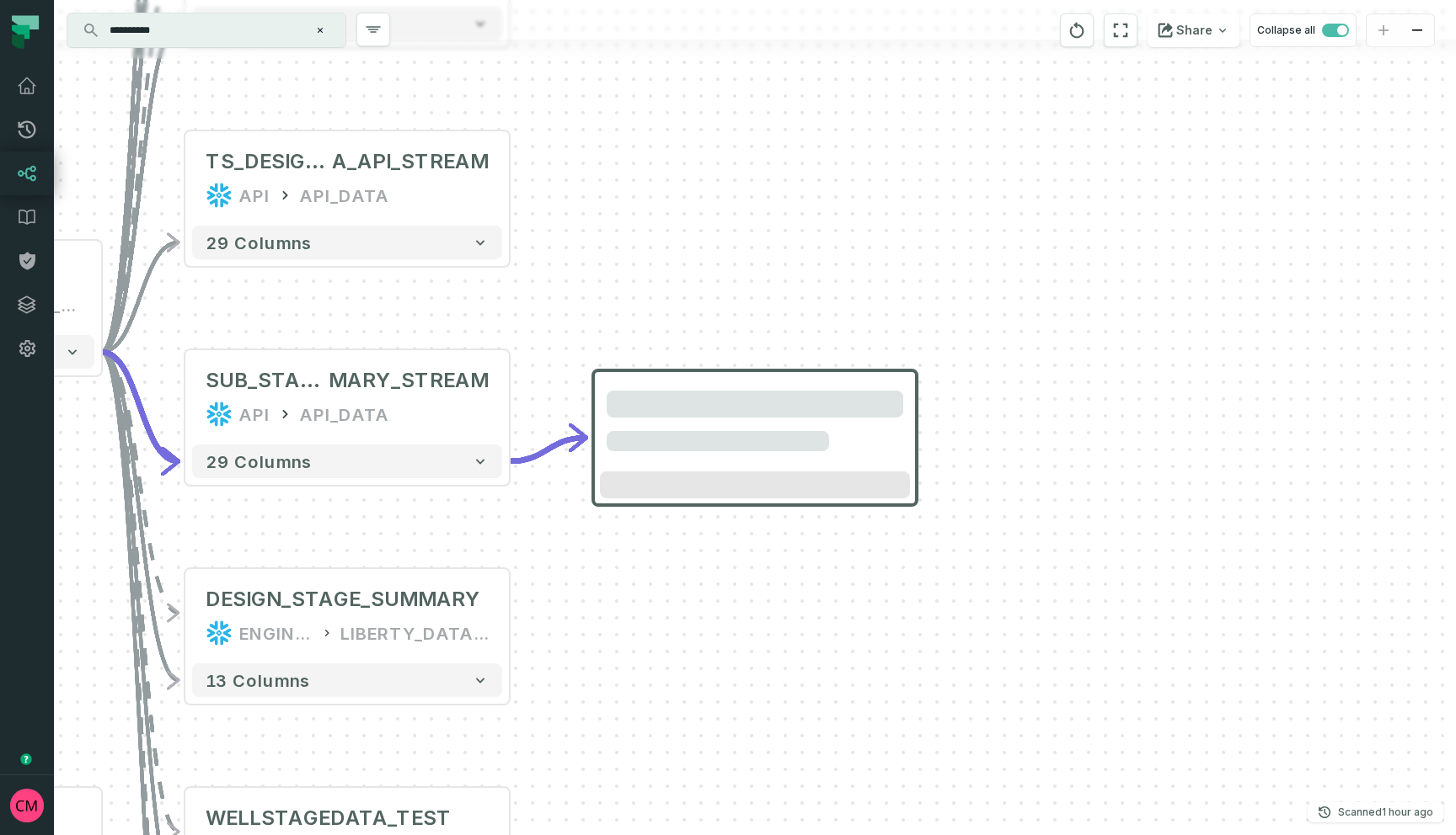
click at [513, 409] on div "- DESIGN_STG_SUMMARY API API_DATA 16 columns + DESIGN_STAGE_SUMMARY LIBERTY_DAT…" at bounding box center [755, 417] width 1402 height 835
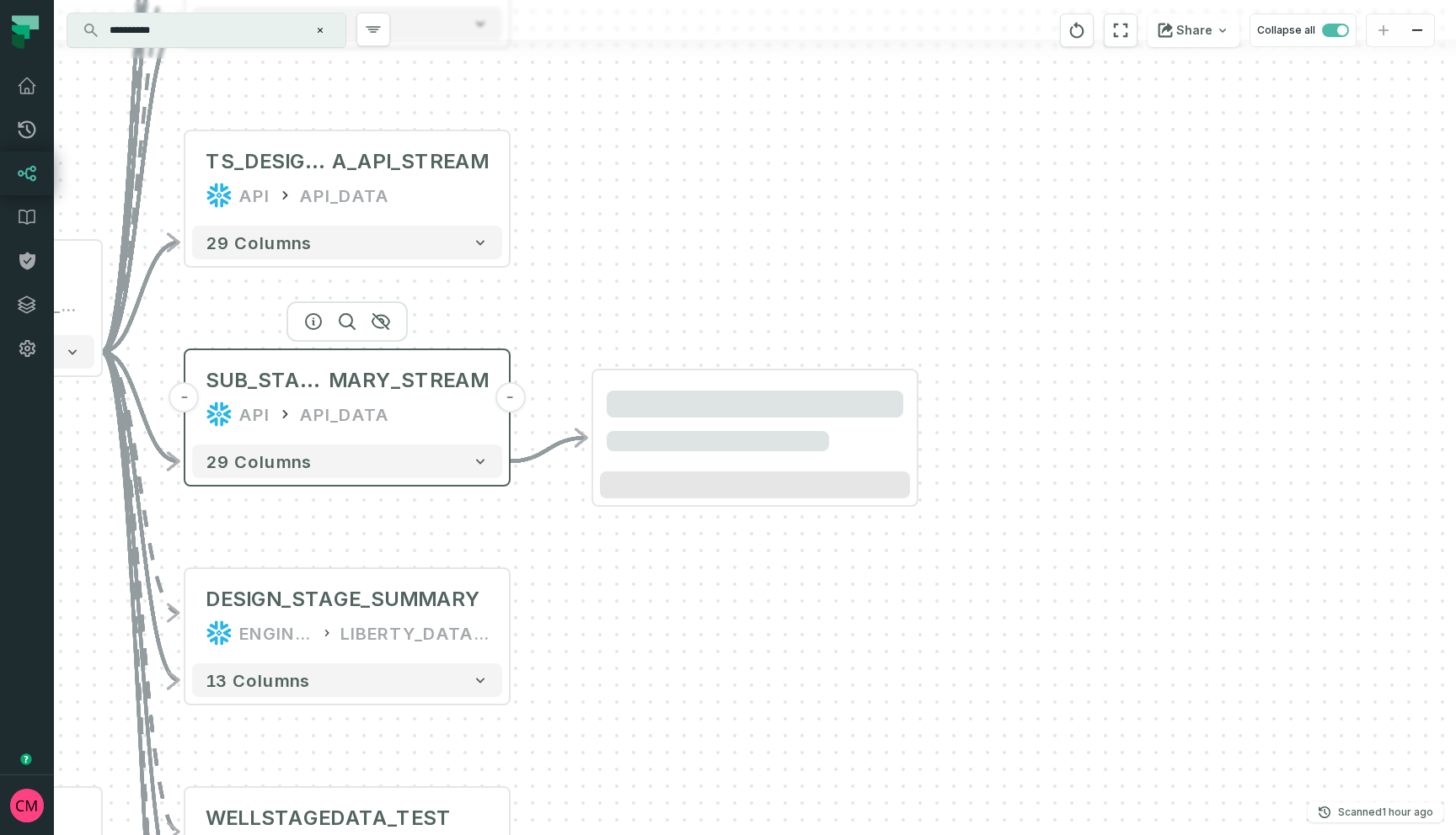
click at [506, 399] on button "-" at bounding box center [510, 398] width 30 height 30
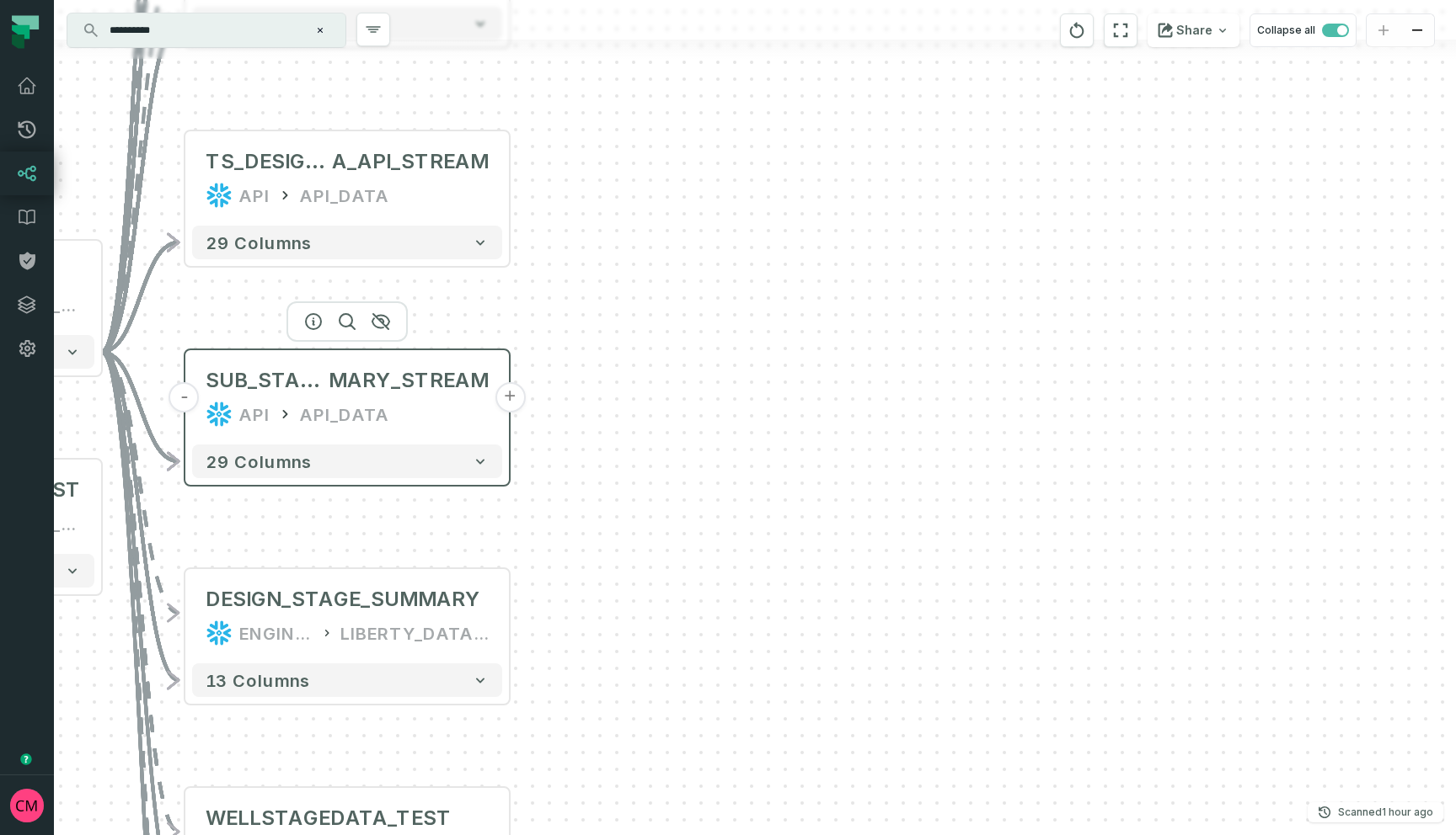
click at [511, 398] on button "+" at bounding box center [510, 398] width 30 height 30
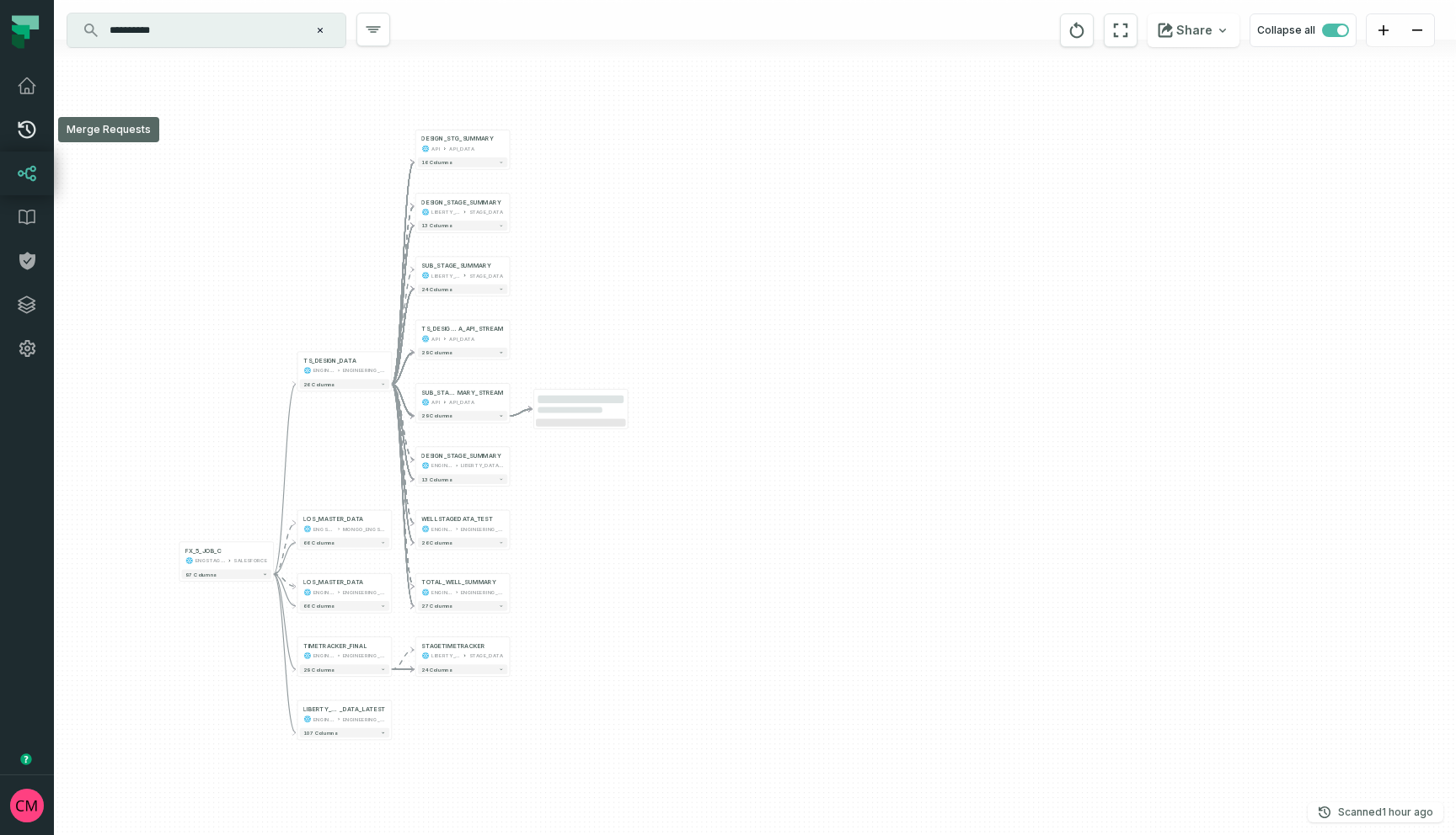
click at [26, 131] on icon at bounding box center [27, 130] width 20 height 20
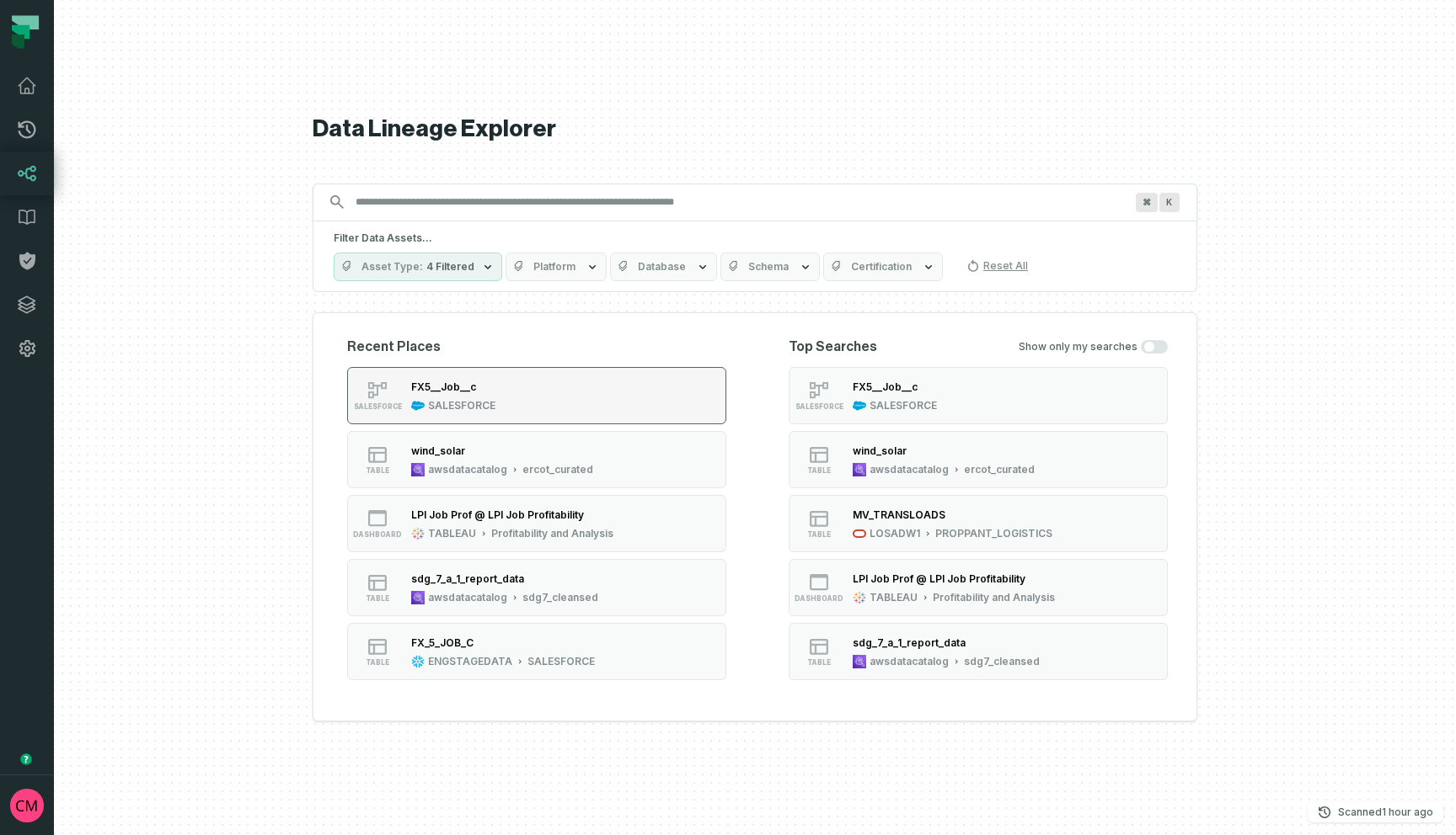
click at [529, 385] on button "SALESFORCE FX5__Job__c SALESFORCE" at bounding box center [537, 396] width 379 height 57
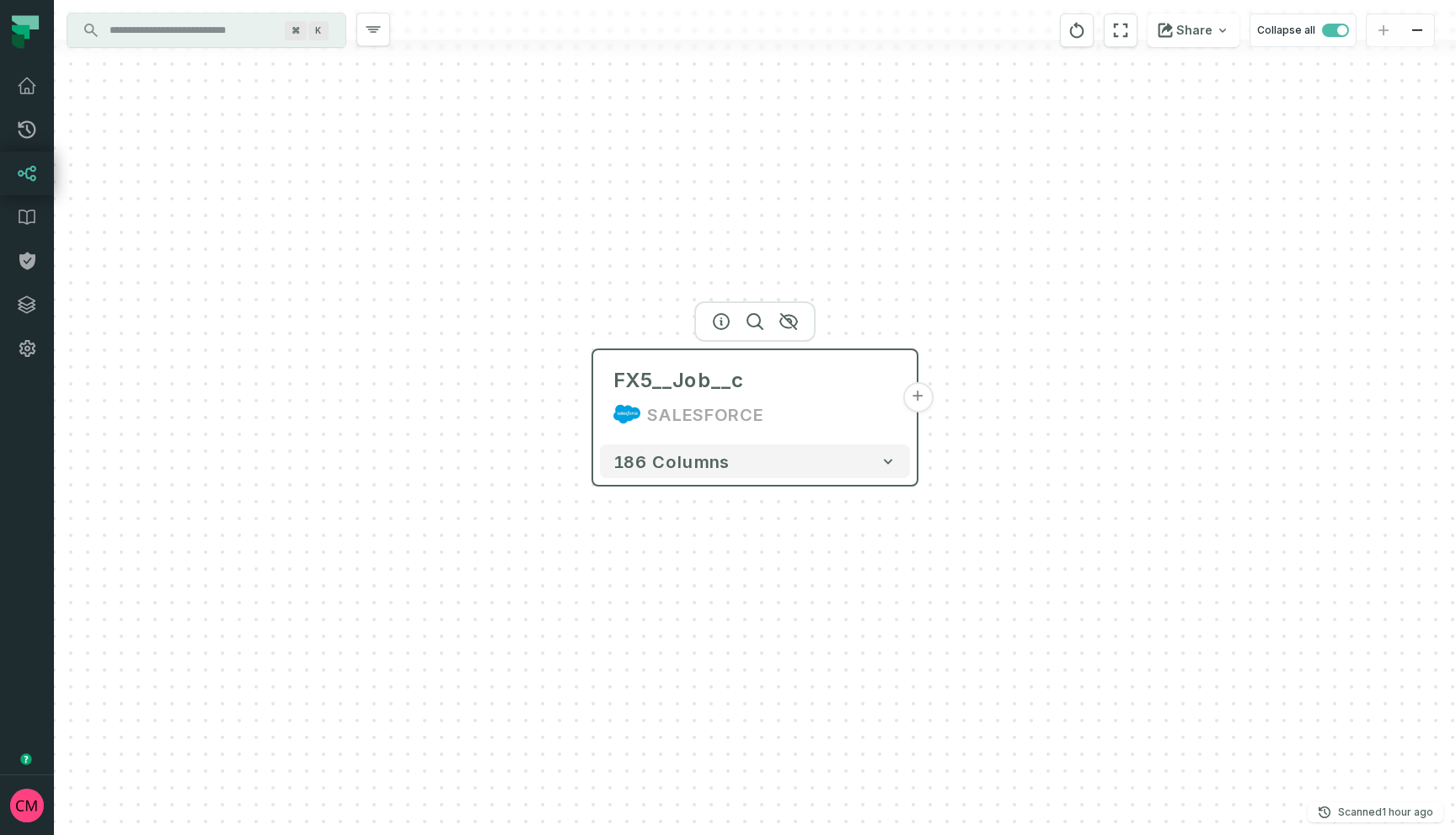
click at [918, 399] on button "+" at bounding box center [917, 398] width 30 height 30
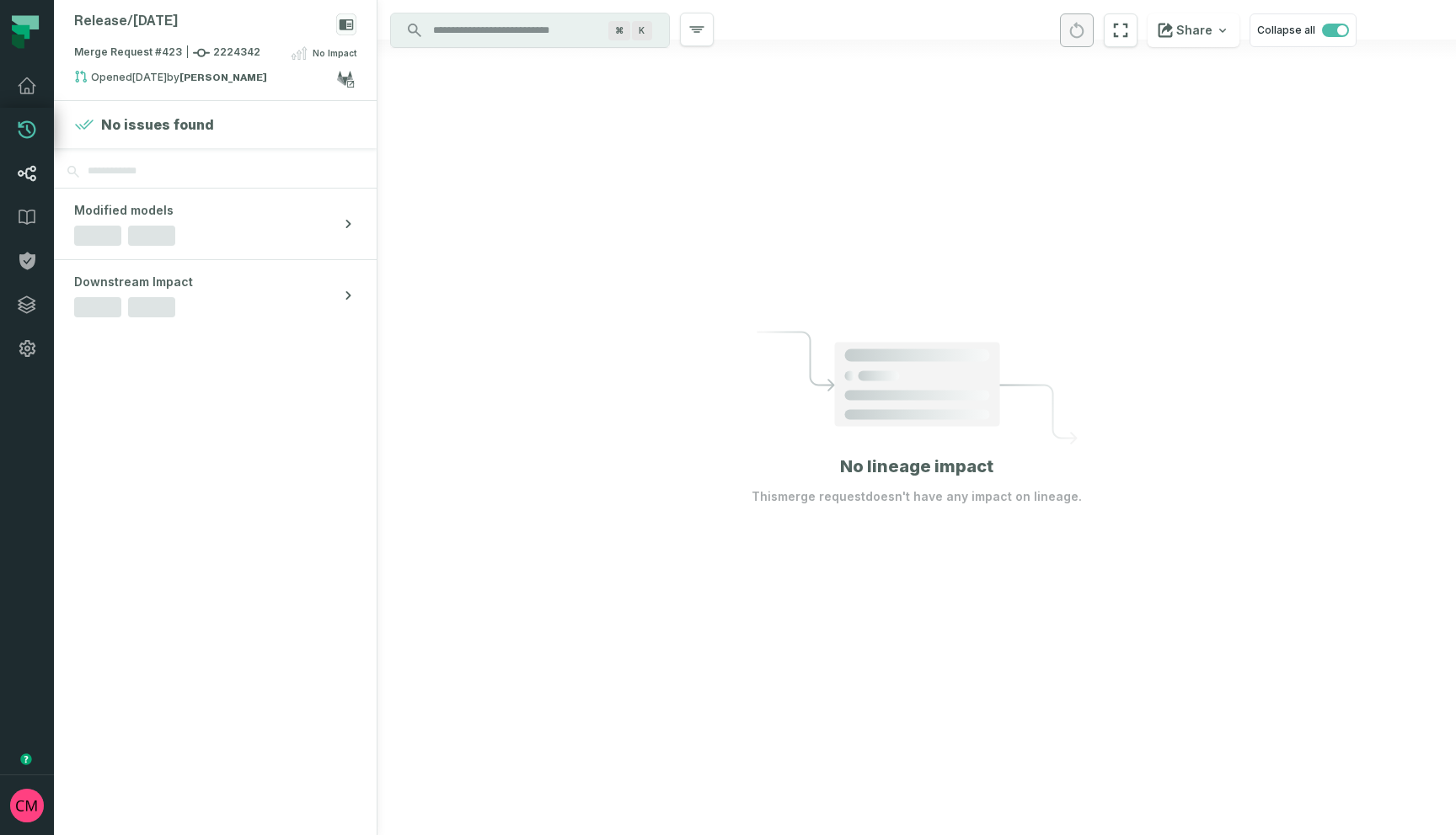
click at [28, 175] on icon at bounding box center [27, 174] width 20 height 20
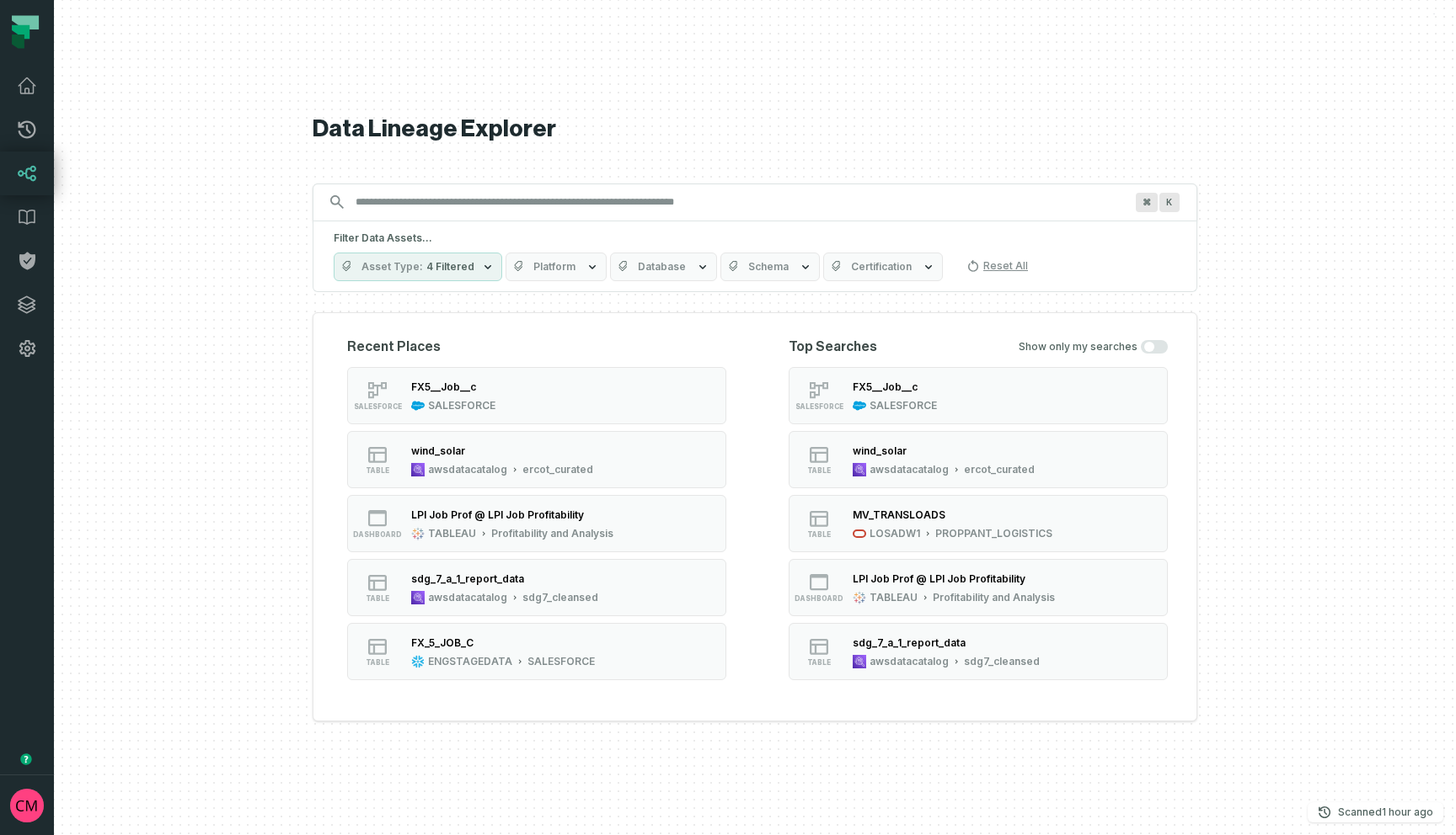
click at [487, 204] on input "Discovery Provider cmdk menu" at bounding box center [739, 202] width 788 height 27
click at [581, 201] on input "Discovery Provider cmdk menu" at bounding box center [739, 202] width 788 height 27
paste input "**********"
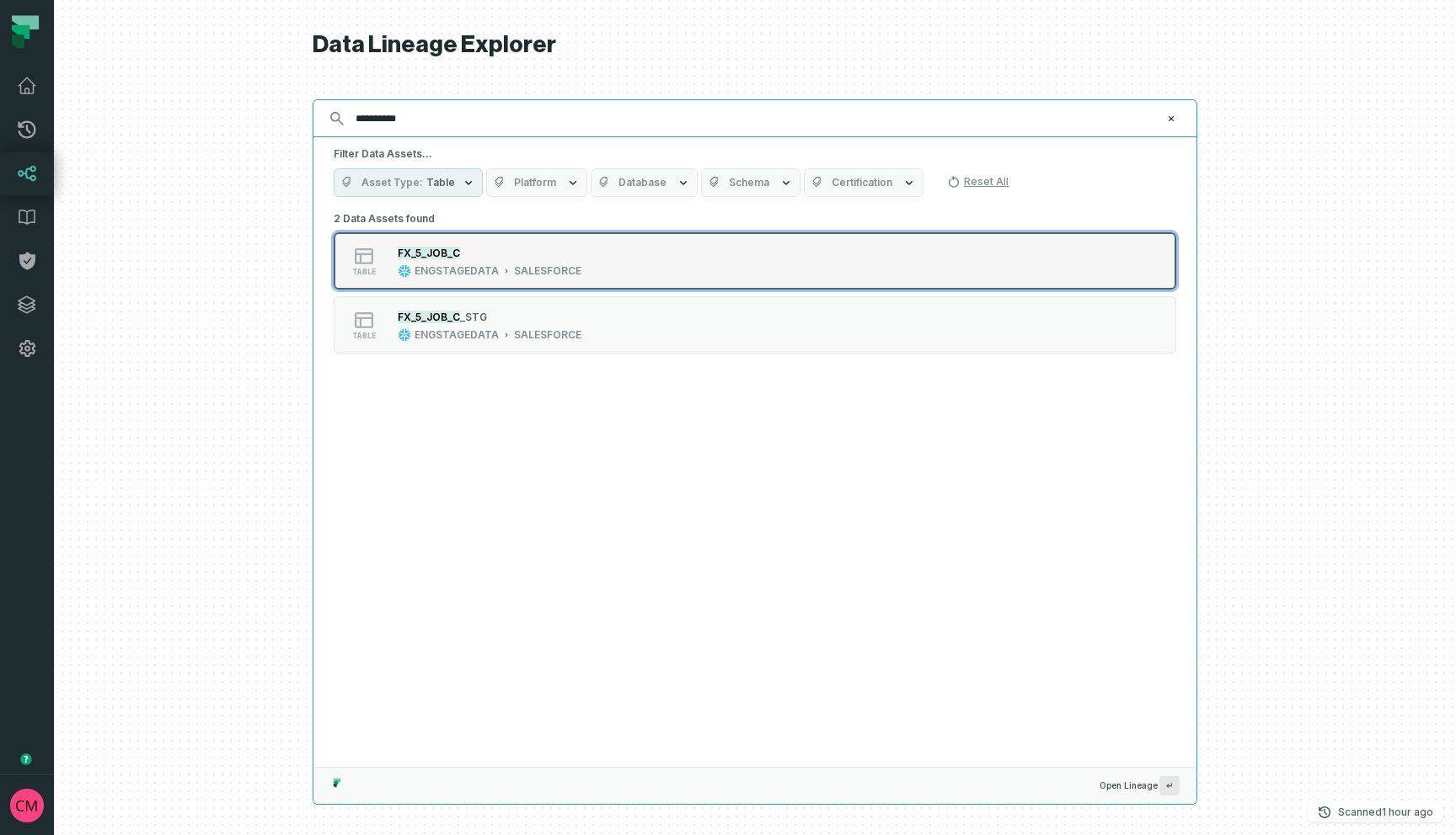
type input "**********"
click at [529, 257] on div "FX_5_JOB_C" at bounding box center [490, 253] width 184 height 17
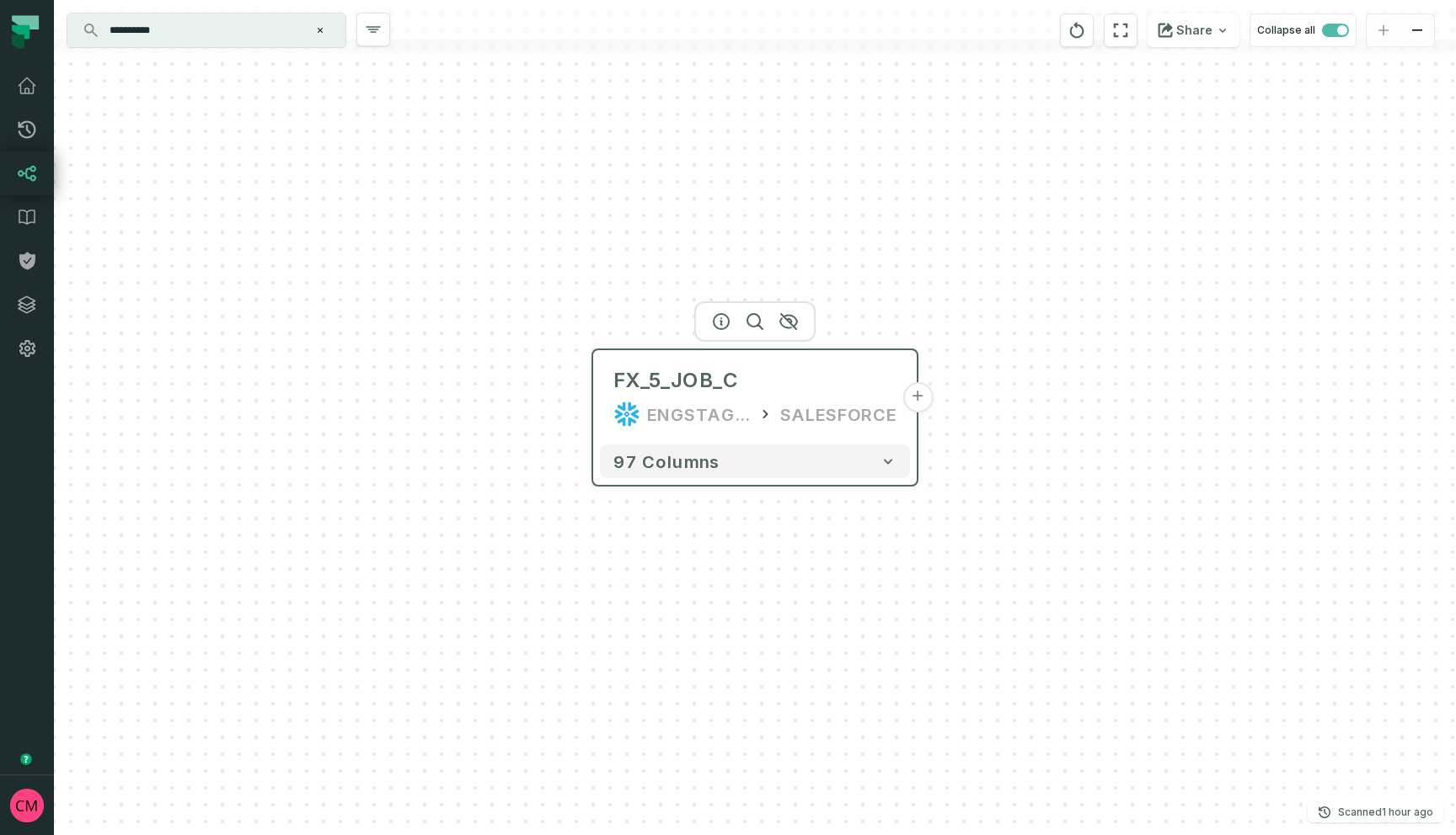
click at [916, 403] on button "+" at bounding box center [917, 398] width 30 height 30
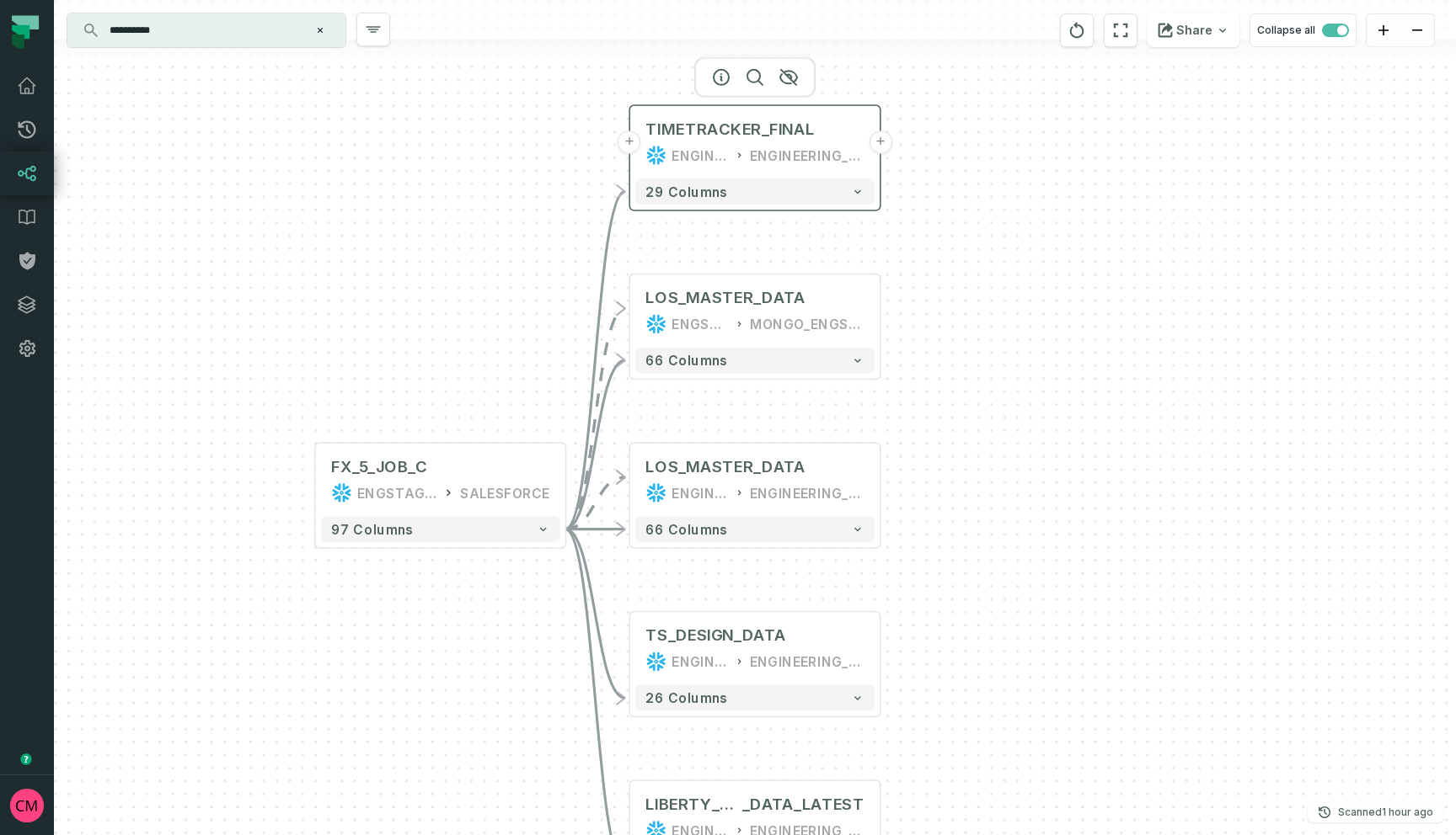
click at [876, 143] on button "+" at bounding box center [880, 142] width 24 height 24
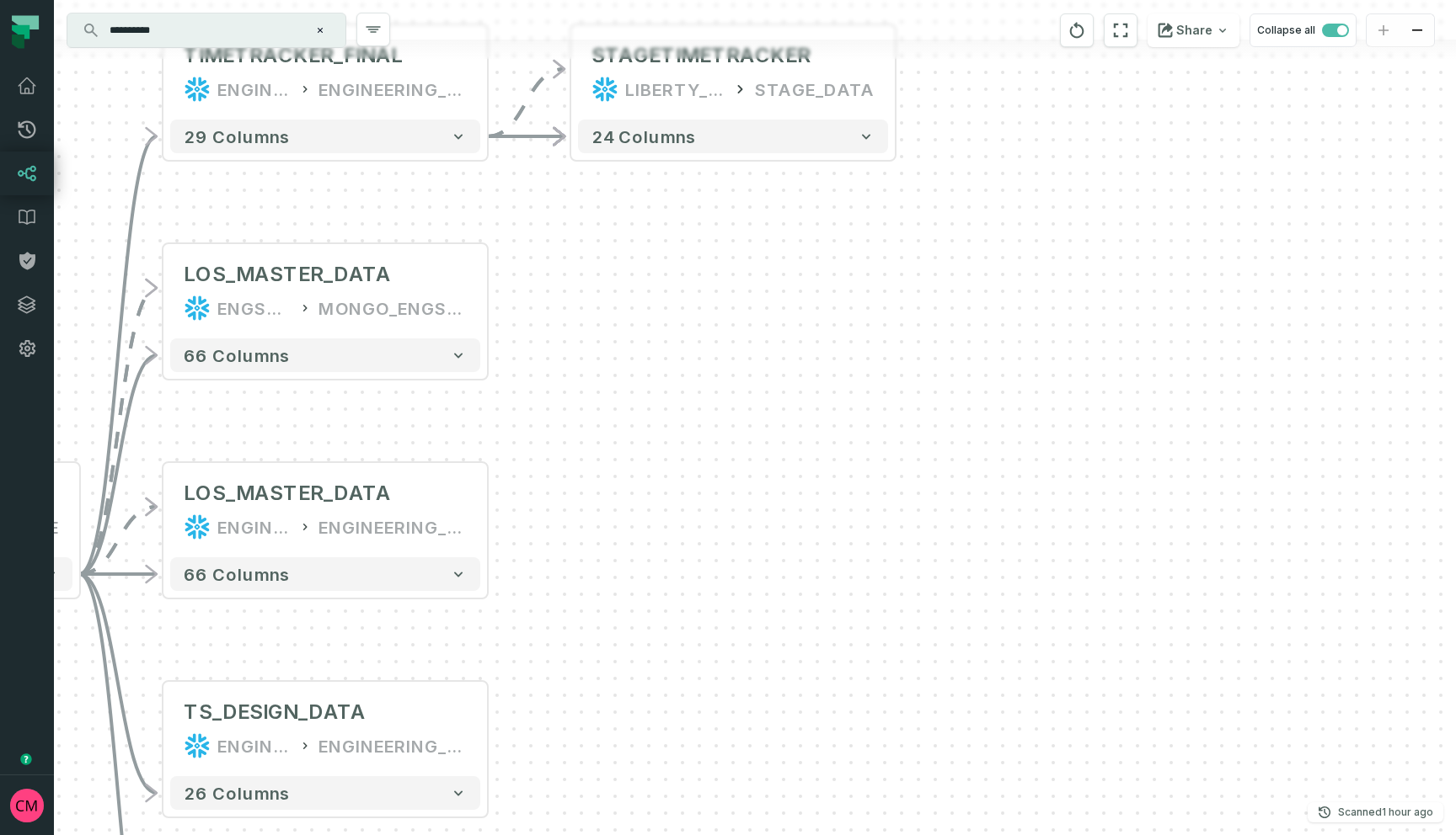
drag, startPoint x: 733, startPoint y: 599, endPoint x: 712, endPoint y: 254, distance: 345.6
click at [712, 254] on div "+ STAGETIMETRACKER LIBERTY_DATA_OUT STAGE_DATA 24 columns + TIMETRACKER_FINAL E…" at bounding box center [755, 417] width 1402 height 835
click at [486, 726] on button "+" at bounding box center [488, 730] width 30 height 30
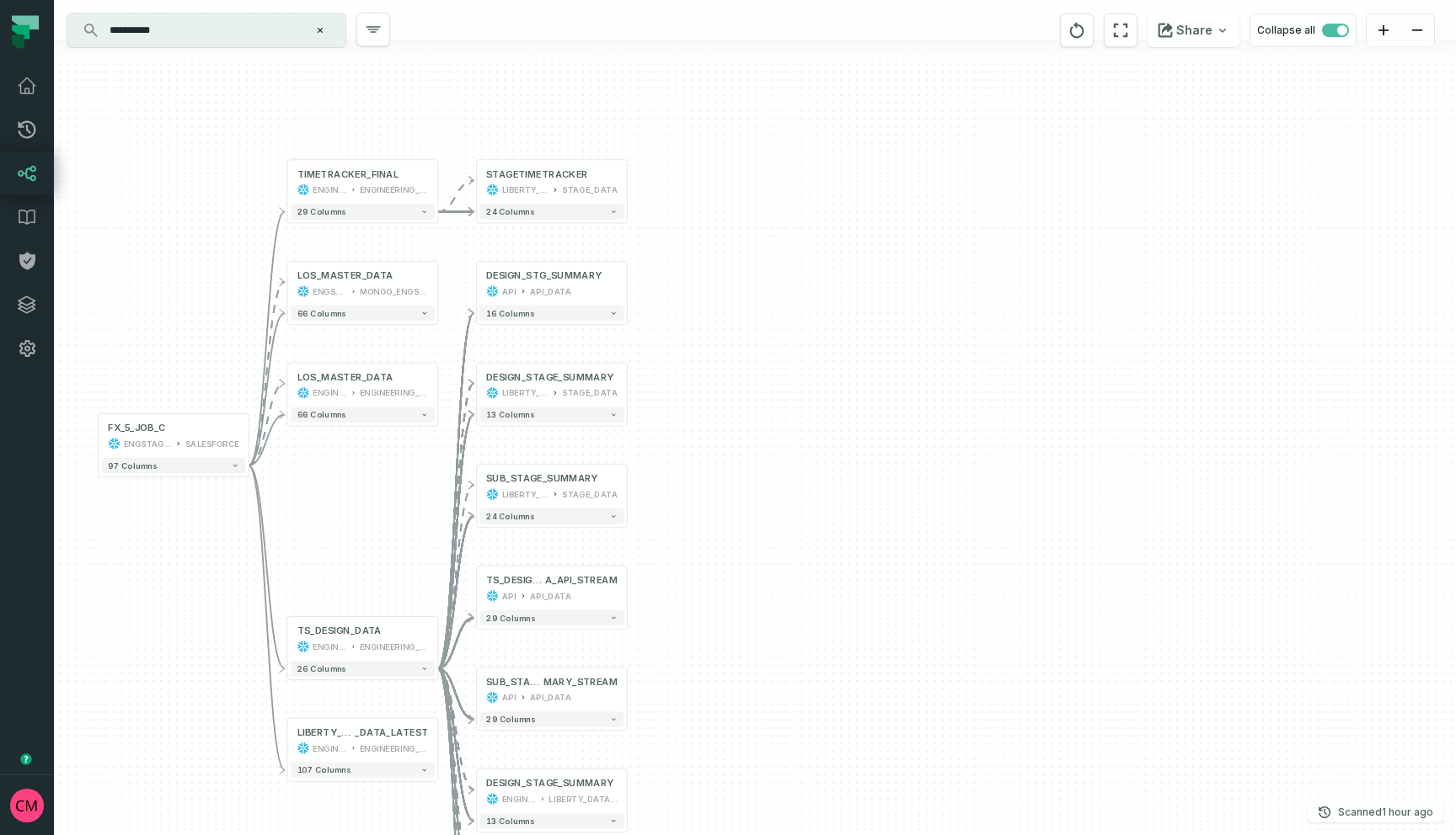
drag, startPoint x: 966, startPoint y: 416, endPoint x: 760, endPoint y: 581, distance: 263.9
click at [760, 581] on div "- DESIGN_STG_SUMMARY API API_DATA 16 columns + DESIGN_STAGE_SUMMARY LIBERTY_DAT…" at bounding box center [755, 417] width 1402 height 835
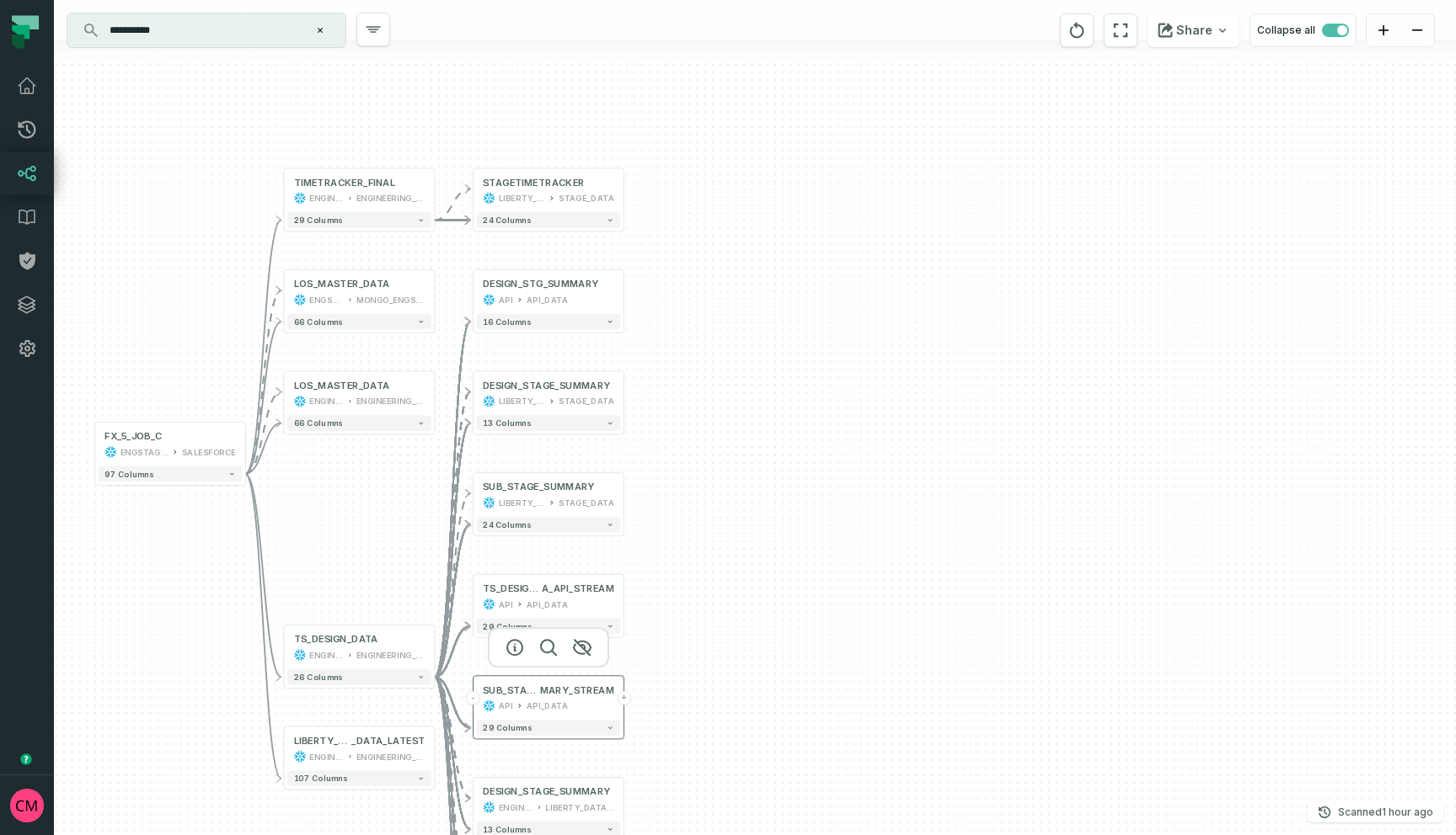
click at [623, 703] on button "+" at bounding box center [624, 699] width 14 height 14
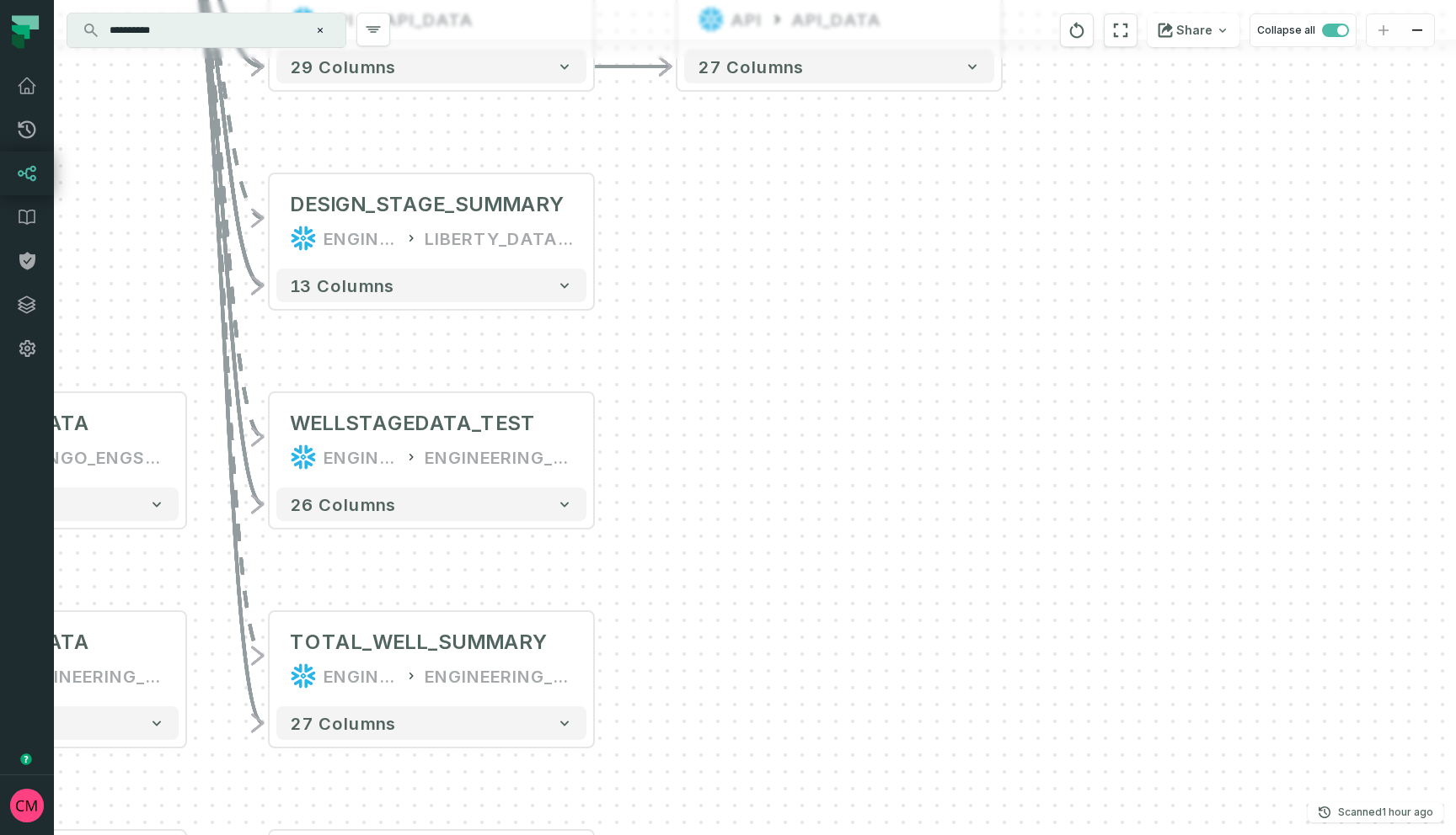
drag, startPoint x: 596, startPoint y: 685, endPoint x: 688, endPoint y: 257, distance: 437.8
click at [688, 257] on div "+ SUB_STAGE_SUMMARY_STG API API_DATA 27 columns - DESIGN_STG_SUMMARY API API_DA…" at bounding box center [755, 417] width 1402 height 835
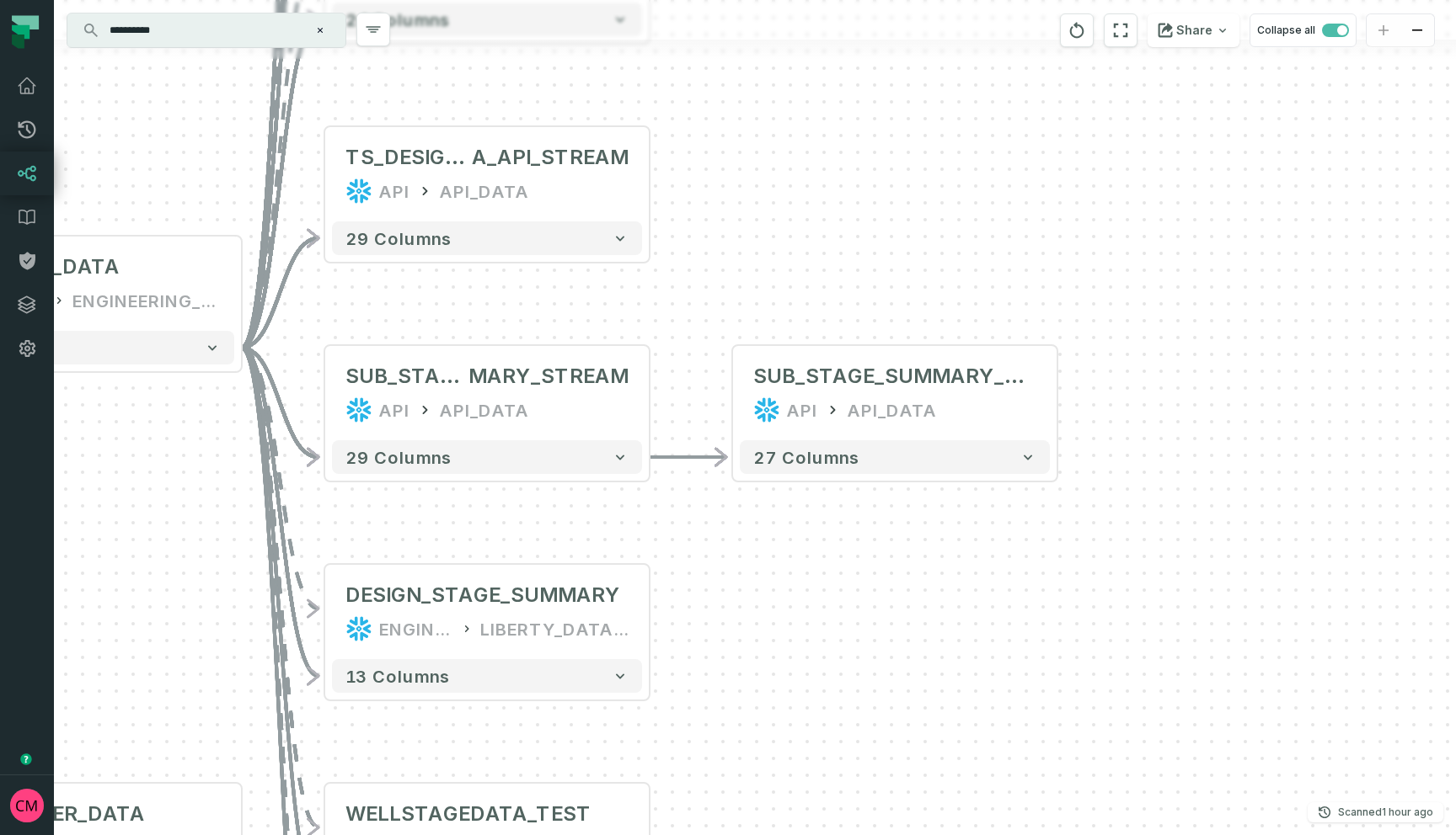
drag, startPoint x: 689, startPoint y: 213, endPoint x: 737, endPoint y: 617, distance: 406.8
click at [737, 617] on div "+ SUB_STAGE_SUMMARY_STG API API_DATA 27 columns - DESIGN_STG_SUMMARY API API_DA…" at bounding box center [755, 417] width 1402 height 835
click at [732, 397] on button "+" at bounding box center [733, 393] width 30 height 30
